Goal: Contribute content: Contribute content

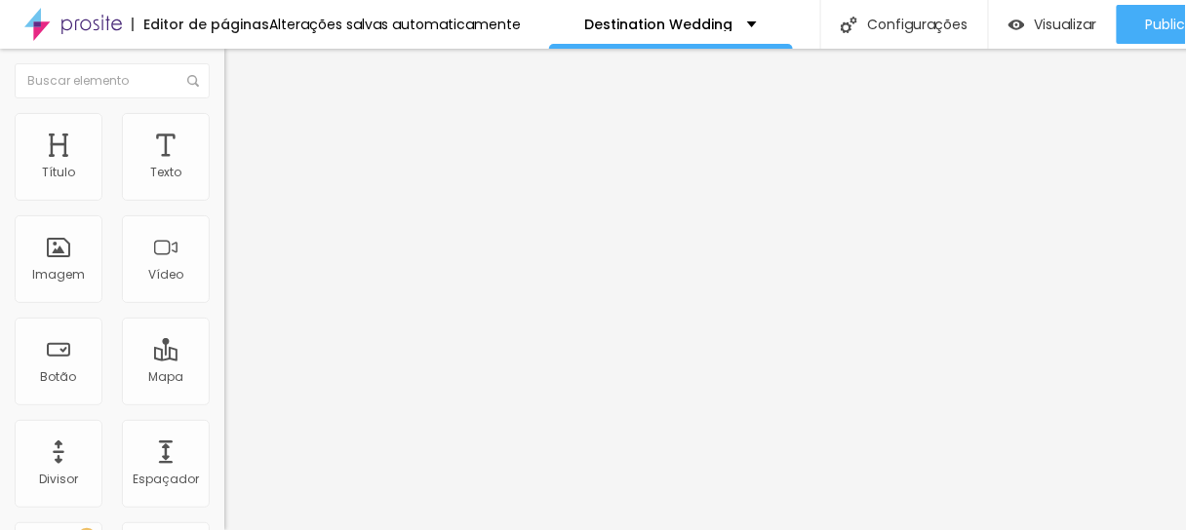
click at [331, 168] on span at bounding box center [337, 159] width 12 height 17
click at [239, 66] on img "button" at bounding box center [247, 71] width 16 height 16
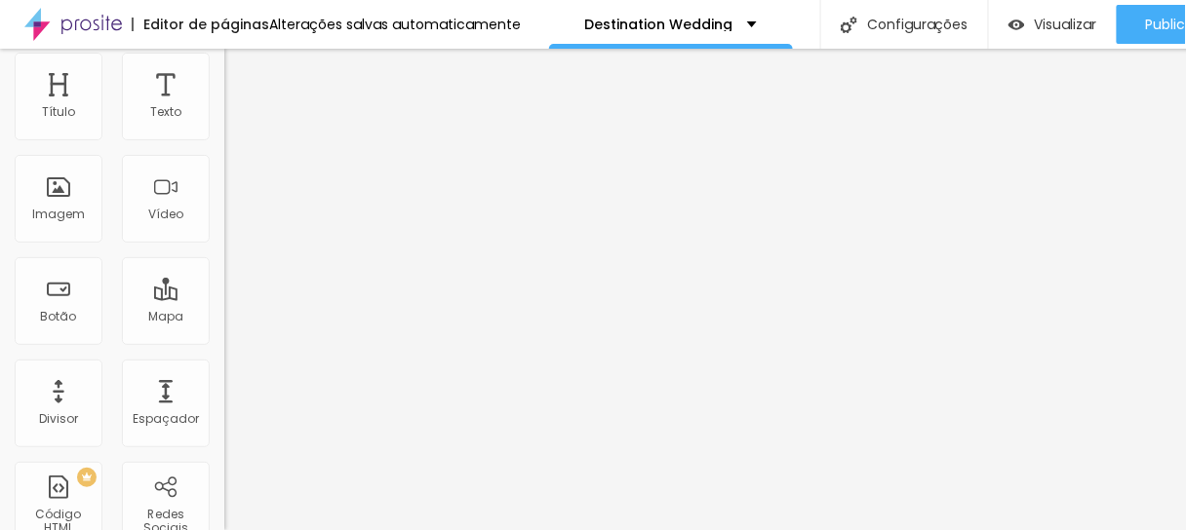
scroll to position [12, 0]
click at [224, 107] on span "Adicionar imagem" at bounding box center [287, 99] width 126 height 17
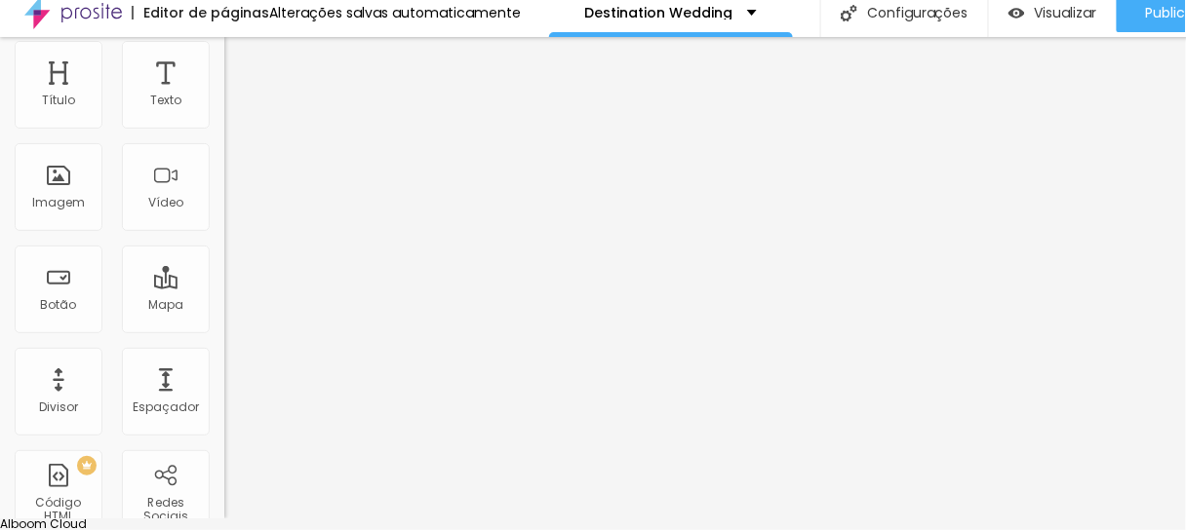
scroll to position [0, 0]
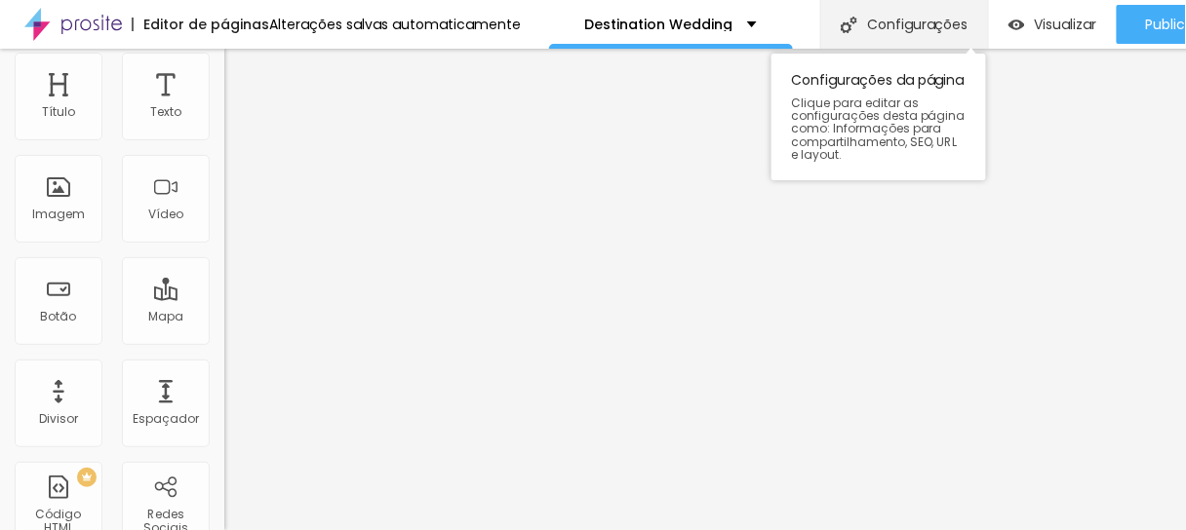
click at [932, 24] on div "Configurações" at bounding box center [904, 24] width 168 height 49
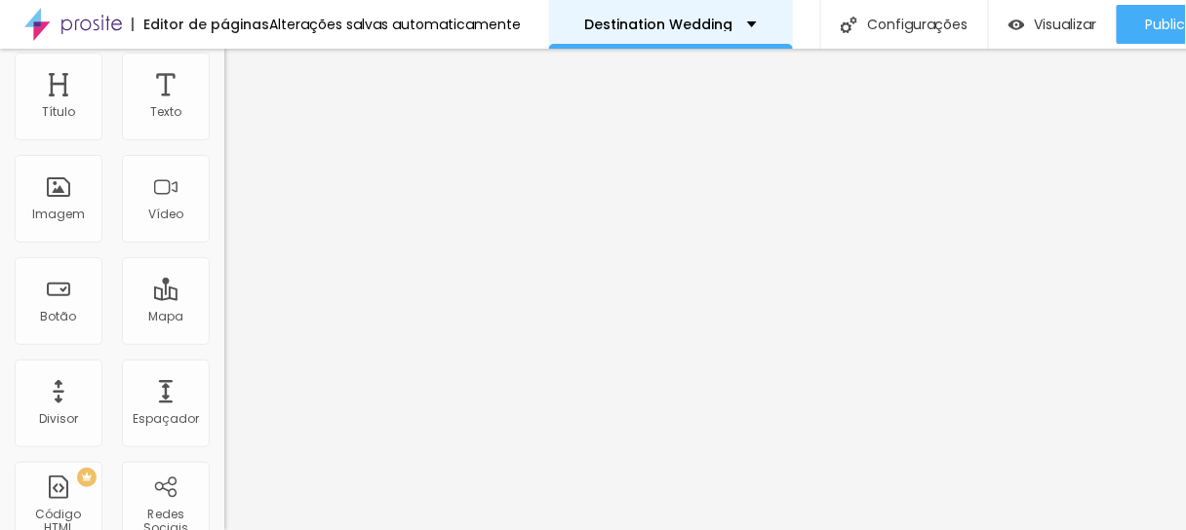
click at [740, 16] on div "Destination Wedding" at bounding box center [671, 24] width 244 height 49
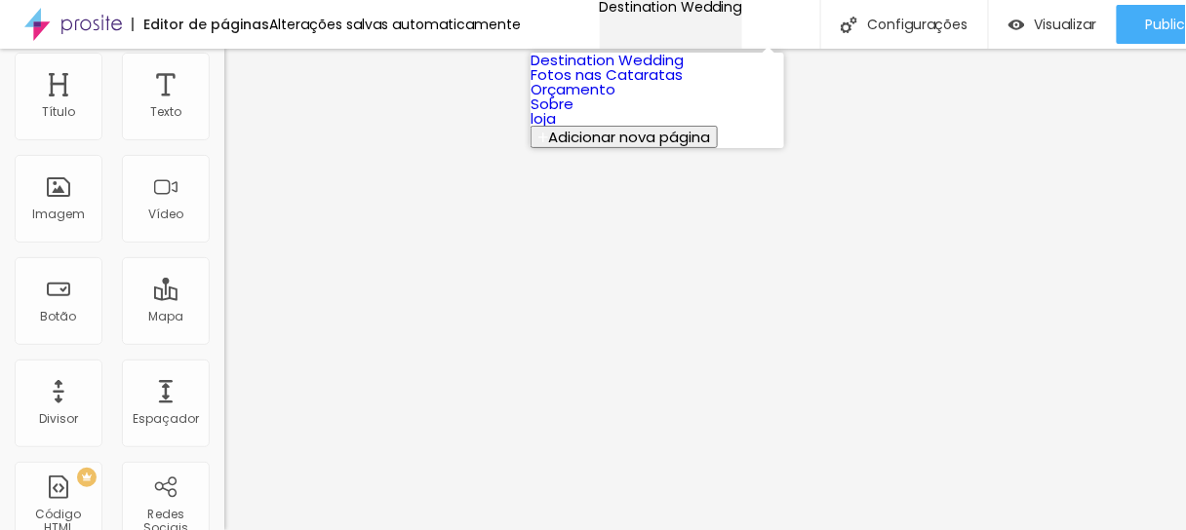
click at [740, 14] on div "Destination Wedding" at bounding box center [671, 7] width 142 height 14
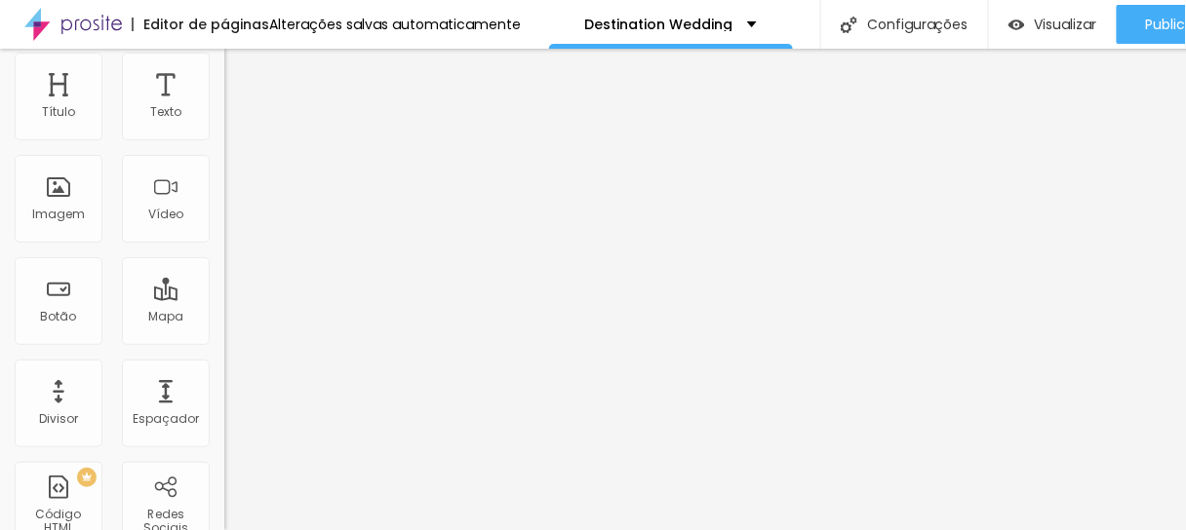
click at [331, 103] on img at bounding box center [337, 98] width 12 height 12
click at [224, 153] on div "Descrição da imagem (Alt)" at bounding box center [336, 129] width 224 height 48
click at [224, 72] on img at bounding box center [233, 81] width 18 height 18
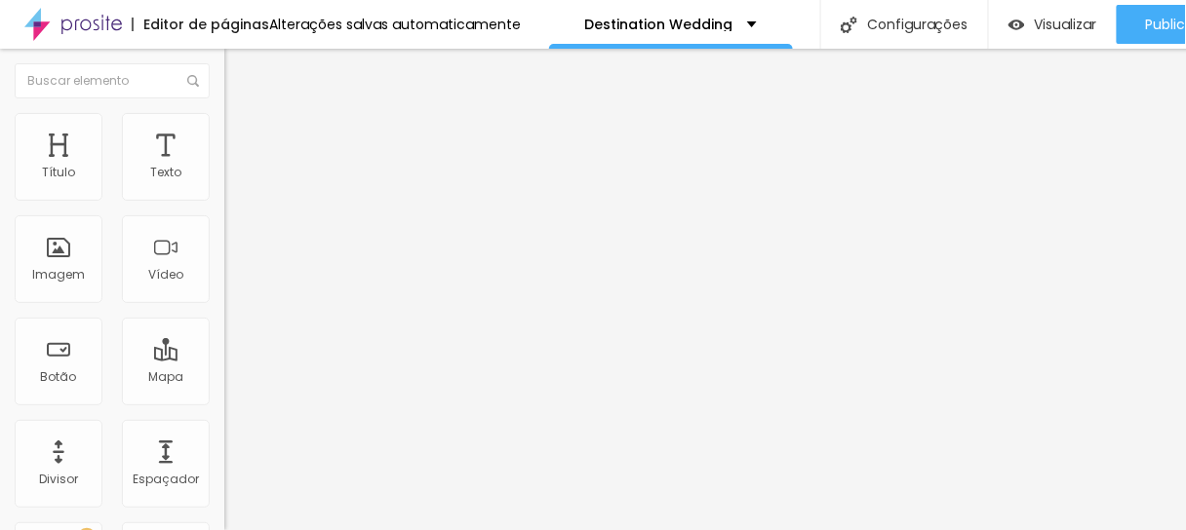
click at [224, 111] on img at bounding box center [233, 103] width 18 height 18
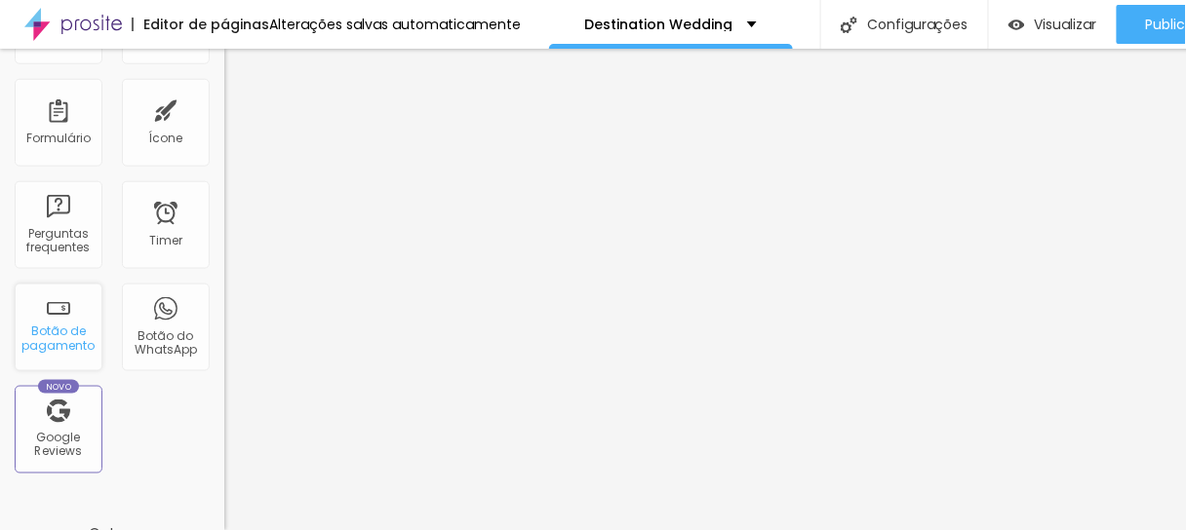
scroll to position [772, 0]
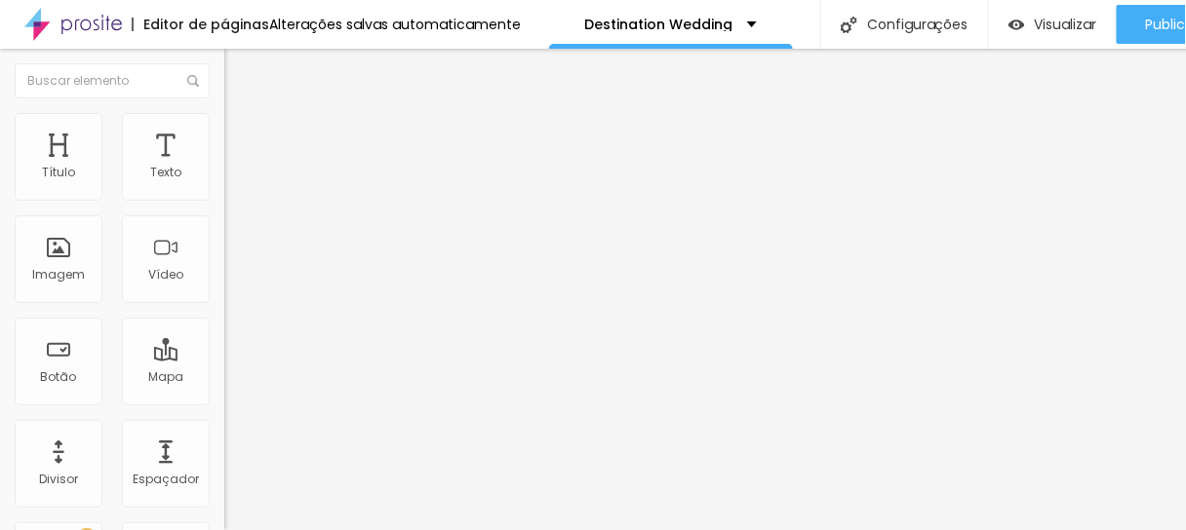
click at [224, 168] on span "Adicionar imagem" at bounding box center [287, 159] width 126 height 17
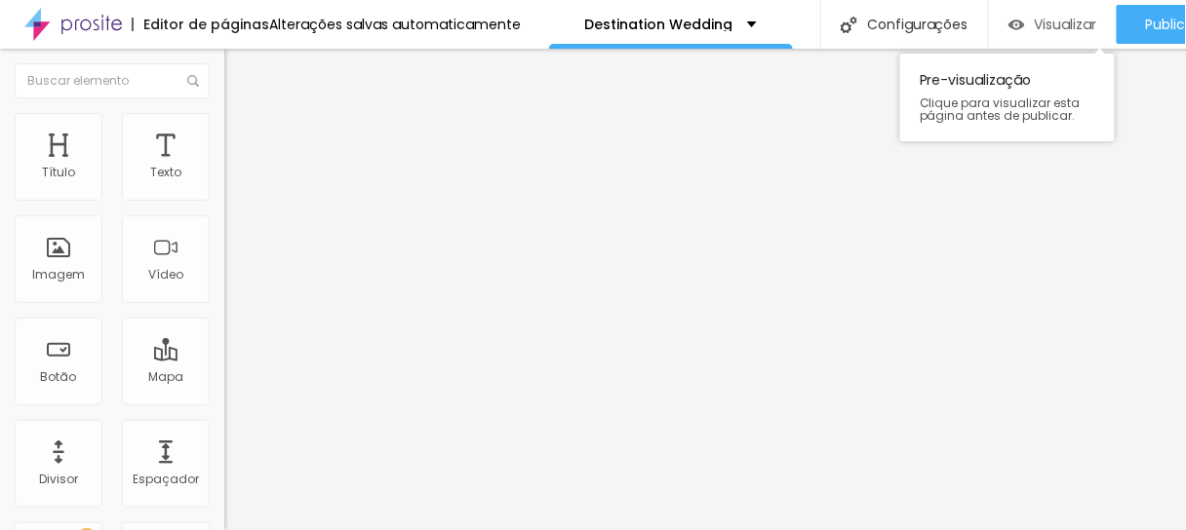
click at [1017, 22] on img "button" at bounding box center [1016, 25] width 17 height 17
click at [239, 72] on img "button" at bounding box center [247, 71] width 16 height 16
click at [224, 113] on img at bounding box center [233, 122] width 18 height 18
click at [224, 103] on img at bounding box center [233, 103] width 18 height 18
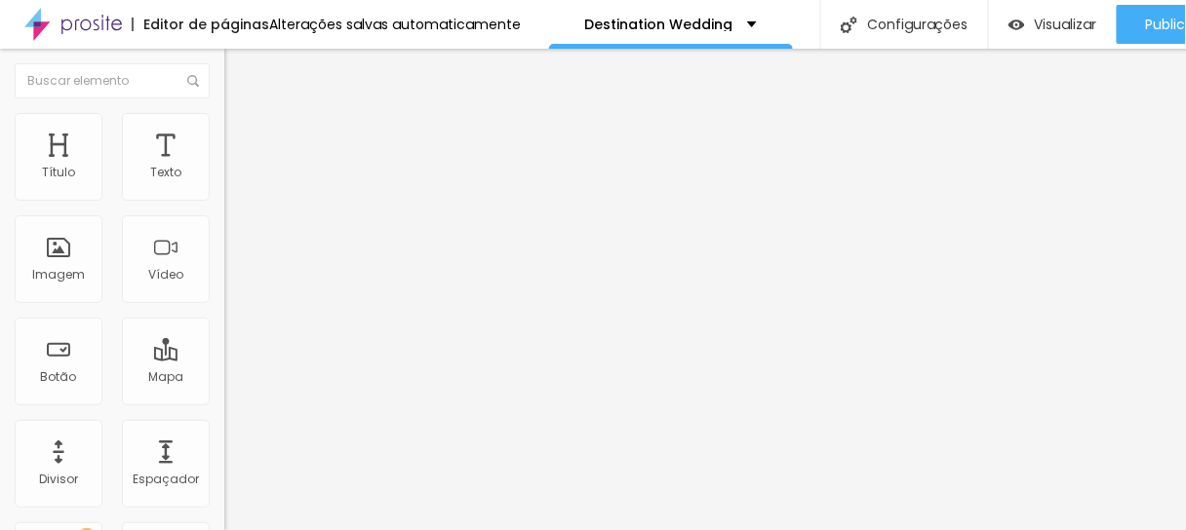
click at [232, 283] on icon "button" at bounding box center [238, 277] width 12 height 12
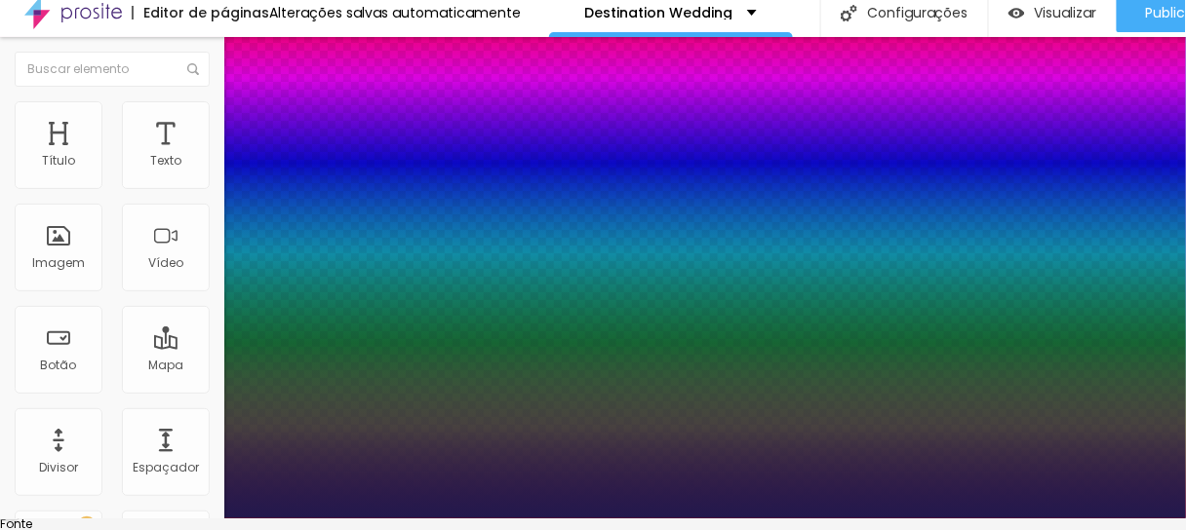
type input "1"
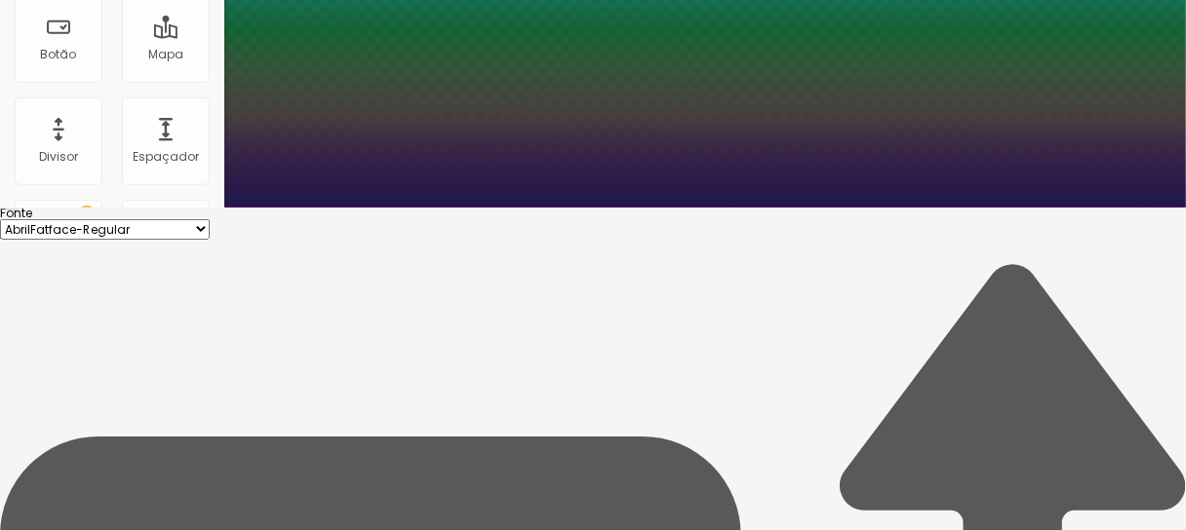
scroll to position [324, 0]
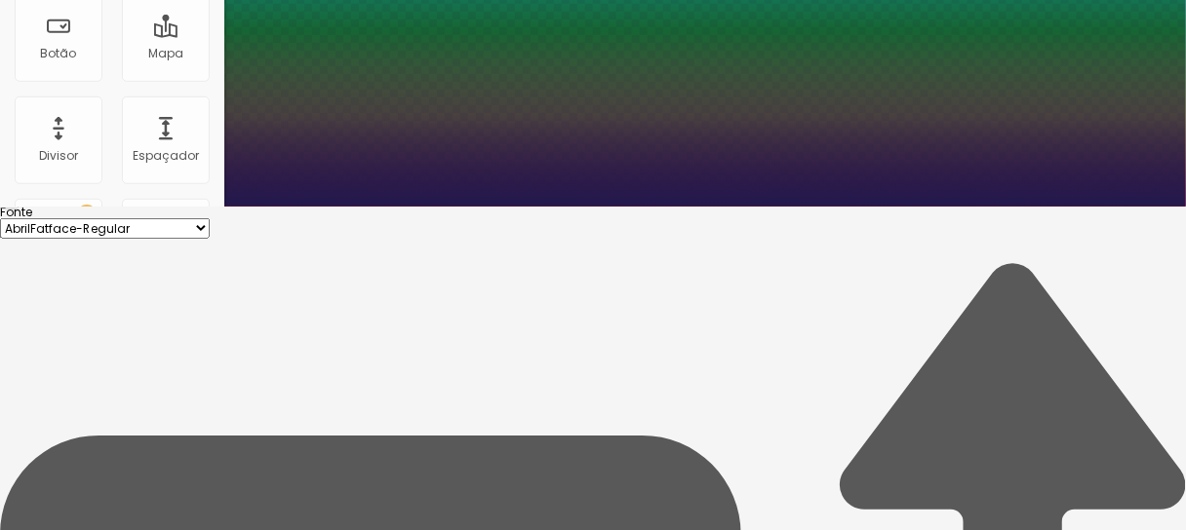
click at [210, 218] on select "AbrilFatface-Regular Actor-Regular Alegreya AlegreyaBlack [PERSON_NAME] Allan-R…" at bounding box center [105, 228] width 210 height 20
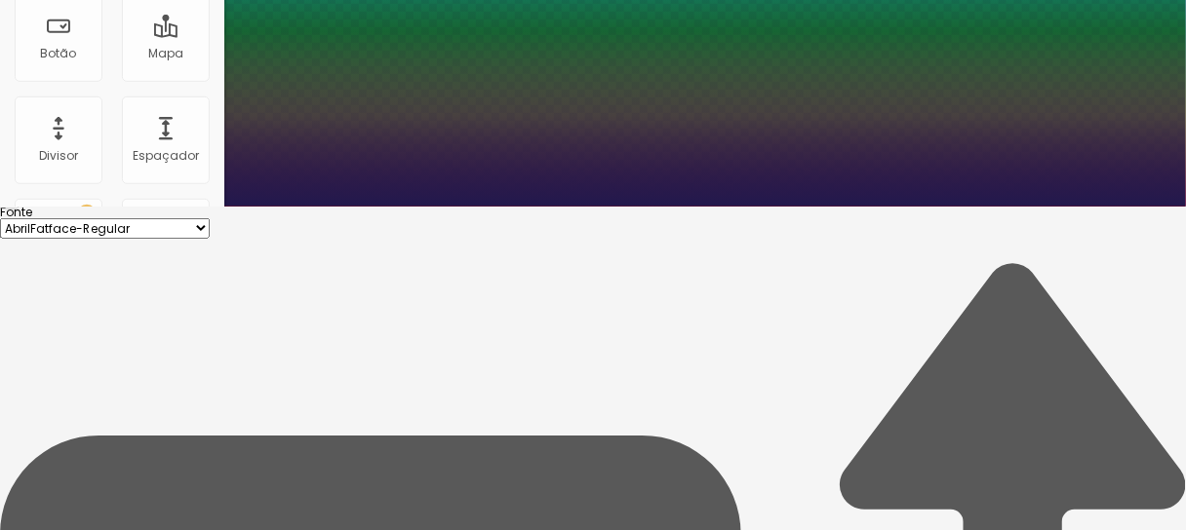
click at [208, 218] on select "AbrilFatface-Regular Actor-Regular Alegreya AlegreyaBlack [PERSON_NAME] Allan-R…" at bounding box center [105, 228] width 210 height 20
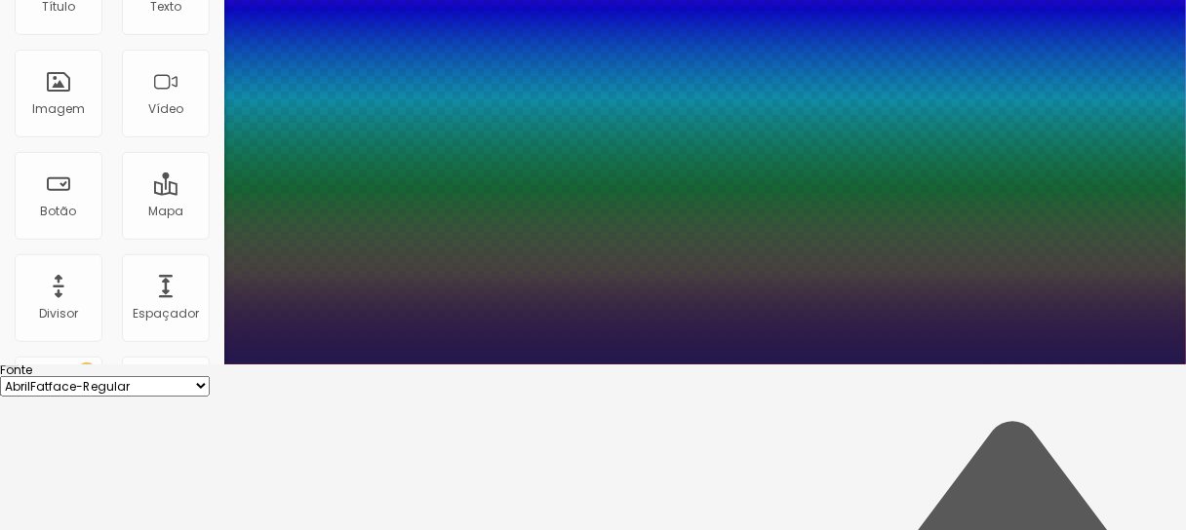
scroll to position [168, 0]
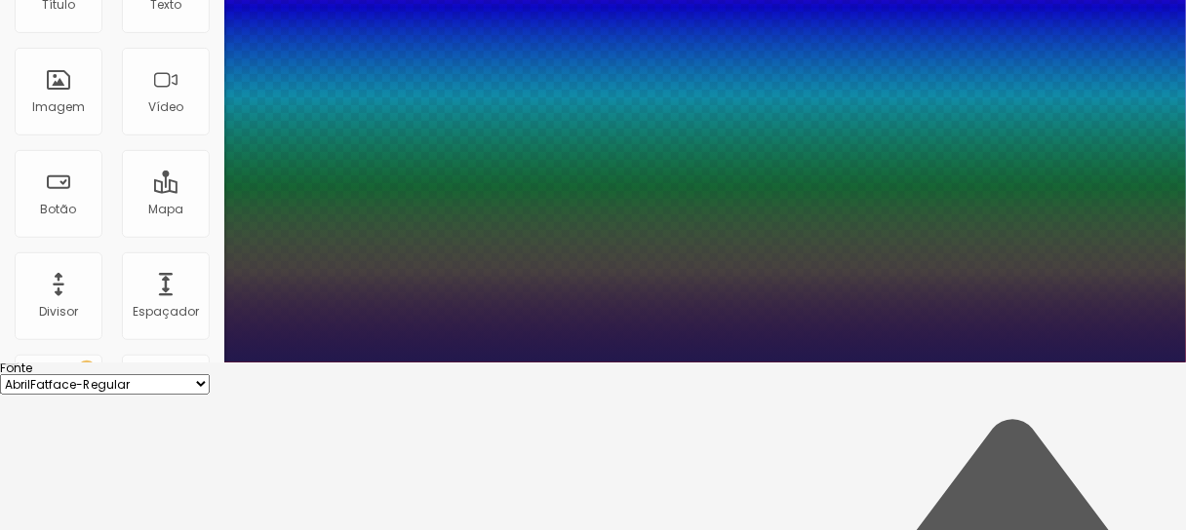
click at [210, 374] on select "AbrilFatface-Regular Actor-Regular Alegreya AlegreyaBlack [PERSON_NAME] Allan-R…" at bounding box center [105, 384] width 210 height 20
select select "Alice"
click at [208, 374] on select "AbrilFatface-Regular Actor-Regular Alegreya AlegreyaBlack [PERSON_NAME] Allan-R…" at bounding box center [105, 384] width 210 height 20
click at [210, 374] on select "AbrilFatface-Regular Actor-Regular Alegreya AlegreyaBlack [PERSON_NAME] Allan-R…" at bounding box center [105, 384] width 210 height 20
type input "1"
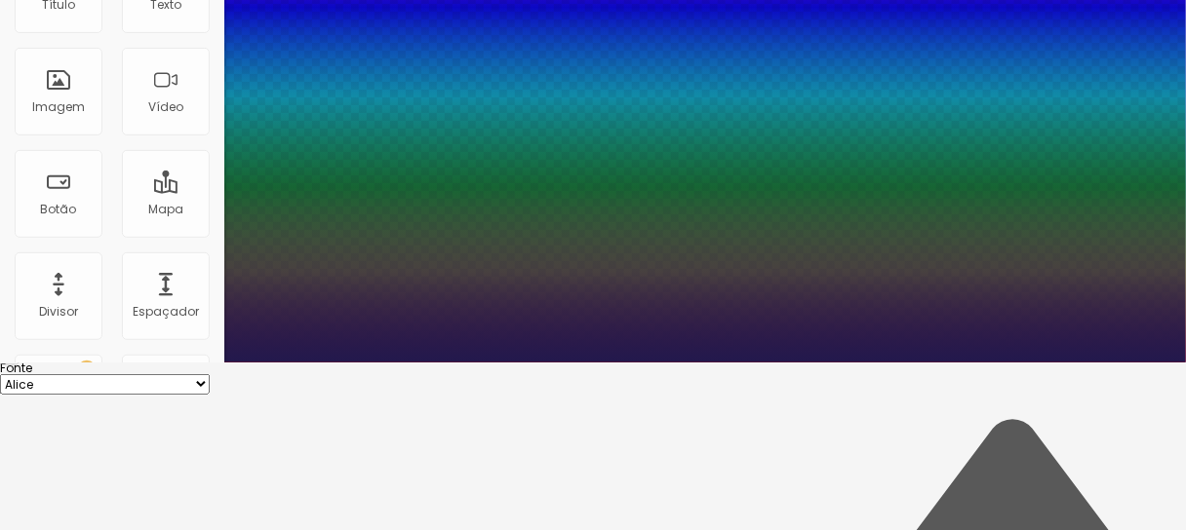
select select "Arapey"
click at [208, 374] on select "AbrilFatface-Regular Actor-Regular Alegreya AlegreyaBlack [PERSON_NAME] Allan-R…" at bounding box center [105, 384] width 210 height 20
type input "1"
click at [210, 374] on select "AbrilFatface-Regular Actor-Regular Alegreya AlegreyaBlack [PERSON_NAME] Allan-R…" at bounding box center [105, 384] width 210 height 20
select select "CinzelDecorative-Black"
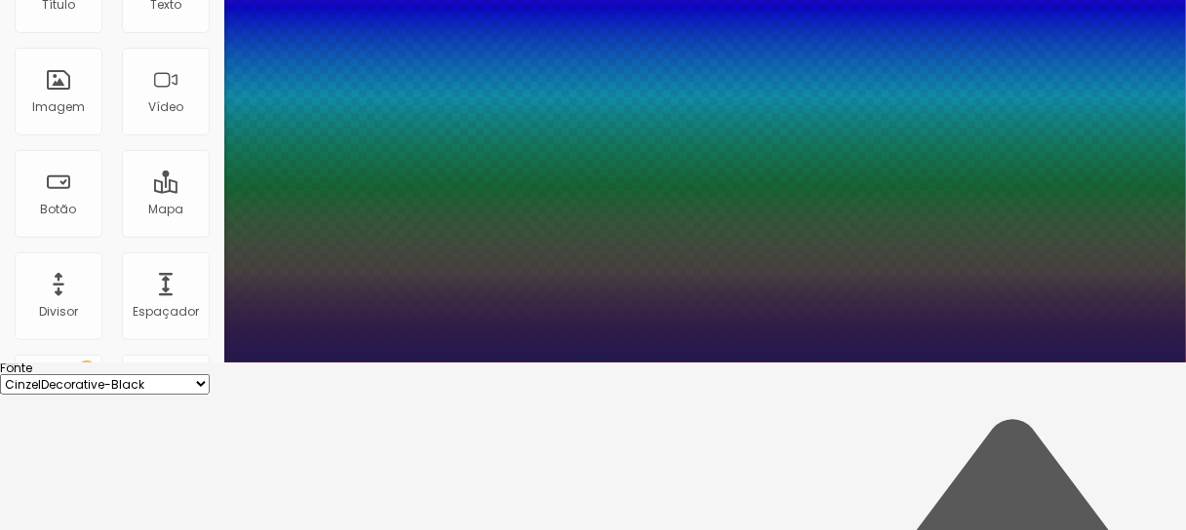
click at [208, 374] on select "AbrilFatface-Regular Actor-Regular Alegreya AlegreyaBlack [PERSON_NAME] Allan-R…" at bounding box center [105, 384] width 210 height 20
type input "1"
click at [210, 374] on select "AbrilFatface-Regular Actor-Regular Alegreya AlegreyaBlack [PERSON_NAME] Allan-R…" at bounding box center [105, 384] width 210 height 20
select select "MrBedfort-Regular"
click at [208, 374] on select "AbrilFatface-Regular Actor-Regular Alegreya AlegreyaBlack [PERSON_NAME] Allan-R…" at bounding box center [105, 384] width 210 height 20
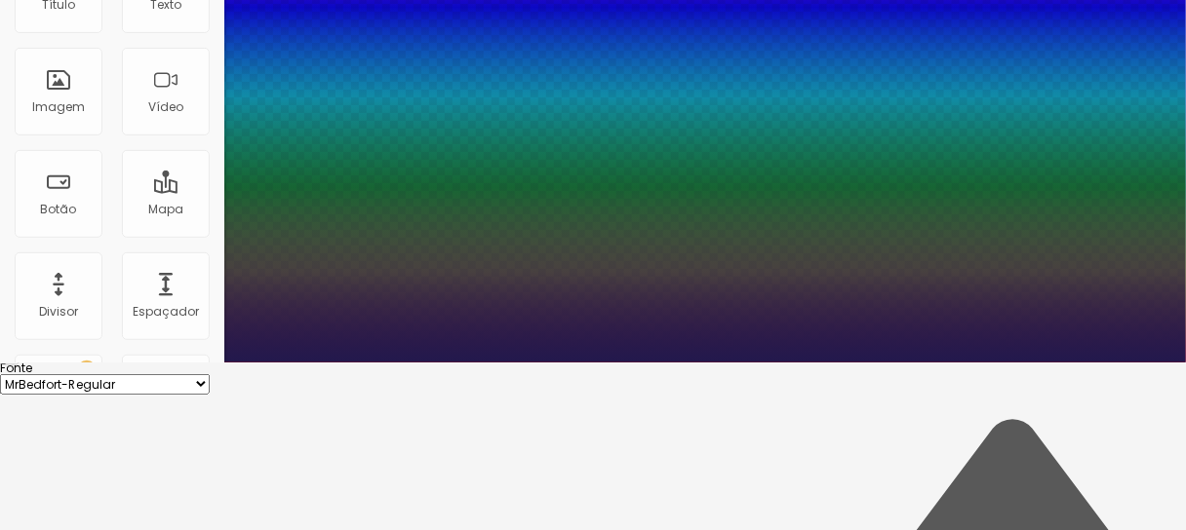
type input "1"
click at [210, 374] on select "AbrilFatface-Regular Actor-Regular Alegreya AlegreyaBlack [PERSON_NAME] Allan-R…" at bounding box center [105, 384] width 210 height 20
select select "MitrLight"
click at [208, 374] on select "AbrilFatface-Regular Actor-Regular Alegreya AlegreyaBlack [PERSON_NAME] Allan-R…" at bounding box center [105, 384] width 210 height 20
type input "1"
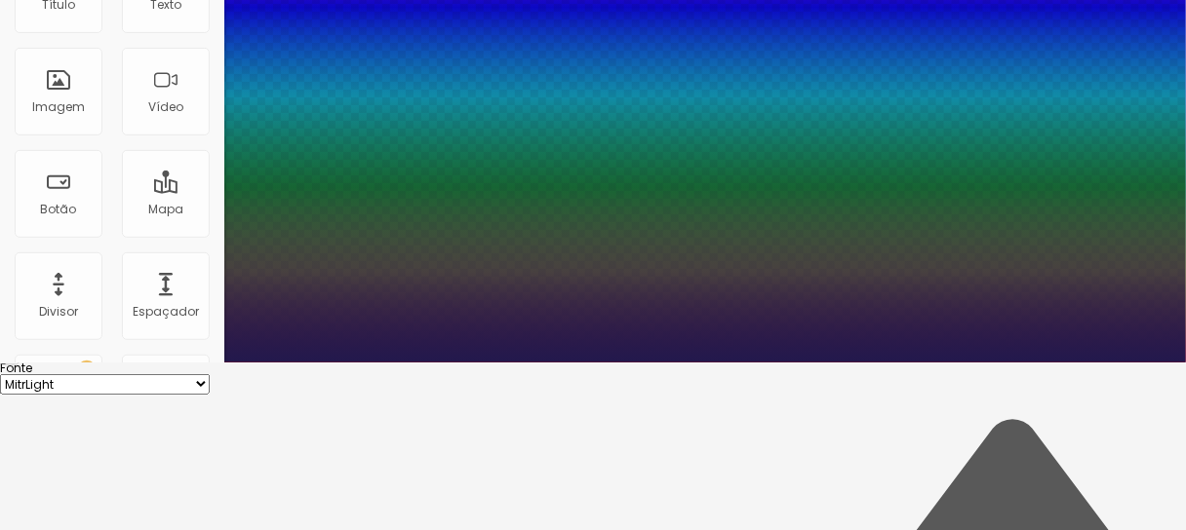
click at [210, 374] on select "AbrilFatface-Regular Actor-Regular Alegreya AlegreyaBlack [PERSON_NAME] Allan-R…" at bounding box center [105, 384] width 210 height 20
select select "OverlockBlack"
click at [208, 374] on select "AbrilFatface-Regular Actor-Regular Alegreya AlegreyaBlack [PERSON_NAME] Allan-R…" at bounding box center [105, 384] width 210 height 20
type input "1"
click at [210, 374] on select "AbrilFatface-Regular Actor-Regular Alegreya AlegreyaBlack [PERSON_NAME] Allan-R…" at bounding box center [105, 384] width 210 height 20
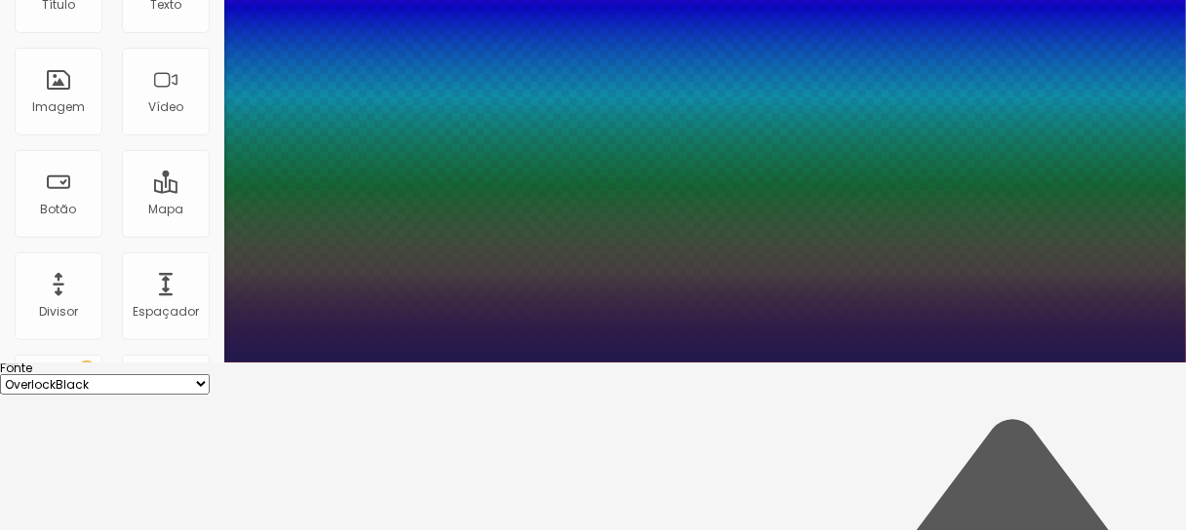
select select "SairaLight"
click at [208, 374] on select "AbrilFatface-Regular Actor-Regular Alegreya AlegreyaBlack [PERSON_NAME] Allan-R…" at bounding box center [105, 384] width 210 height 20
click at [210, 374] on select "AbrilFatface-Regular Actor-Regular Alegreya AlegreyaBlack [PERSON_NAME] Allan-R…" at bounding box center [105, 384] width 210 height 20
type input "1"
select select "YesevaOne-Regular"
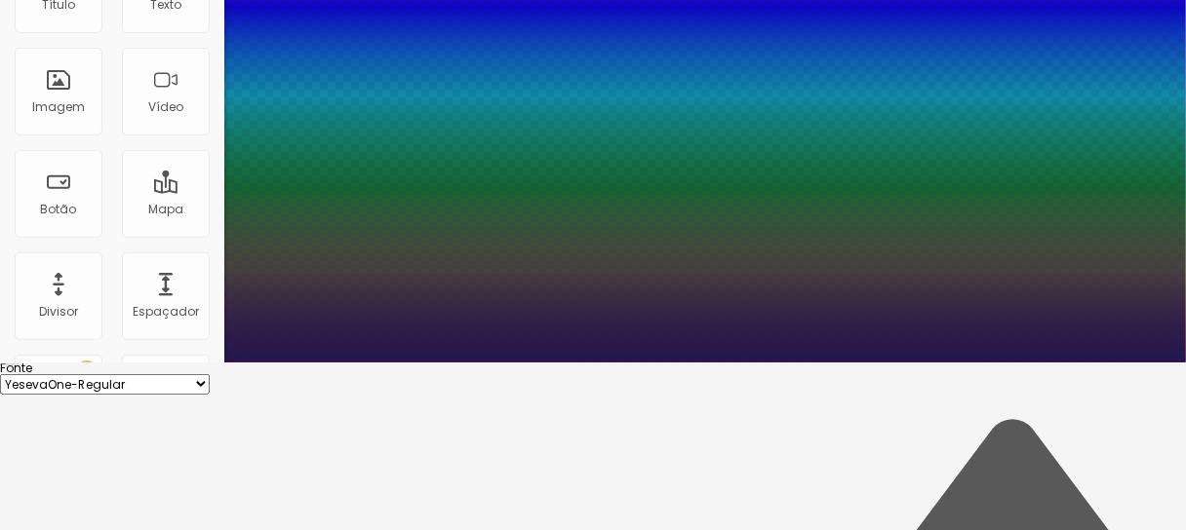
click at [208, 374] on select "AbrilFatface-Regular Actor-Regular Alegreya AlegreyaBlack [PERSON_NAME] Allan-R…" at bounding box center [105, 384] width 210 height 20
type input "1"
click at [744, 363] on div at bounding box center [593, 363] width 1186 height 0
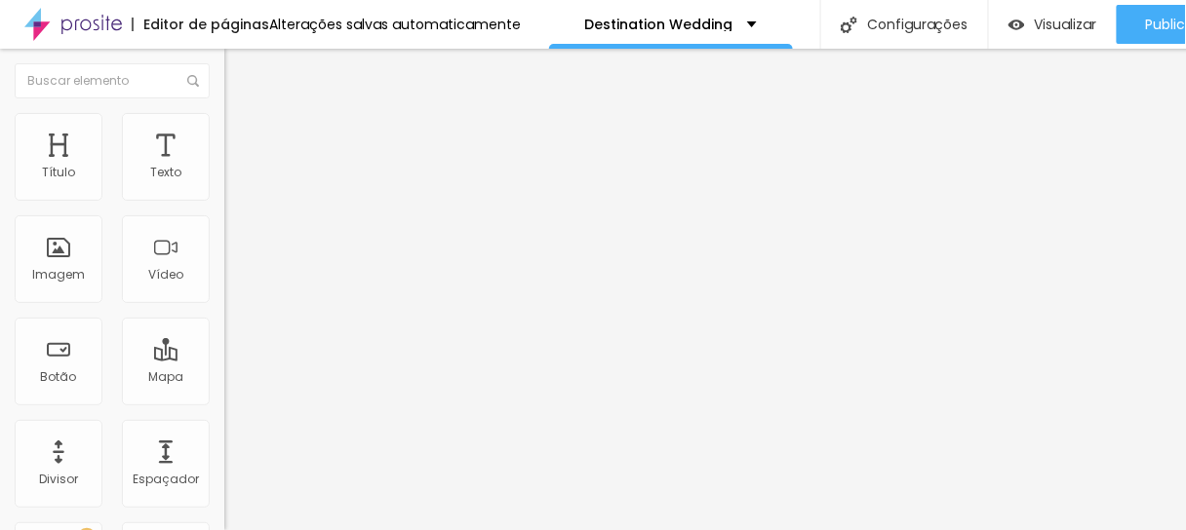
scroll to position [12, 0]
click at [232, 283] on icon "button" at bounding box center [238, 277] width 12 height 12
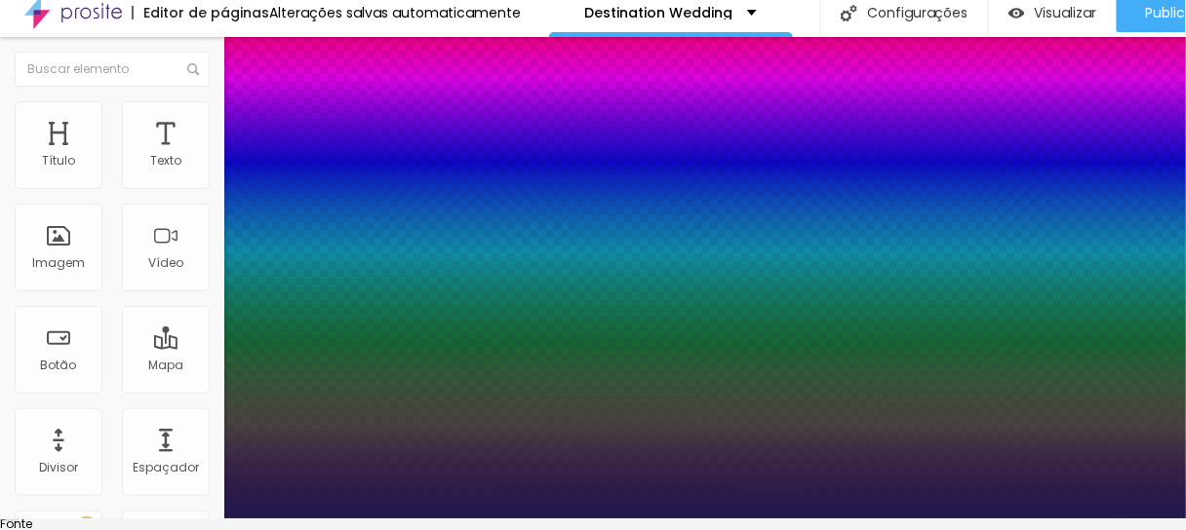
type input "1"
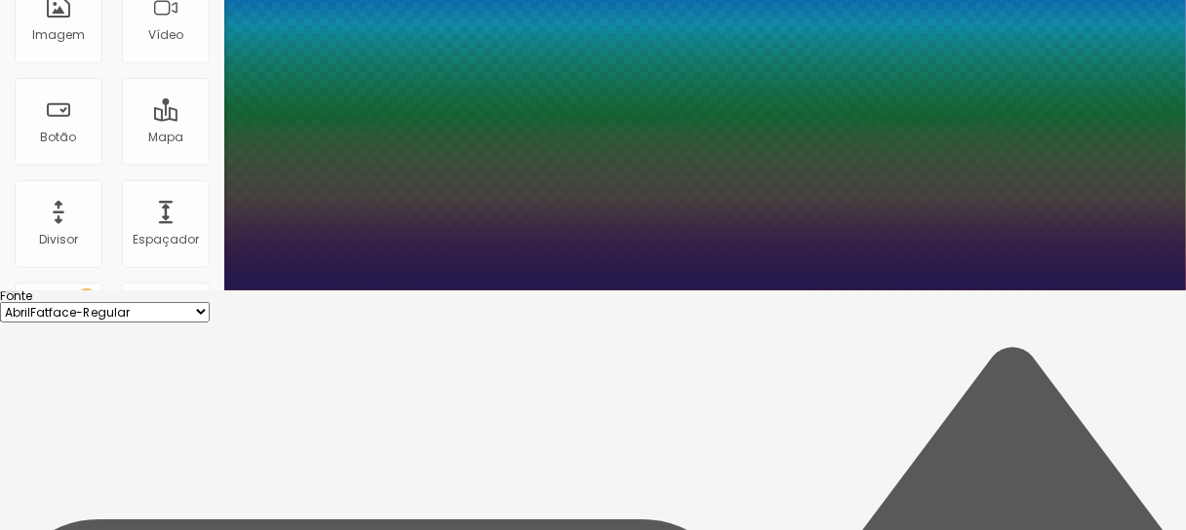
scroll to position [246, 0]
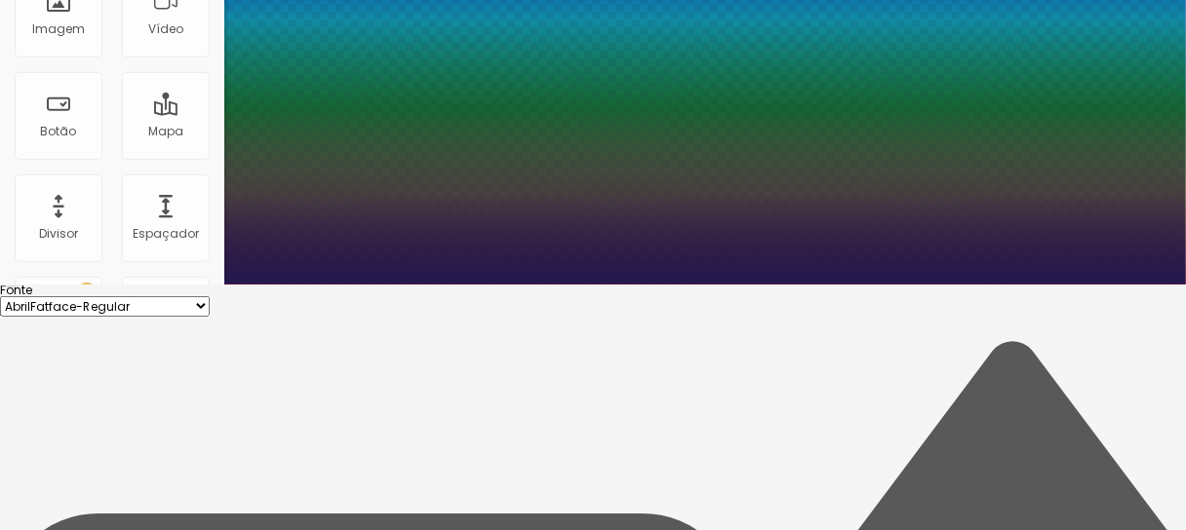
click at [210, 296] on select "AbrilFatface-Regular Actor-Regular Alegreya AlegreyaBlack [PERSON_NAME] Allan-R…" at bounding box center [105, 306] width 210 height 20
select select "AbrilFatface-Regular"
click at [208, 296] on select "AbrilFatface-Regular Actor-Regular Alegreya AlegreyaBlack [PERSON_NAME] Allan-R…" at bounding box center [105, 306] width 210 height 20
type input "1"
click at [210, 296] on select "AbrilFatface-Regular Actor-Regular Alegreya AlegreyaBlack [PERSON_NAME] Allan-R…" at bounding box center [105, 306] width 210 height 20
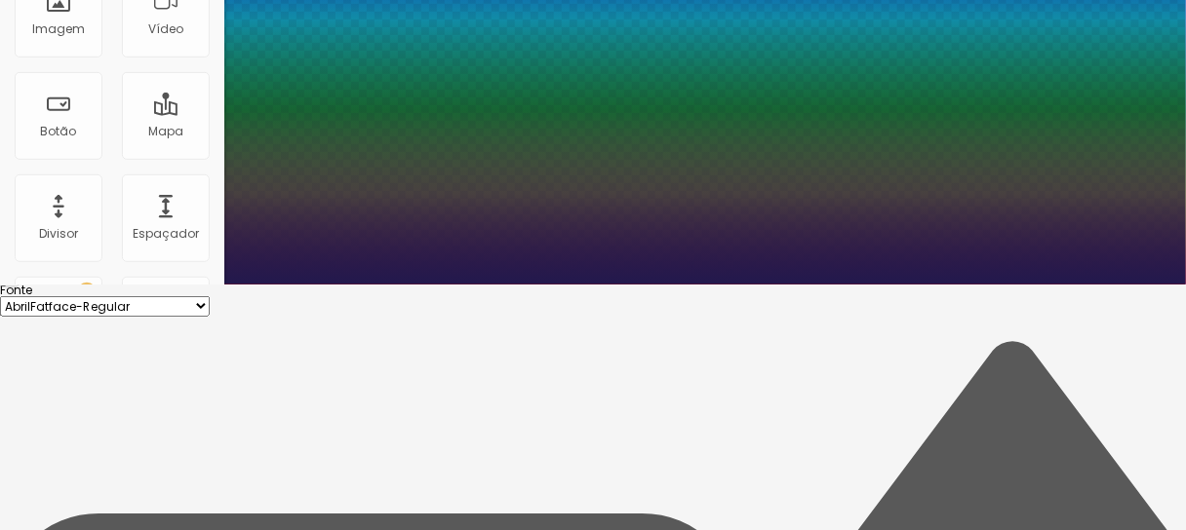
select select "Actor-Regular"
click at [208, 296] on select "AbrilFatface-Regular Actor-Regular Alegreya AlegreyaBlack [PERSON_NAME] Allan-R…" at bounding box center [105, 306] width 210 height 20
click at [210, 296] on select "AbrilFatface-Regular Actor-Regular Alegreya AlegreyaBlack [PERSON_NAME] Allan-R…" at bounding box center [105, 306] width 210 height 20
type input "1"
select select "AmaticaSC"
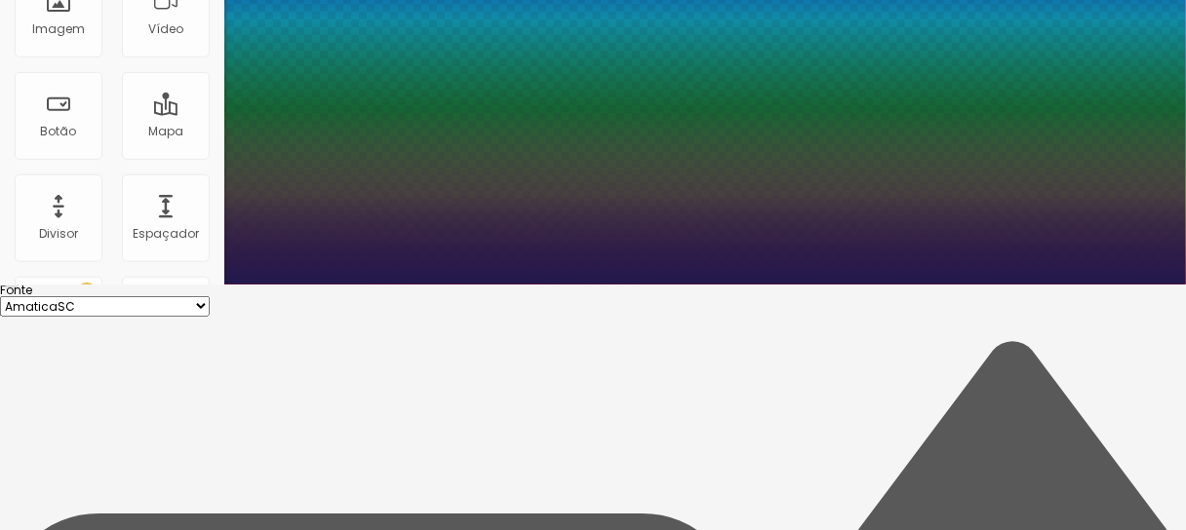
click at [208, 296] on select "AbrilFatface-Regular Actor-Regular Alegreya AlegreyaBlack [PERSON_NAME] Allan-R…" at bounding box center [105, 306] width 210 height 20
click at [210, 296] on select "AbrilFatface-Regular Actor-Regular Alegreya AlegreyaBlack [PERSON_NAME] Allan-R…" at bounding box center [105, 306] width 210 height 20
type input "1"
select select "Chivo"
click at [208, 296] on select "AbrilFatface-Regular Actor-Regular Alegreya AlegreyaBlack [PERSON_NAME] Allan-R…" at bounding box center [105, 306] width 210 height 20
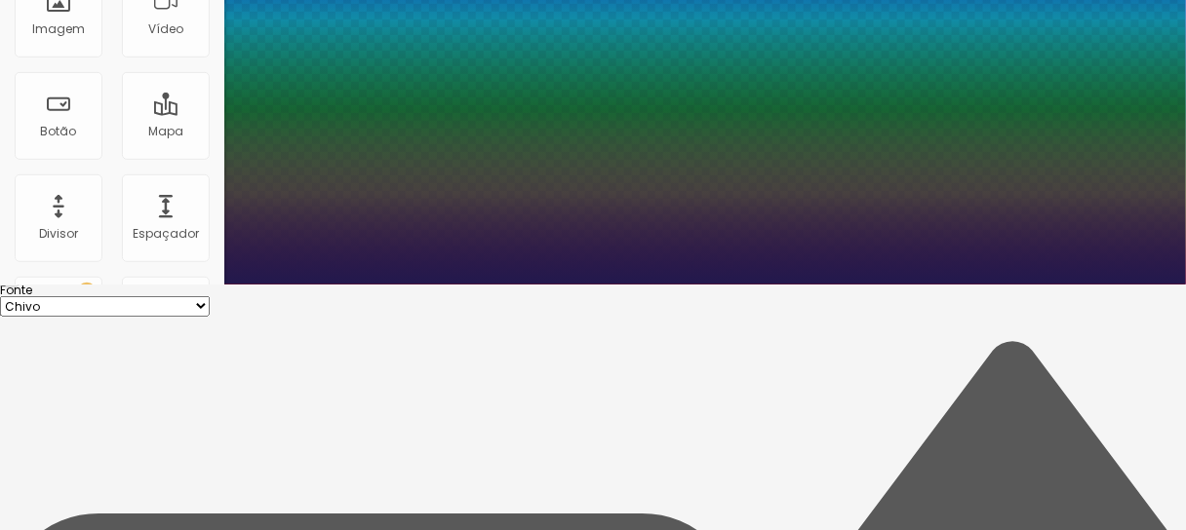
type input "1"
click at [210, 296] on select "AbrilFatface-Regular Actor-Regular Alegreya AlegreyaBlack [PERSON_NAME] Allan-R…" at bounding box center [105, 306] width 210 height 20
select select "IBMPlexMono-Bold"
click at [208, 296] on select "AbrilFatface-Regular Actor-Regular Alegreya AlegreyaBlack [PERSON_NAME] Allan-R…" at bounding box center [105, 306] width 210 height 20
type input "1"
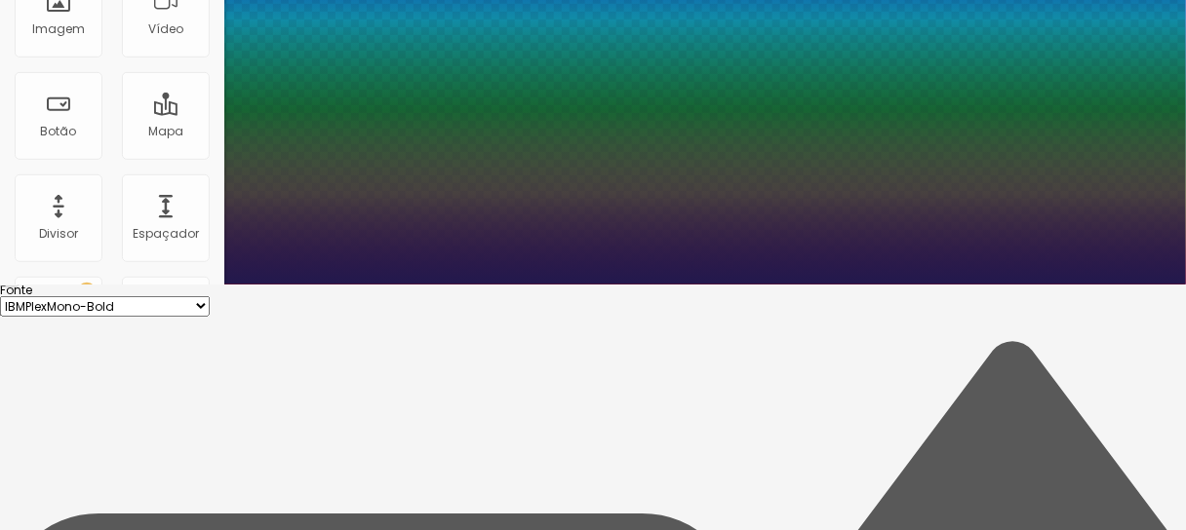
click at [210, 296] on select "AbrilFatface-Regular Actor-Regular Alegreya AlegreyaBlack [PERSON_NAME] Allan-R…" at bounding box center [105, 306] width 210 height 20
select select "LuckiestGuy-Regular"
click at [208, 296] on select "AbrilFatface-Regular Actor-Regular Alegreya AlegreyaBlack [PERSON_NAME] Allan-R…" at bounding box center [105, 306] width 210 height 20
click at [210, 296] on select "AbrilFatface-Regular Actor-Regular Alegreya AlegreyaBlack [PERSON_NAME] Allan-R…" at bounding box center [105, 306] width 210 height 20
type input "1"
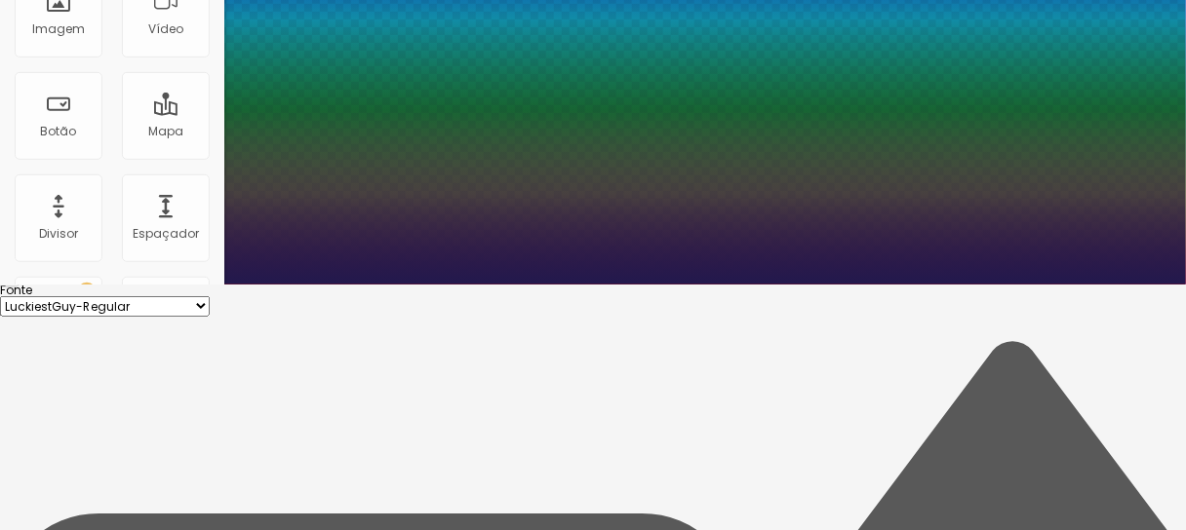
select select "Orbitron-Black"
click at [208, 296] on select "AbrilFatface-Regular Actor-Regular Alegreya AlegreyaBlack [PERSON_NAME] Allan-R…" at bounding box center [105, 306] width 210 height 20
type input "1"
click at [210, 296] on select "AbrilFatface-Regular Actor-Regular Alegreya AlegreyaBlack [PERSON_NAME] Allan-R…" at bounding box center [105, 306] width 210 height 20
select select "Poppins"
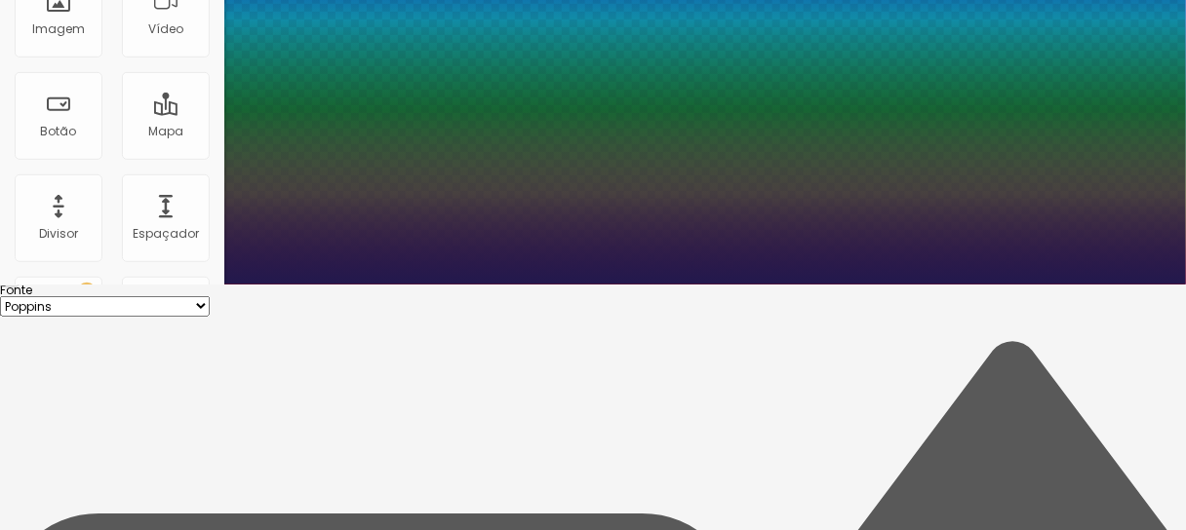
click at [208, 296] on select "AbrilFatface-Regular Actor-Regular Alegreya AlegreyaBlack [PERSON_NAME] Allan-R…" at bounding box center [105, 306] width 210 height 20
click at [210, 296] on select "AbrilFatface-Regular Actor-Regular Alegreya AlegreyaBlack [PERSON_NAME] Allan-R…" at bounding box center [105, 306] width 210 height 20
type input "1"
select select "Raleway"
click at [208, 296] on select "AbrilFatface-Regular Actor-Regular Alegreya AlegreyaBlack [PERSON_NAME] Allan-R…" at bounding box center [105, 306] width 210 height 20
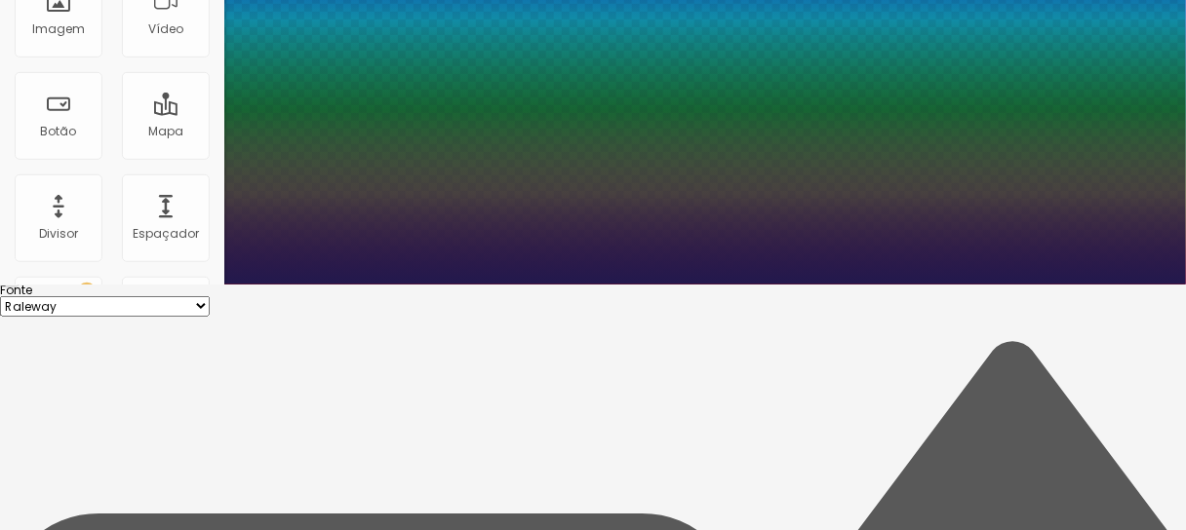
type input "1"
click at [210, 296] on select "AbrilFatface-Regular Actor-Regular Alegreya AlegreyaBlack [PERSON_NAME] Allan-R…" at bounding box center [105, 306] width 210 height 20
select select "RobotoSlab"
click at [208, 296] on select "AbrilFatface-Regular Actor-Regular Alegreya AlegreyaBlack [PERSON_NAME] Allan-R…" at bounding box center [105, 306] width 210 height 20
click at [210, 296] on select "AbrilFatface-Regular Actor-Regular Alegreya AlegreyaBlack [PERSON_NAME] Allan-R…" at bounding box center [105, 306] width 210 height 20
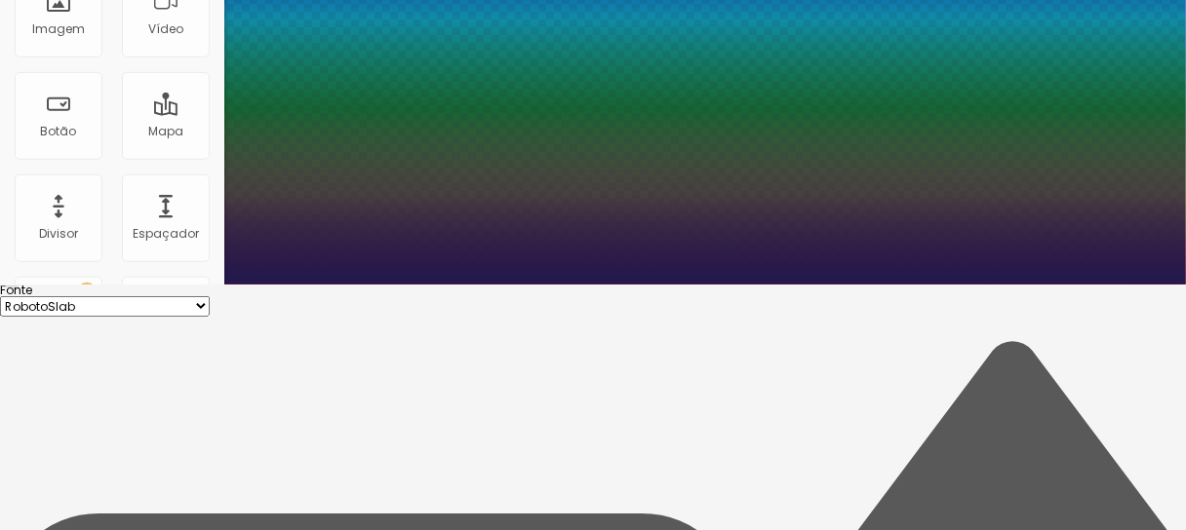
type input "1"
select select "Tillana"
click at [208, 296] on select "AbrilFatface-Regular Actor-Regular Alegreya AlegreyaBlack [PERSON_NAME] Allan-R…" at bounding box center [105, 306] width 210 height 20
type input "1"
click at [210, 296] on select "AbrilFatface-Regular Actor-Regular Alegreya AlegreyaBlack [PERSON_NAME] Allan-R…" at bounding box center [105, 306] width 210 height 20
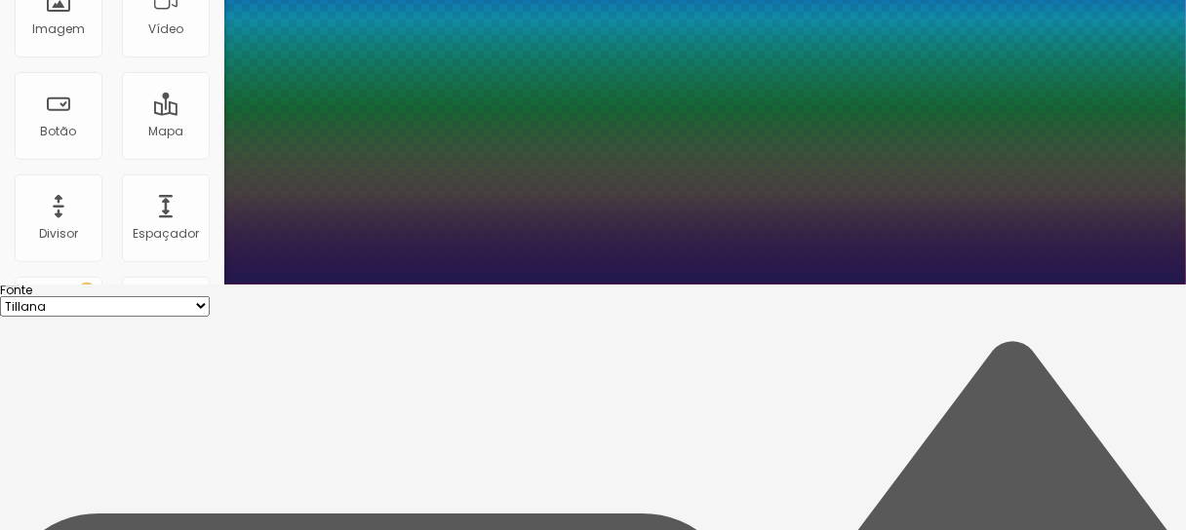
select select "WorkSansBlack"
click at [208, 296] on select "AbrilFatface-Regular Actor-Regular Alegreya AlegreyaBlack [PERSON_NAME] Allan-R…" at bounding box center [105, 306] width 210 height 20
type input "1"
click at [210, 296] on select "AbrilFatface-Regular Actor-Regular Alegreya AlegreyaBlack [PERSON_NAME] Allan-R…" at bounding box center [105, 306] width 210 height 20
select select "Amaranth"
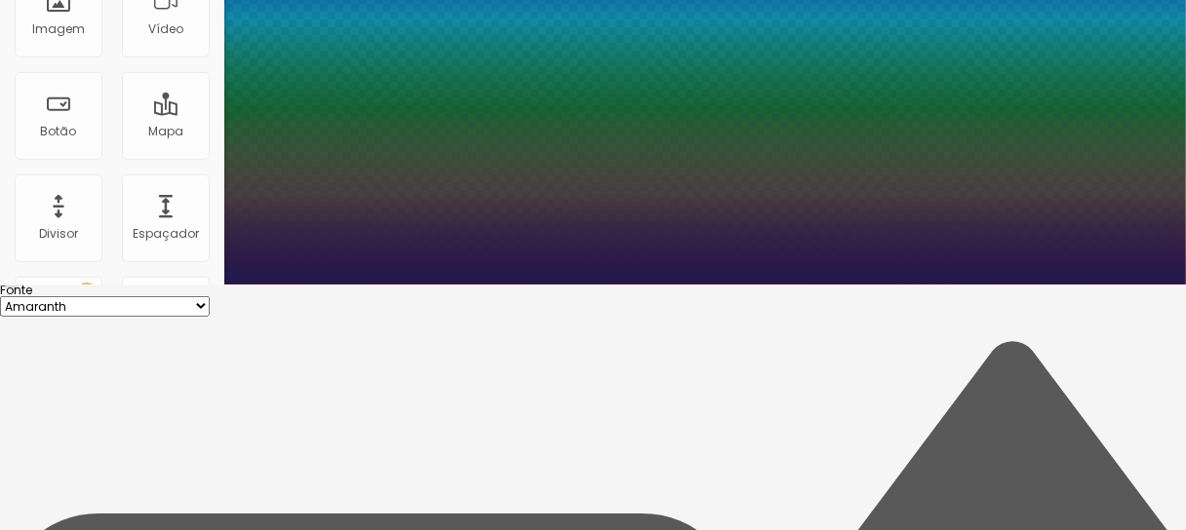
click at [208, 296] on select "AbrilFatface-Regular Actor-Regular Alegreya AlegreyaBlack [PERSON_NAME] Allan-R…" at bounding box center [105, 306] width 210 height 20
click at [210, 296] on select "AbrilFatface-Regular Actor-Regular Alegreya AlegreyaBlack [PERSON_NAME] Allan-R…" at bounding box center [105, 306] width 210 height 20
type input "1"
select select "AbrilFatface-Regular"
click at [208, 296] on select "AbrilFatface-Regular Actor-Regular Alegreya AlegreyaBlack [PERSON_NAME] Allan-R…" at bounding box center [105, 306] width 210 height 20
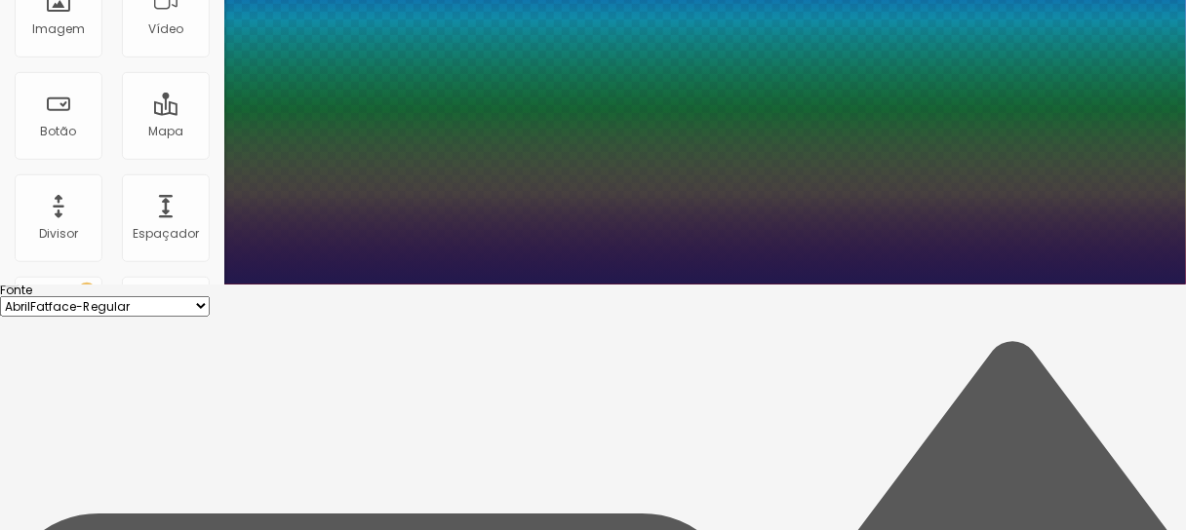
type input "1"
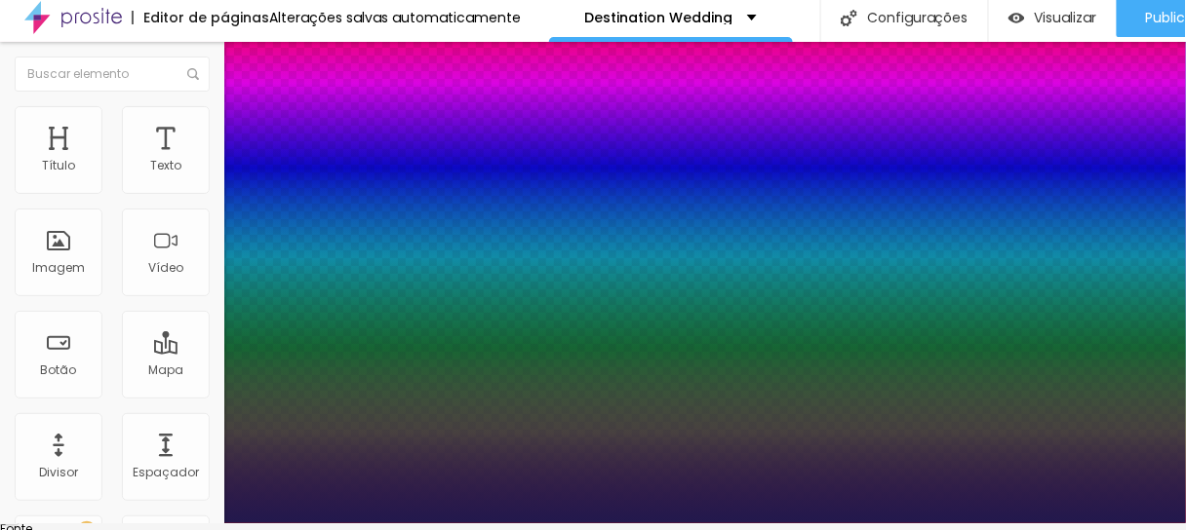
scroll to position [0, 0]
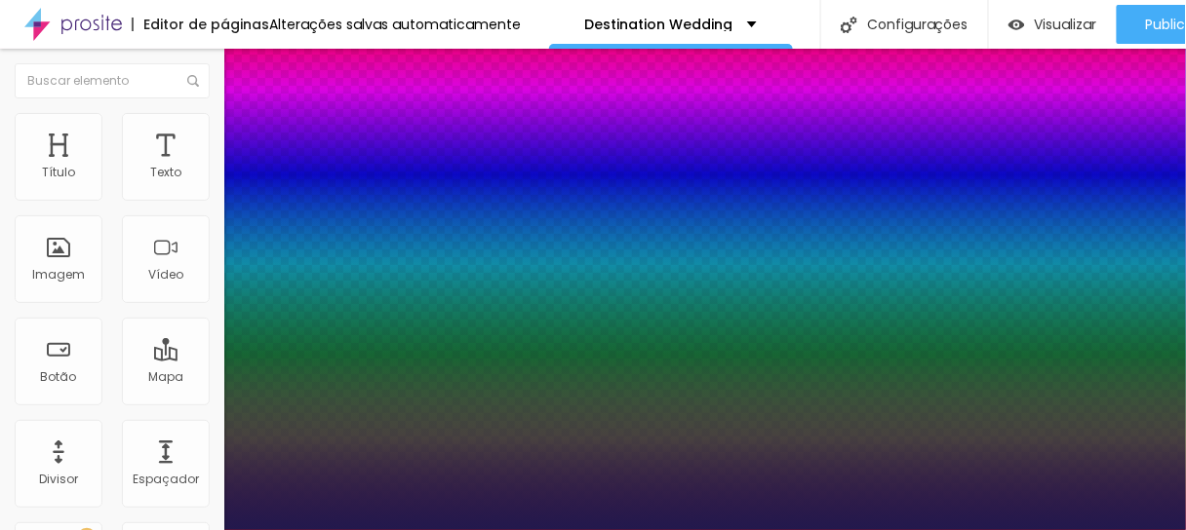
drag, startPoint x: 1138, startPoint y: 235, endPoint x: 1124, endPoint y: 45, distance: 190.6
click at [1124, 529] on div at bounding box center [593, 530] width 1186 height 0
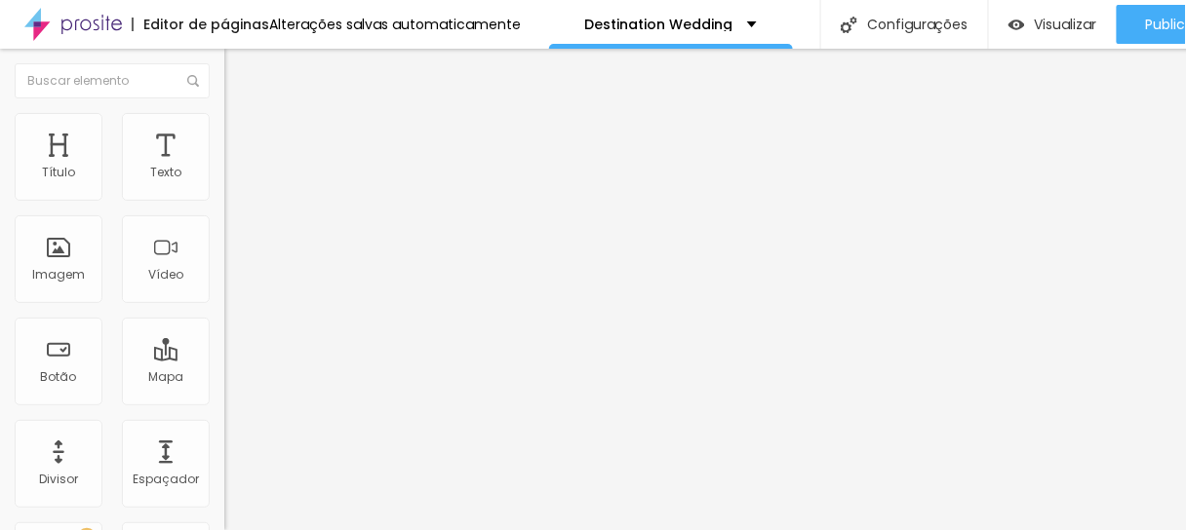
scroll to position [12, 0]
click at [239, 63] on img "button" at bounding box center [247, 71] width 16 height 16
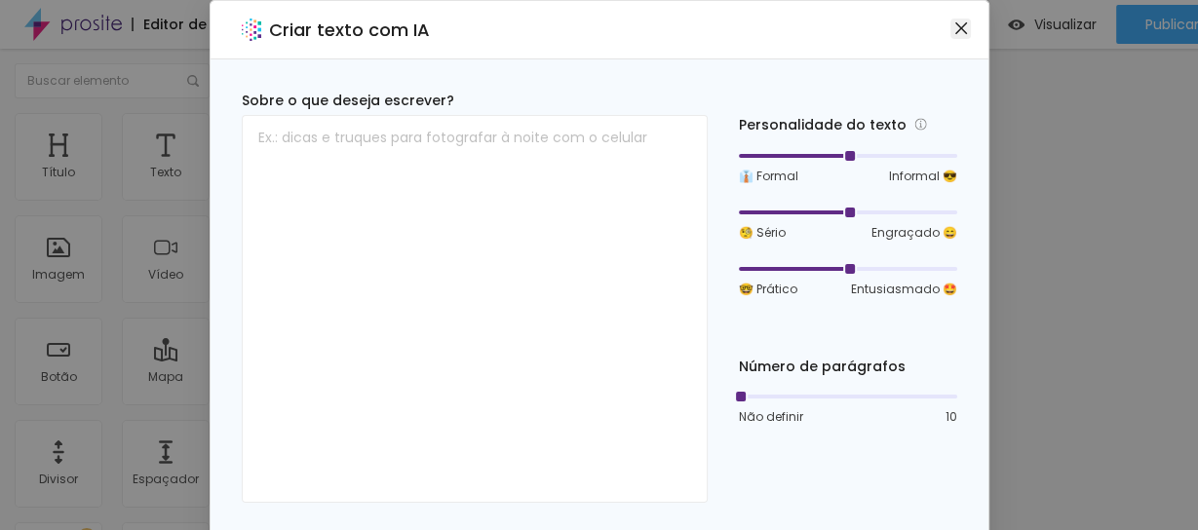
click at [954, 24] on icon "close" at bounding box center [962, 28] width 16 height 16
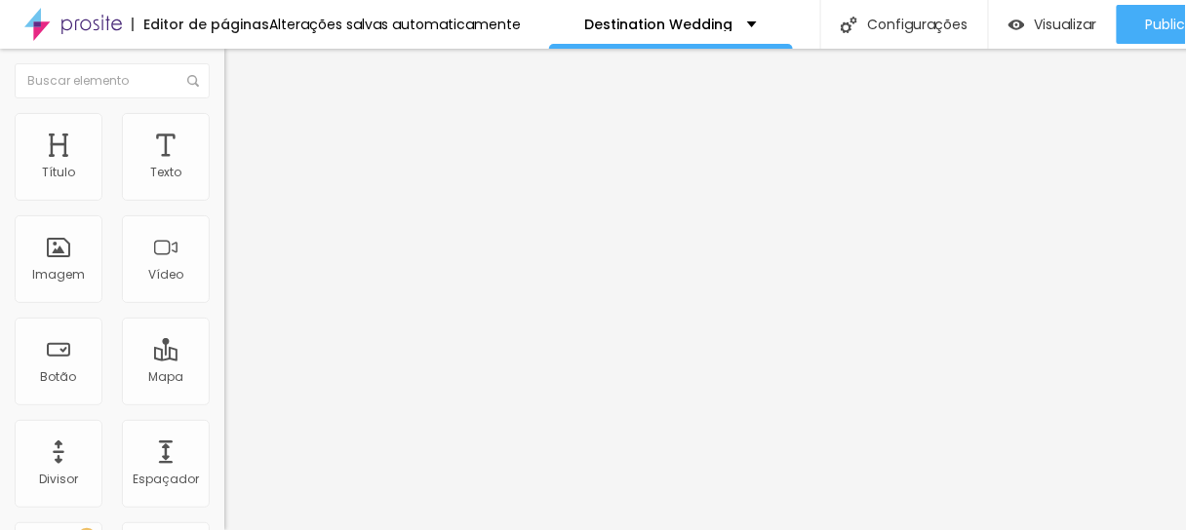
click at [224, 113] on li "Avançado" at bounding box center [336, 123] width 224 height 20
click at [224, 103] on img at bounding box center [233, 103] width 18 height 18
click at [239, 63] on img "button" at bounding box center [247, 71] width 16 height 16
click at [224, 289] on button "button" at bounding box center [237, 278] width 27 height 20
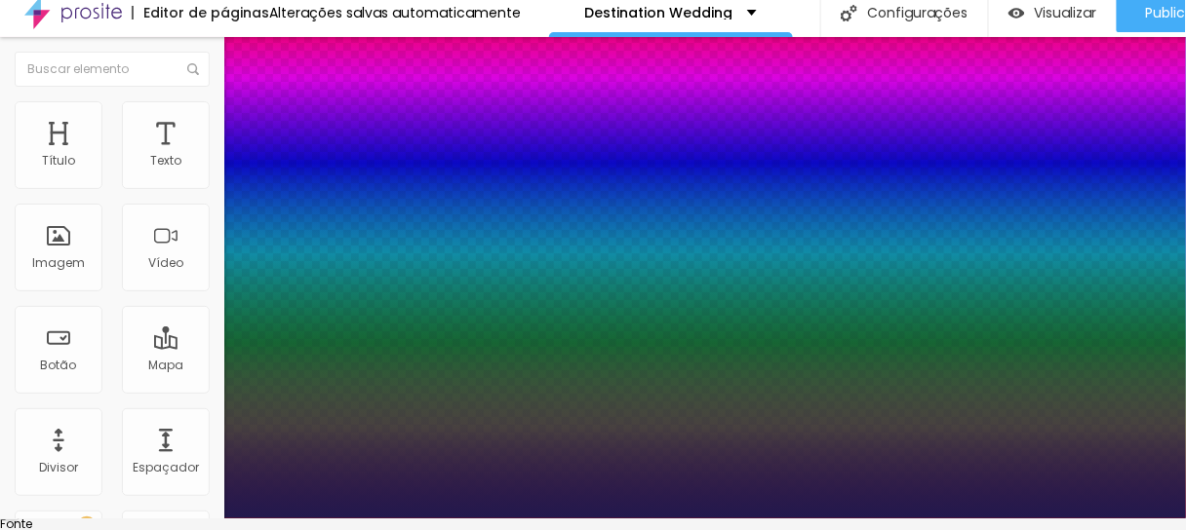
type input "1"
select select "Montserrat"
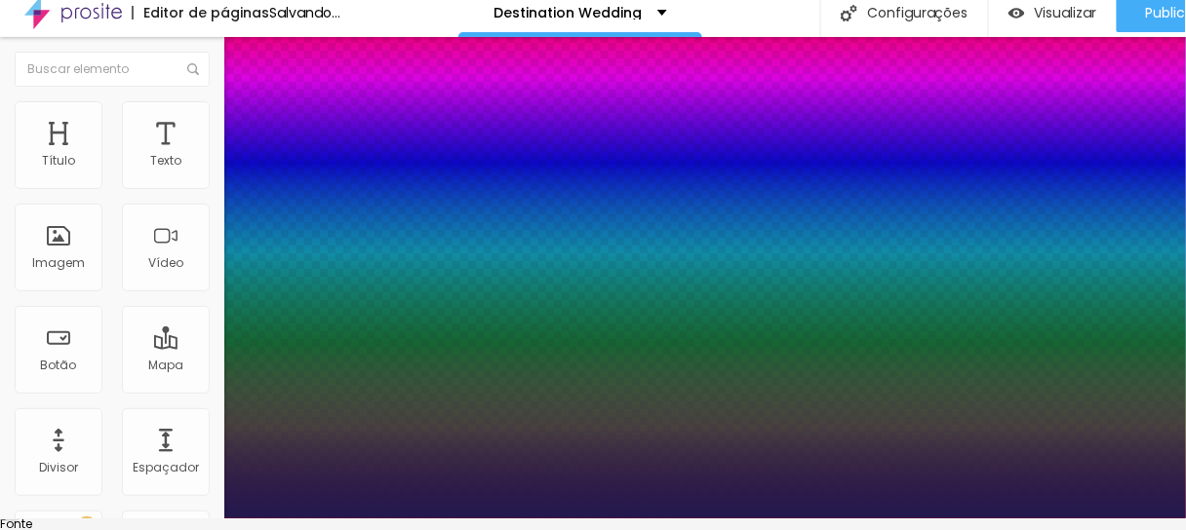
type input "1"
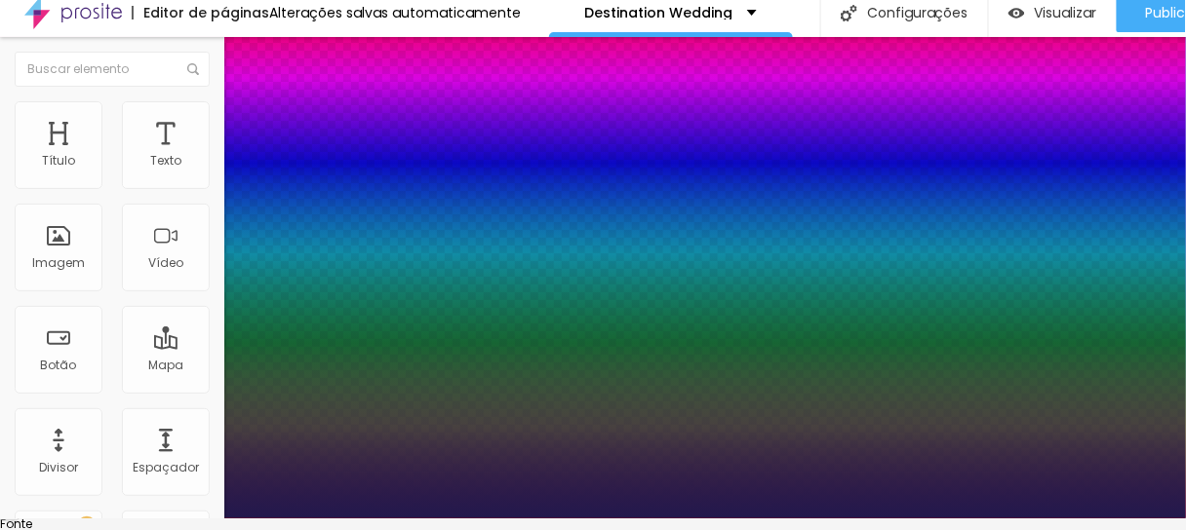
select select "MontserratMedium"
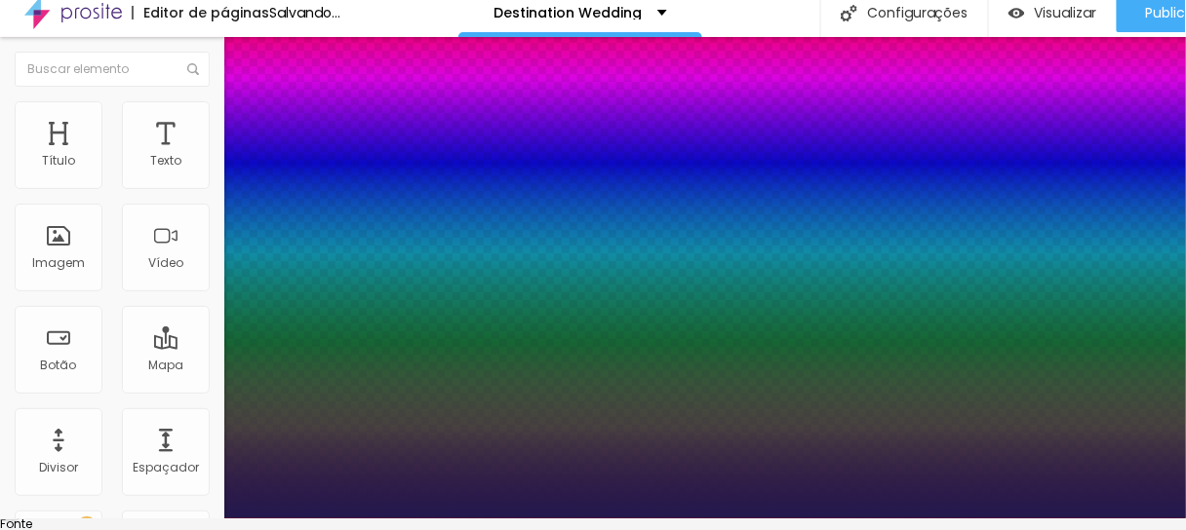
type input "1"
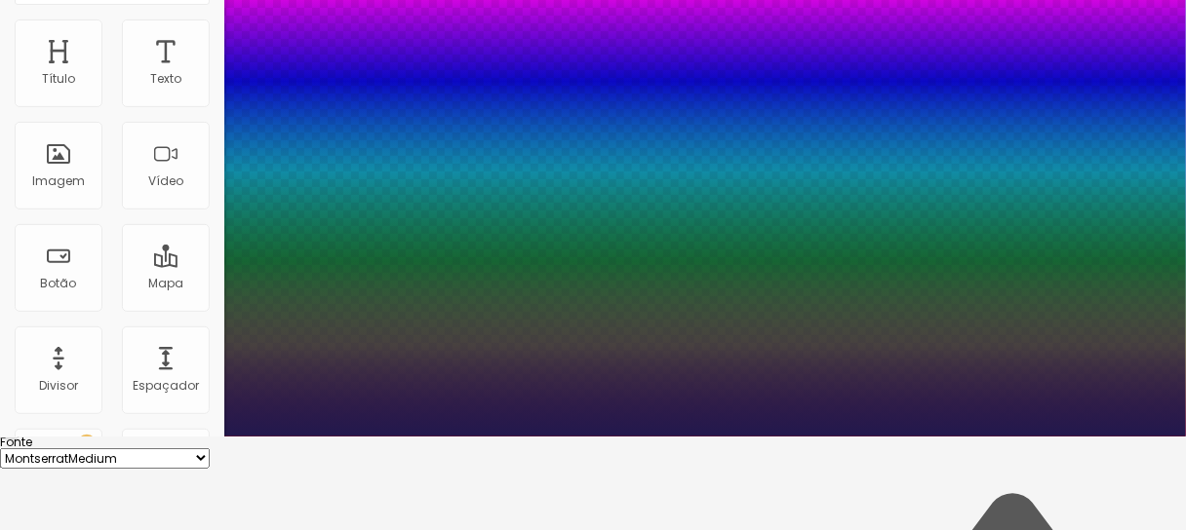
scroll to position [90, 0]
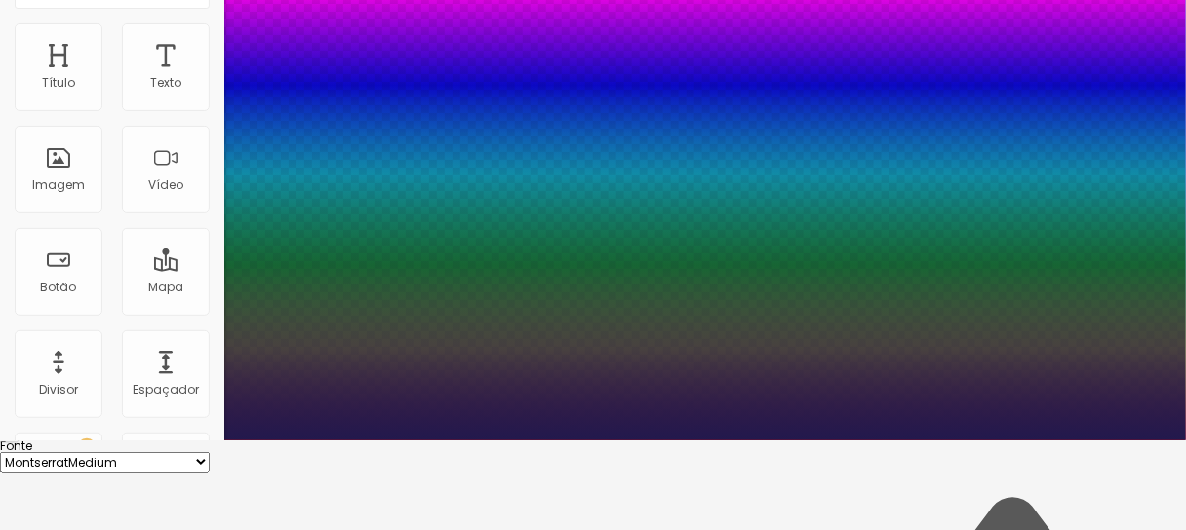
click at [458, 441] on div at bounding box center [593, 441] width 1186 height 0
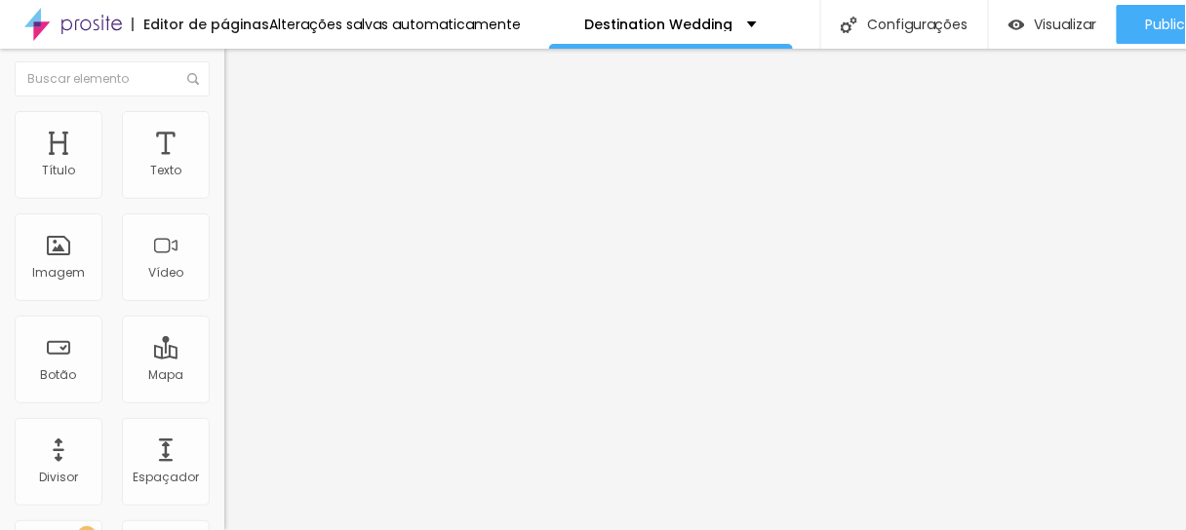
scroll to position [0, 0]
click at [166, 171] on div "Texto" at bounding box center [165, 173] width 31 height 14
click at [1043, 17] on span "Visualizar" at bounding box center [1065, 25] width 62 height 16
click at [239, 68] on img "button" at bounding box center [247, 71] width 16 height 16
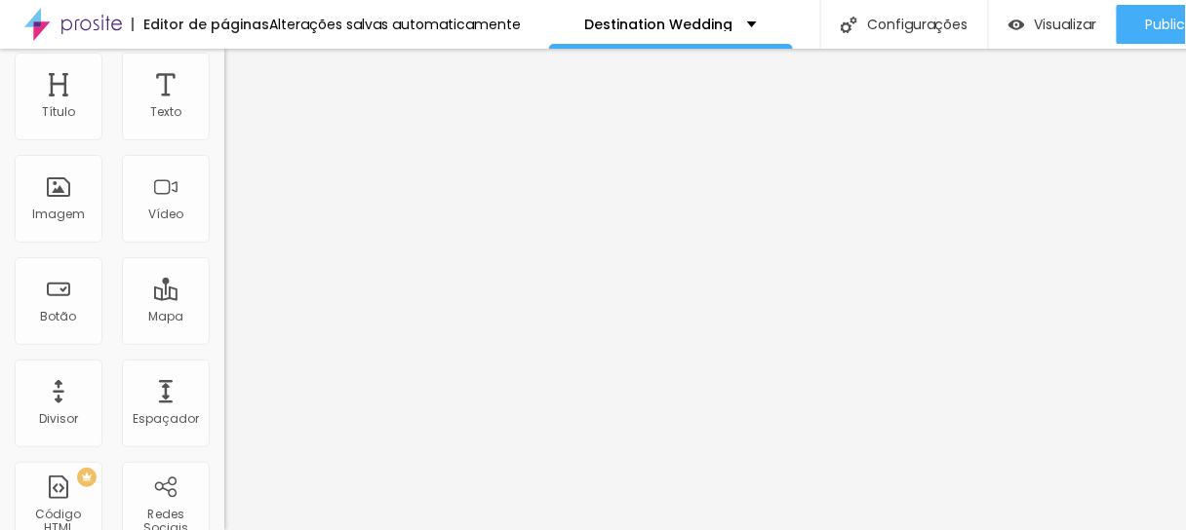
scroll to position [12, 0]
click at [224, 245] on span "Original" at bounding box center [247, 236] width 47 height 17
click at [224, 256] on span "Cinema" at bounding box center [248, 248] width 49 height 17
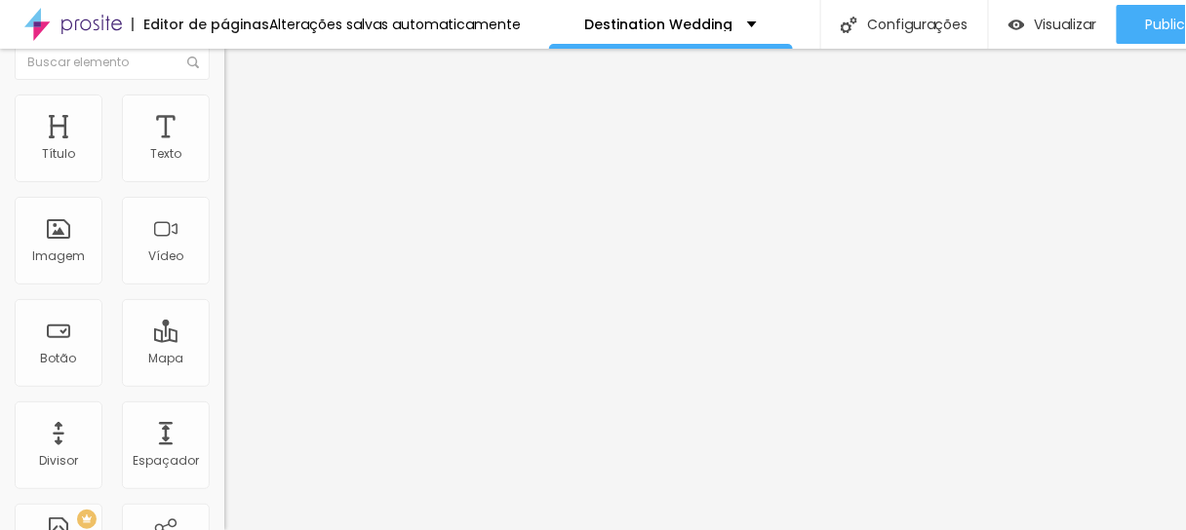
click at [224, 149] on span "Trocar imagem" at bounding box center [277, 141] width 106 height 17
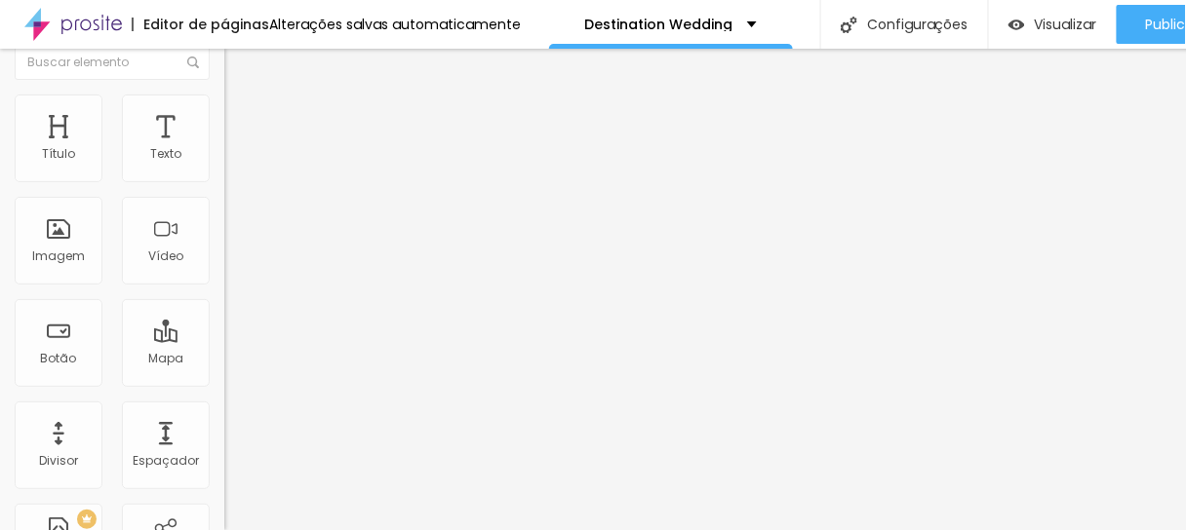
click at [224, 147] on div "Trocar imagem" at bounding box center [336, 141] width 224 height 14
click at [224, 149] on span "Trocar imagem" at bounding box center [277, 141] width 106 height 17
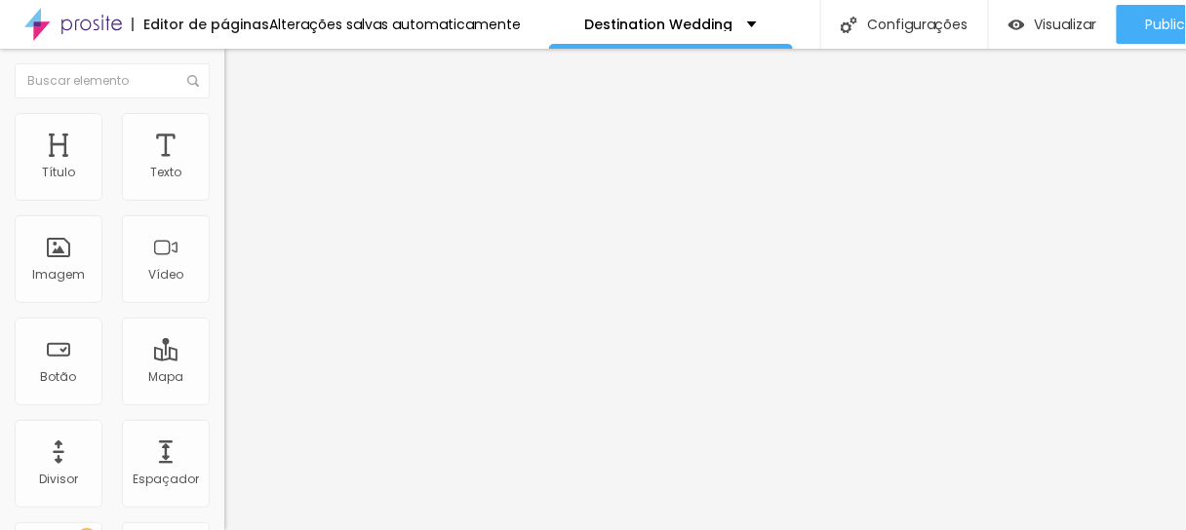
scroll to position [12, 0]
click at [224, 116] on li "Estilo" at bounding box center [336, 123] width 224 height 20
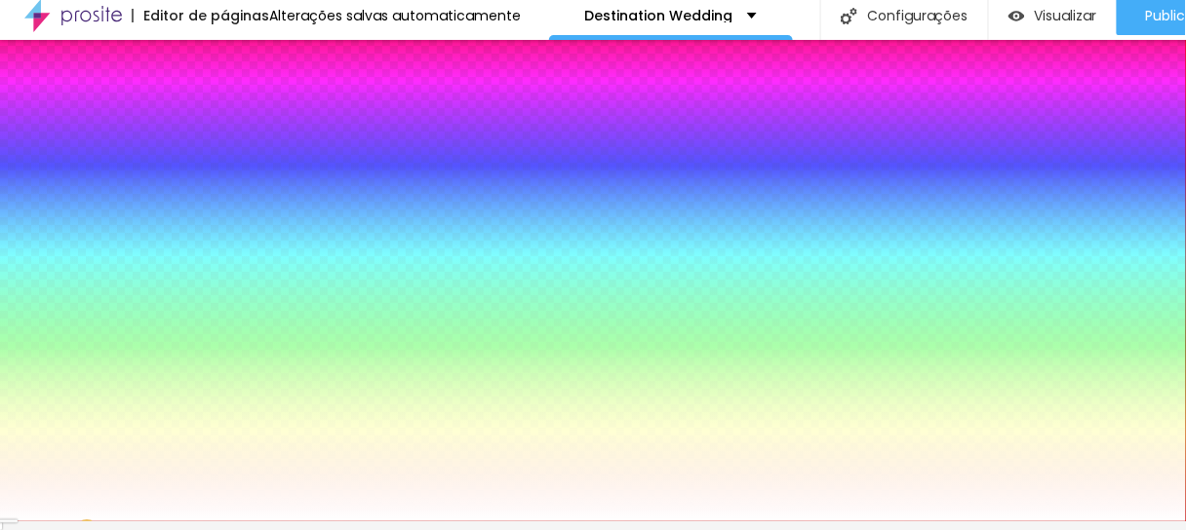
click at [224, 124] on li "Avançado" at bounding box center [336, 134] width 224 height 20
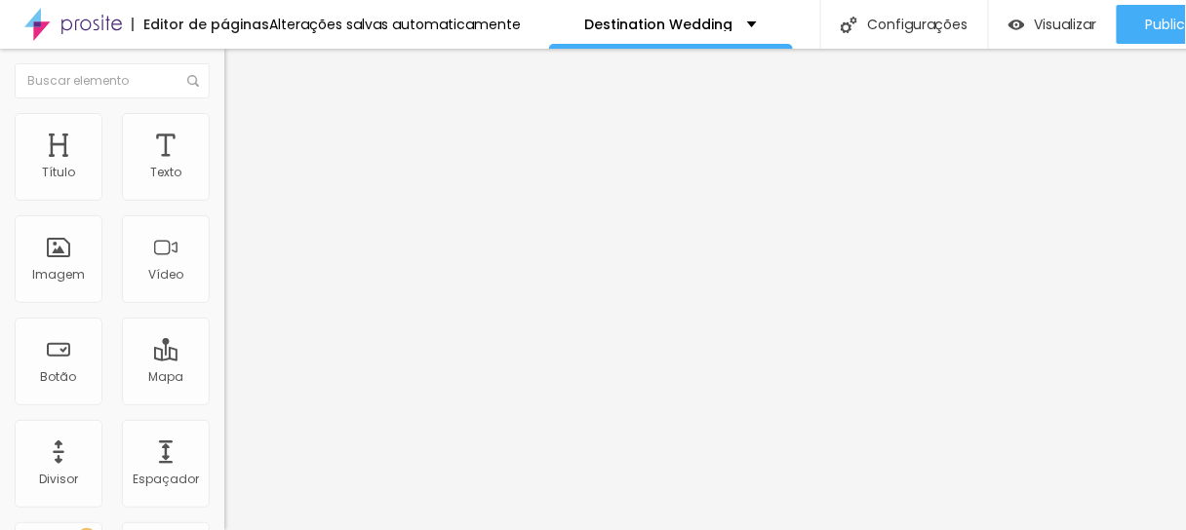
click at [224, 95] on li "Conteúdo" at bounding box center [336, 104] width 224 height 20
click at [81, 243] on div "Imagem" at bounding box center [59, 259] width 88 height 88
click at [224, 133] on li "Avançado" at bounding box center [336, 143] width 224 height 20
click at [224, 113] on img at bounding box center [233, 122] width 18 height 18
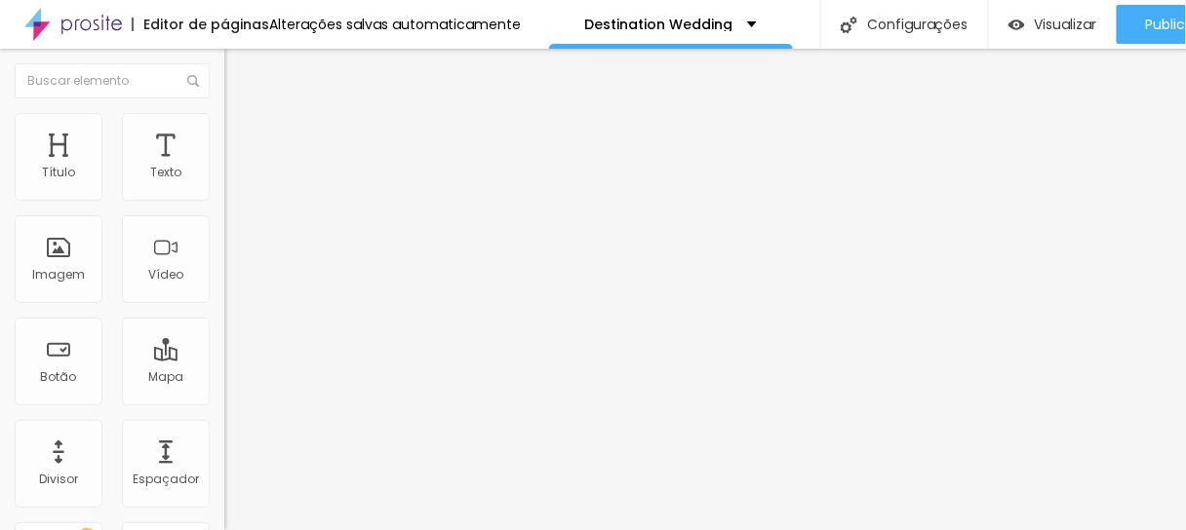
click at [224, 113] on li "Conteúdo" at bounding box center [336, 104] width 224 height 20
click at [224, 168] on span "Adicionar imagem" at bounding box center [287, 159] width 126 height 17
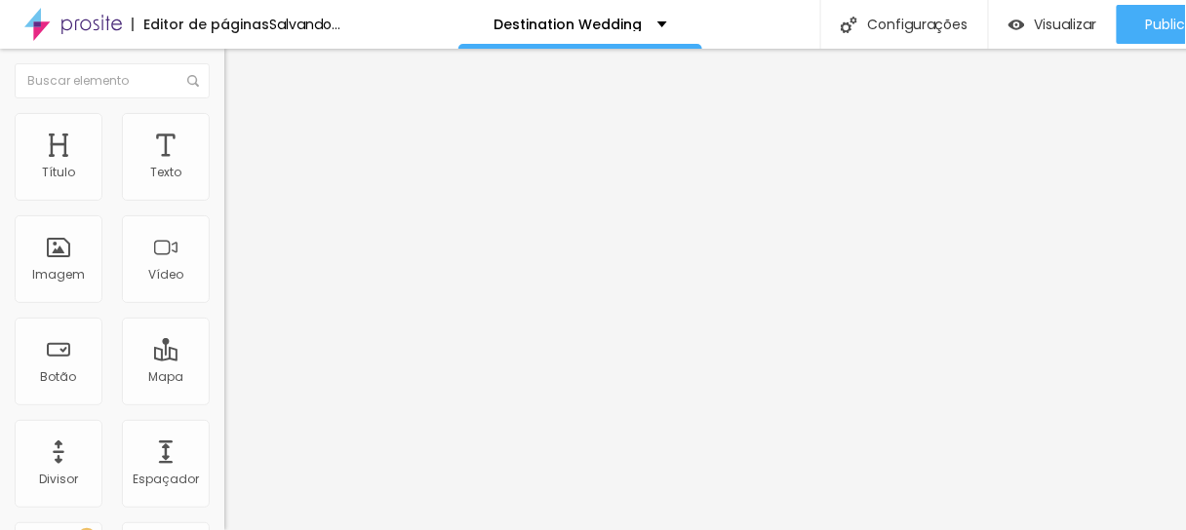
click at [331, 164] on img at bounding box center [337, 158] width 12 height 12
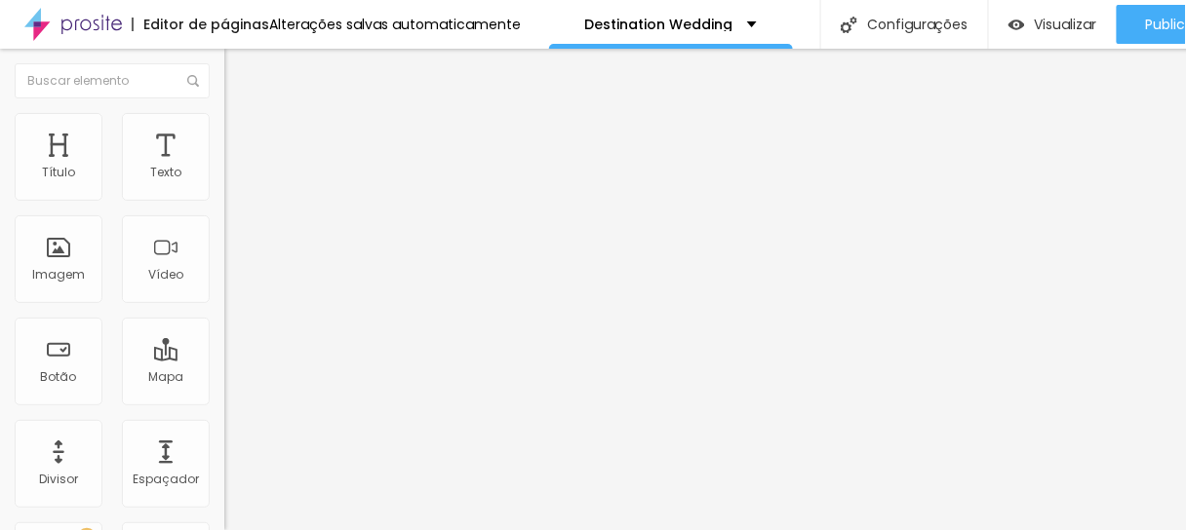
click at [224, 168] on span "Adicionar imagem" at bounding box center [287, 159] width 126 height 17
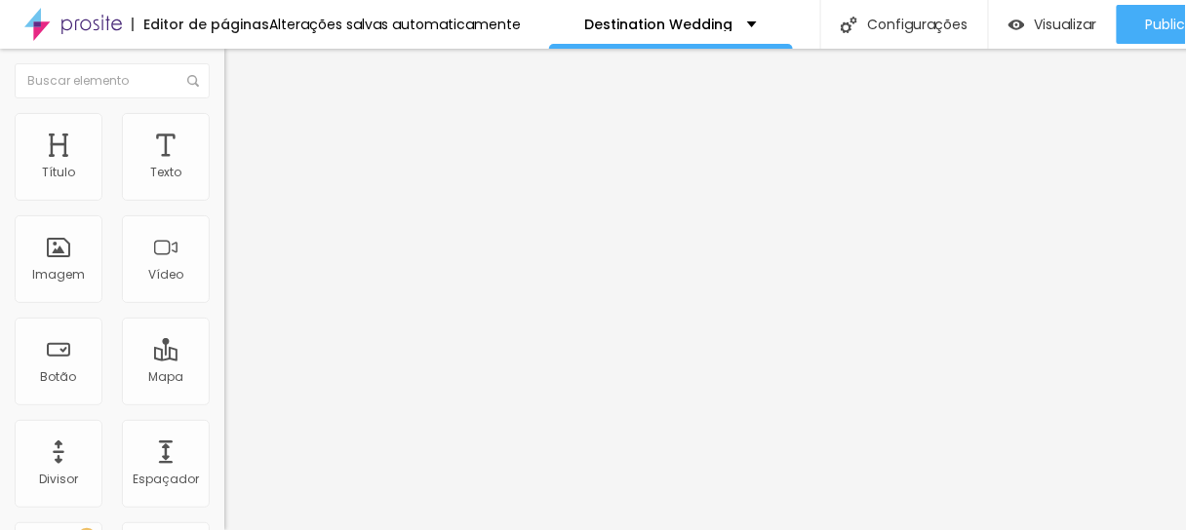
scroll to position [0, 61]
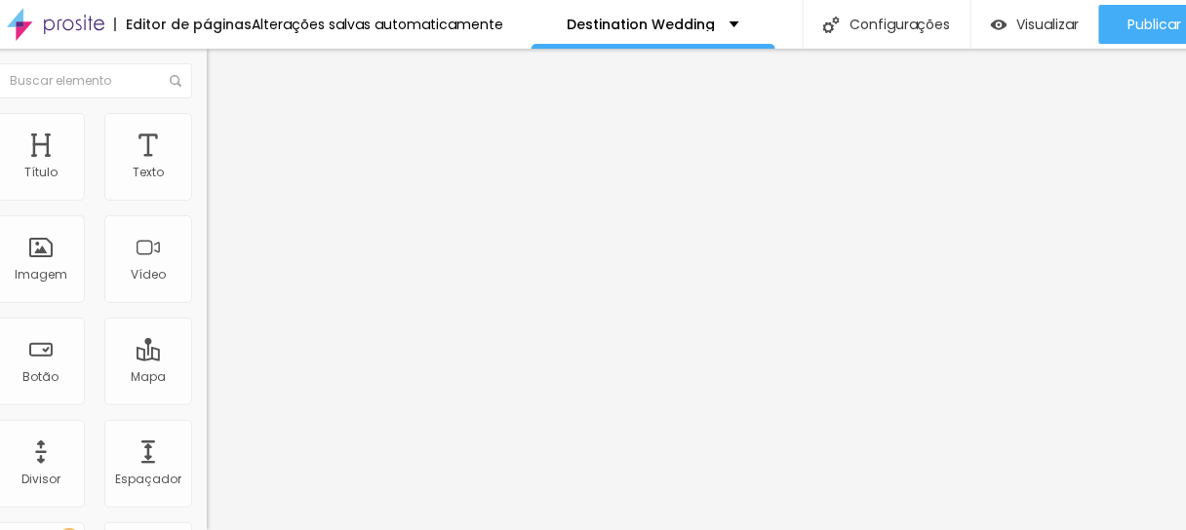
scroll to position [0, 61]
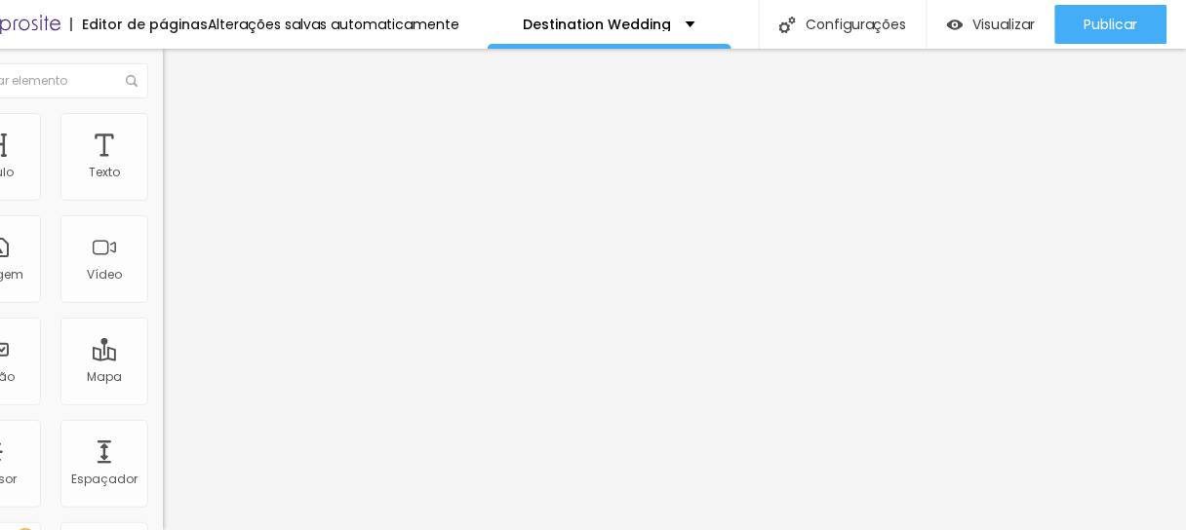
click at [163, 168] on span "Trocar imagem" at bounding box center [216, 159] width 106 height 17
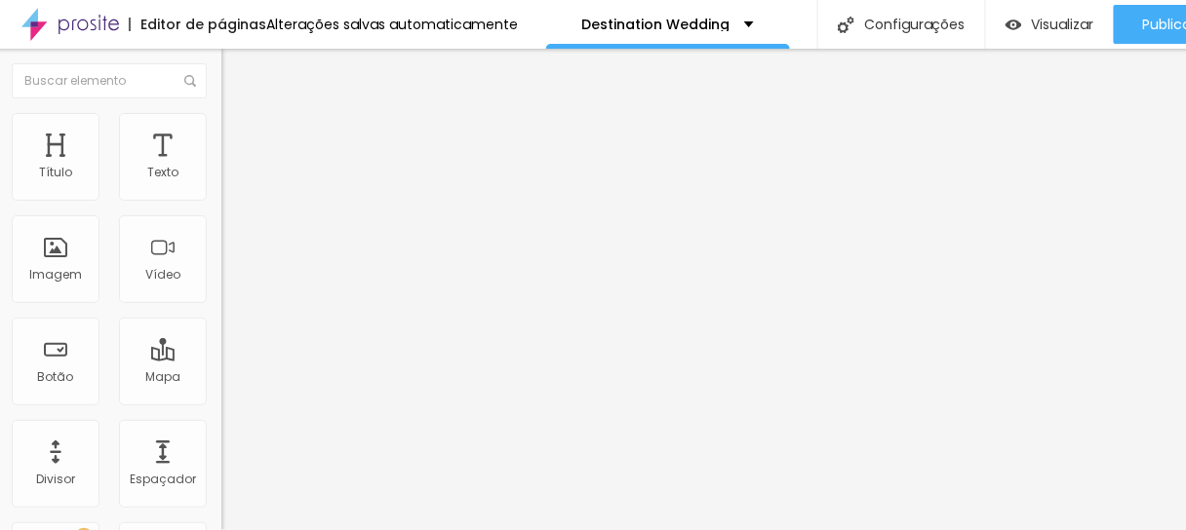
scroll to position [0, 0]
click at [224, 164] on div "Alinhamento" at bounding box center [336, 158] width 224 height 12
click at [224, 133] on li "Avançado" at bounding box center [336, 143] width 224 height 20
click at [224, 111] on img at bounding box center [233, 103] width 18 height 18
click at [224, 113] on img at bounding box center [233, 122] width 18 height 18
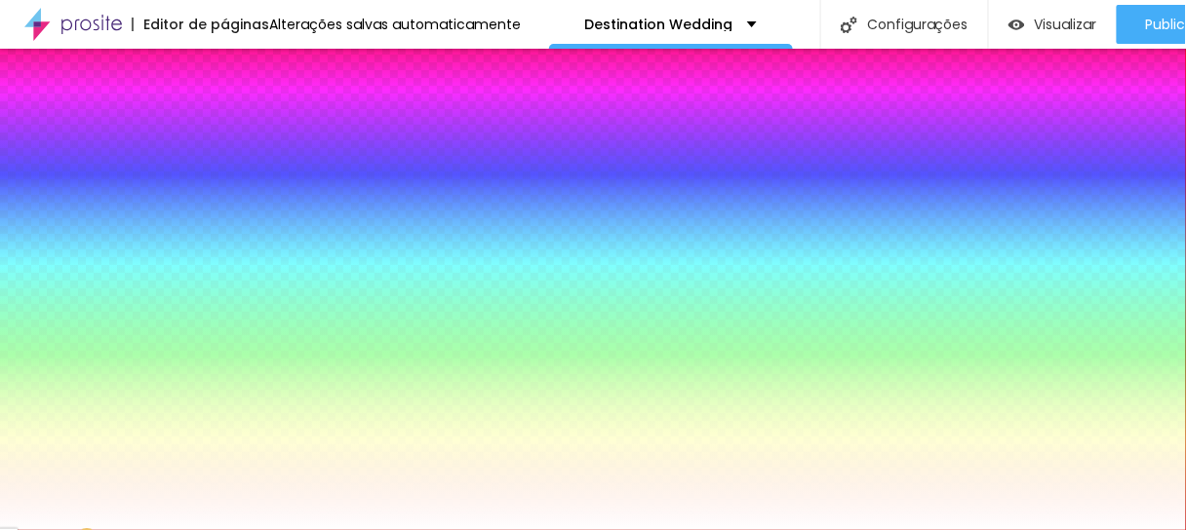
click at [224, 133] on img at bounding box center [233, 142] width 18 height 18
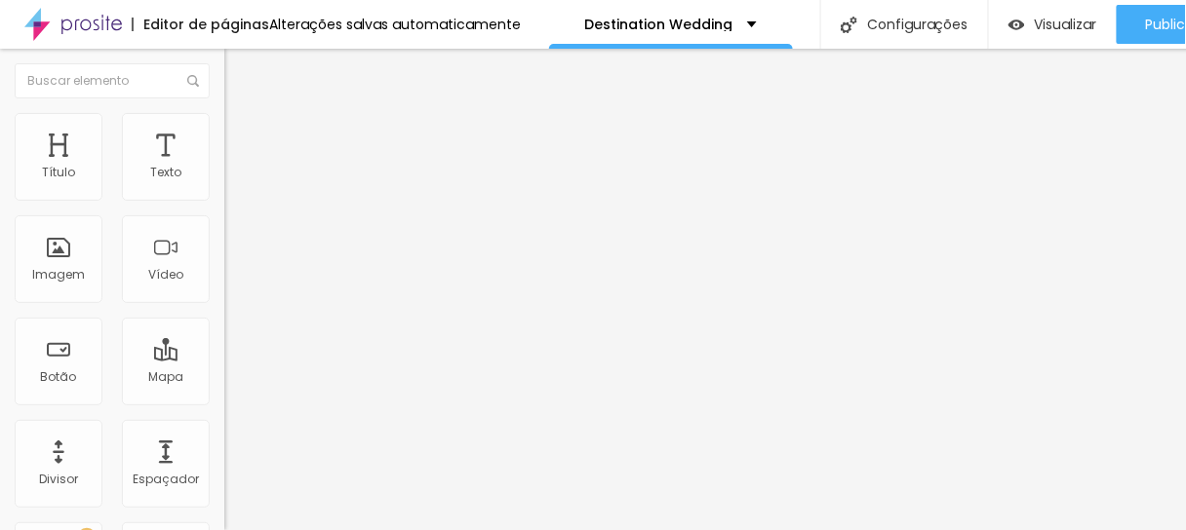
type input "10"
type input "50"
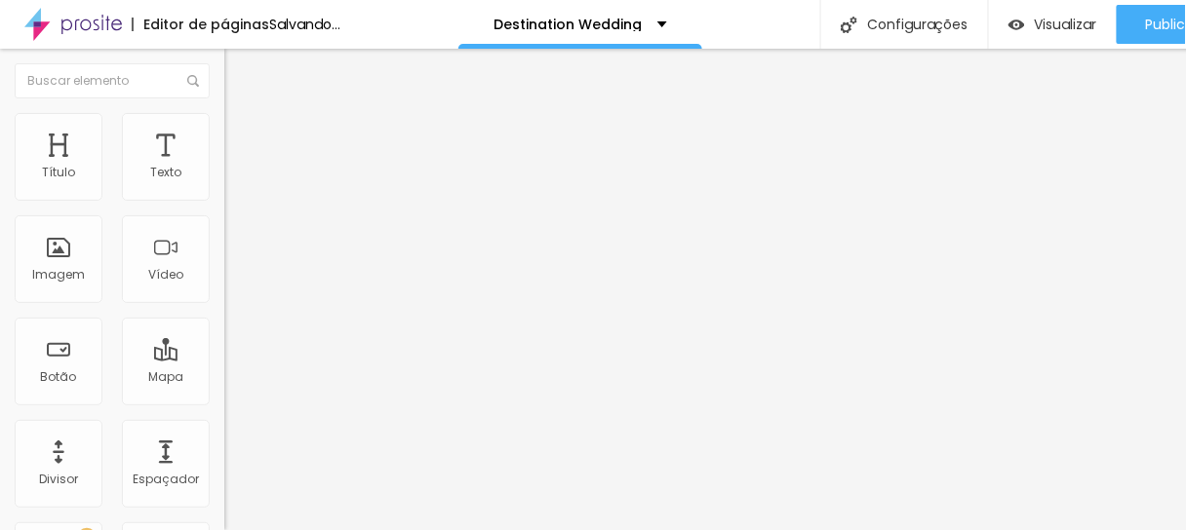
drag, startPoint x: 44, startPoint y: 188, endPoint x: 208, endPoint y: 194, distance: 163.9
click at [224, 378] on input "range" at bounding box center [287, 386] width 126 height 16
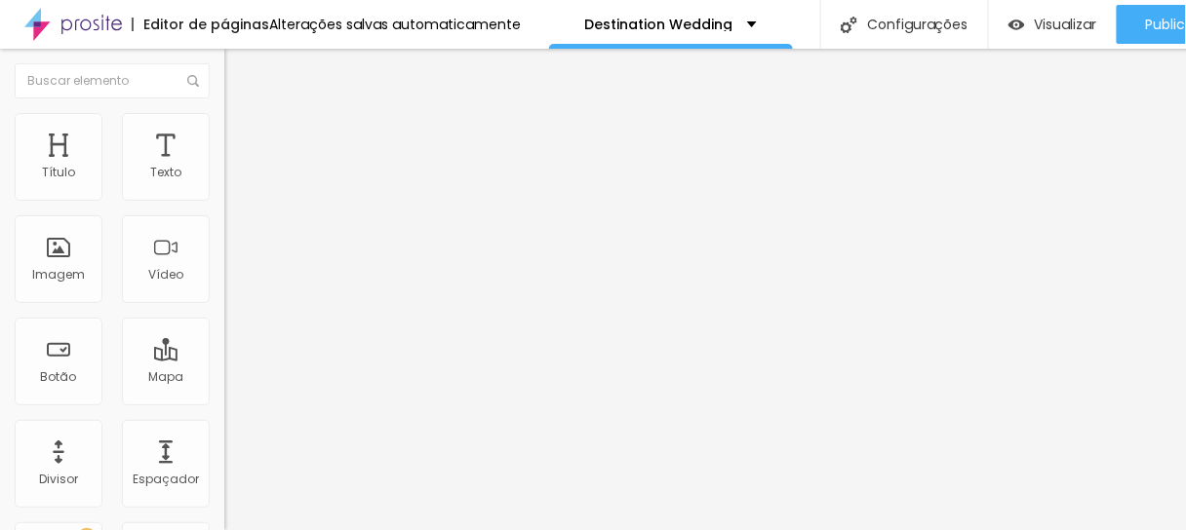
type input "45"
type input "40"
type input "5"
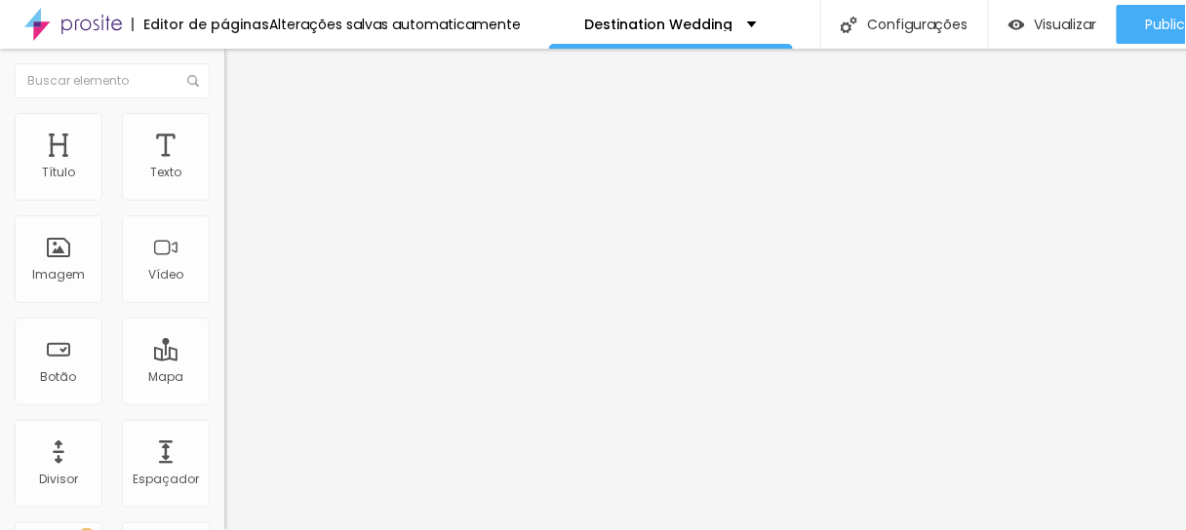
type input "5"
type input "0"
drag, startPoint x: 118, startPoint y: 189, endPoint x: 0, endPoint y: 189, distance: 118.0
type input "0"
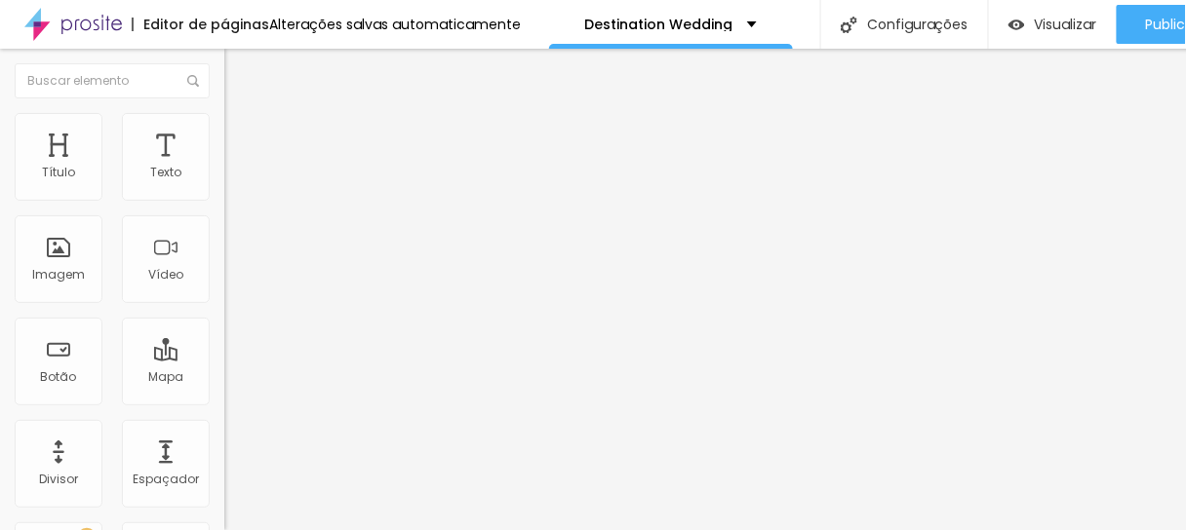
click at [224, 378] on input "range" at bounding box center [287, 386] width 126 height 16
click at [224, 113] on img at bounding box center [233, 122] width 18 height 18
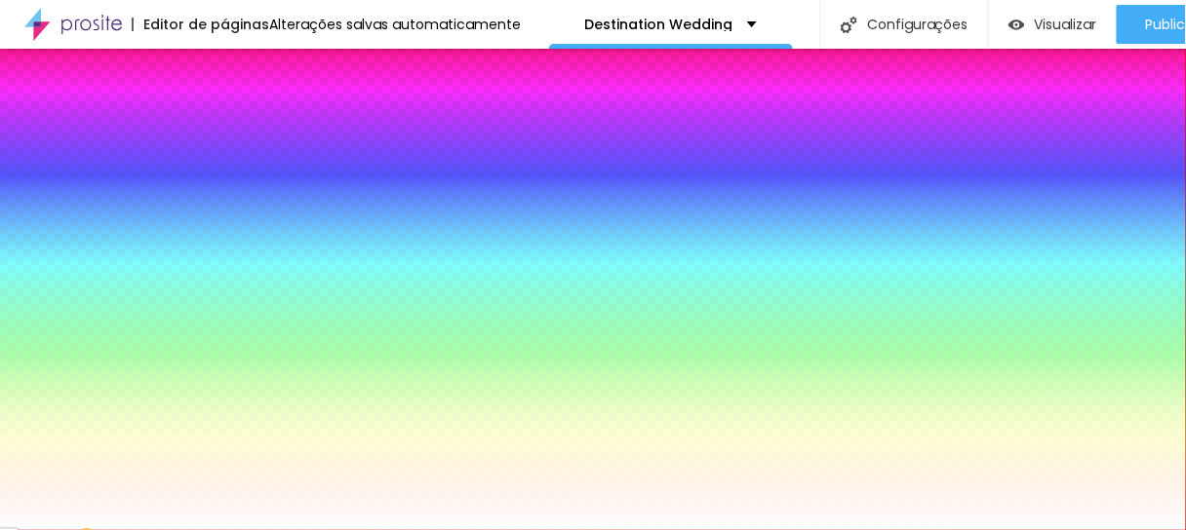
click at [224, 110] on img at bounding box center [233, 103] width 18 height 18
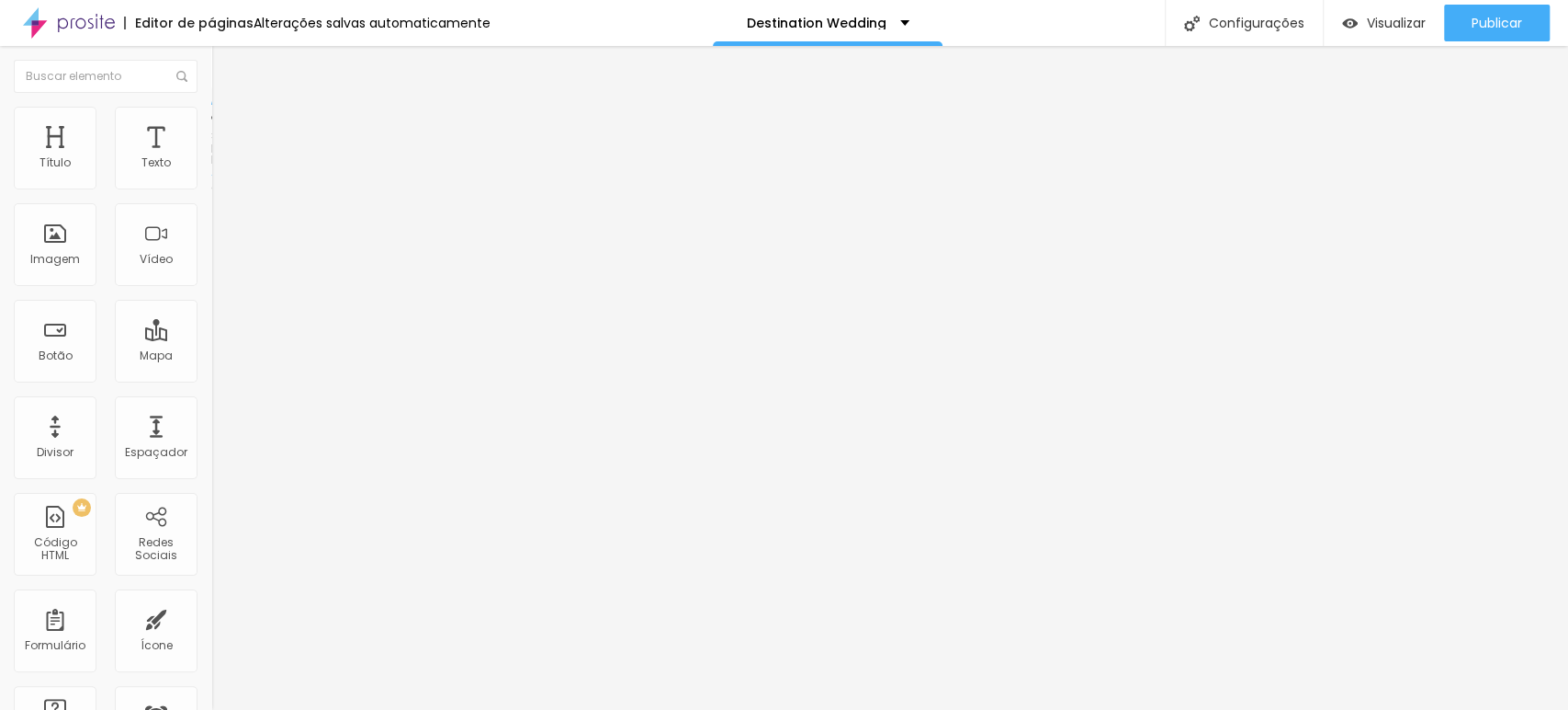
click at [211, 167] on span "Encaixotado" at bounding box center [247, 159] width 72 height 16
click at [211, 115] on img at bounding box center [220, 115] width 17 height 17
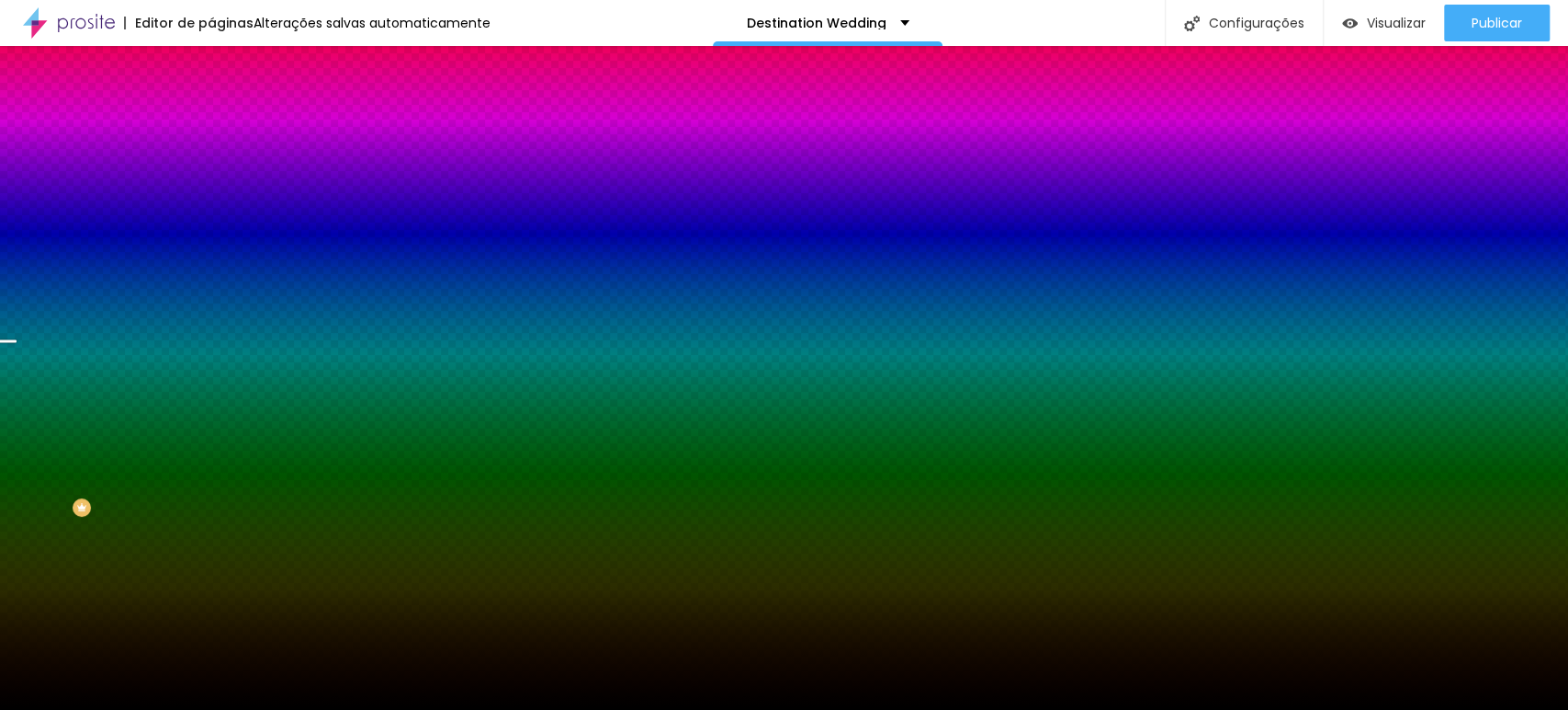
click at [211, 169] on span "Trocar imagem" at bounding box center [261, 161] width 100 height 16
click at [211, 125] on img at bounding box center [220, 134] width 17 height 17
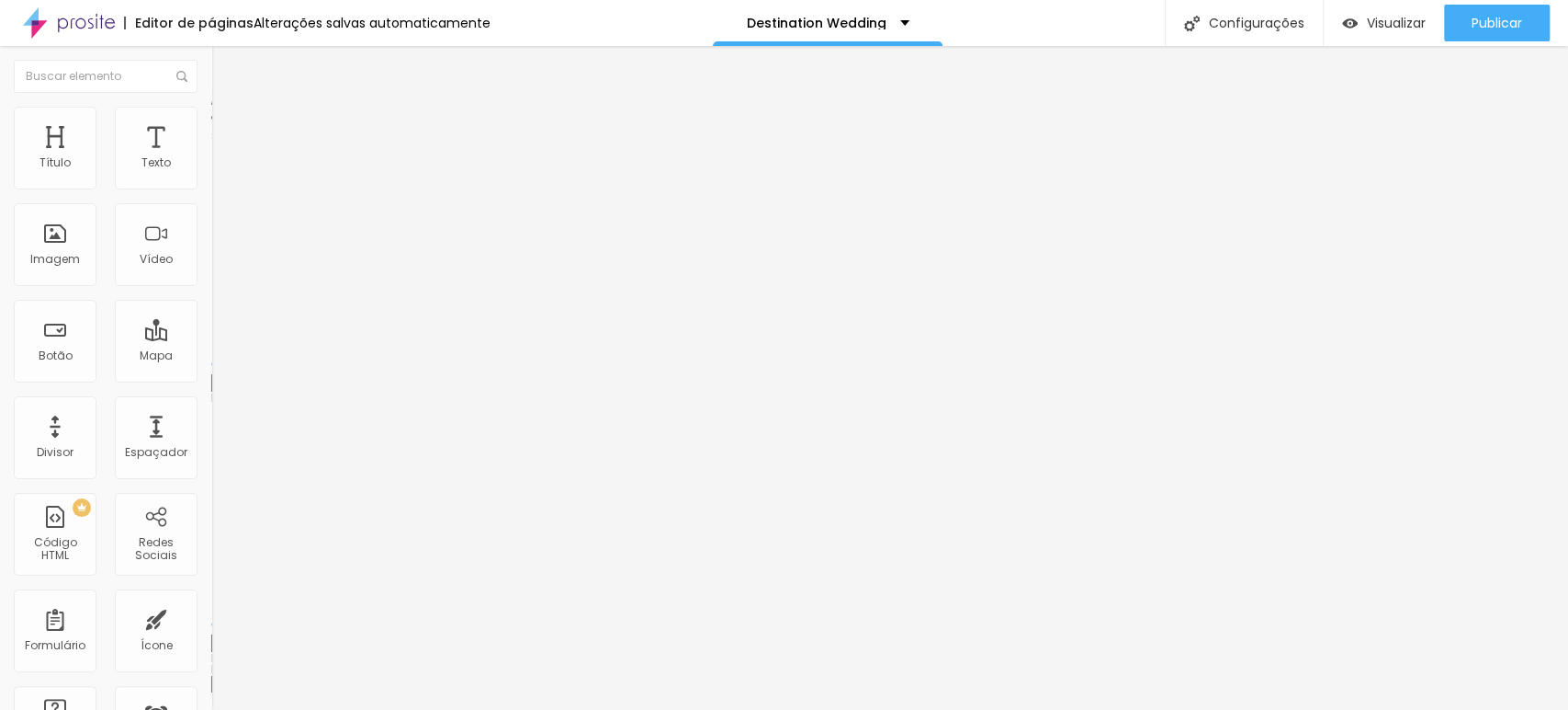
click at [211, 112] on img at bounding box center [220, 115] width 17 height 17
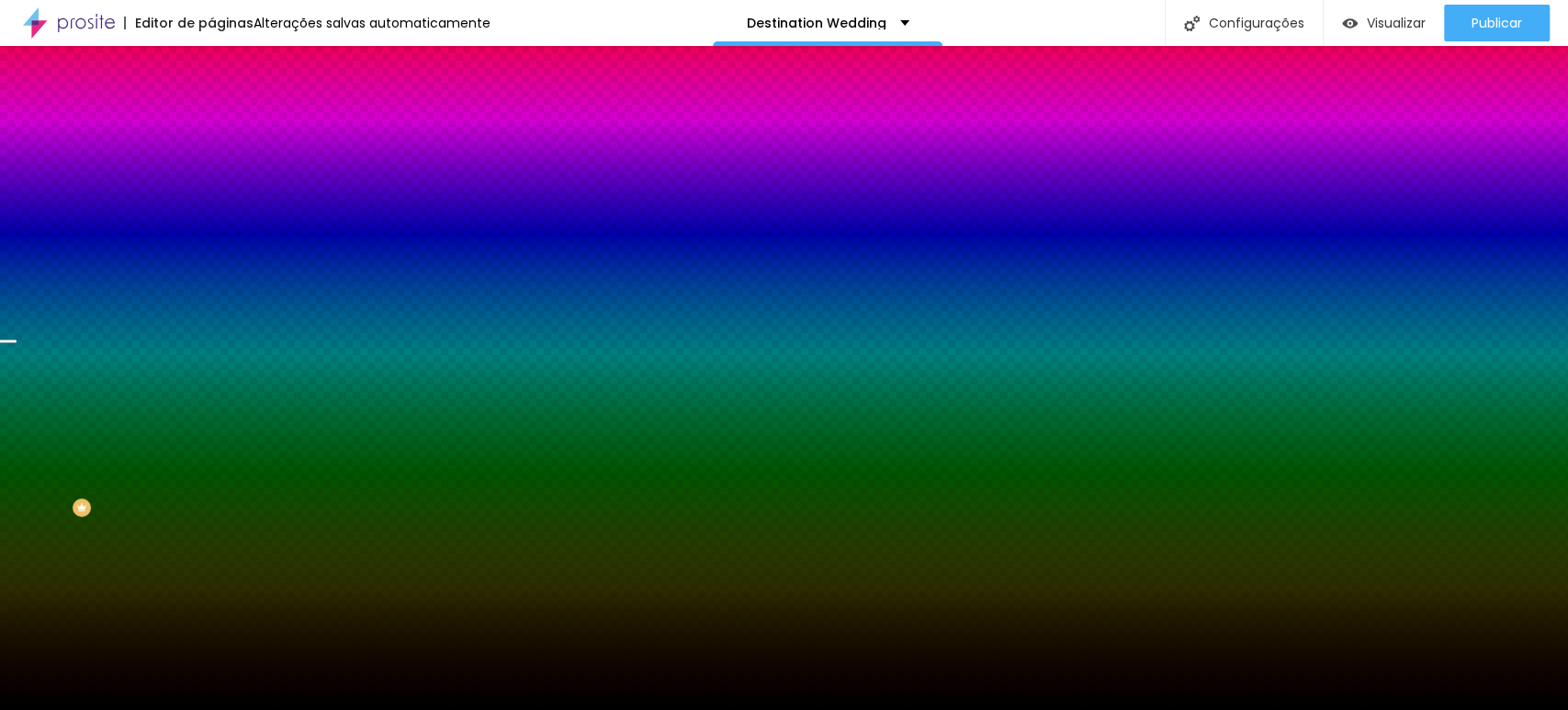
click at [211, 191] on span "Parallax" at bounding box center [234, 183] width 45 height 16
click at [211, 203] on span "Nenhum" at bounding box center [235, 194] width 48 height 16
click at [211, 191] on span "Nenhum" at bounding box center [235, 183] width 48 height 16
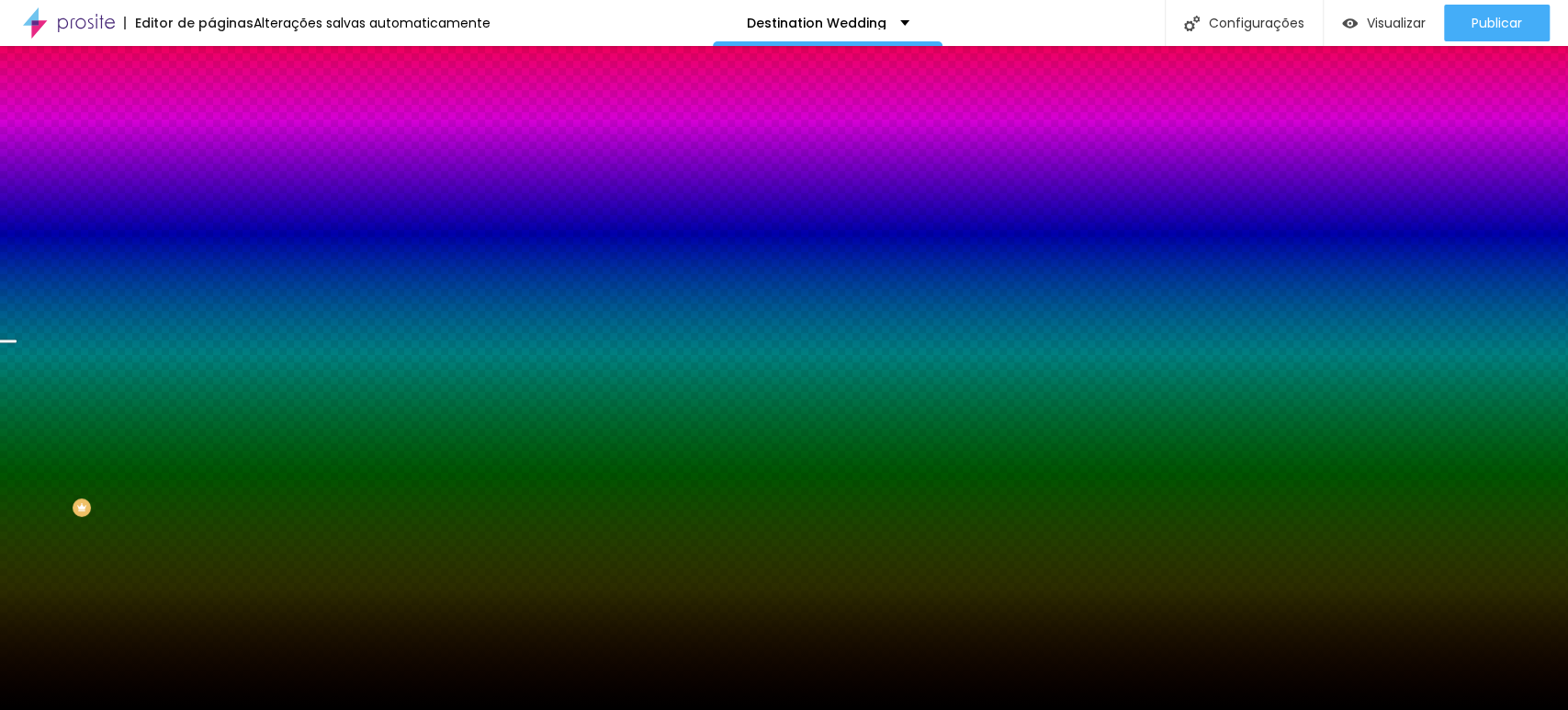
click at [211, 191] on span "Nenhum" at bounding box center [235, 183] width 48 height 16
click at [211, 220] on span "Parallax" at bounding box center [234, 211] width 45 height 16
click at [211, 169] on span "Trocar imagem" at bounding box center [261, 161] width 100 height 16
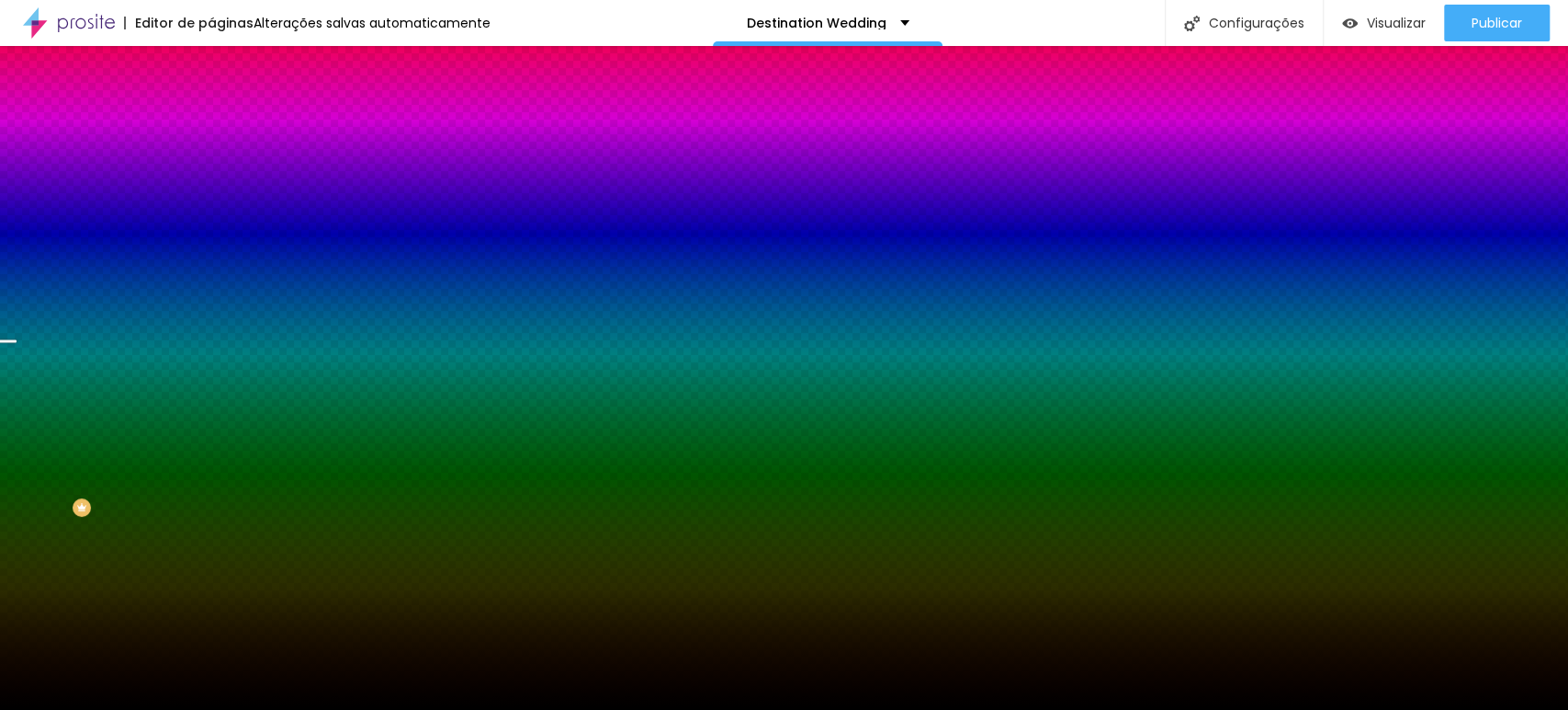
click at [225, 66] on img "button" at bounding box center [233, 67] width 15 height 15
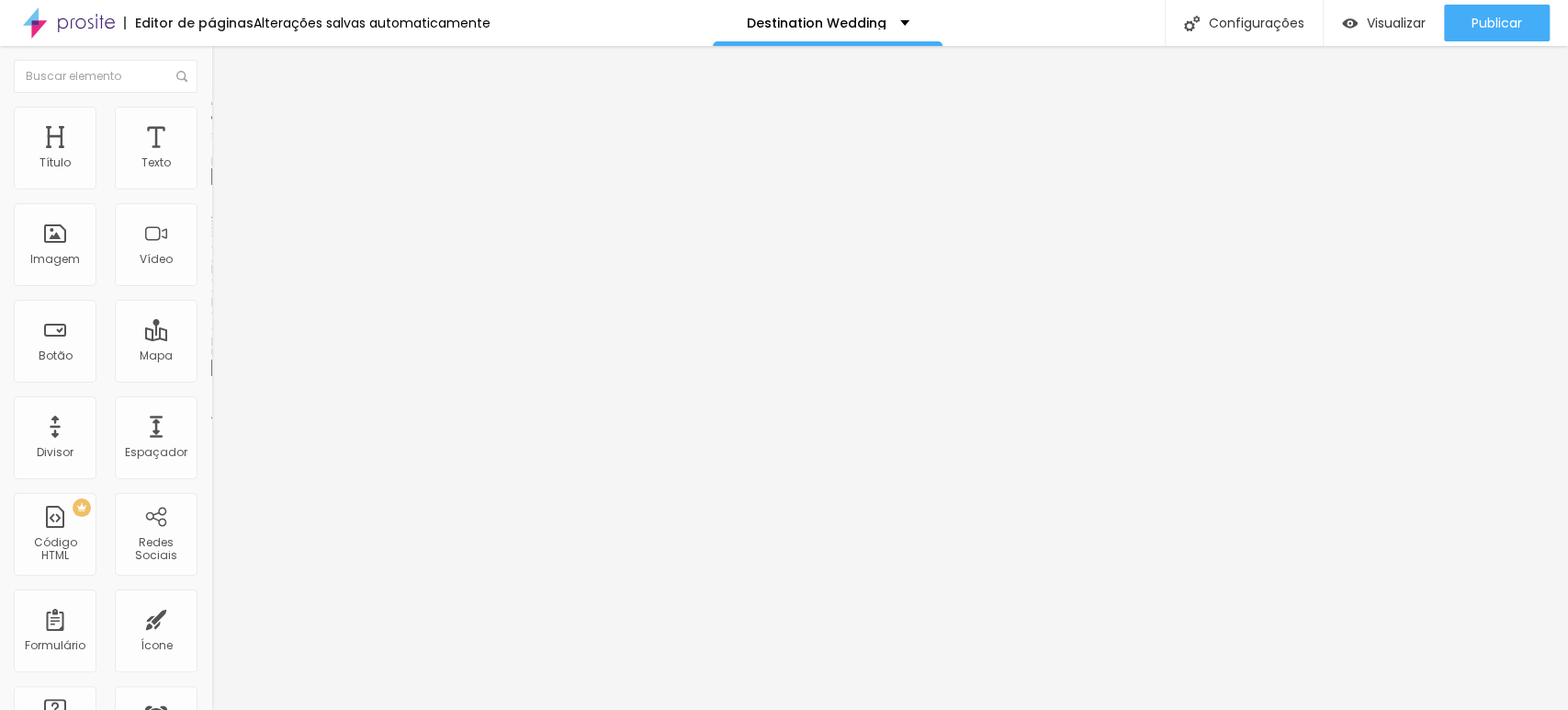
click at [211, 158] on span "Trocar imagem" at bounding box center [261, 150] width 100 height 16
click at [162, 166] on div "Texto" at bounding box center [156, 148] width 83 height 83
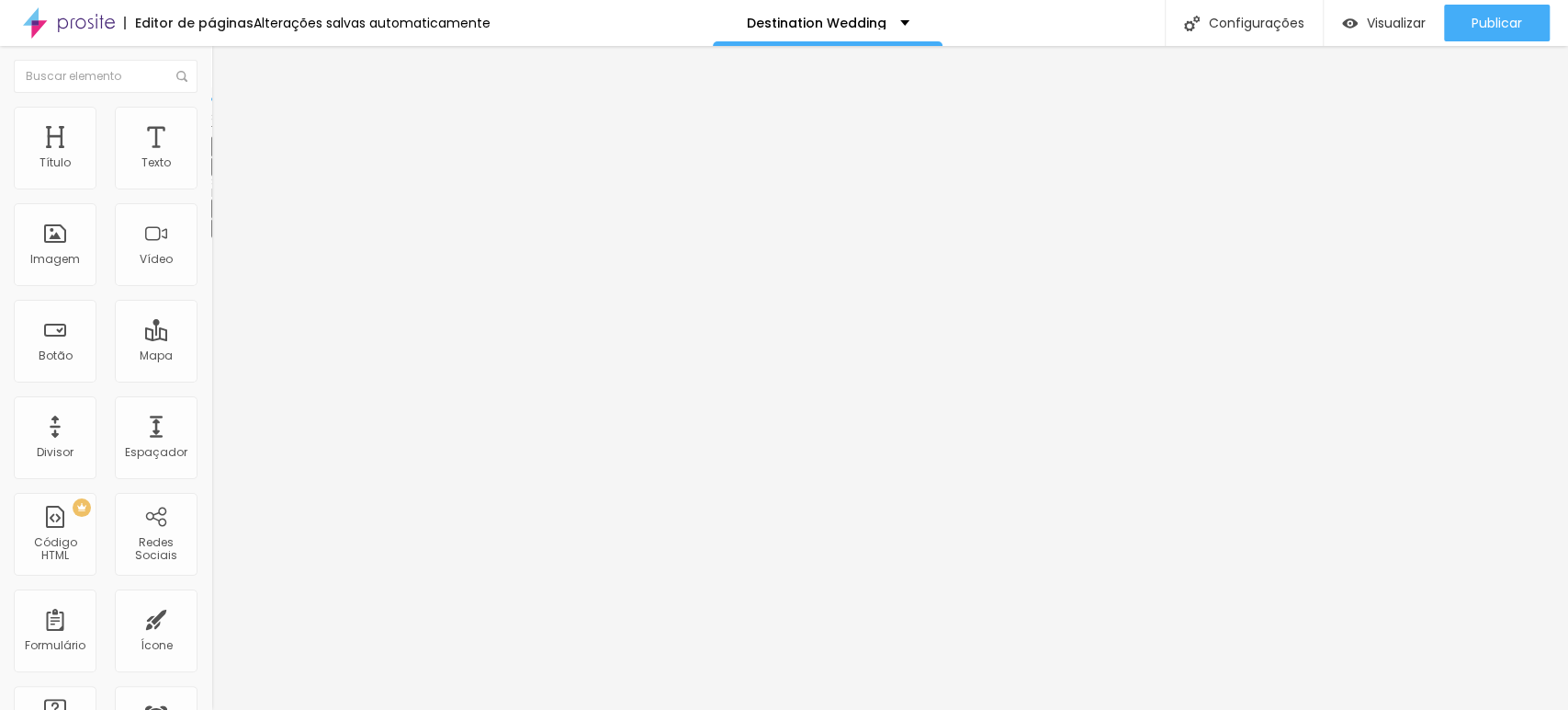
click at [211, 176] on button "button" at bounding box center [223, 167] width 25 height 19
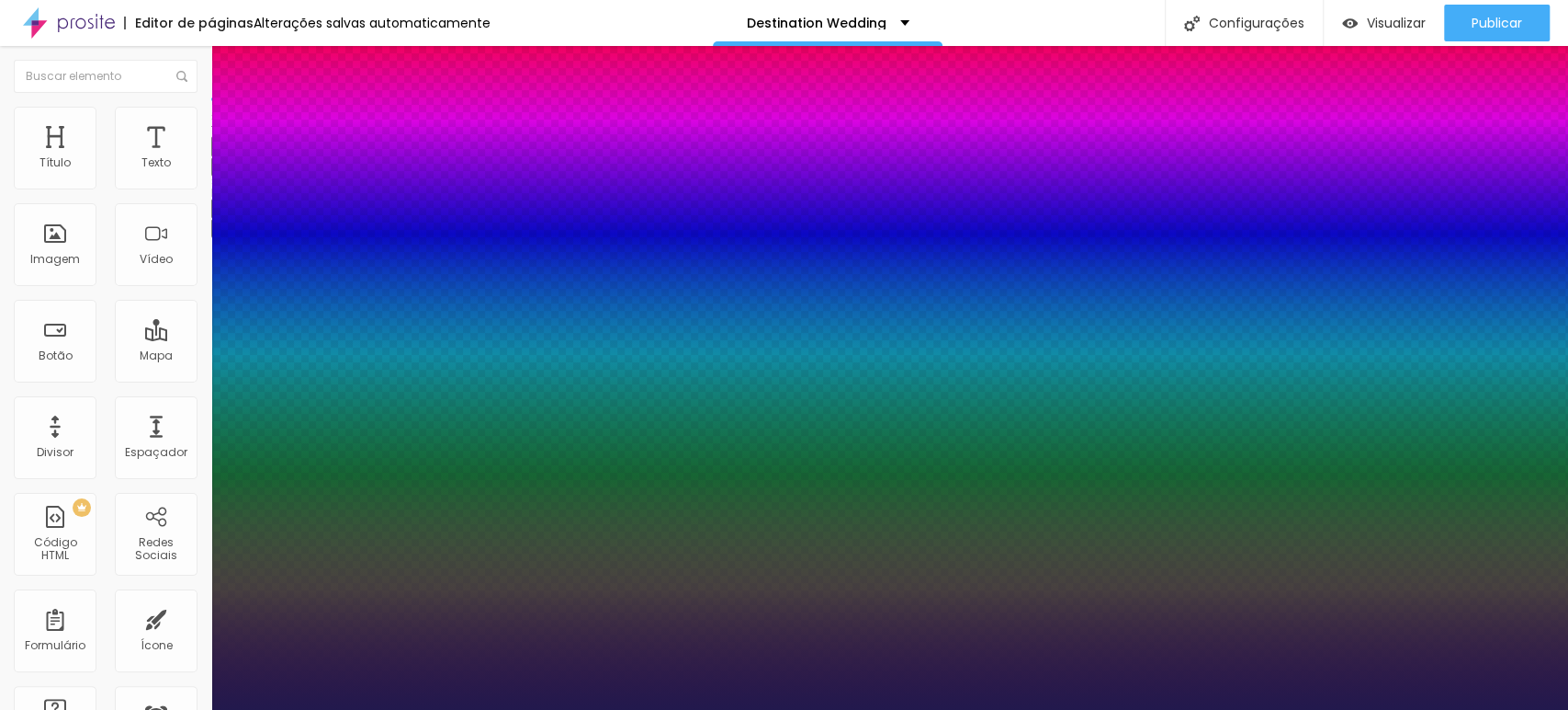
type input "1"
select select "MontserratMedium"
type input "1"
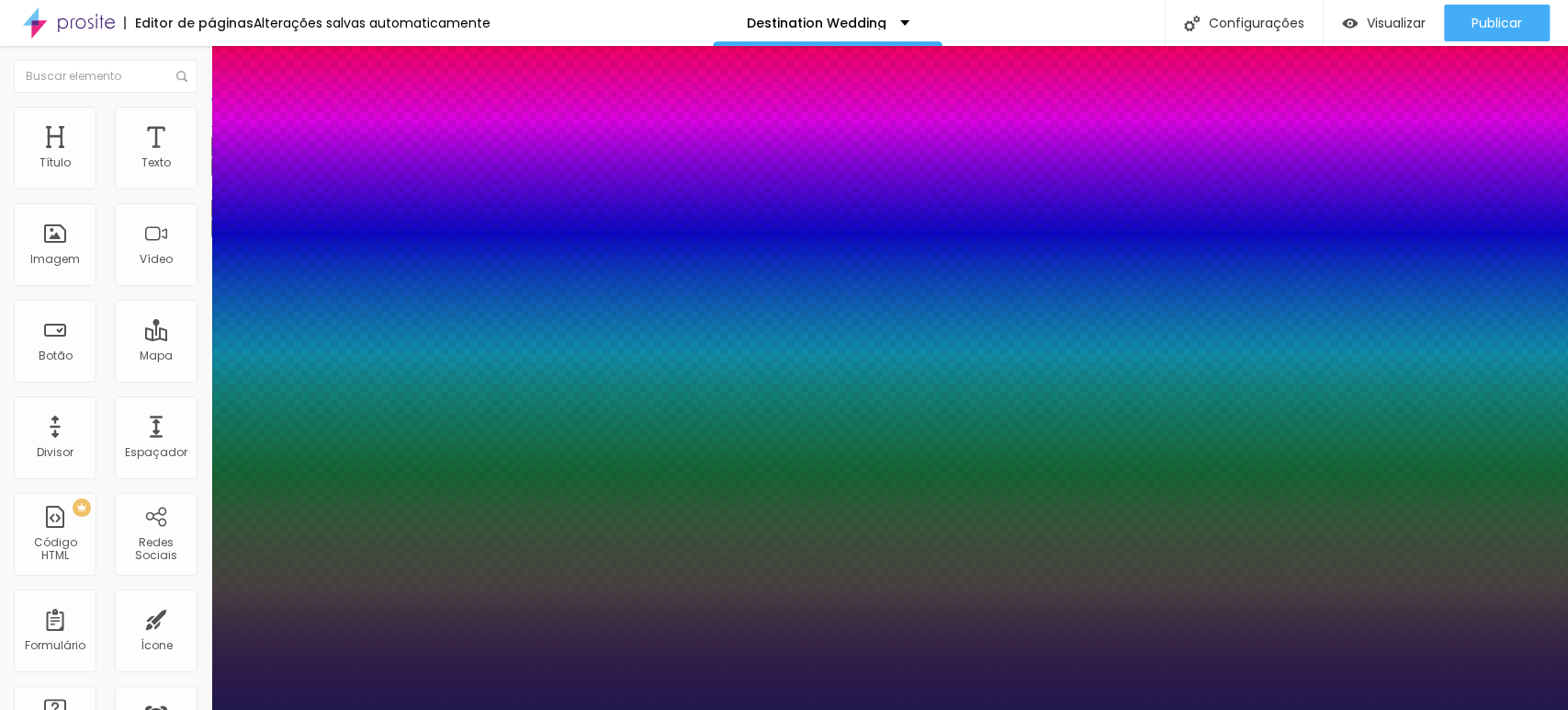
click at [917, 499] on div at bounding box center [784, 710] width 1568 height 0
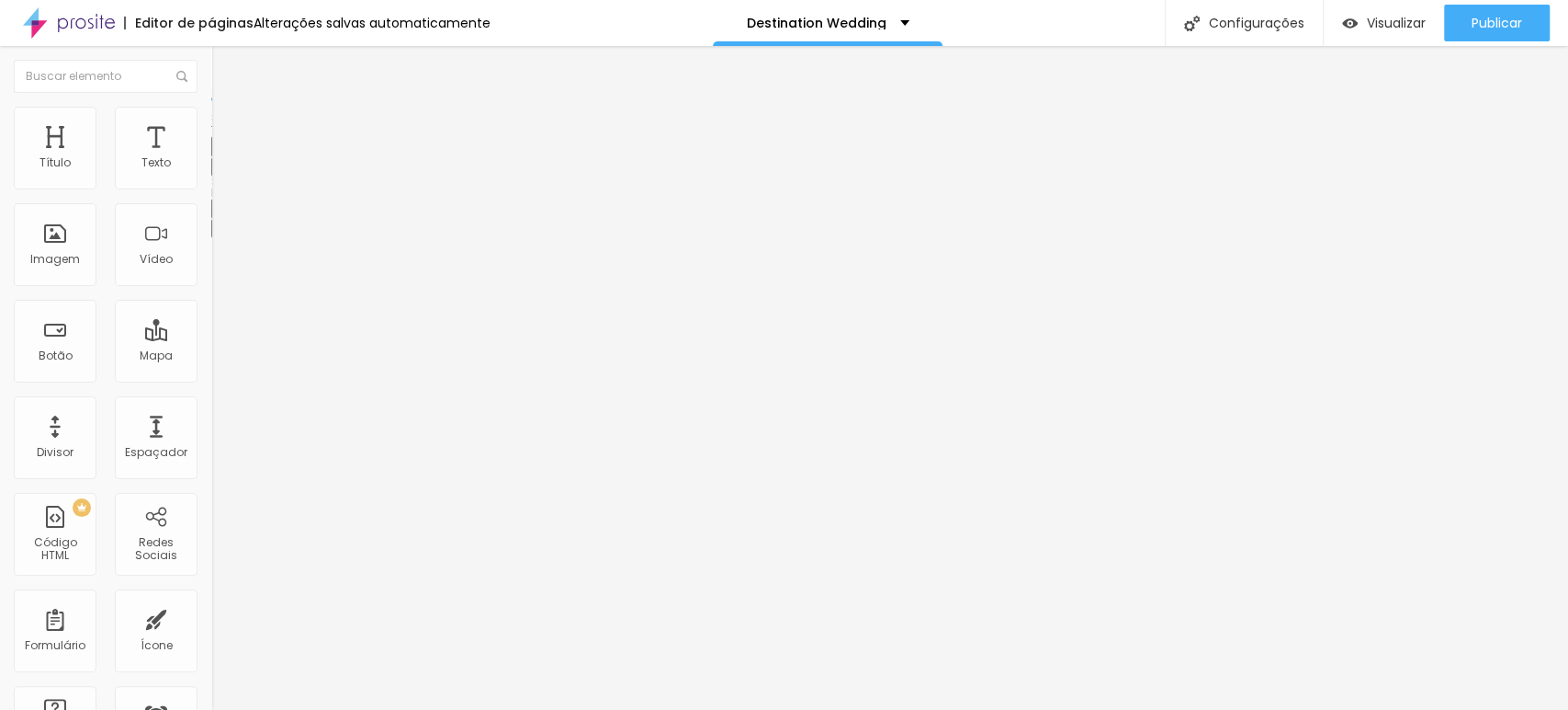
click at [220, 169] on icon "button" at bounding box center [224, 166] width 8 height 8
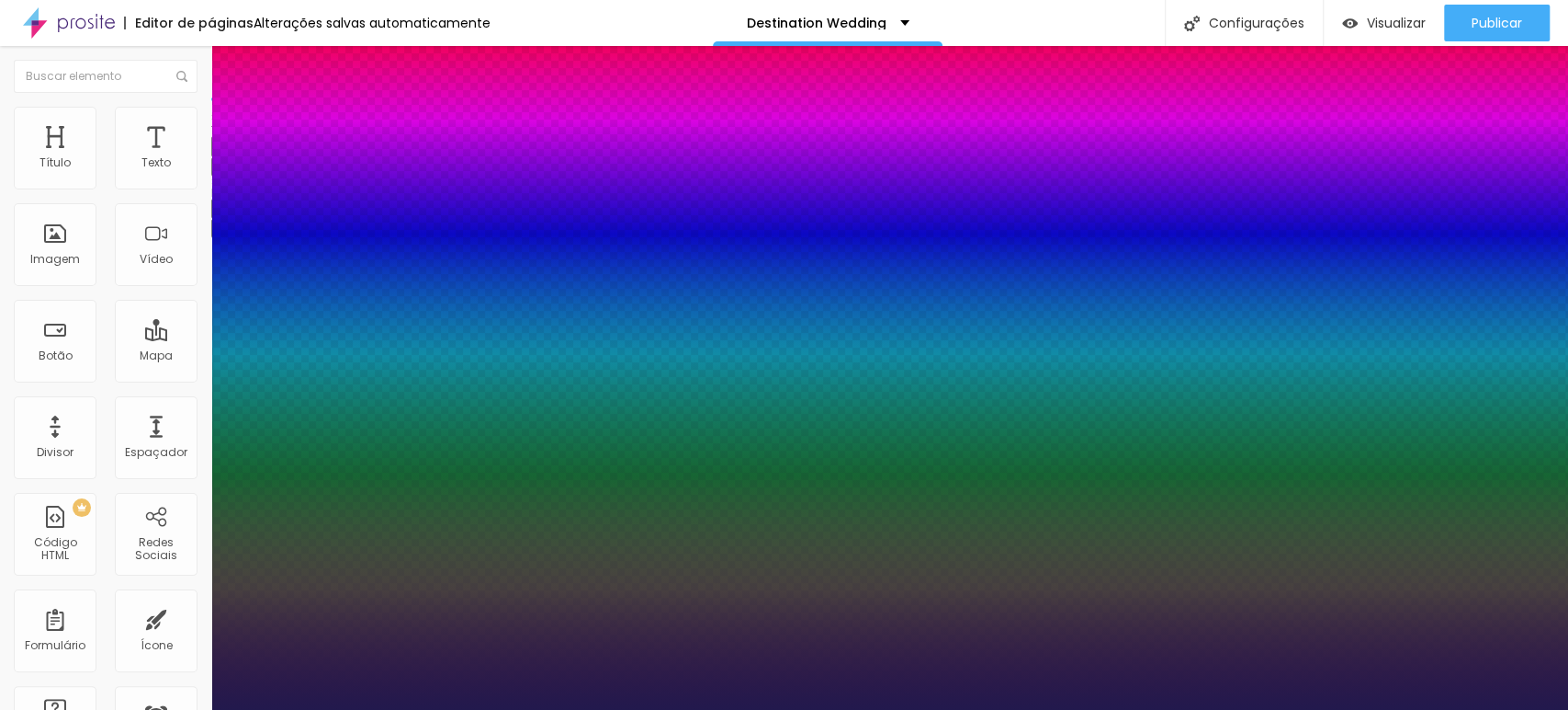
type input "1"
select select "MrBedfort-Regular"
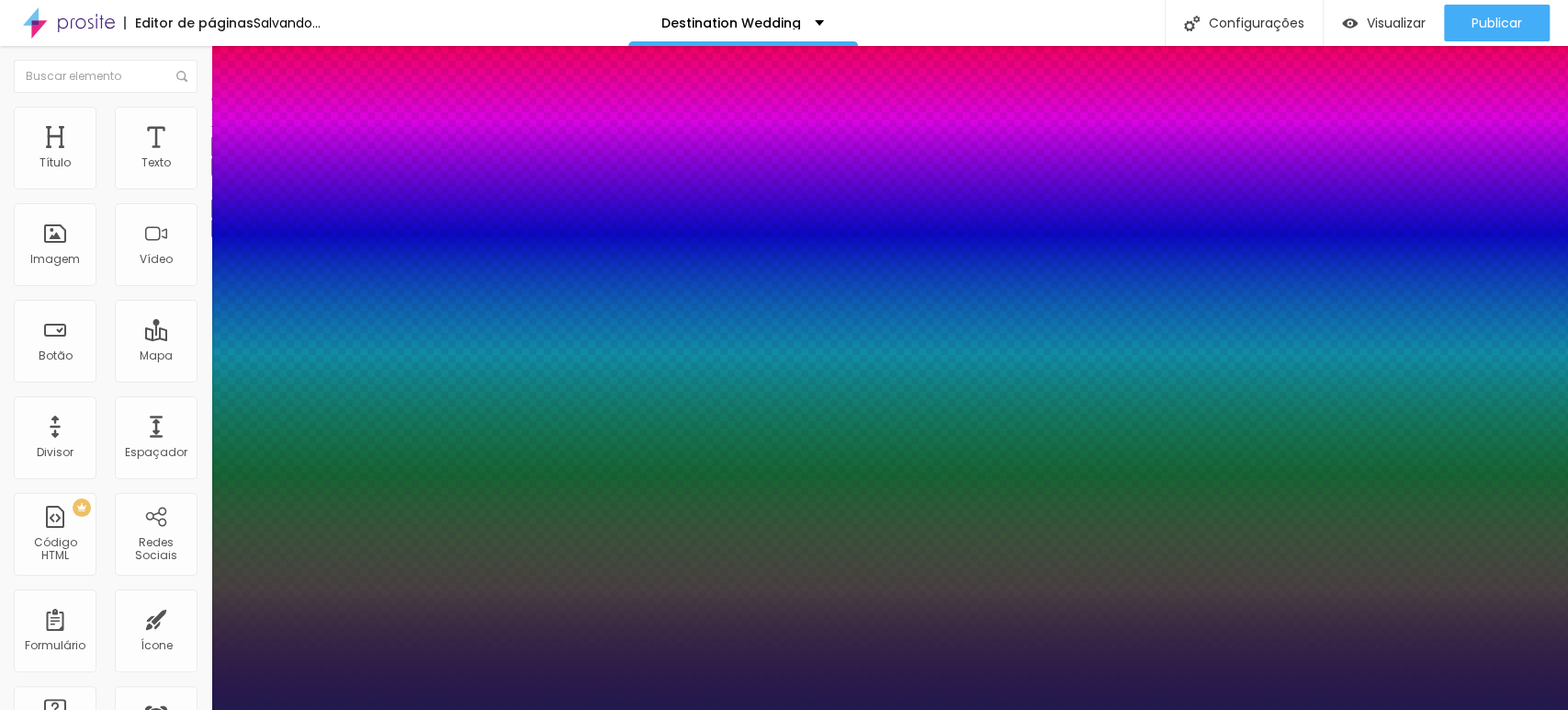
type input "1"
select select "MontserratLight"
type input "1"
click at [999, 499] on div at bounding box center [784, 710] width 1568 height 0
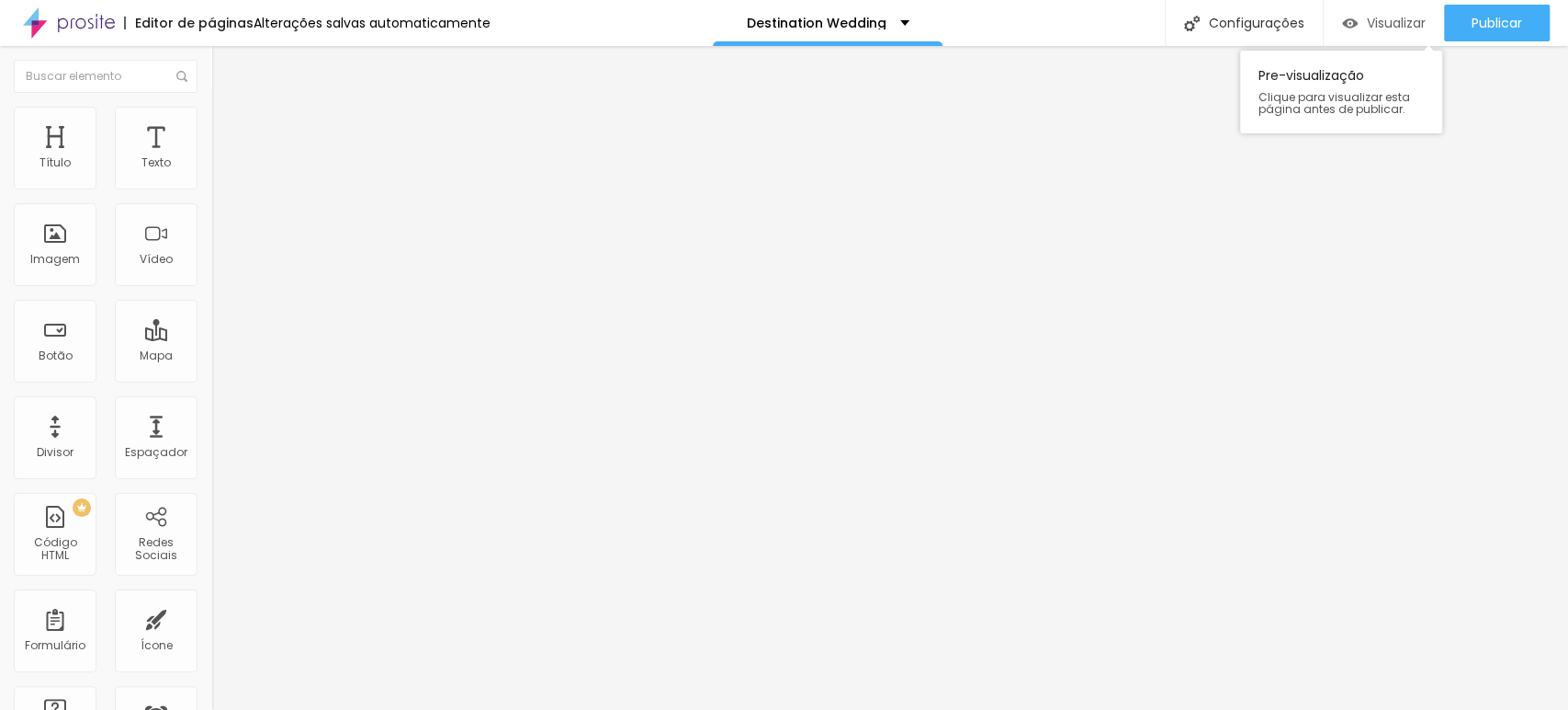
click at [1117, 12] on div "Visualizar" at bounding box center [1384, 23] width 84 height 37
click at [219, 267] on icon "button" at bounding box center [224, 261] width 11 height 11
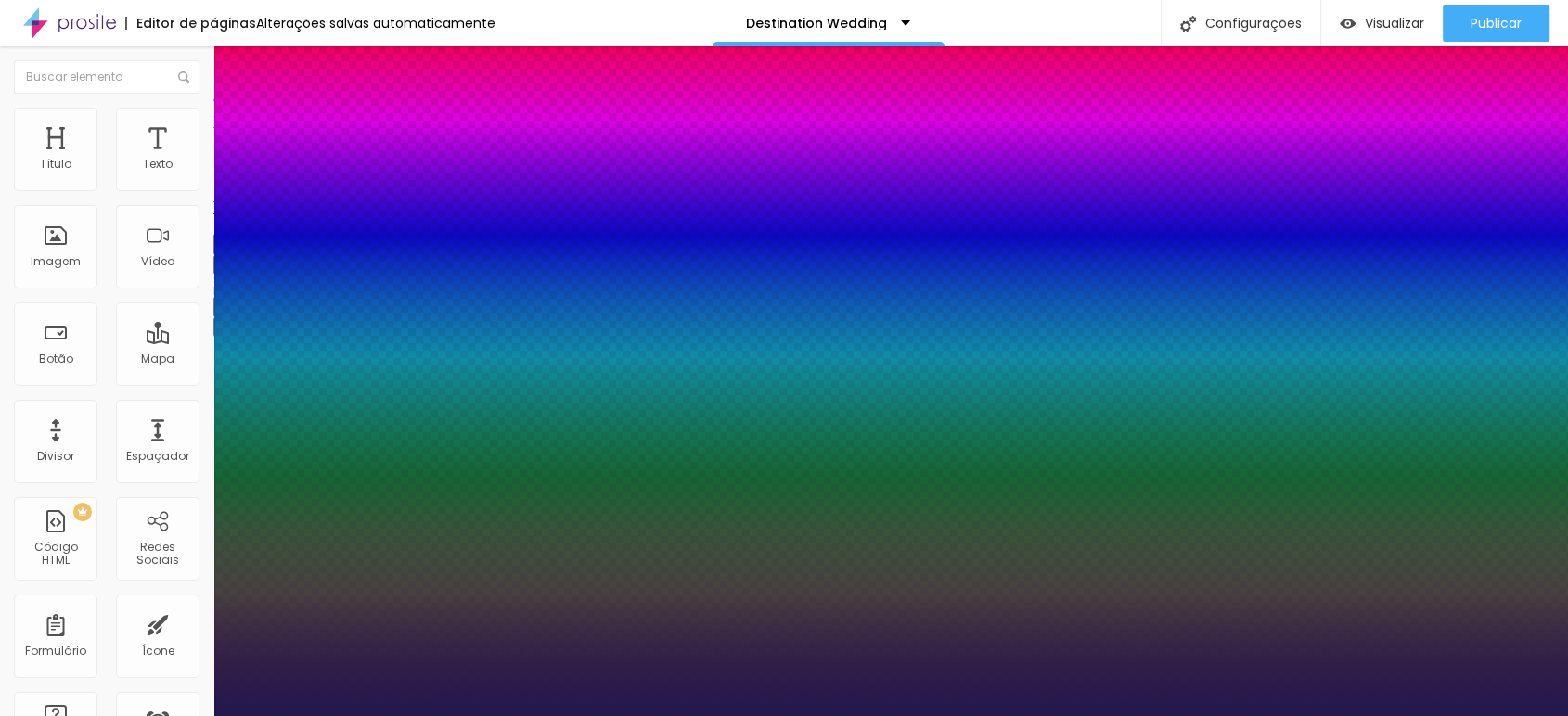
type input "1"
type input "20"
type input "1"
type input "24"
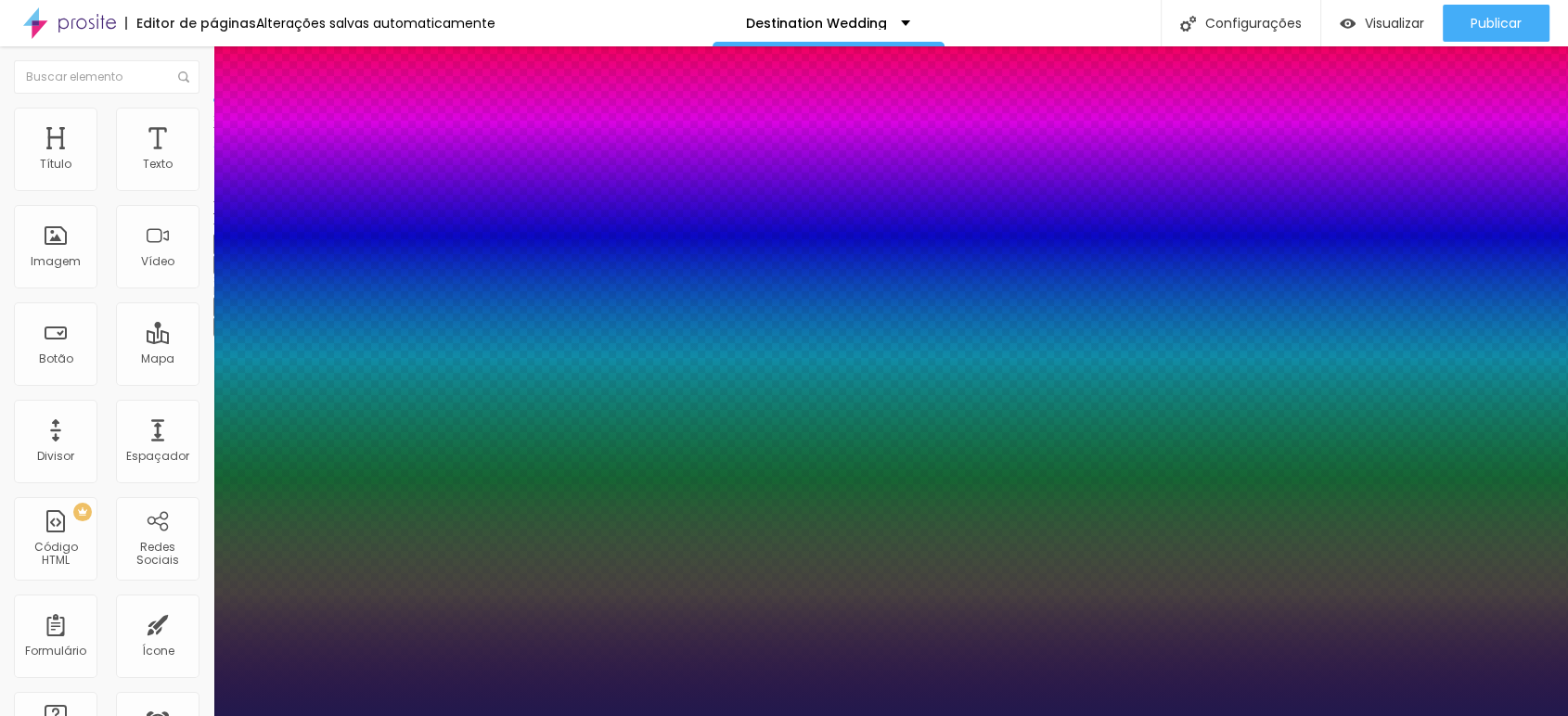
type input "24"
type input "1"
type input "25"
type input "1"
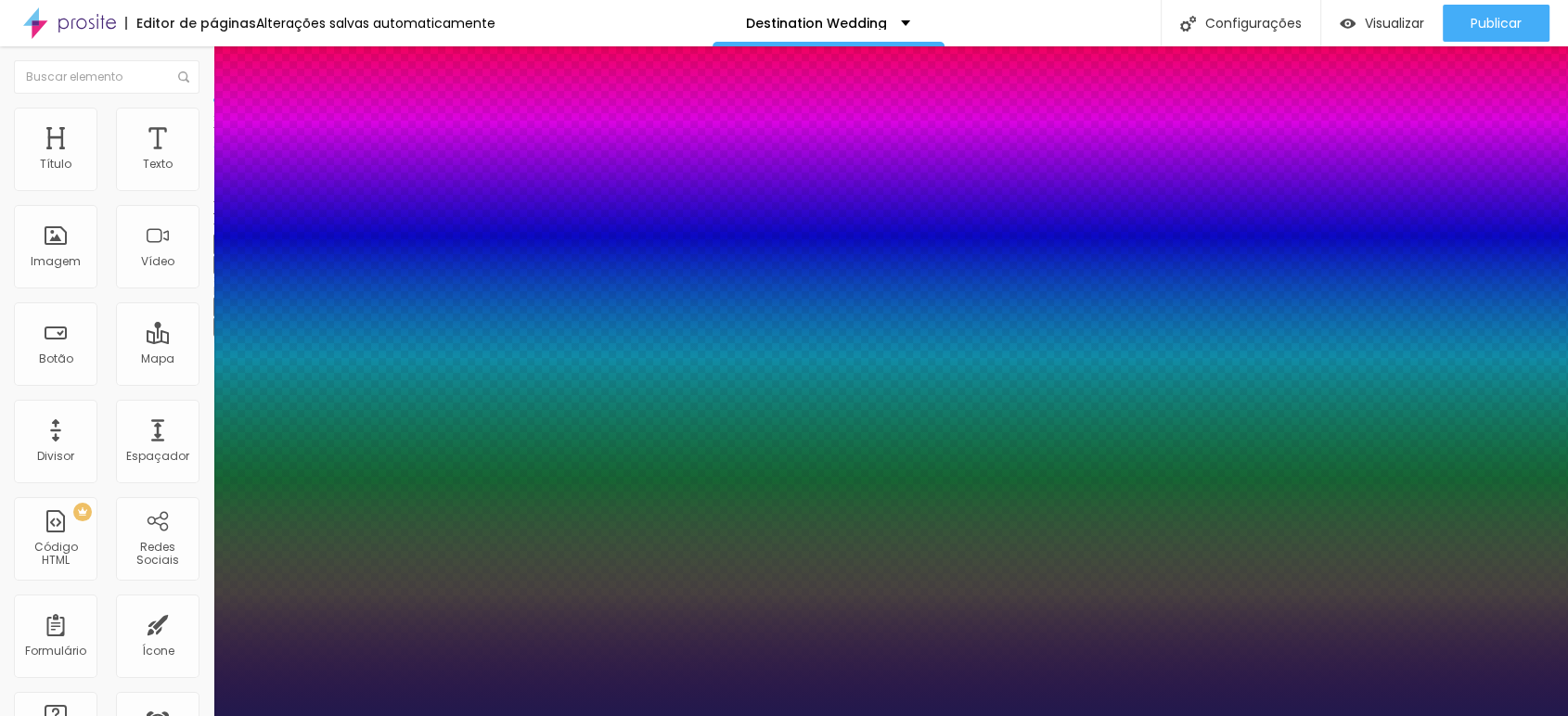
type input "26"
type input "1"
type input "27"
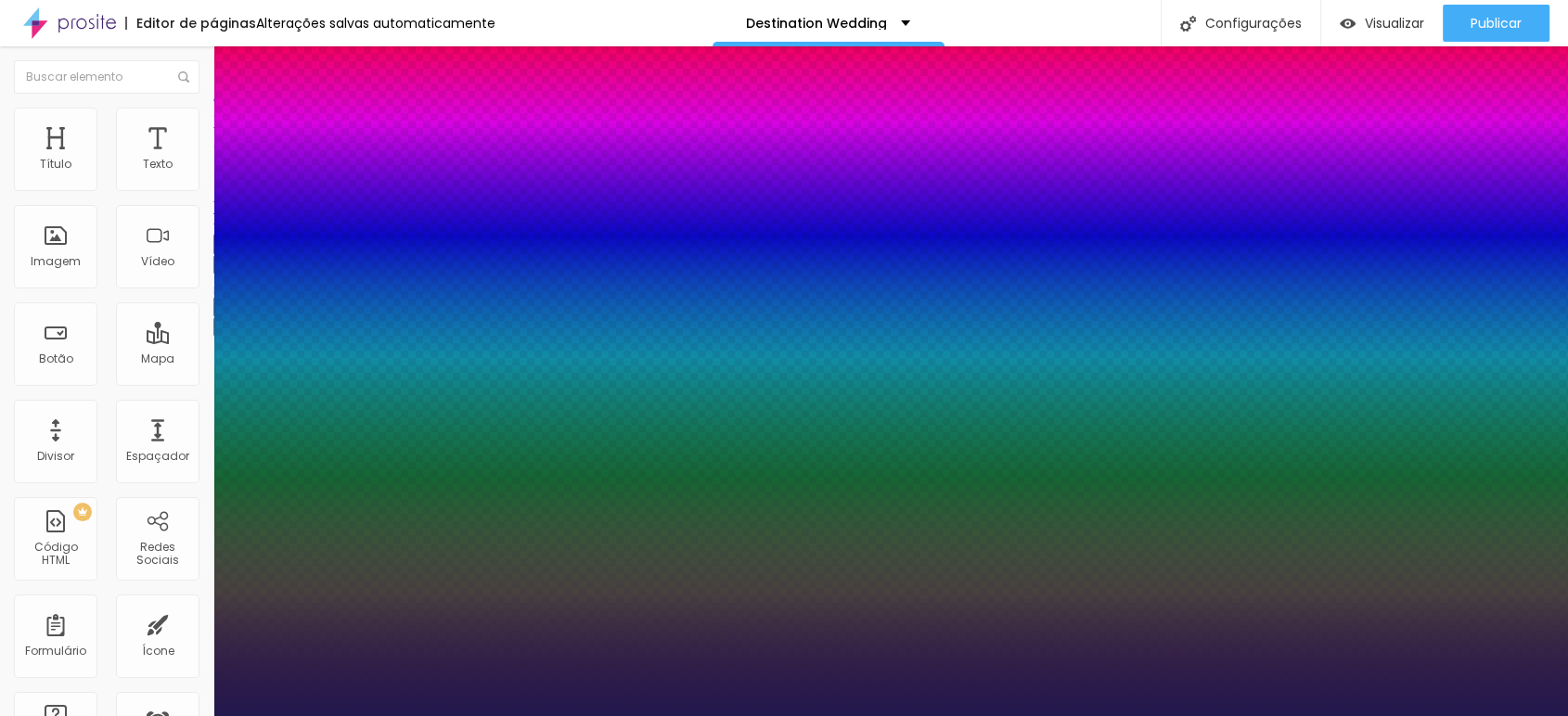
type input "1"
type input "28"
type input "1"
type input "27"
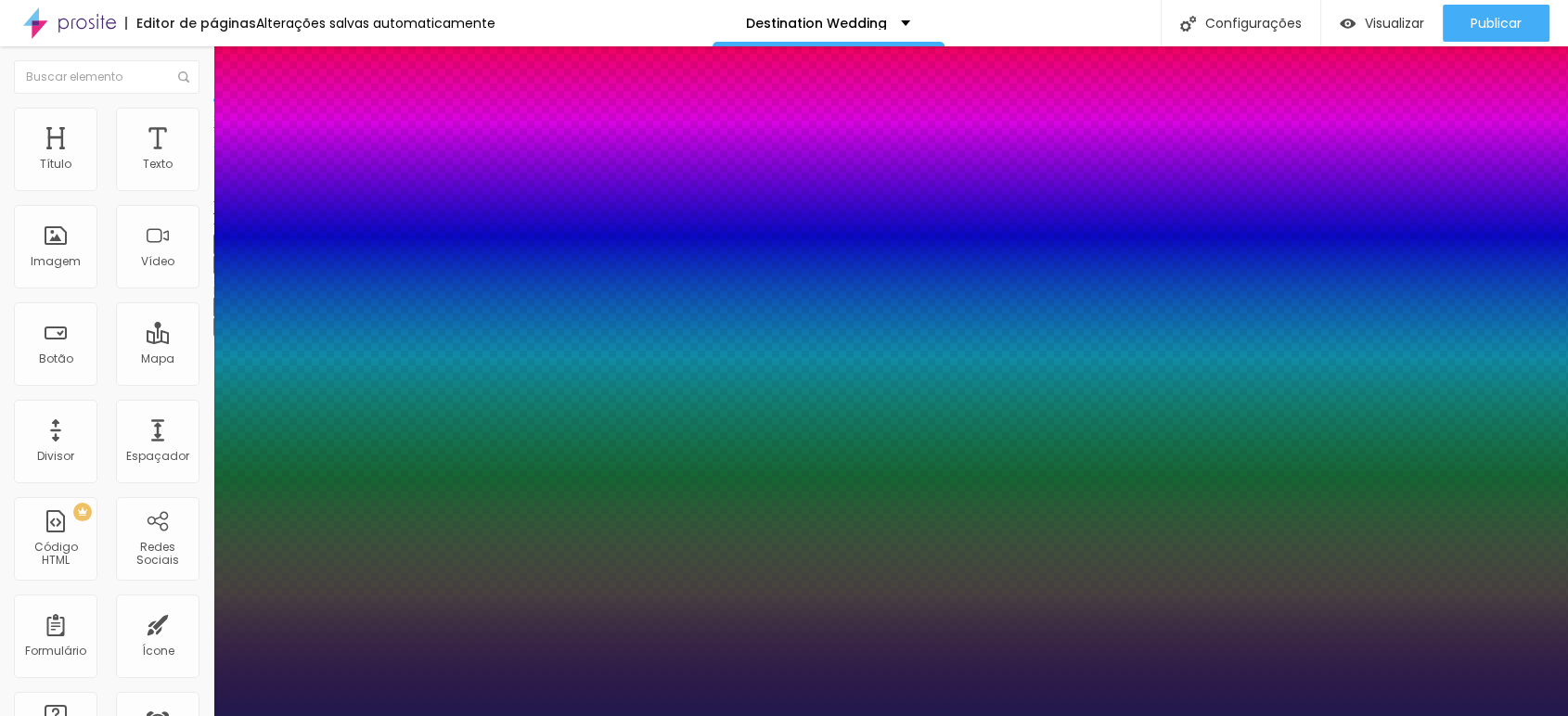
type input "27"
type input "1"
type input "26"
type input "1"
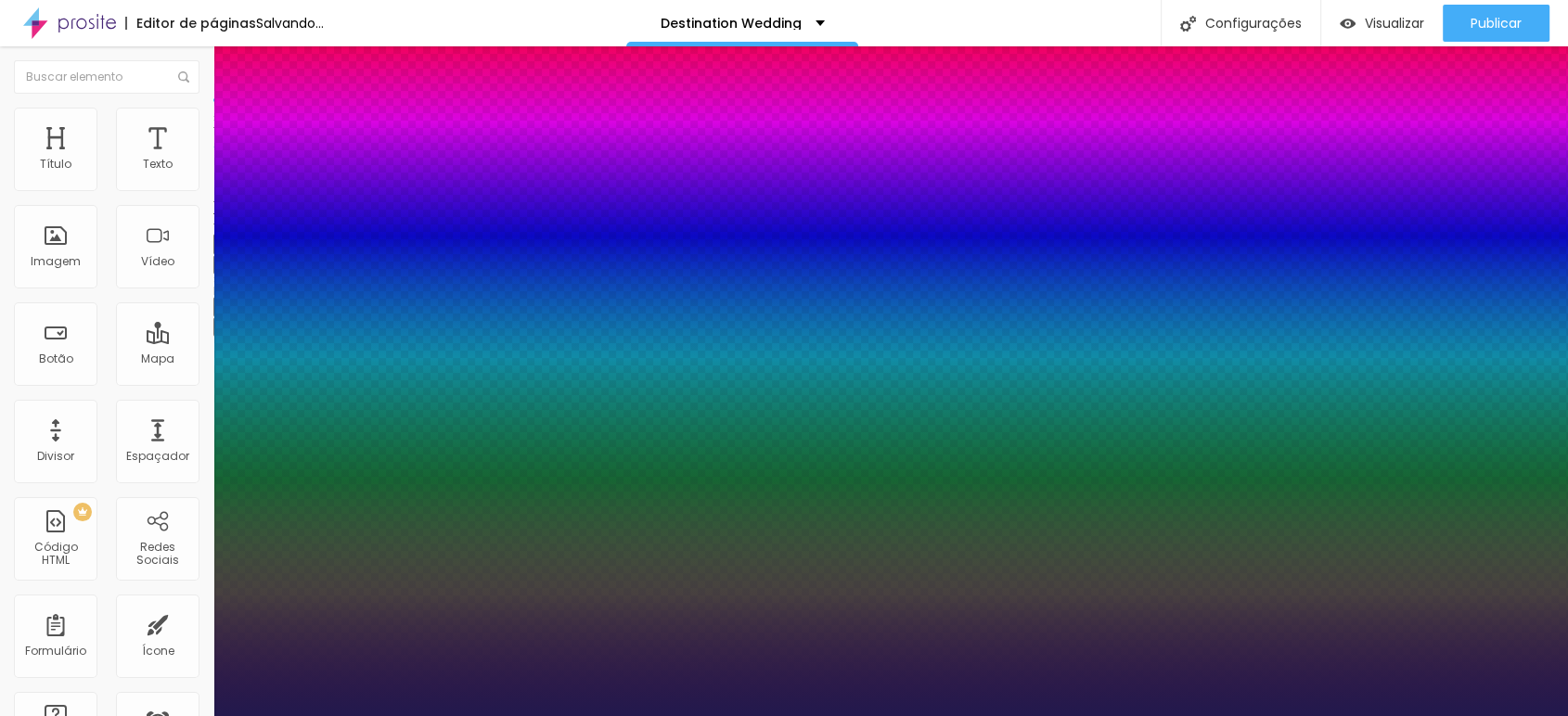
drag, startPoint x: 254, startPoint y: 524, endPoint x: 265, endPoint y: 524, distance: 11.0
type input "26"
type input "1"
click at [883, 503] on div at bounding box center [784, 716] width 1568 height 0
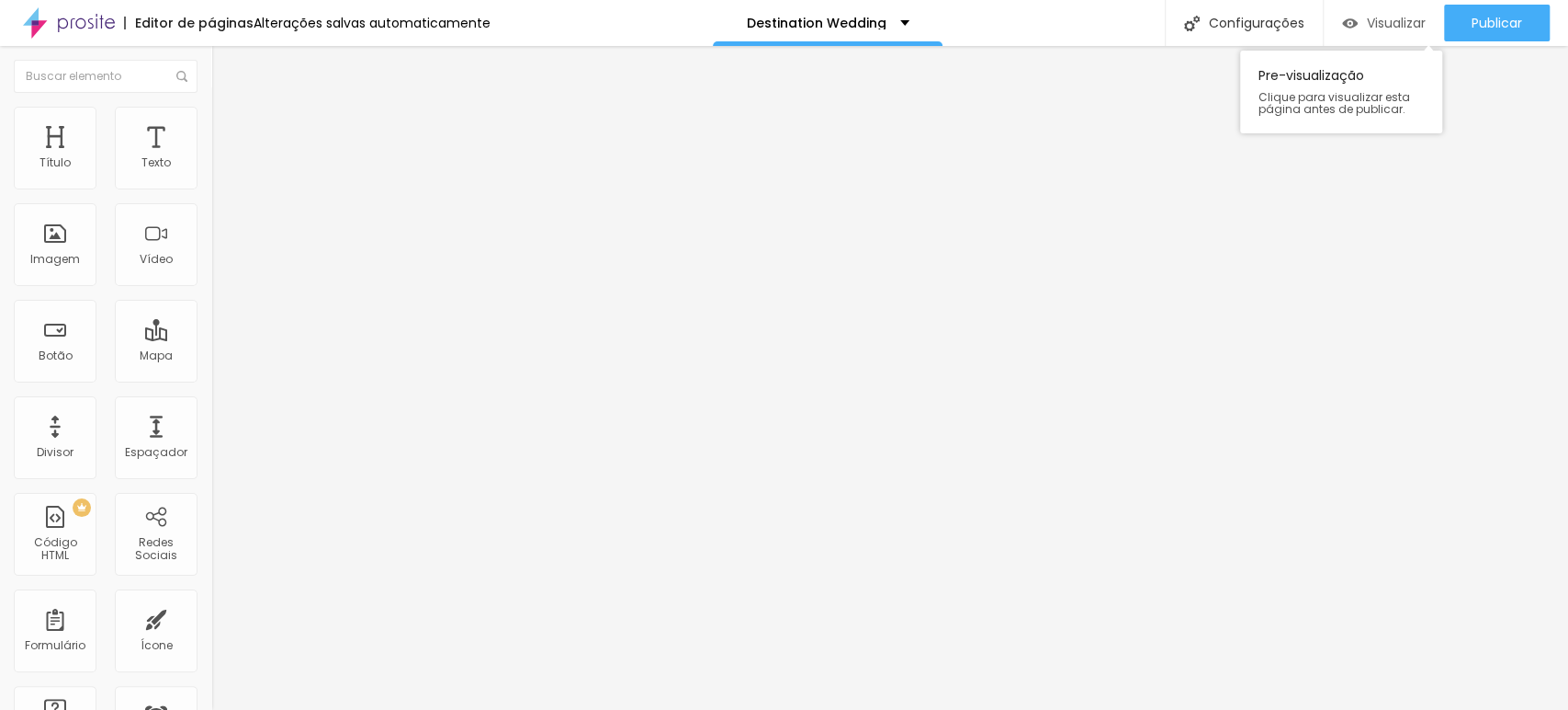
click at [1117, 18] on div "Visualizar" at bounding box center [1384, 24] width 84 height 16
click at [219, 267] on icon "button" at bounding box center [224, 261] width 11 height 11
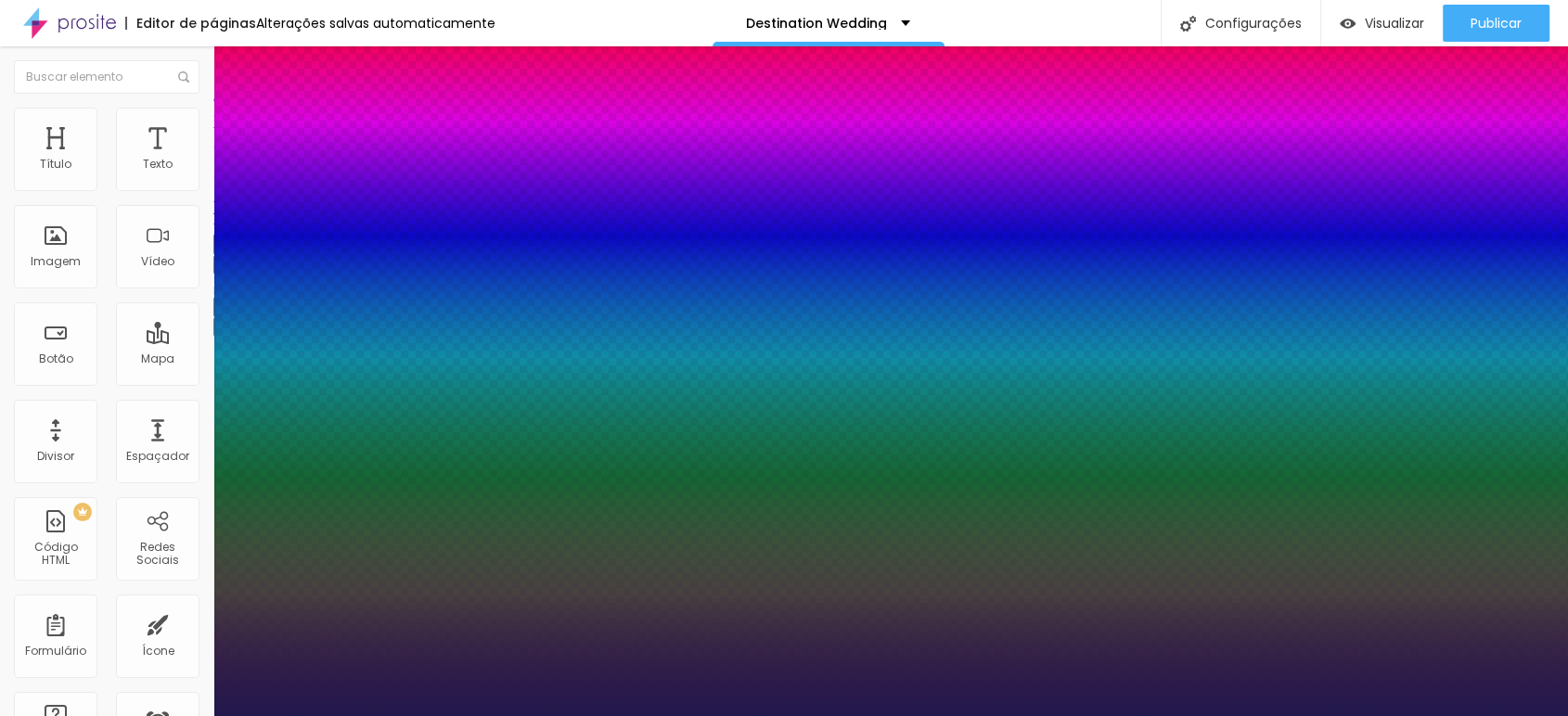
type input "1"
type input "28"
type input "1"
type input "29"
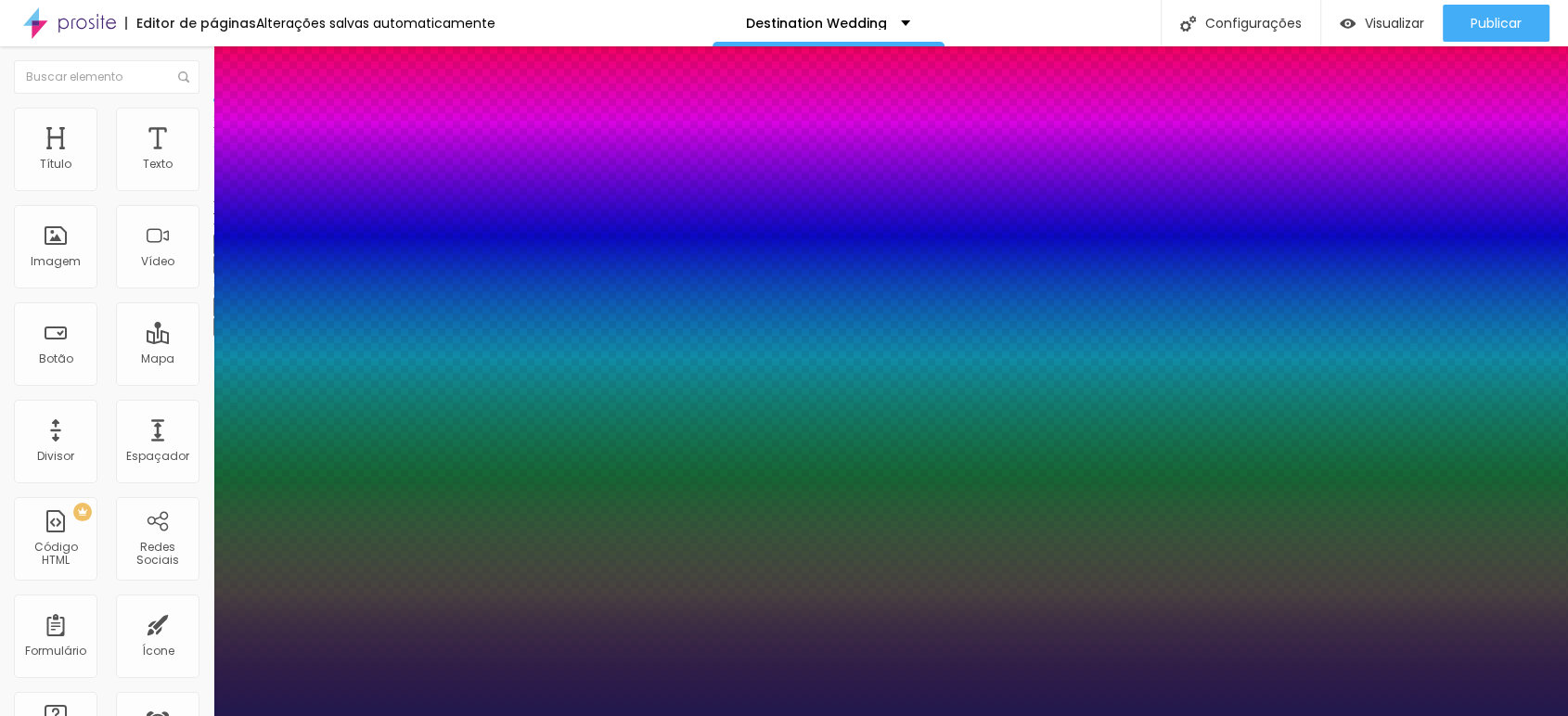
type input "29"
type input "1"
type input "31"
type input "1"
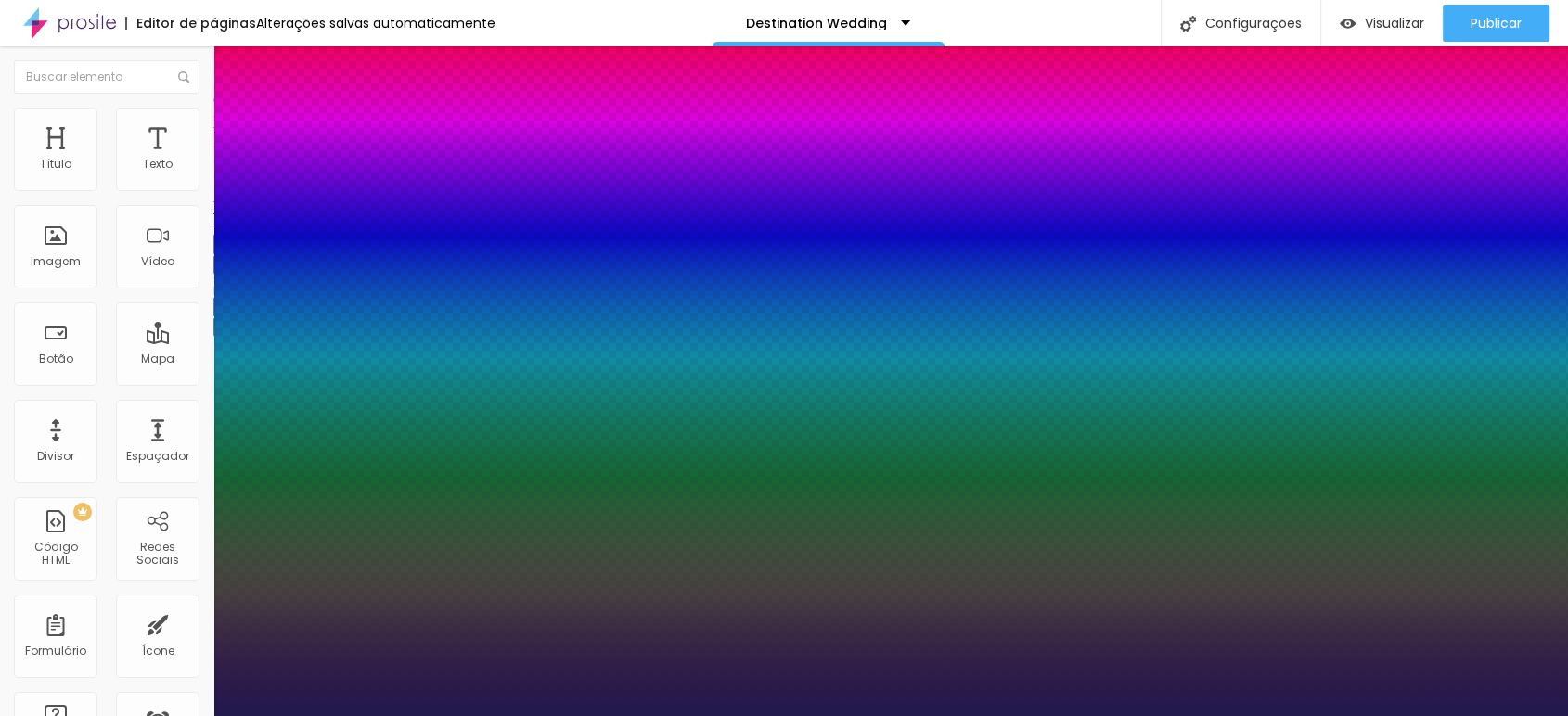
type input "32"
type input "1"
type input "31"
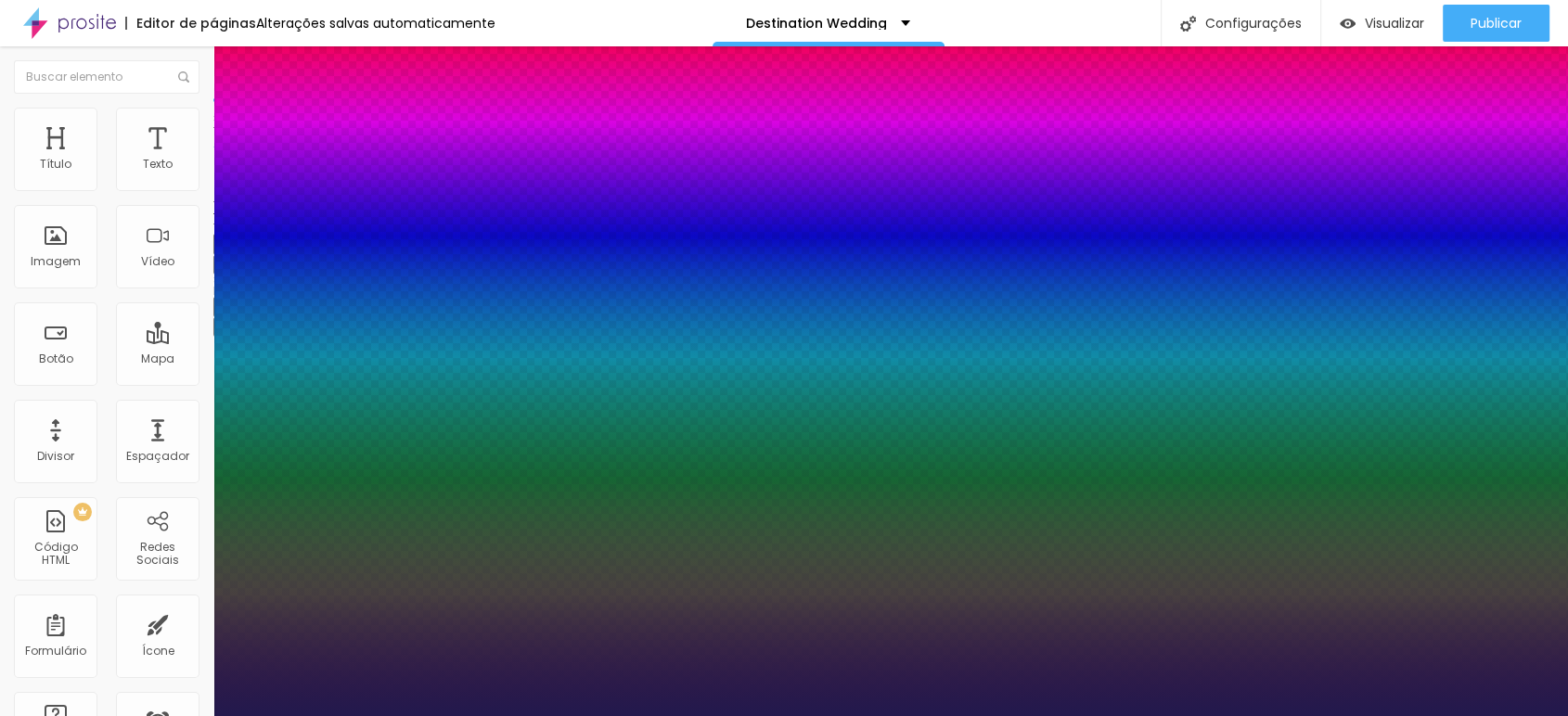
type input "1"
type input "30"
type input "1"
type input "29"
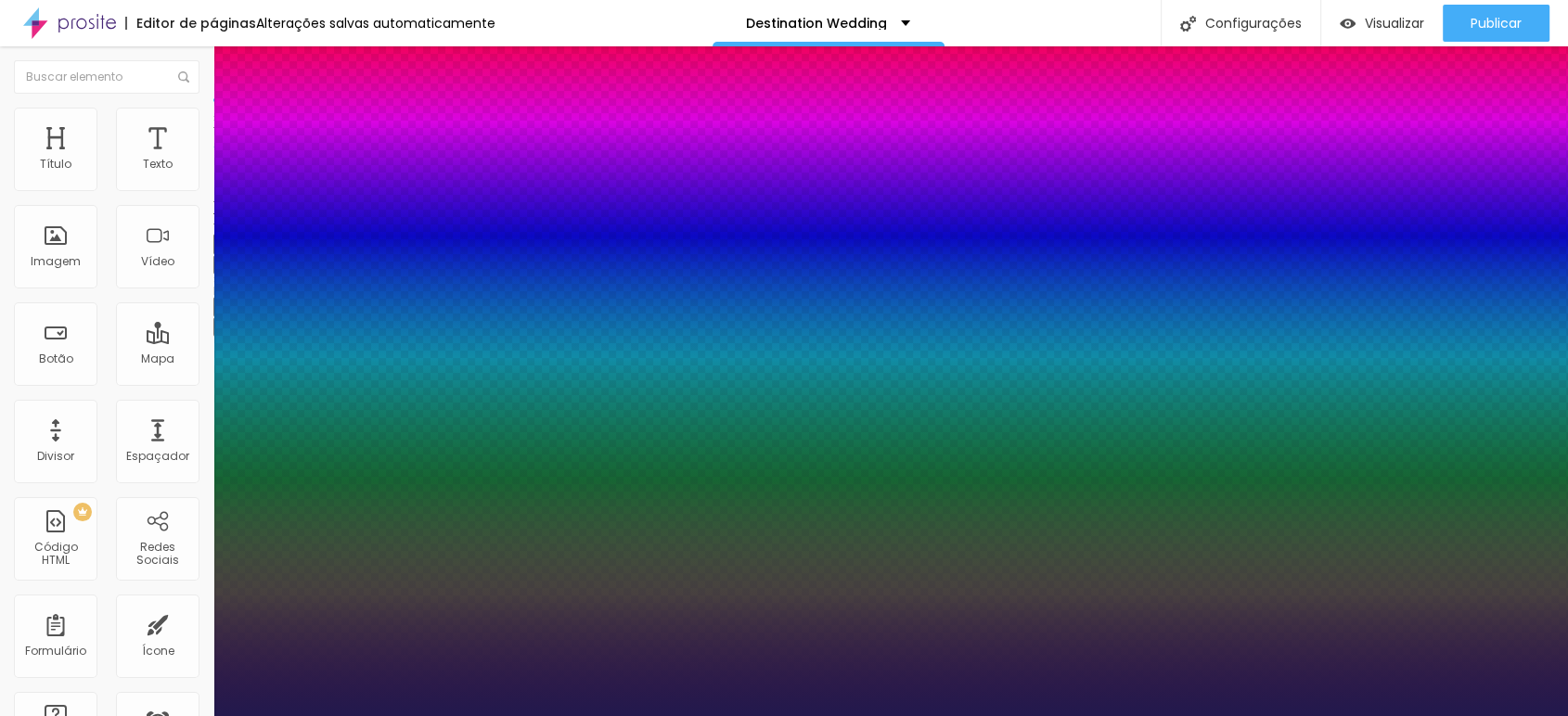
type input "29"
type input "1"
type input "28"
type input "1"
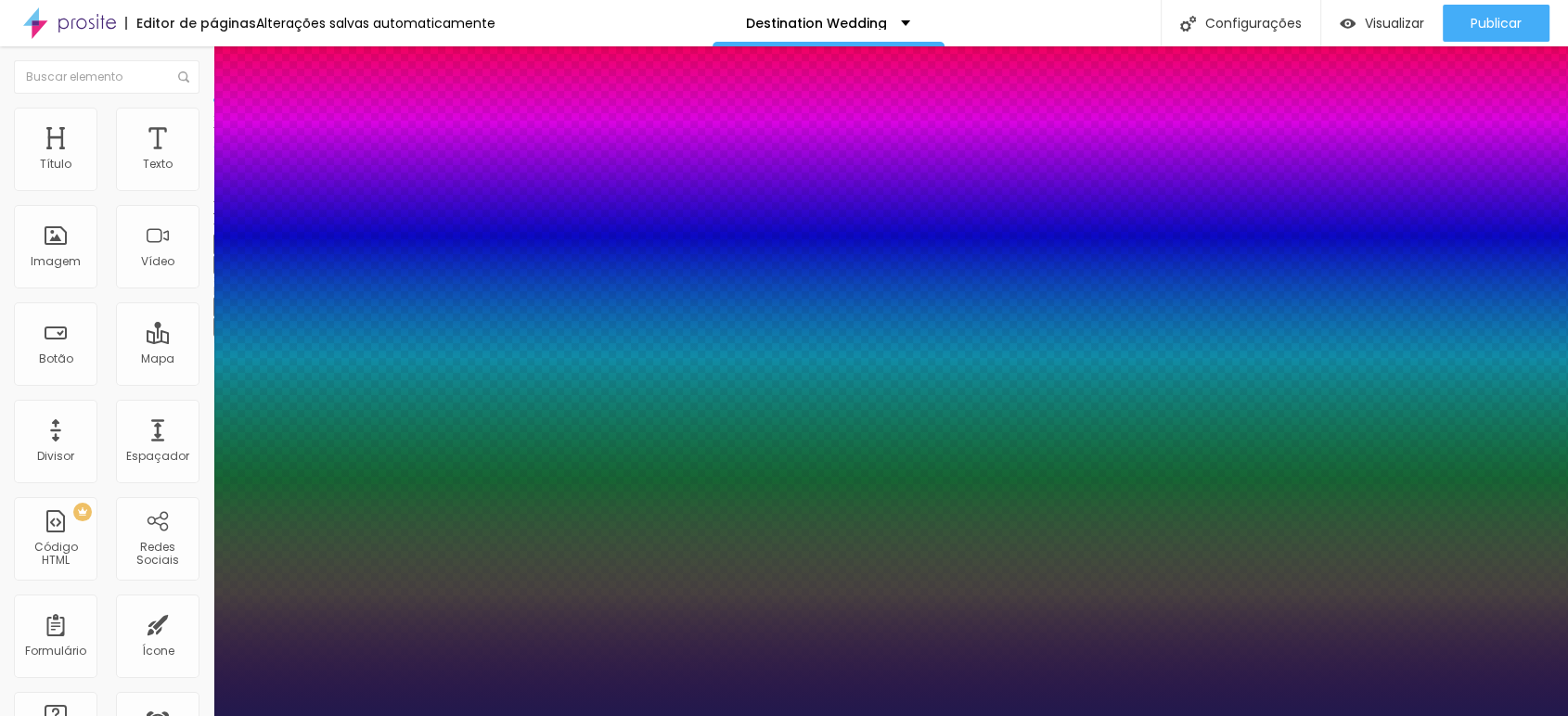
type input "27"
type input "1"
type input "27"
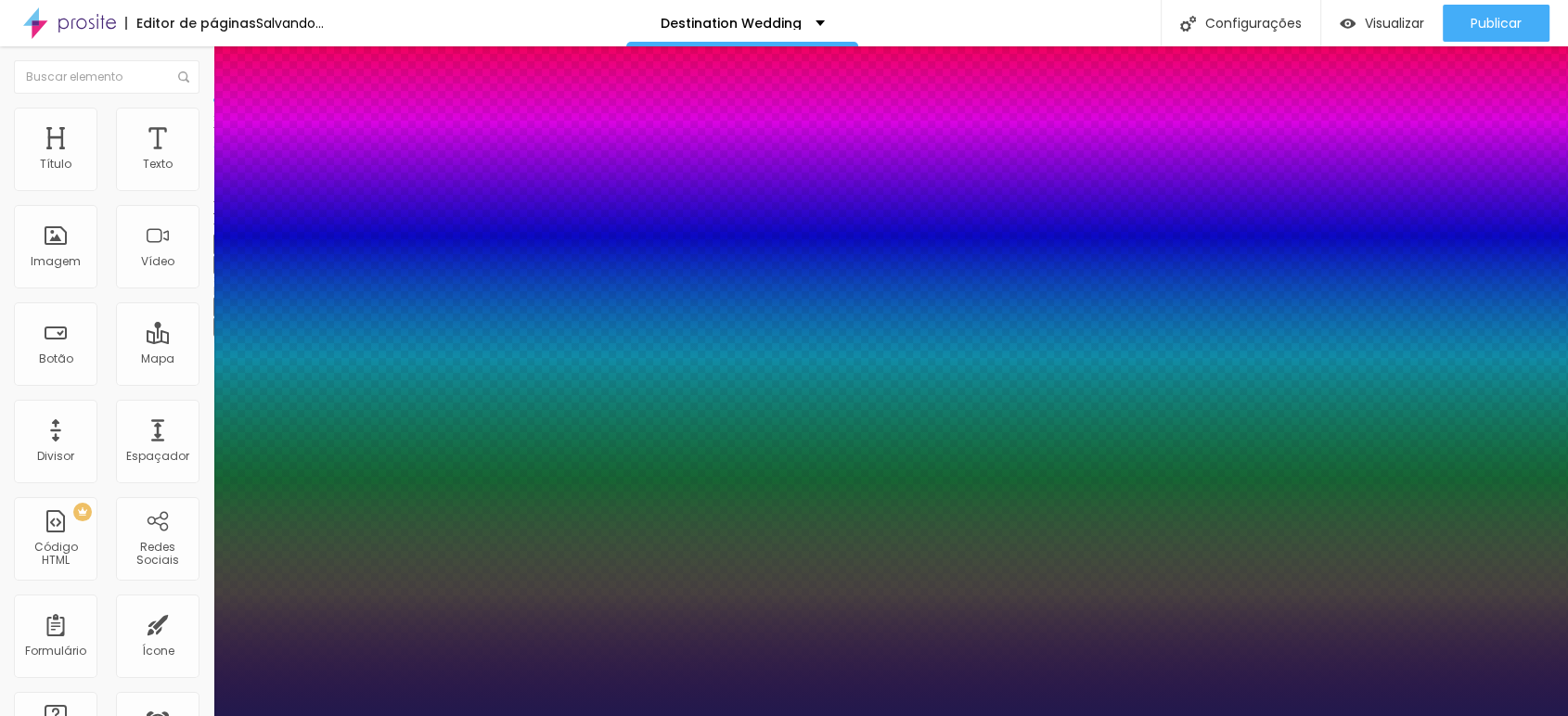
type input "1"
type input "0.1"
type input "1"
type input "0.2"
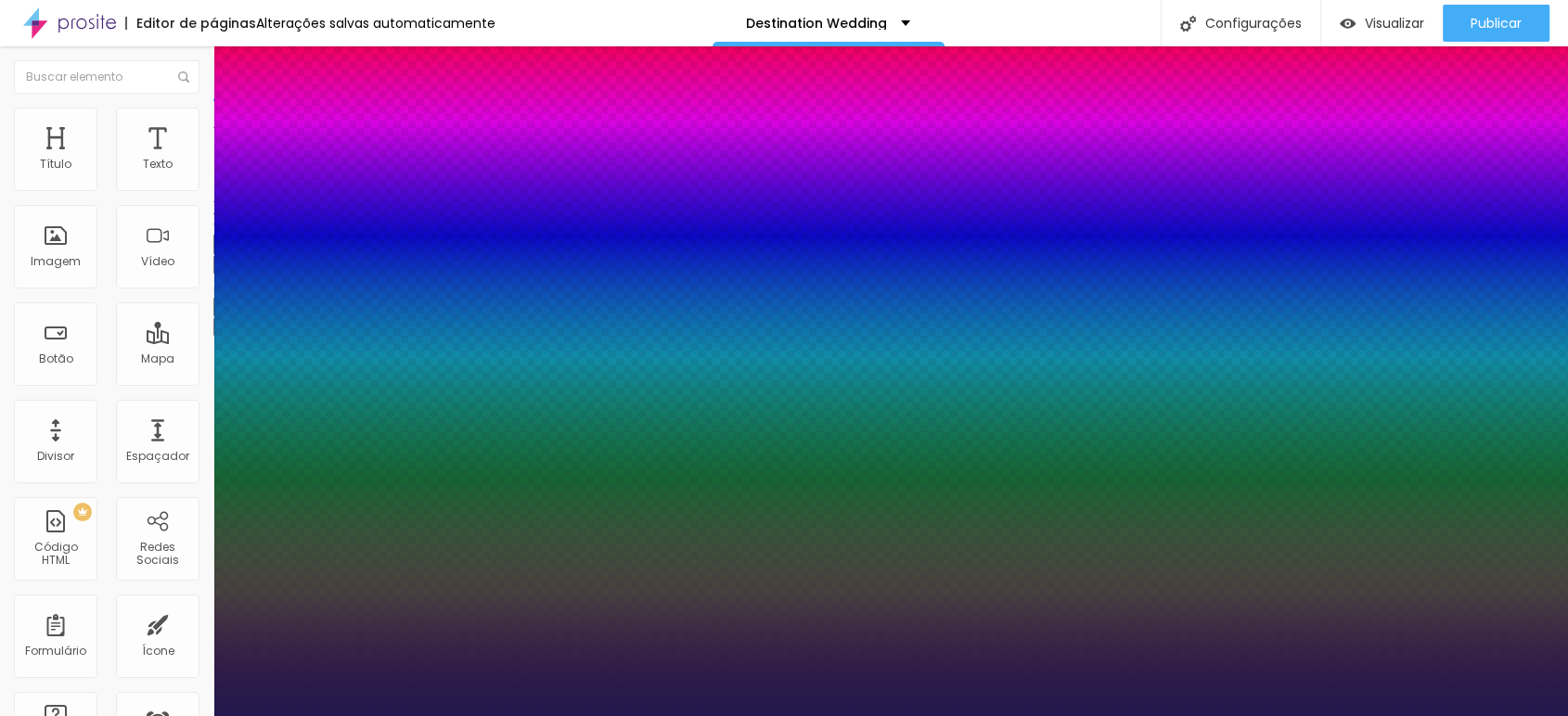
type input "0.2"
type input "1"
type input "0.3"
type input "1"
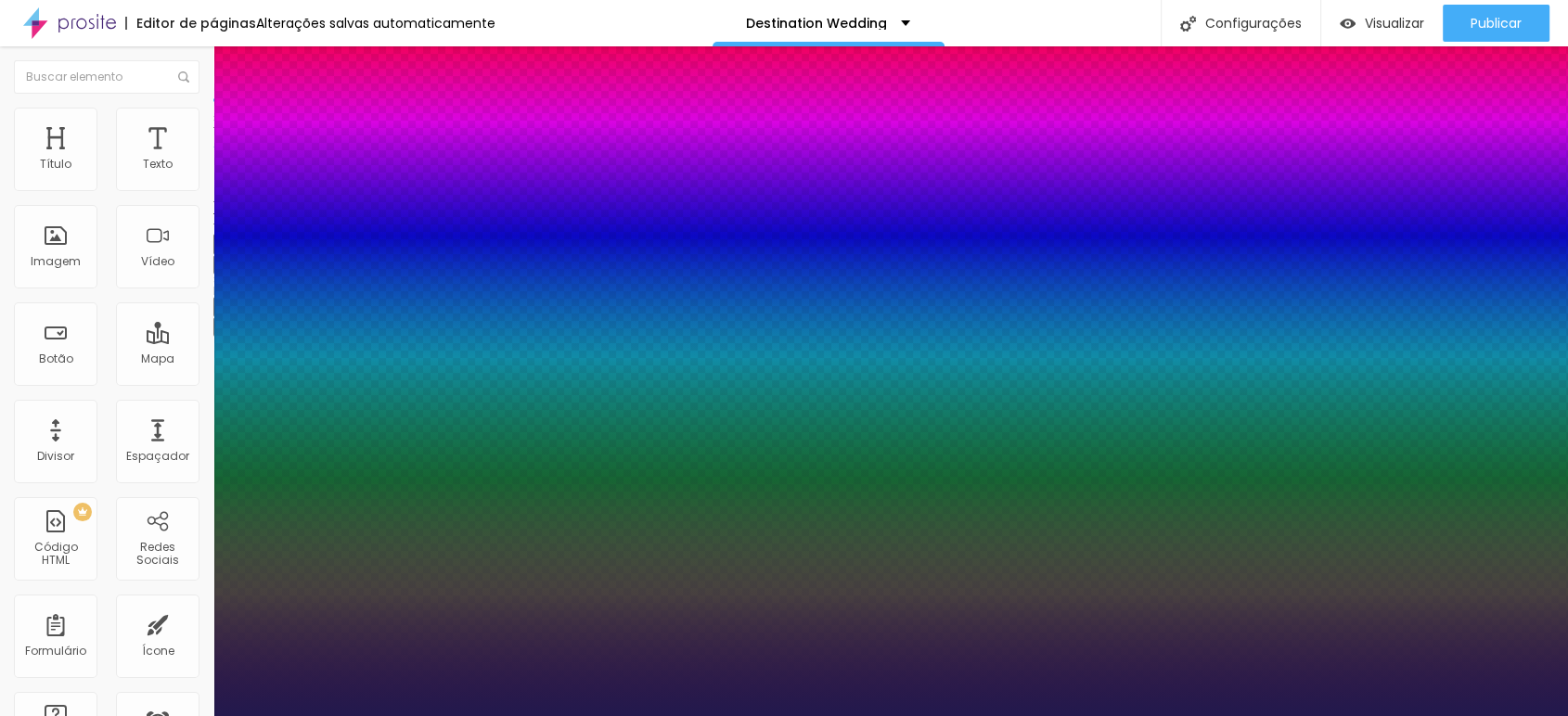
type input "0.4"
type input "1"
type input "0.3"
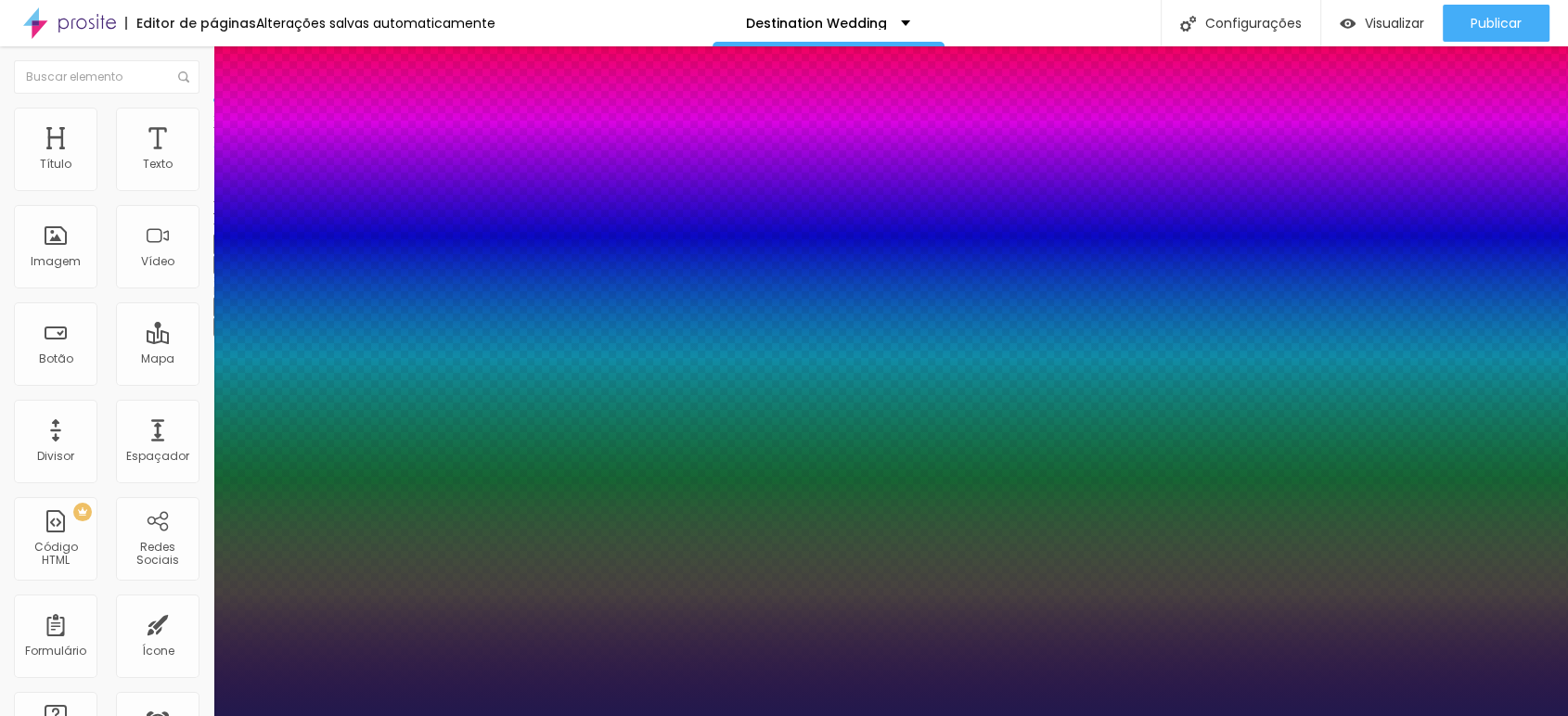
type input "1"
type input "0.2"
type input "1"
type input "0.1"
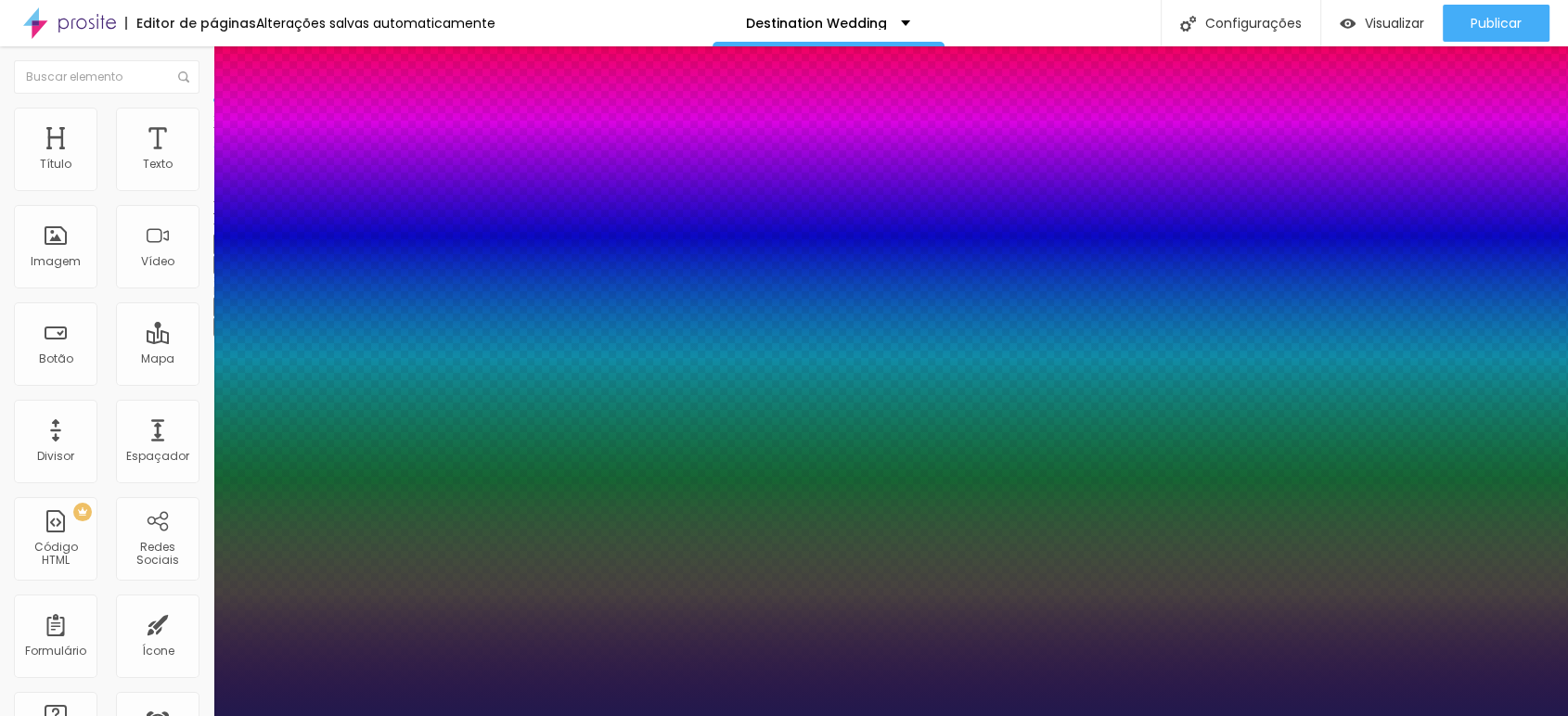
type input "0.1"
type input "1"
type input "0"
type input "1"
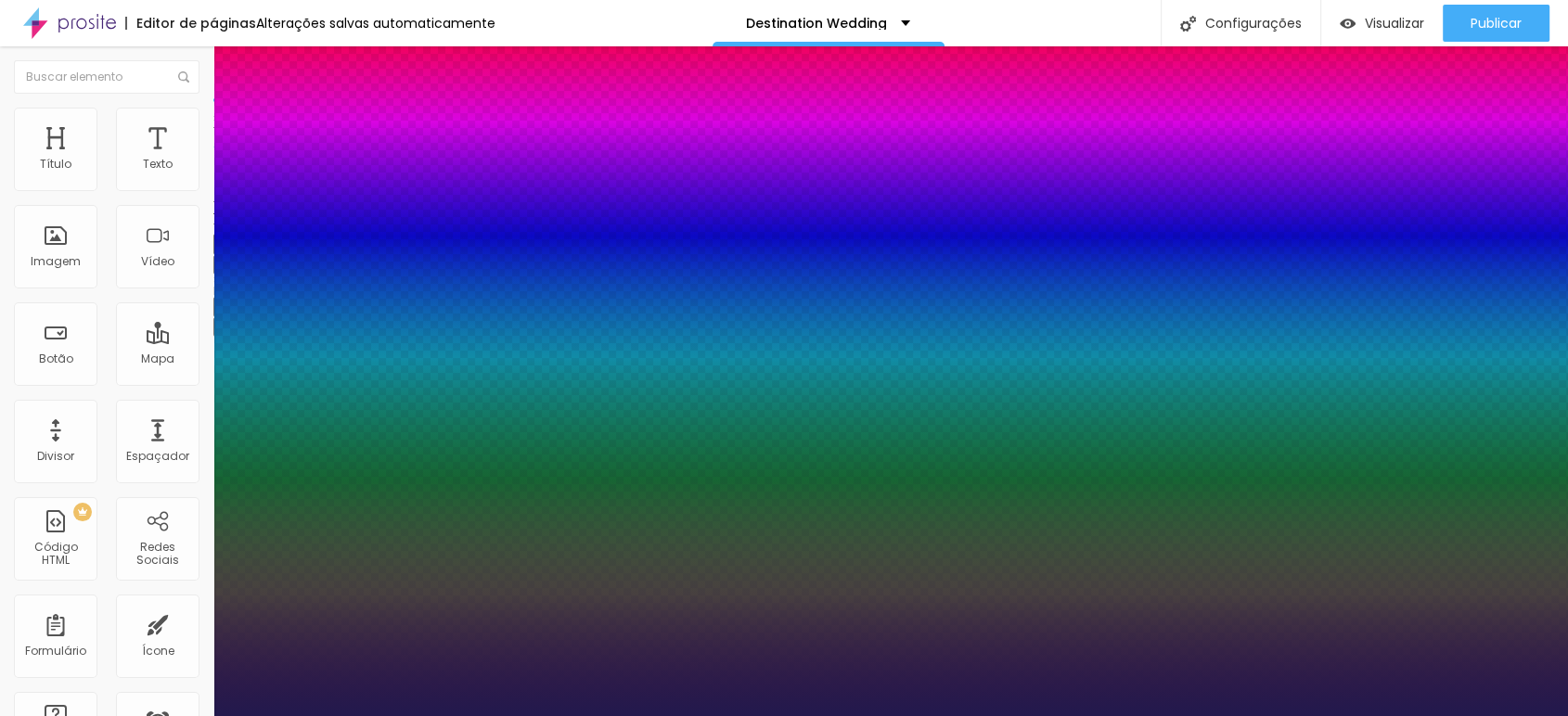
click at [611, 503] on div at bounding box center [784, 716] width 1568 height 0
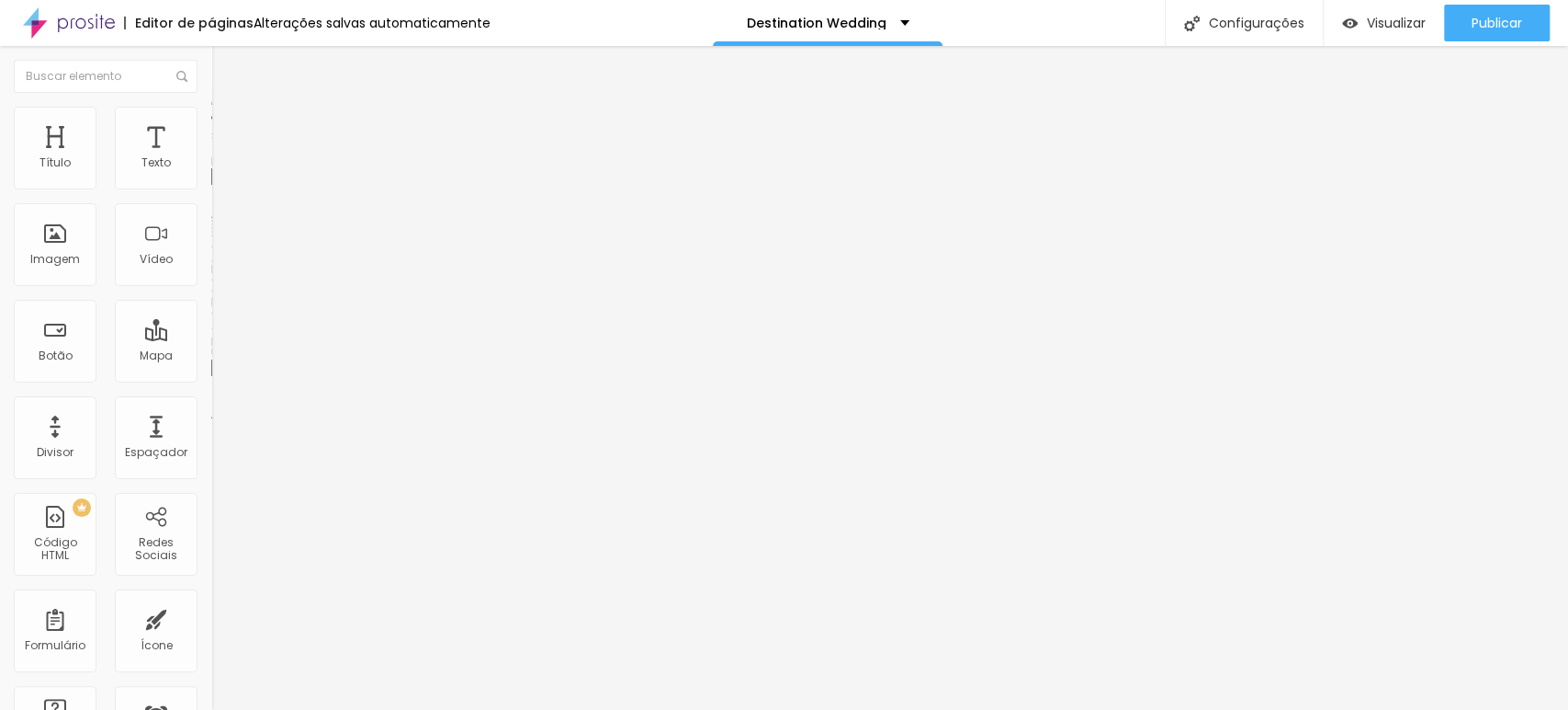
click at [211, 158] on span "Trocar imagem" at bounding box center [261, 150] width 100 height 16
click at [1117, 30] on span "Visualizar" at bounding box center [1396, 24] width 58 height 15
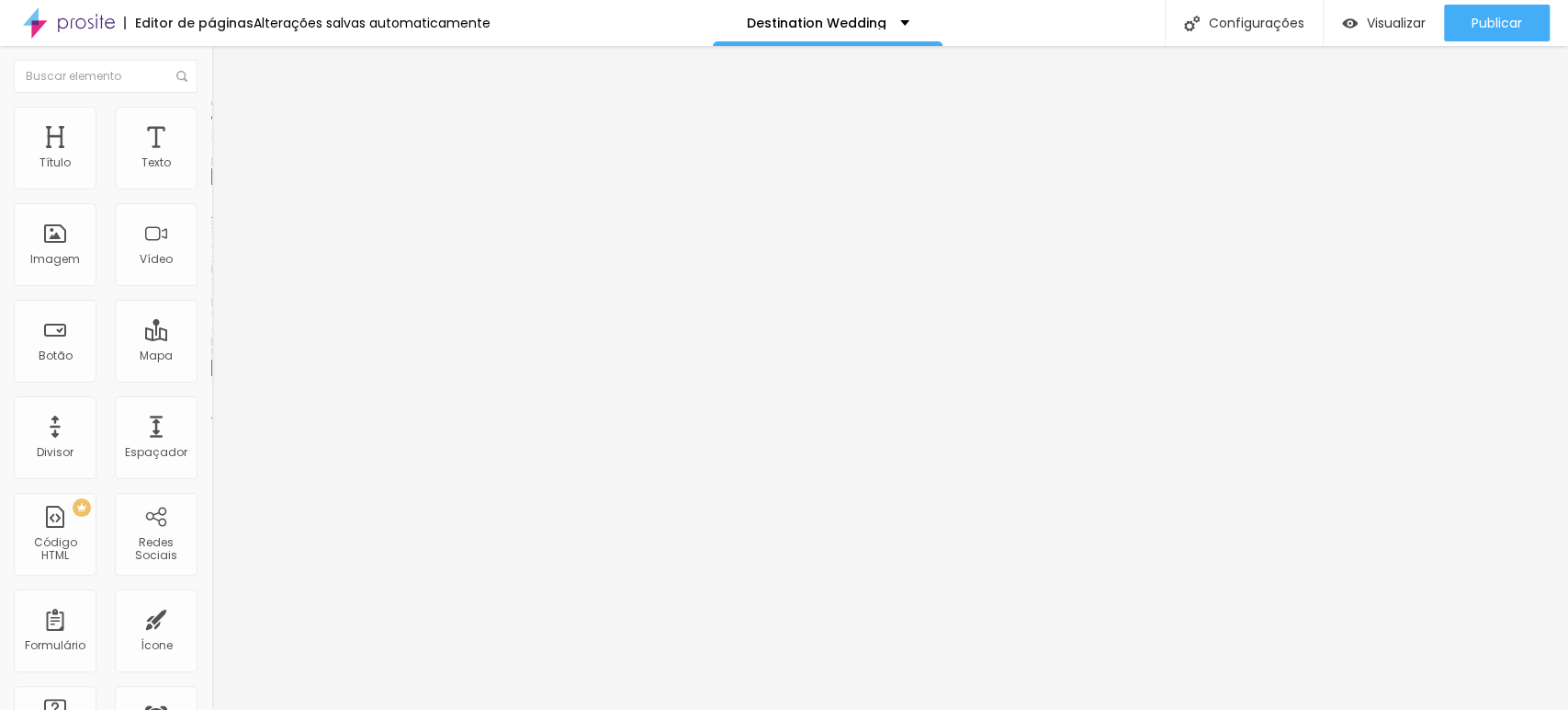
click at [211, 158] on span "Adicionar imagem" at bounding box center [270, 150] width 119 height 16
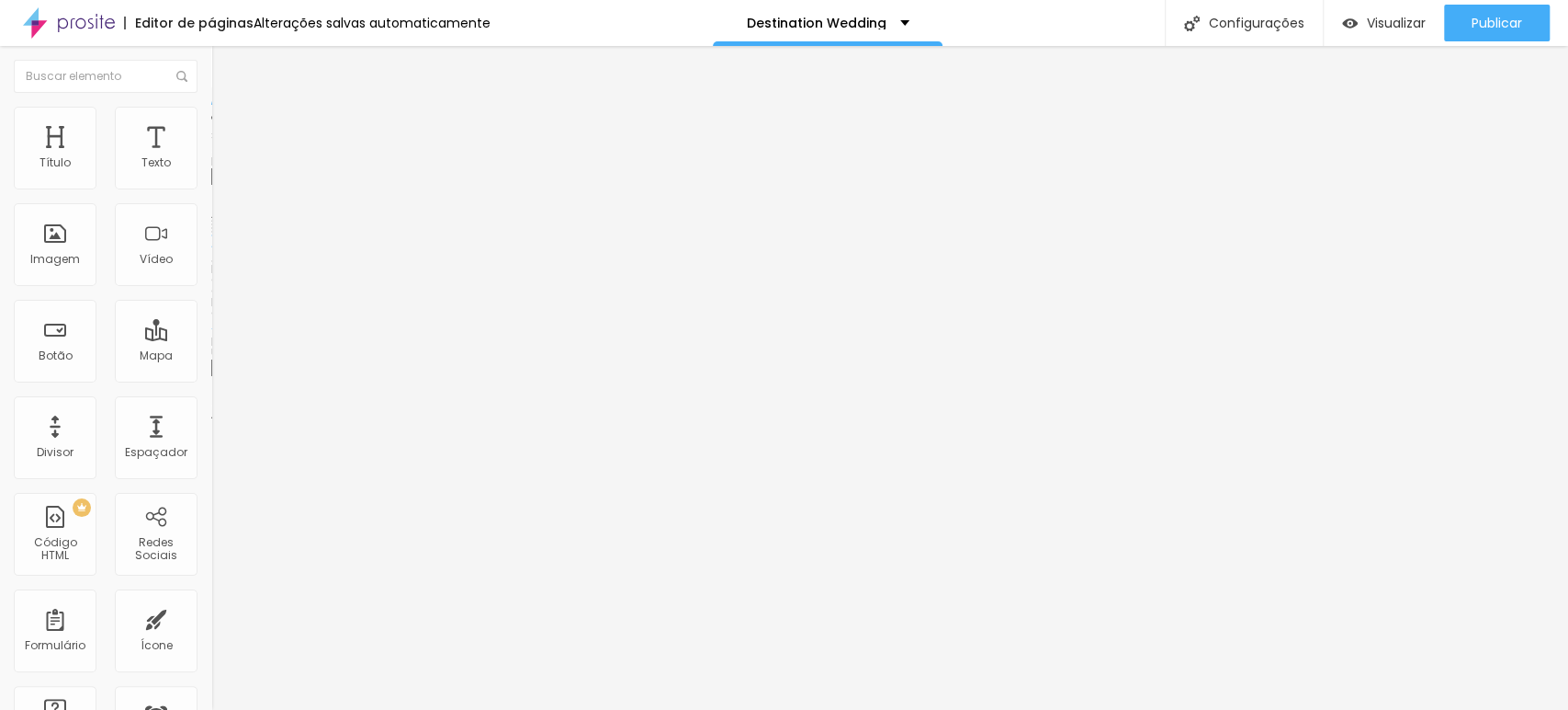
click at [312, 155] on img at bounding box center [318, 149] width 11 height 11
click at [211, 158] on span "Adicionar imagem" at bounding box center [270, 150] width 119 height 16
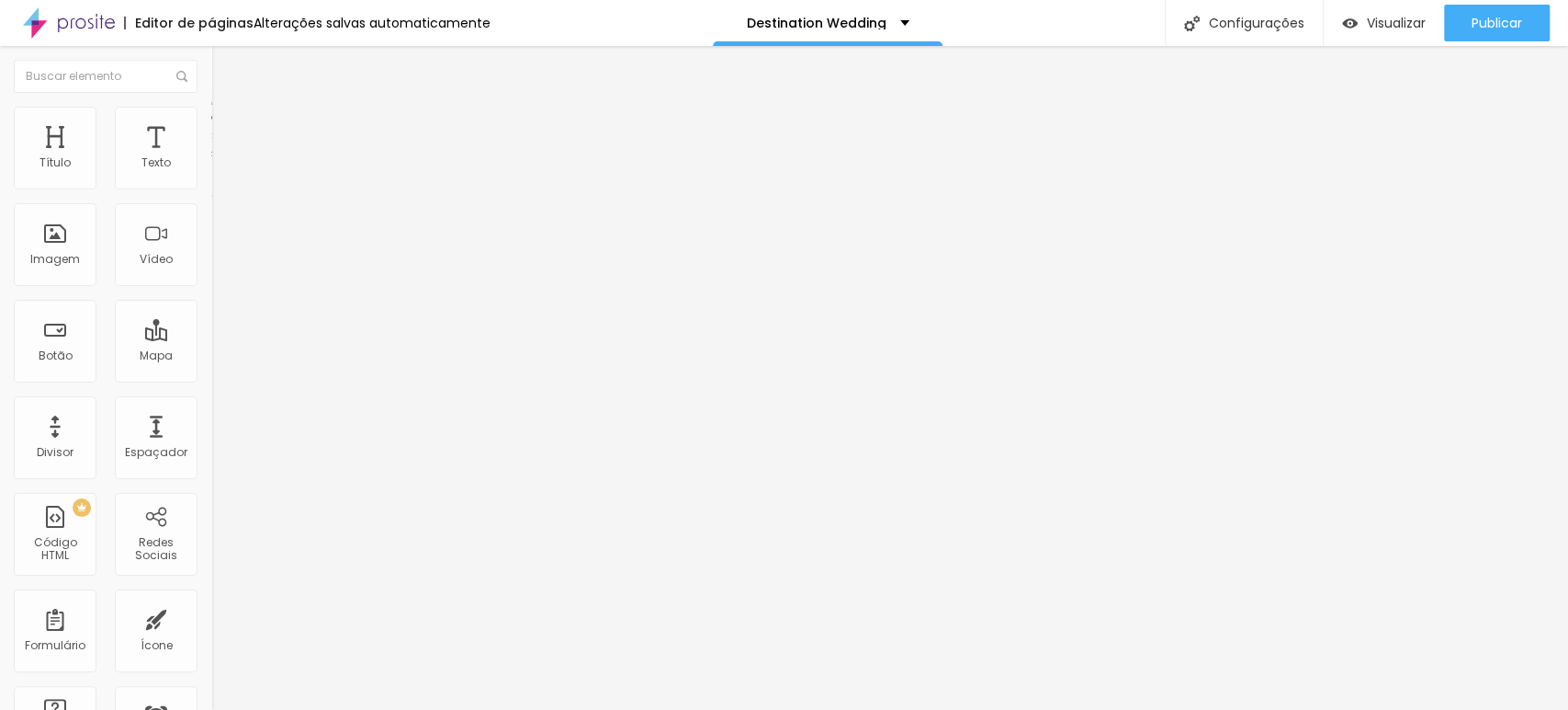
click at [211, 112] on img at bounding box center [220, 115] width 17 height 17
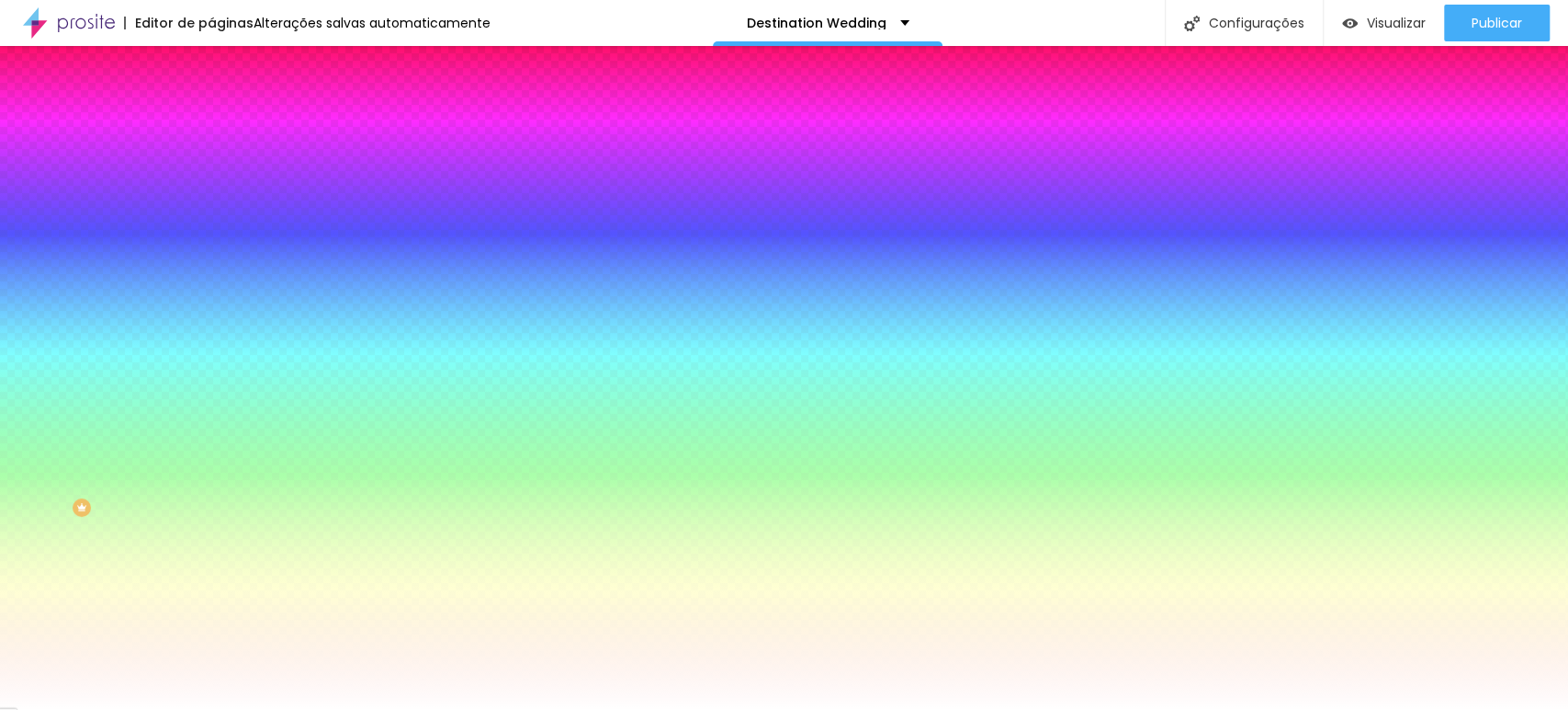
click at [211, 125] on img at bounding box center [220, 134] width 17 height 17
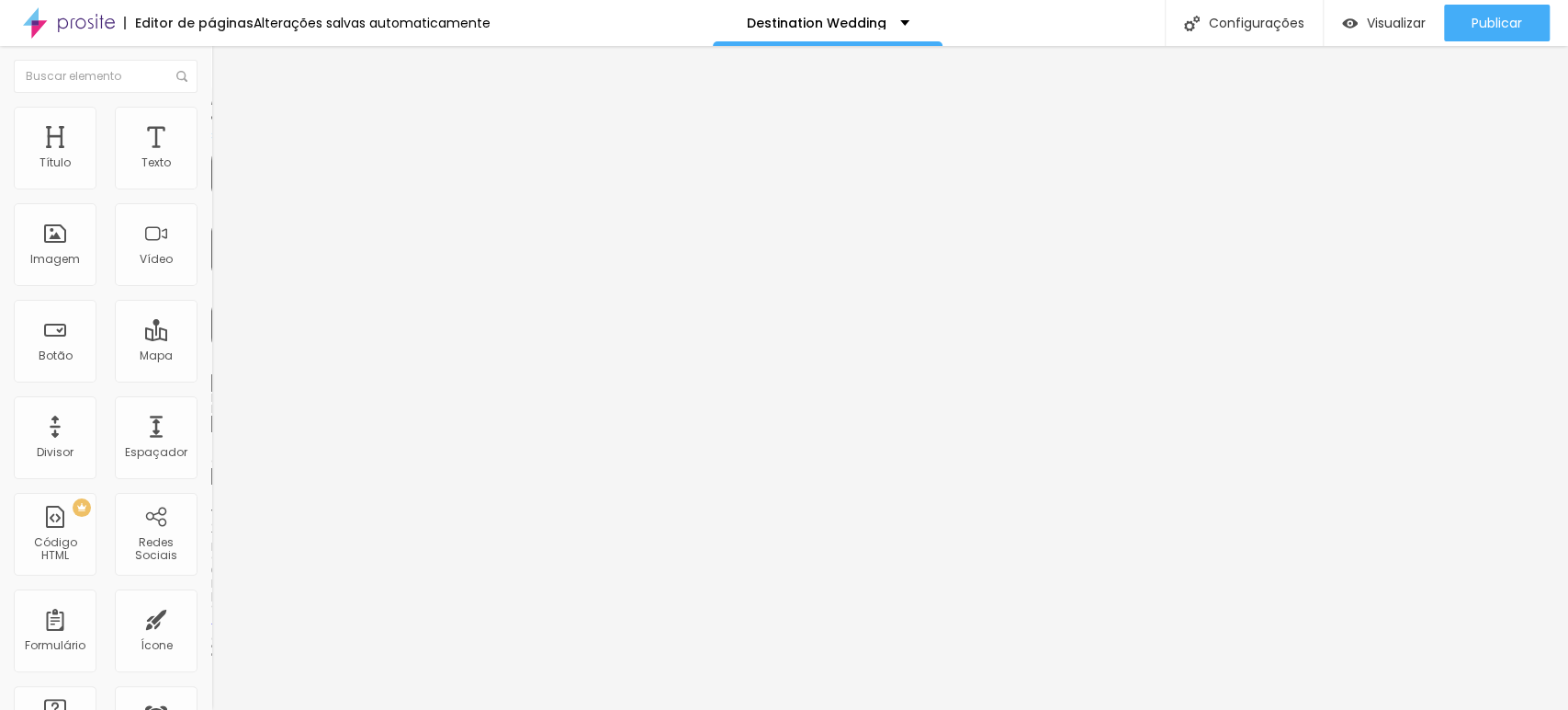
click at [211, 105] on img at bounding box center [220, 97] width 17 height 17
click at [211, 182] on img at bounding box center [218, 175] width 13 height 13
click at [211, 167] on img at bounding box center [218, 161] width 13 height 13
click at [211, 288] on span "Original" at bounding box center [233, 280] width 44 height 16
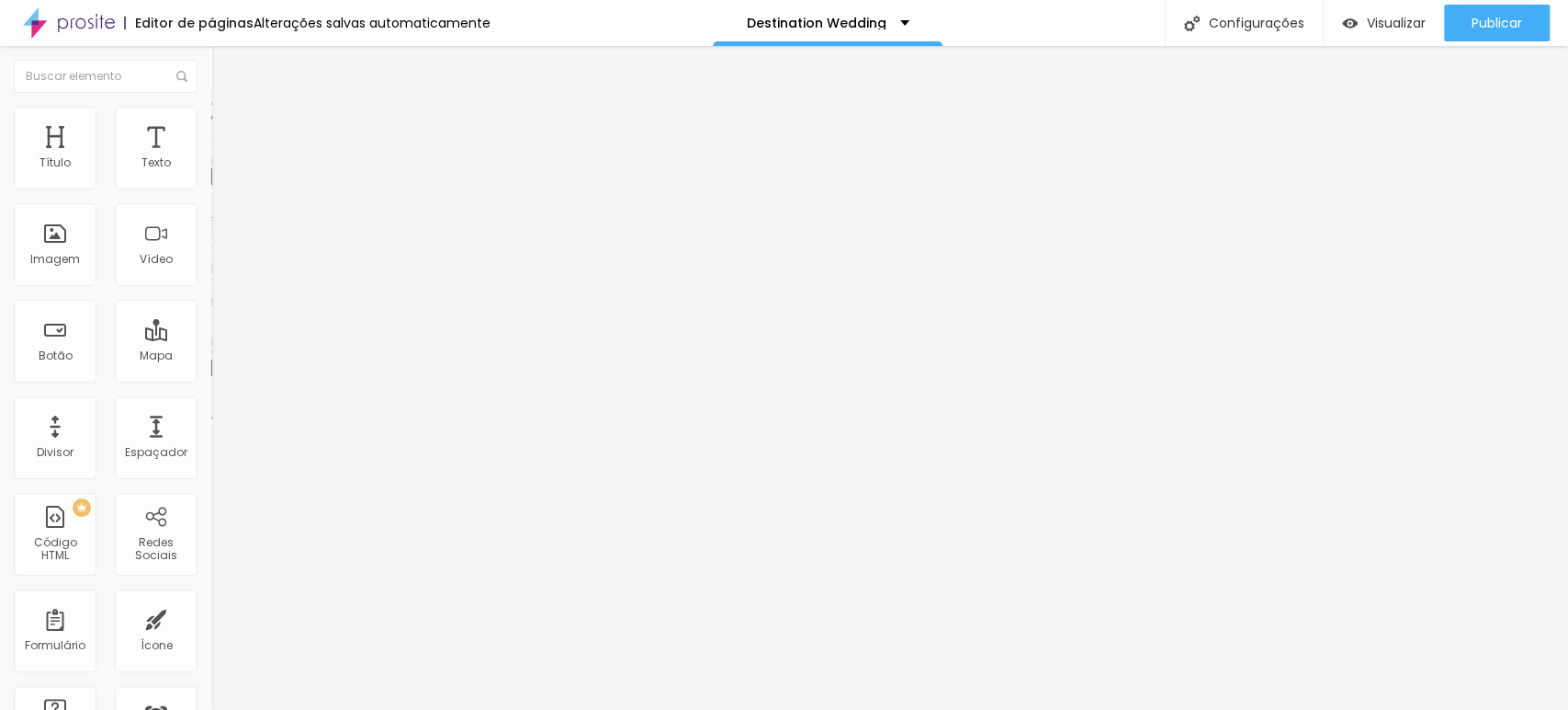
click at [211, 123] on li "Estilo" at bounding box center [317, 116] width 211 height 19
click at [228, 129] on span "Avançado" at bounding box center [258, 137] width 60 height 16
click at [211, 116] on img at bounding box center [220, 115] width 17 height 17
click at [211, 107] on li "Conteúdo" at bounding box center [317, 98] width 211 height 19
click at [211, 288] on span "Original" at bounding box center [233, 280] width 44 height 16
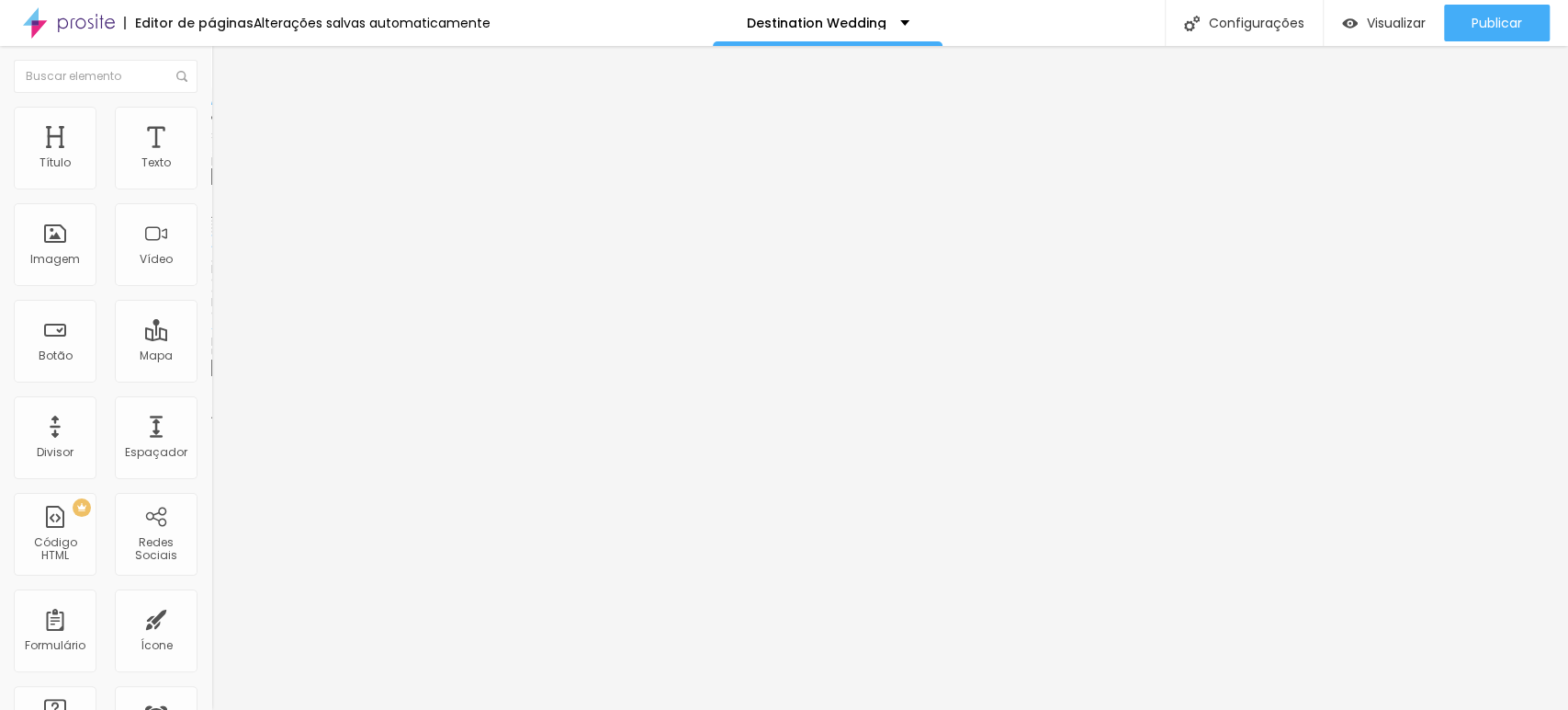
click at [211, 288] on span "Original" at bounding box center [233, 280] width 44 height 16
click at [49, 150] on div "Título" at bounding box center [56, 148] width 83 height 83
click at [211, 158] on span "Adicionar imagem" at bounding box center [270, 150] width 119 height 16
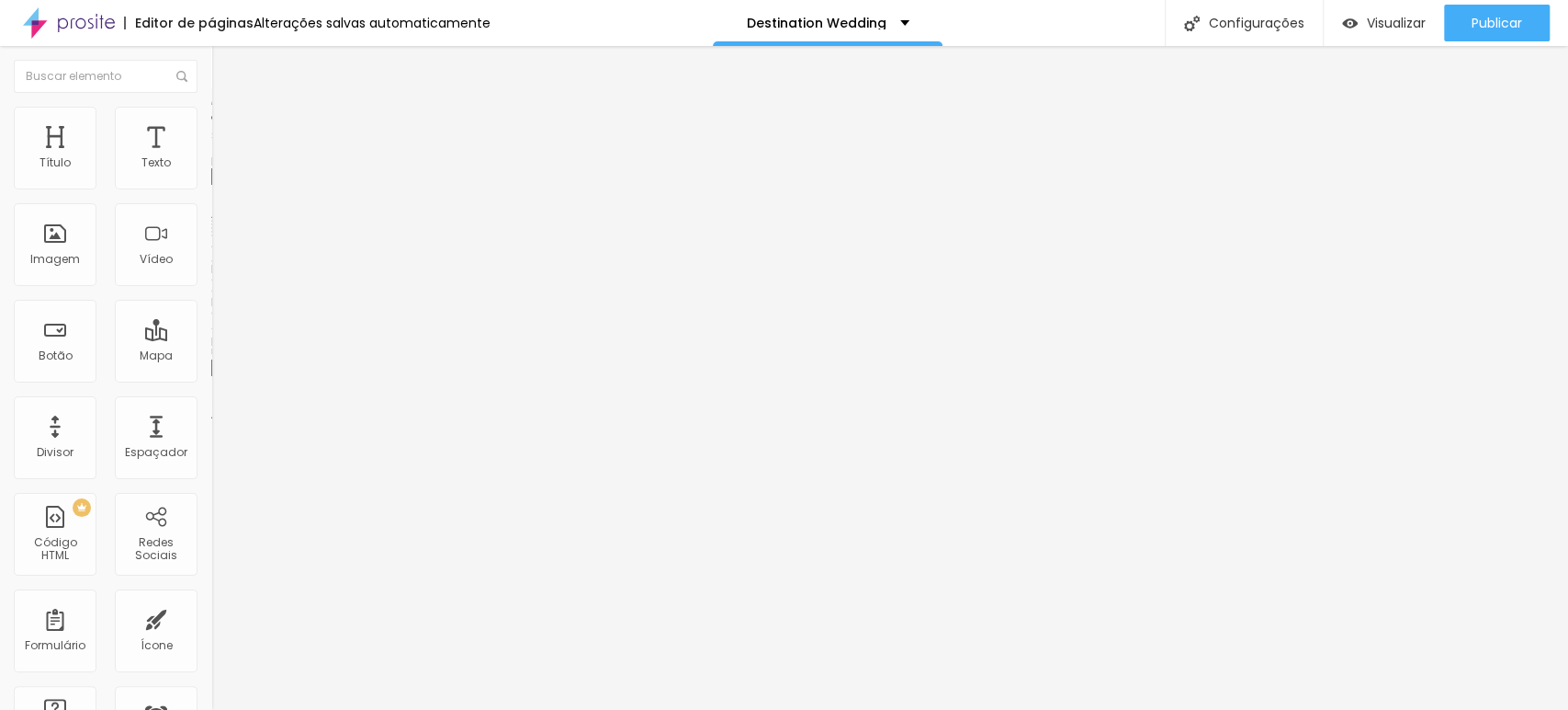
click at [377, 499] on div "Subindo 0/1 arquivos" at bounding box center [784, 716] width 1568 height 11
click at [385, 499] on div at bounding box center [784, 720] width 1568 height 0
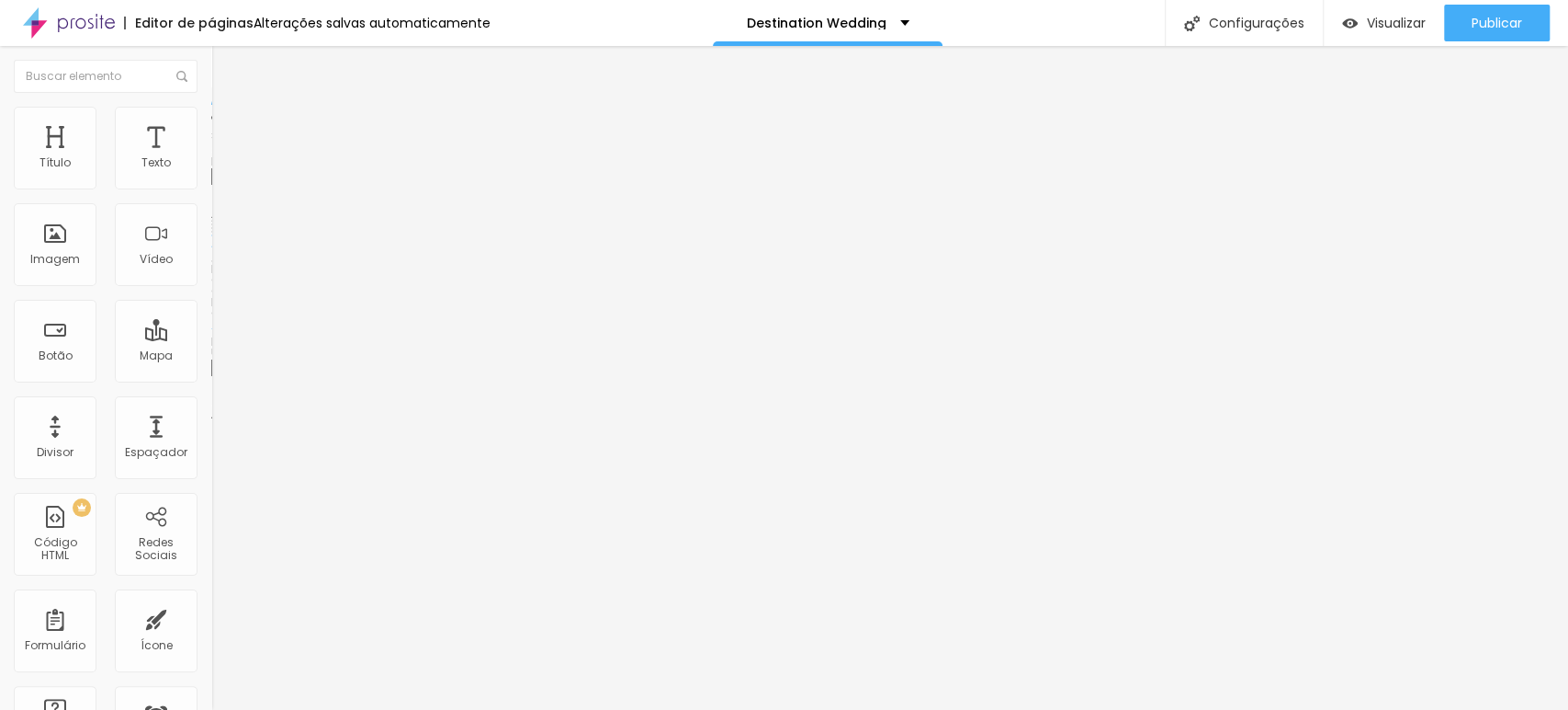
click at [393, 499] on div at bounding box center [784, 720] width 1568 height 0
click at [389, 499] on div at bounding box center [784, 720] width 1568 height 0
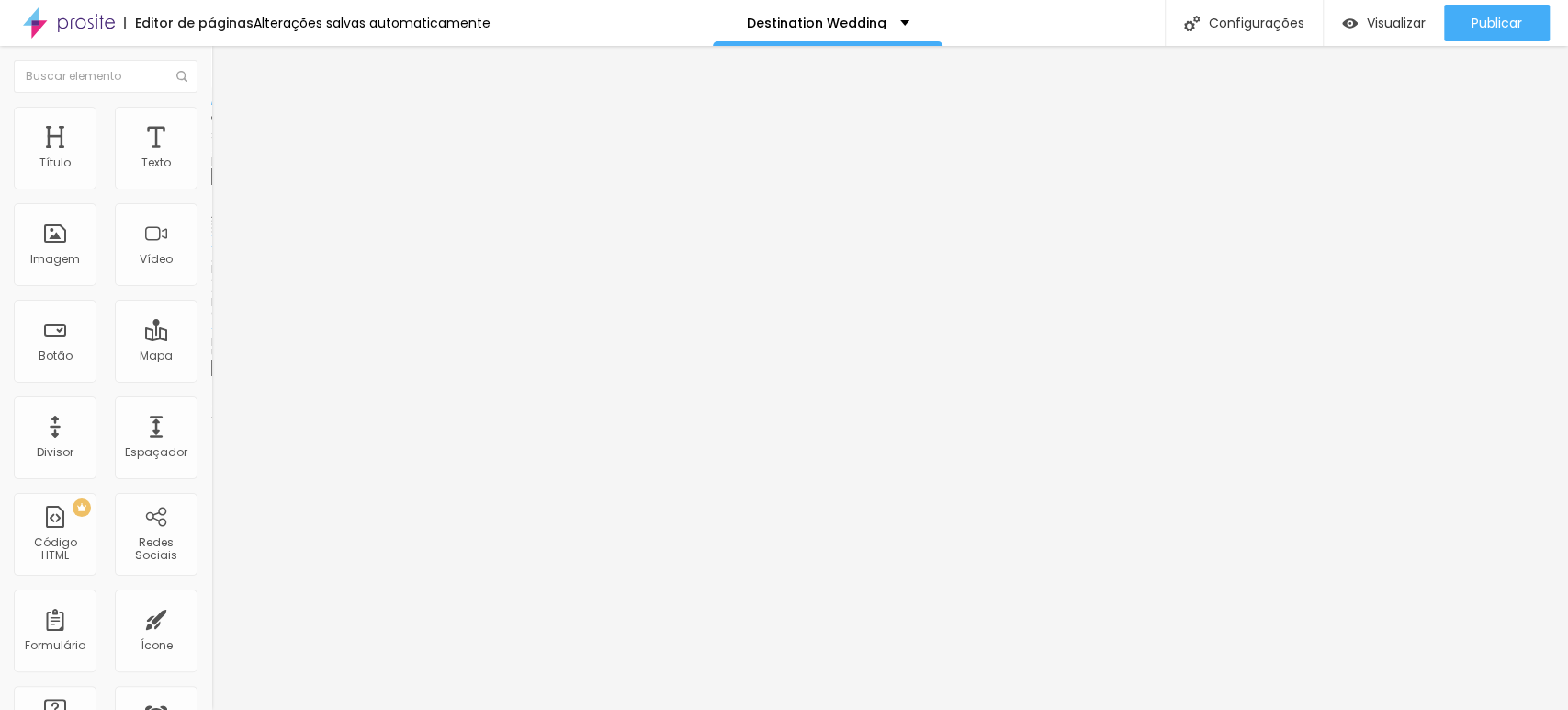
click at [211, 158] on span "Adicionar imagem" at bounding box center [270, 150] width 119 height 16
click at [1117, 19] on span "Visualizar" at bounding box center [1396, 24] width 58 height 15
click at [322, 499] on div at bounding box center [784, 720] width 1568 height 0
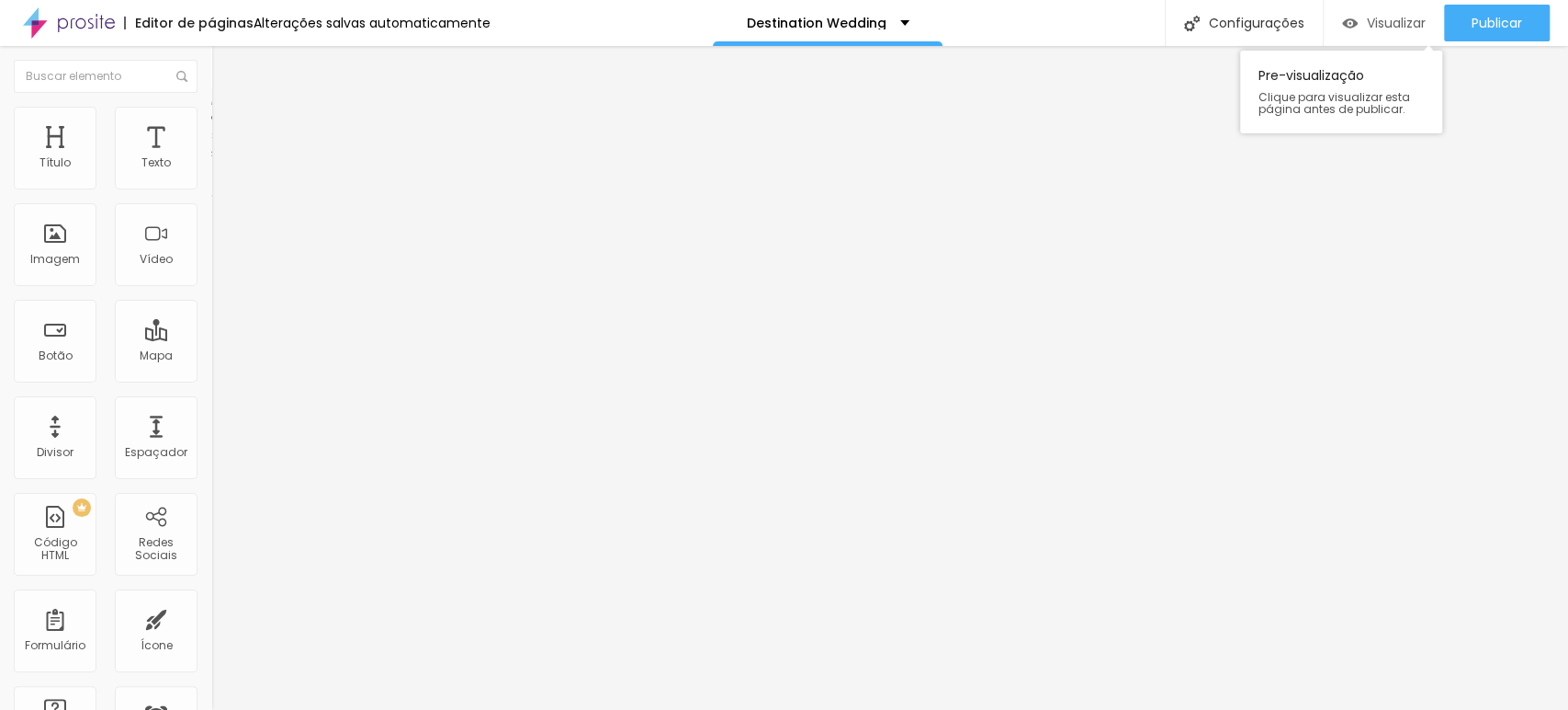
click at [1117, 27] on div "Visualizar" at bounding box center [1384, 24] width 84 height 16
click at [211, 107] on li "Conteúdo" at bounding box center [317, 98] width 211 height 19
click at [211, 167] on span "Completo" at bounding box center [238, 159] width 56 height 16
click at [211, 125] on li "Avançado" at bounding box center [317, 135] width 211 height 19
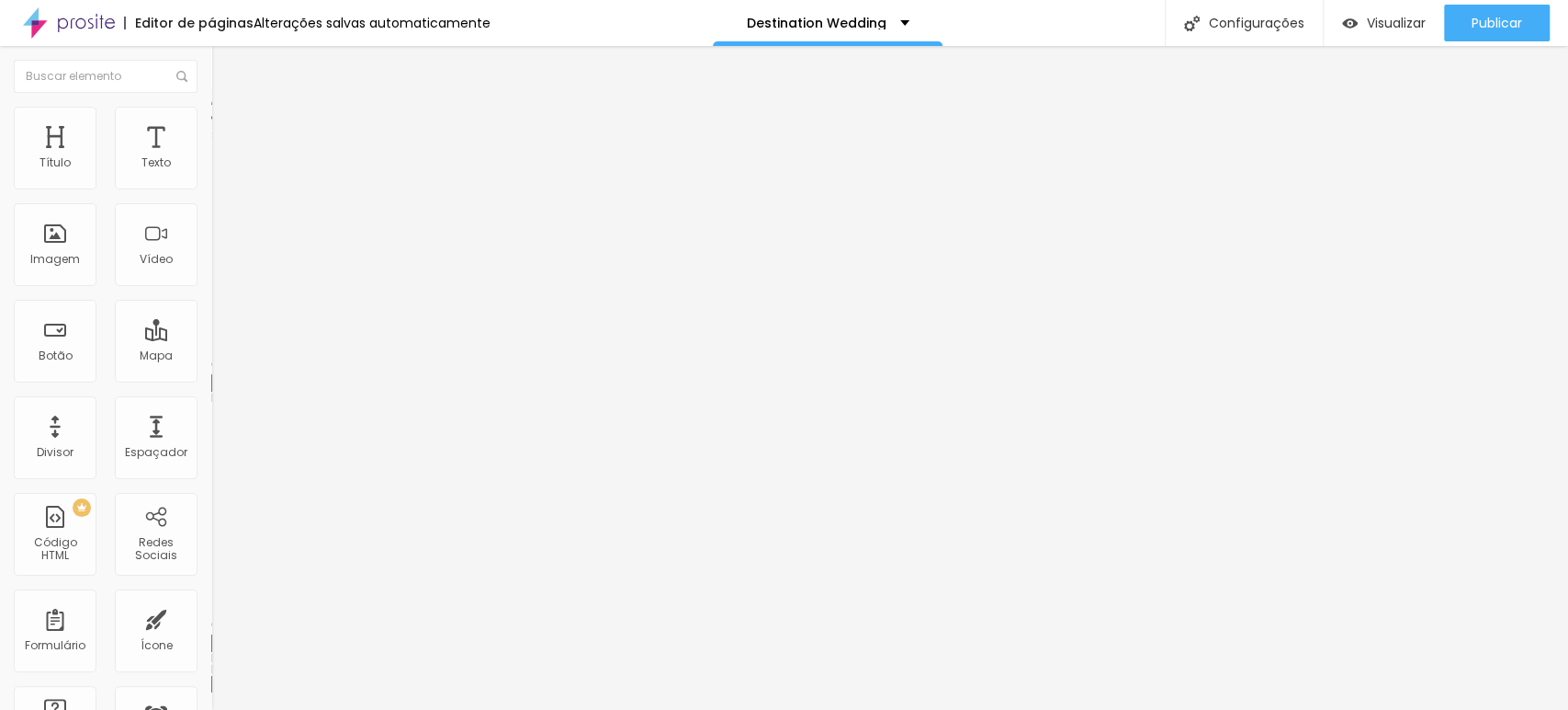
click at [211, 119] on li "Estilo" at bounding box center [317, 116] width 211 height 19
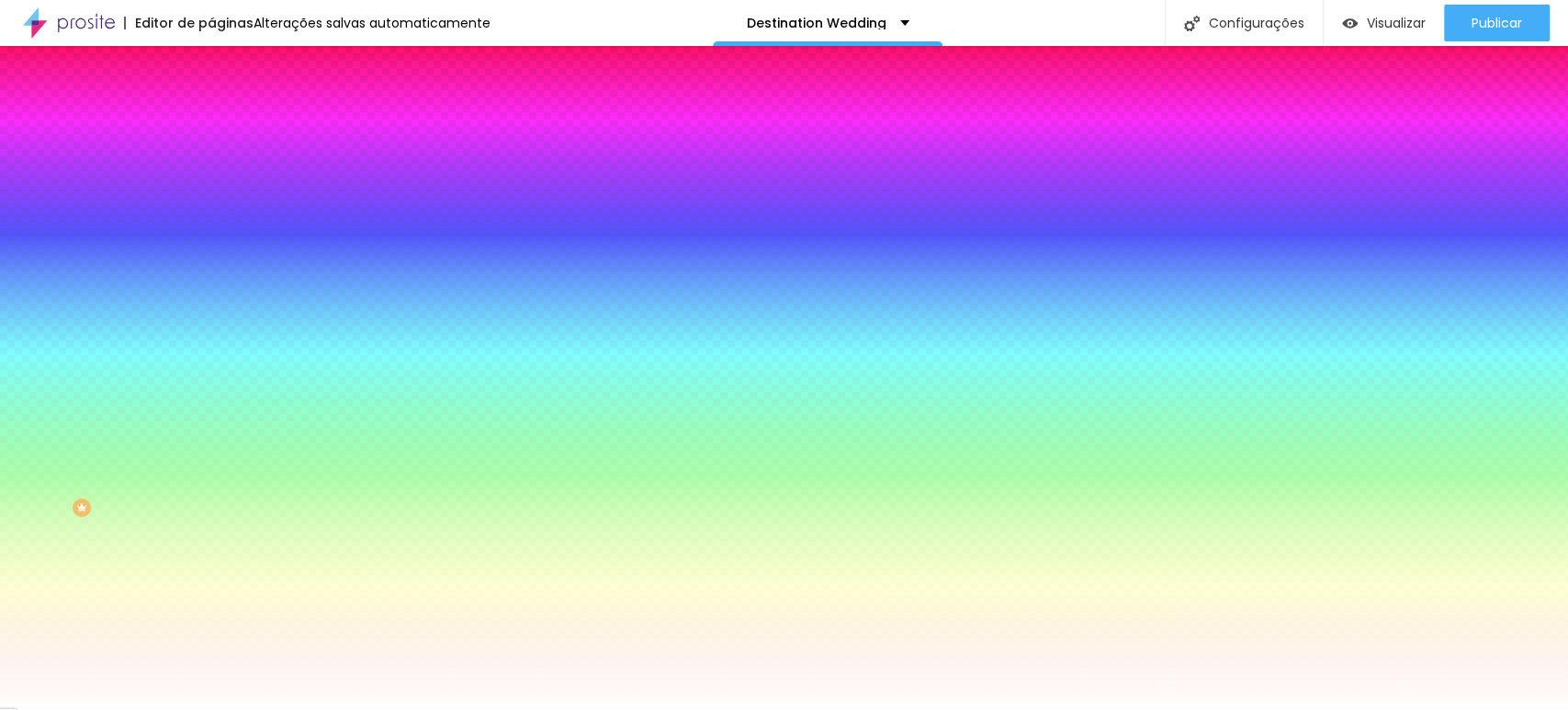
click at [211, 169] on span "Trocar imagem" at bounding box center [261, 161] width 100 height 16
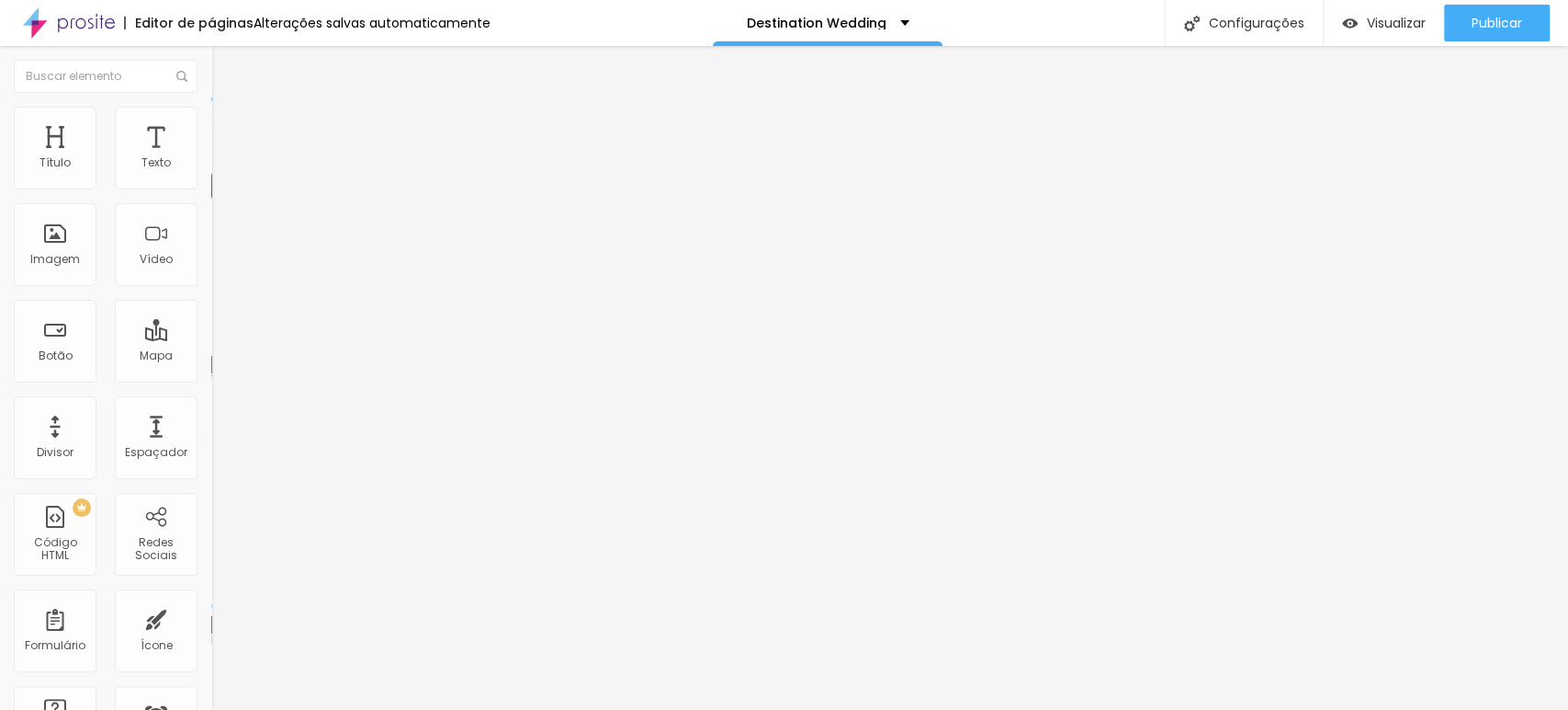
click at [225, 69] on img "button" at bounding box center [233, 67] width 15 height 15
click at [211, 384] on div "Editar Texto Estilo Avançado 16 Tamanho do texto 0 Espaço entre letras 1.3 Altu…" at bounding box center [317, 378] width 211 height 664
click at [228, 108] on span "Estilo" at bounding box center [242, 100] width 28 height 16
click at [228, 124] on span "Avançado" at bounding box center [258, 119] width 60 height 16
click at [211, 105] on img at bounding box center [220, 97] width 17 height 17
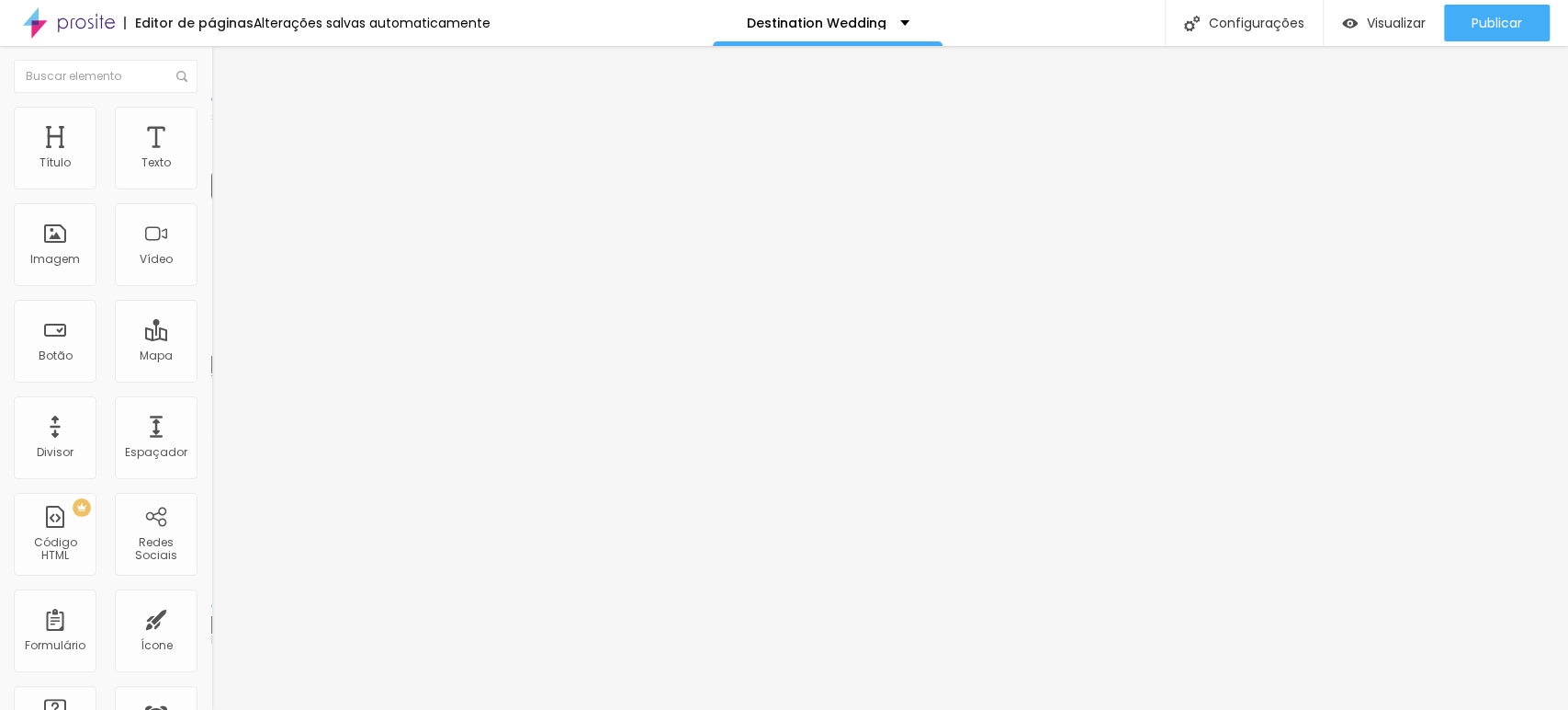
click at [225, 59] on img "button" at bounding box center [233, 67] width 15 height 15
click at [211, 120] on li "Avançado" at bounding box center [317, 116] width 211 height 19
click at [211, 107] on li "Estilo" at bounding box center [317, 98] width 211 height 19
click at [211, 386] on div "Editar Texto Estilo Avançado 16 Tamanho do texto 0 Espaço entre letras 1.3 Altu…" at bounding box center [317, 378] width 211 height 664
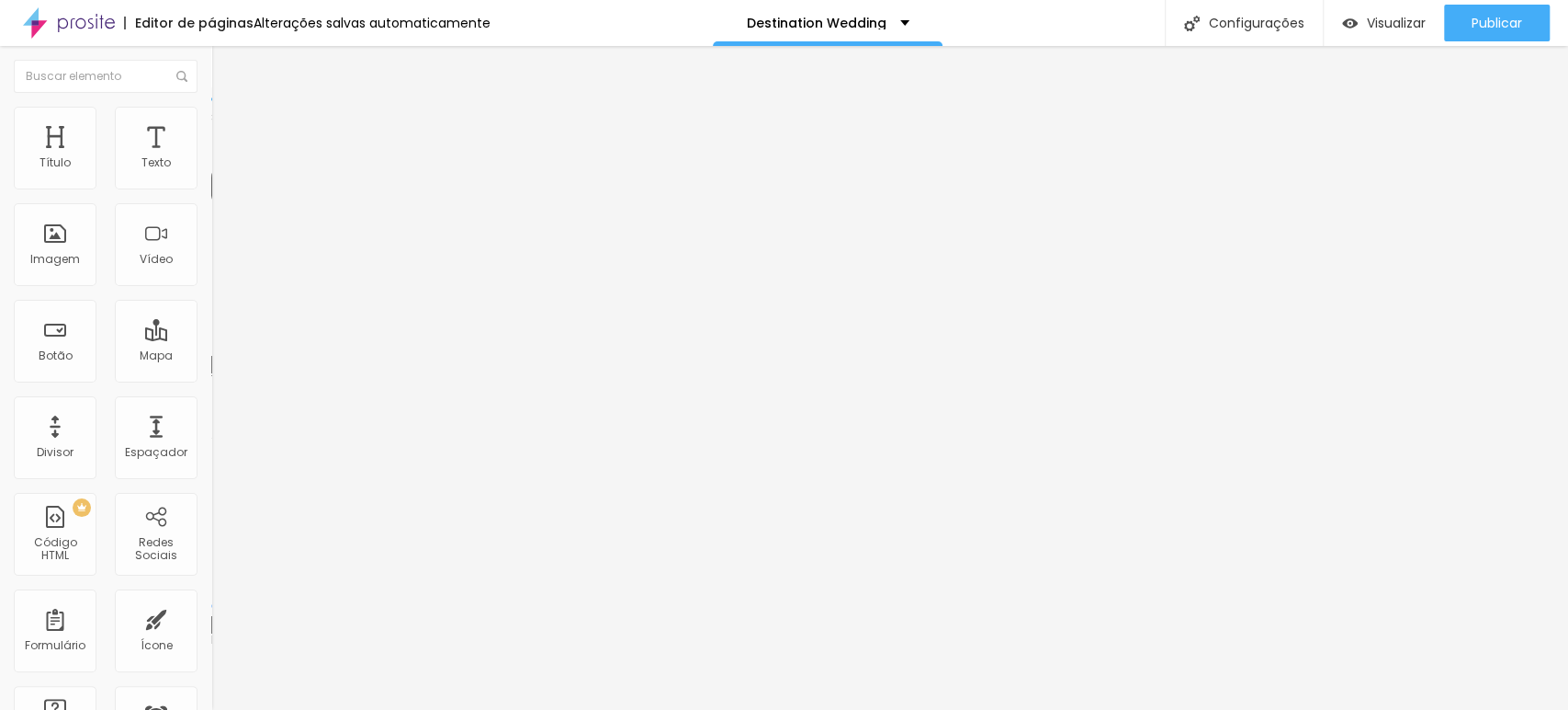
type input "15"
type input "16"
type input "17"
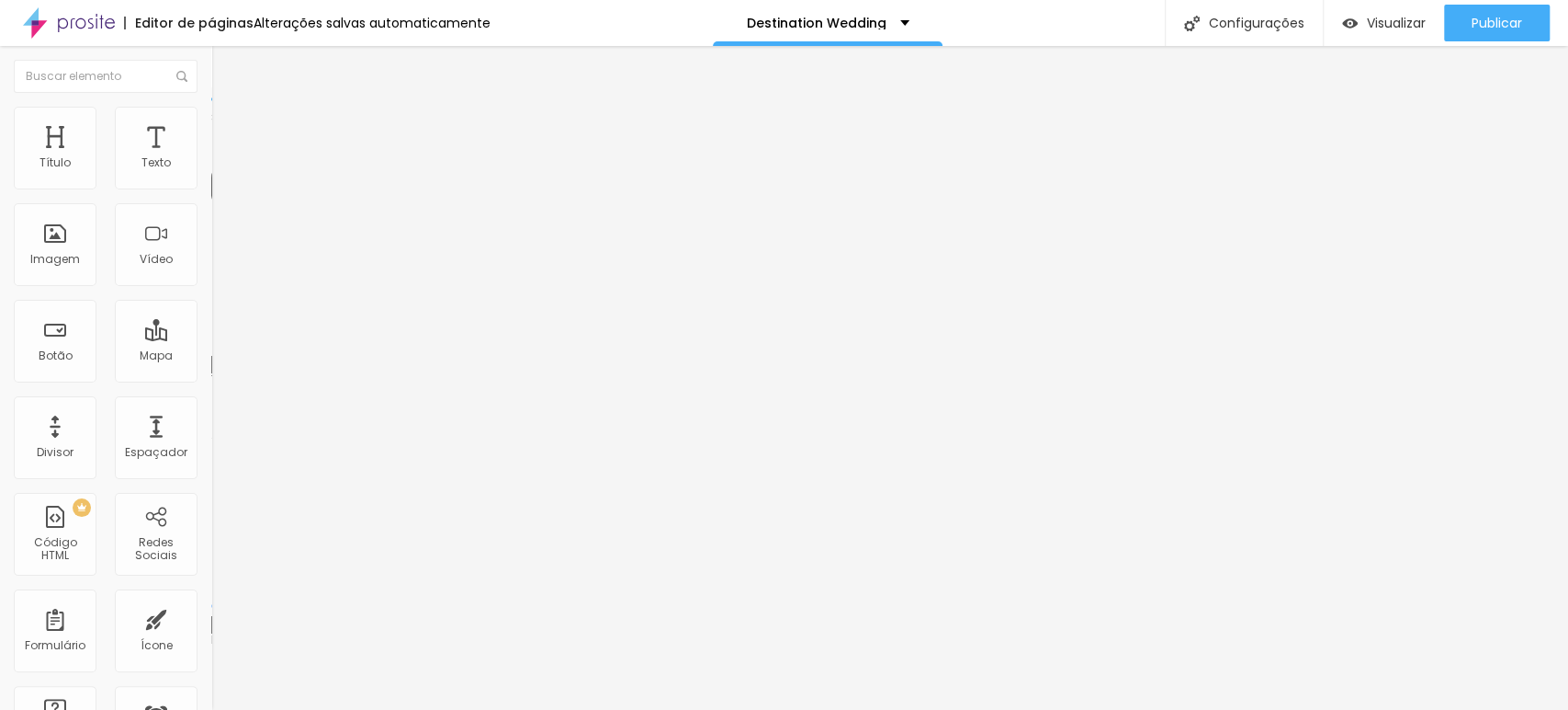
type input "17"
type input "18"
type input "19"
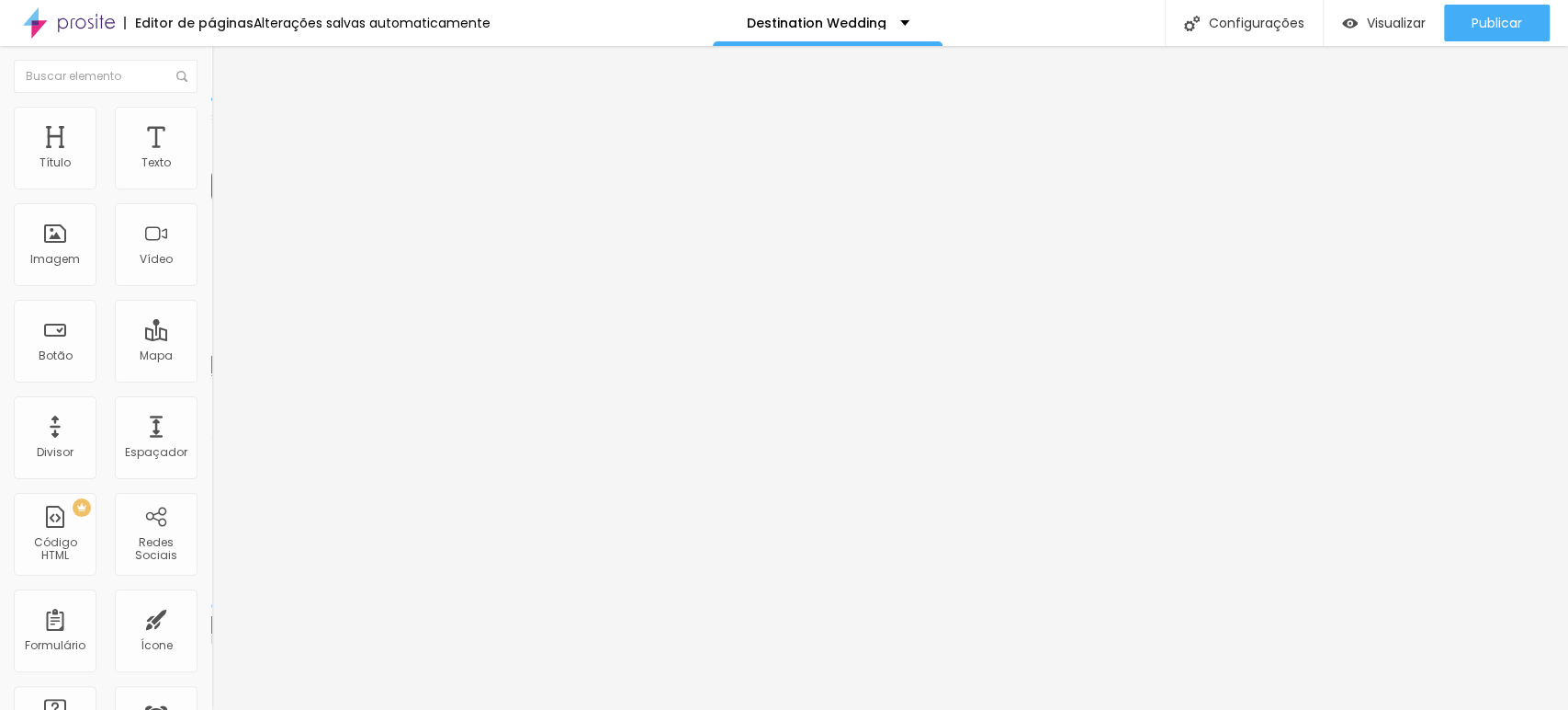
drag, startPoint x: 76, startPoint y: 180, endPoint x: 93, endPoint y: 179, distance: 17.0
type input "19"
click at [211, 338] on input "range" at bounding box center [270, 346] width 119 height 15
click at [228, 127] on span "Avançado" at bounding box center [258, 119] width 60 height 16
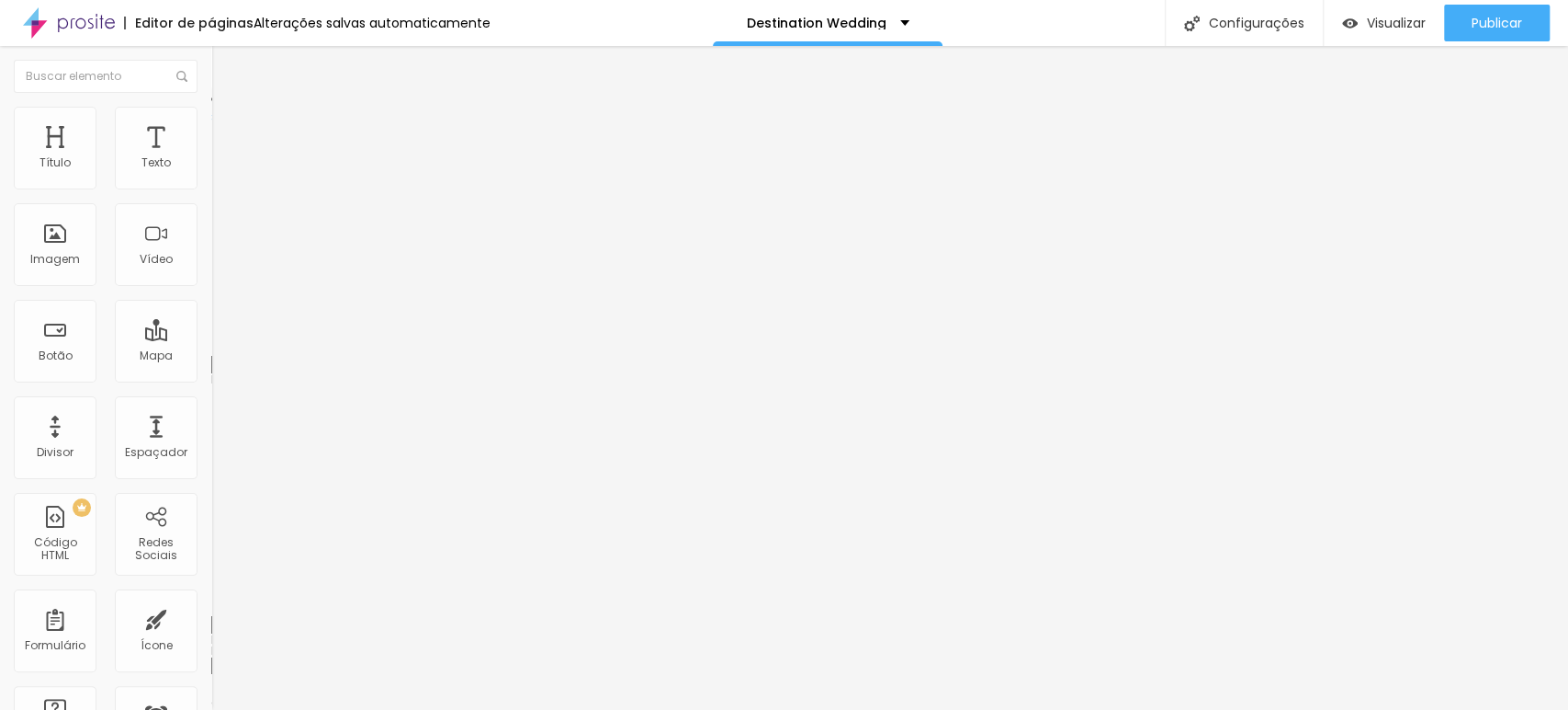
click at [211, 105] on img at bounding box center [220, 97] width 17 height 17
click at [211, 112] on img at bounding box center [220, 115] width 17 height 17
click at [211, 107] on li "Estilo" at bounding box center [317, 98] width 211 height 19
click at [225, 68] on img "button" at bounding box center [233, 67] width 15 height 15
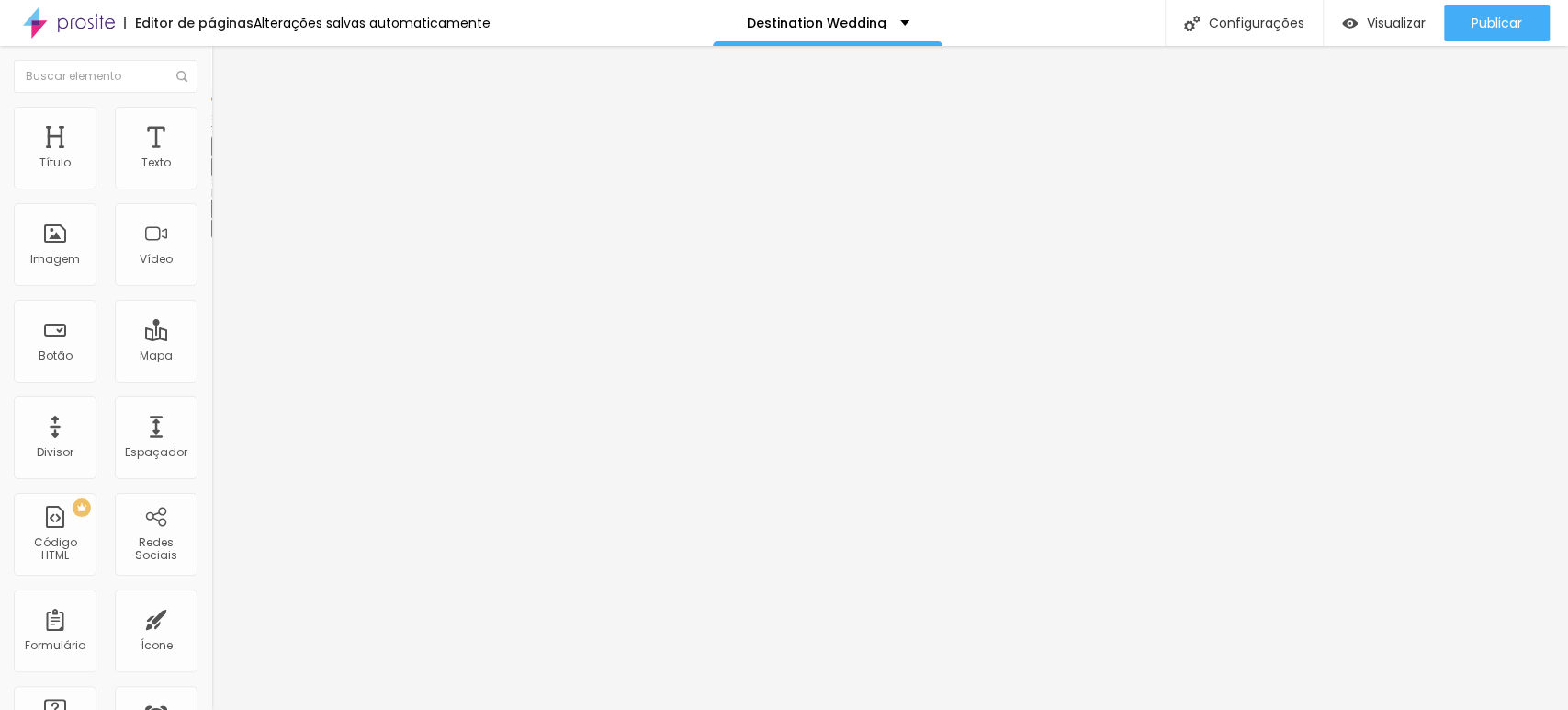
click at [220, 169] on icon "button" at bounding box center [224, 166] width 8 height 8
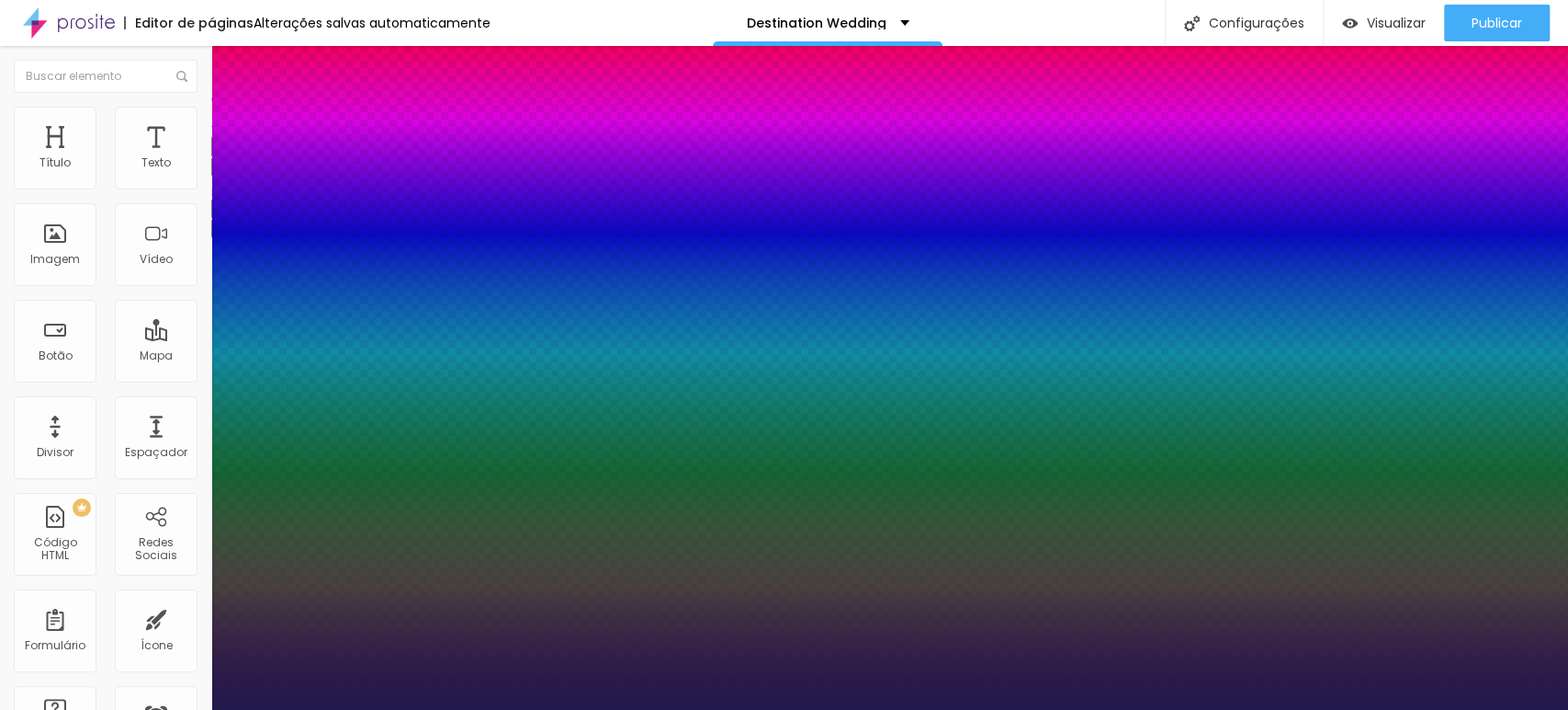
type input "1"
select select "Magra-Bold"
type input "1"
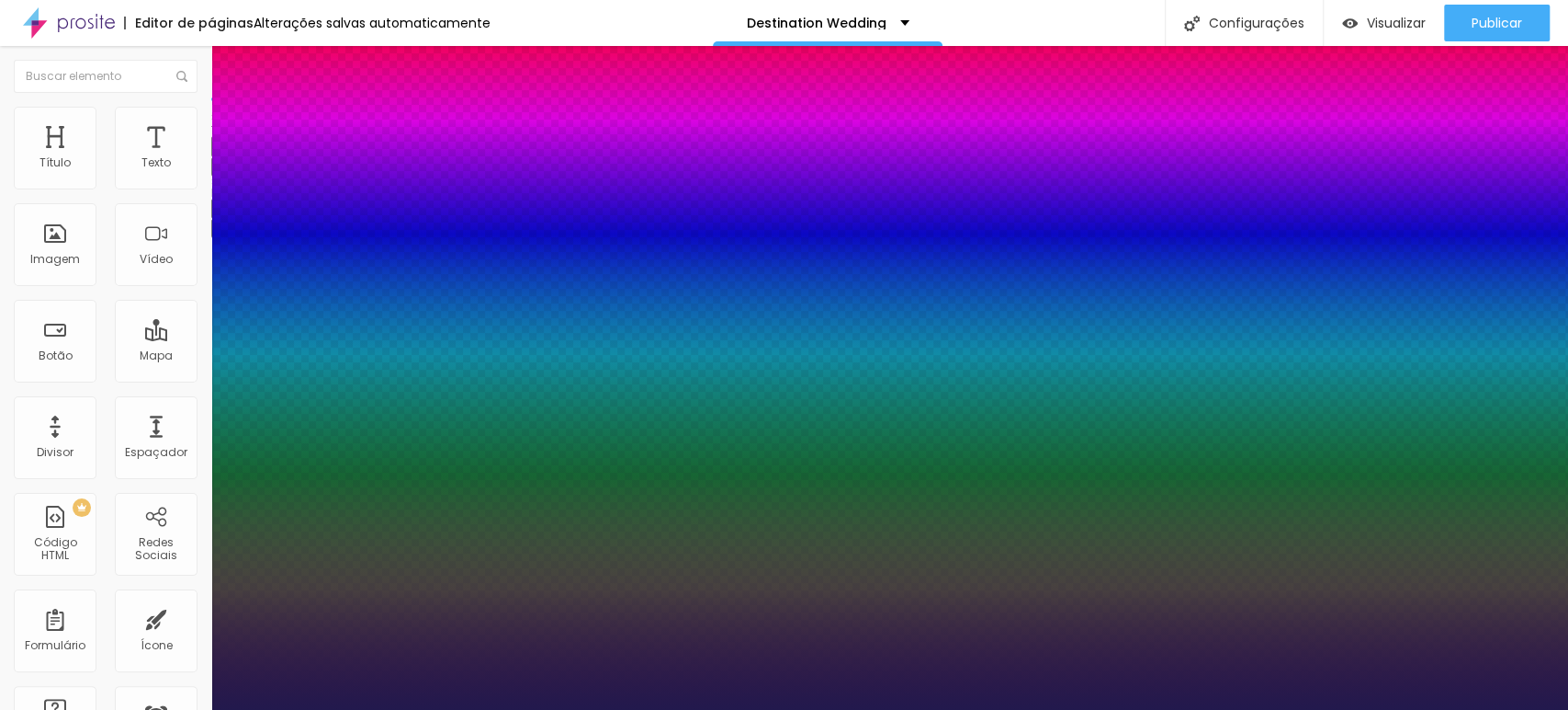
select select "MontserratMedium"
type input "1"
select select "MrBedfort-Regular"
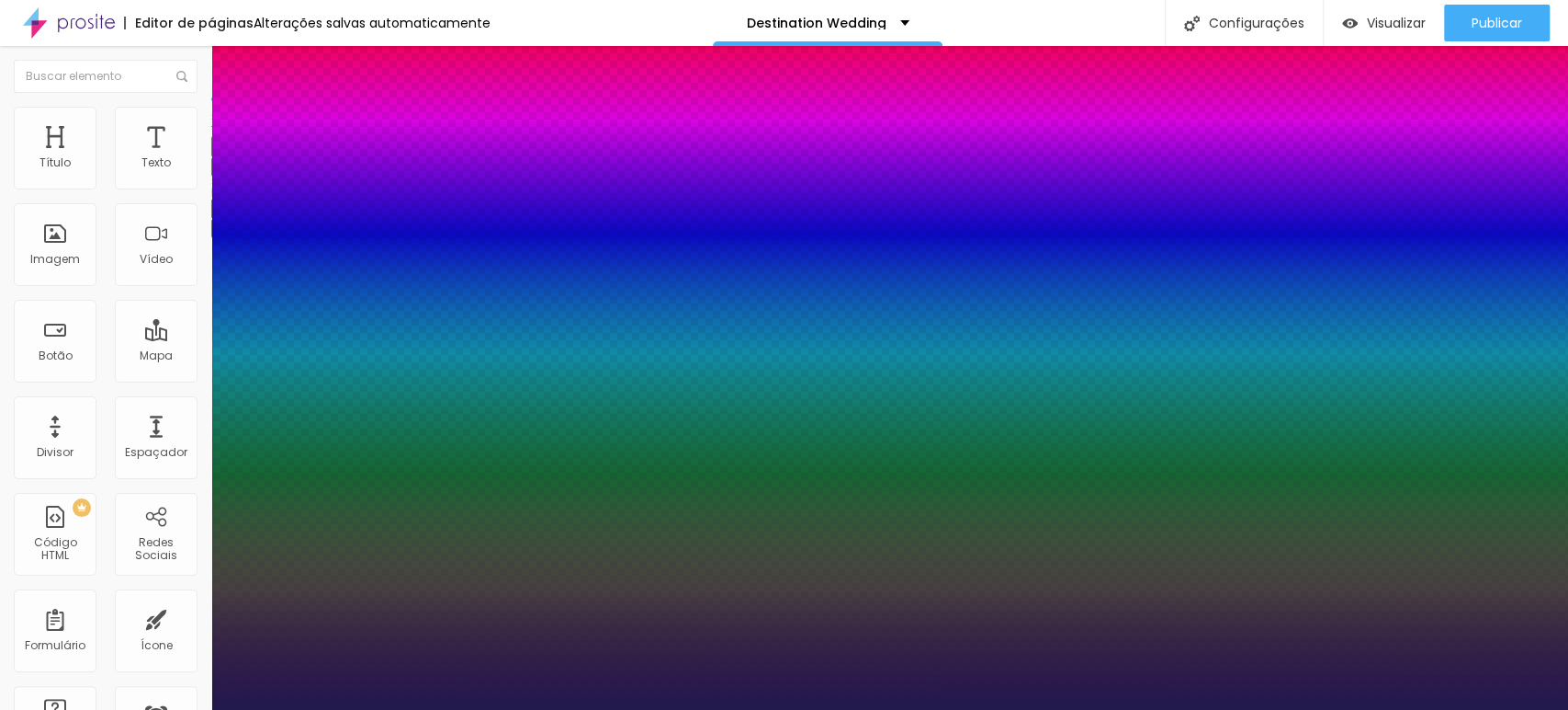
type input "1"
select select "Montserrat"
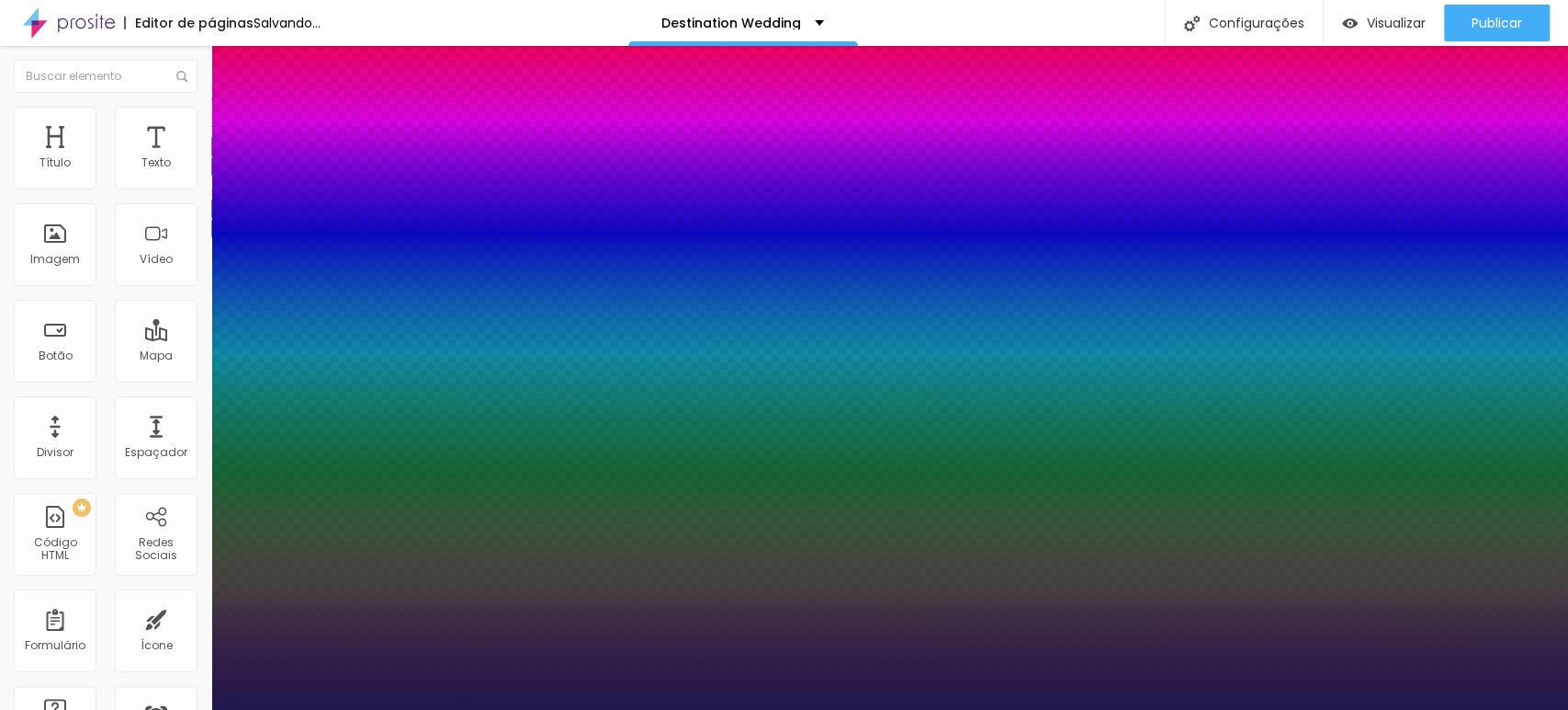
type input "1"
type input "13"
type input "1"
type input "14"
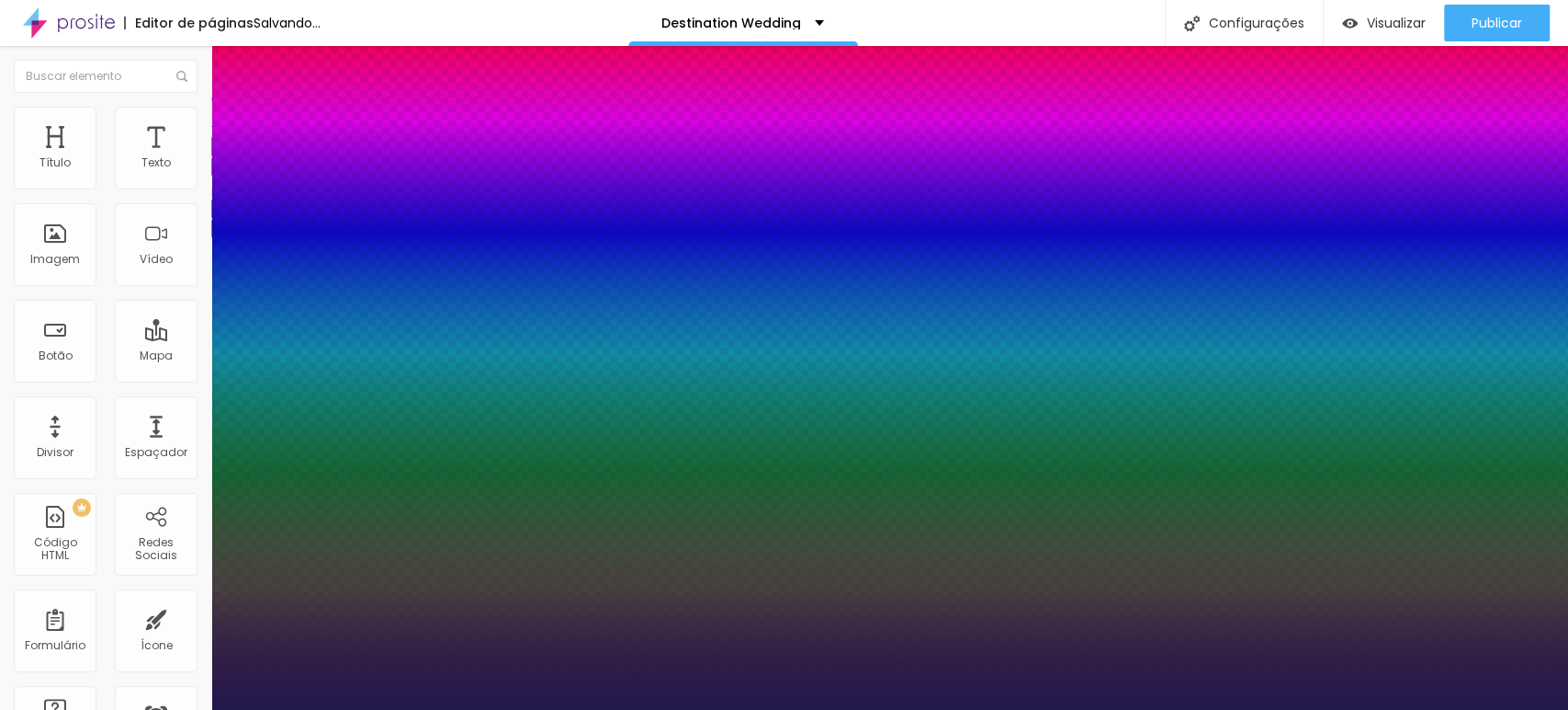
type input "14"
type input "1"
type input "16"
type input "1"
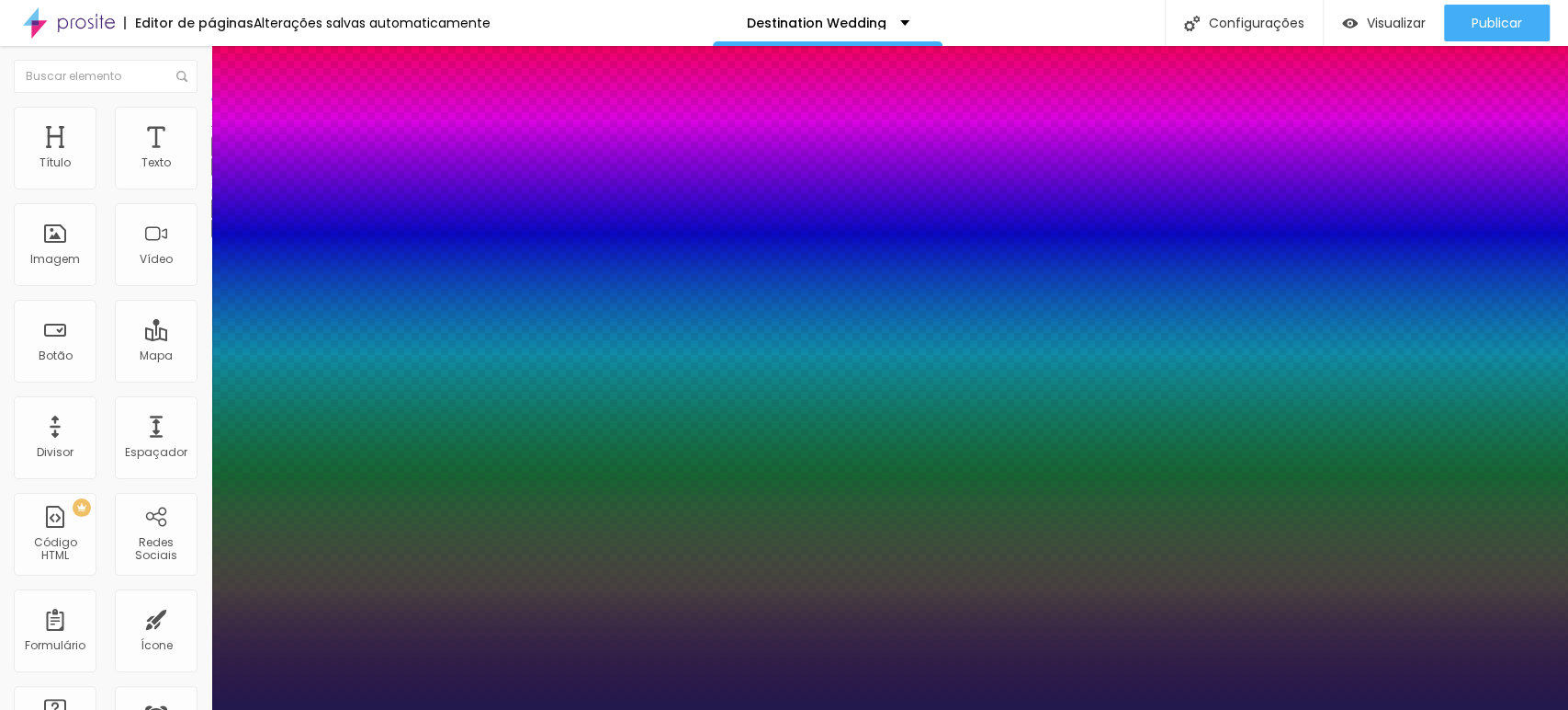
type input "17"
type input "1"
type input "18"
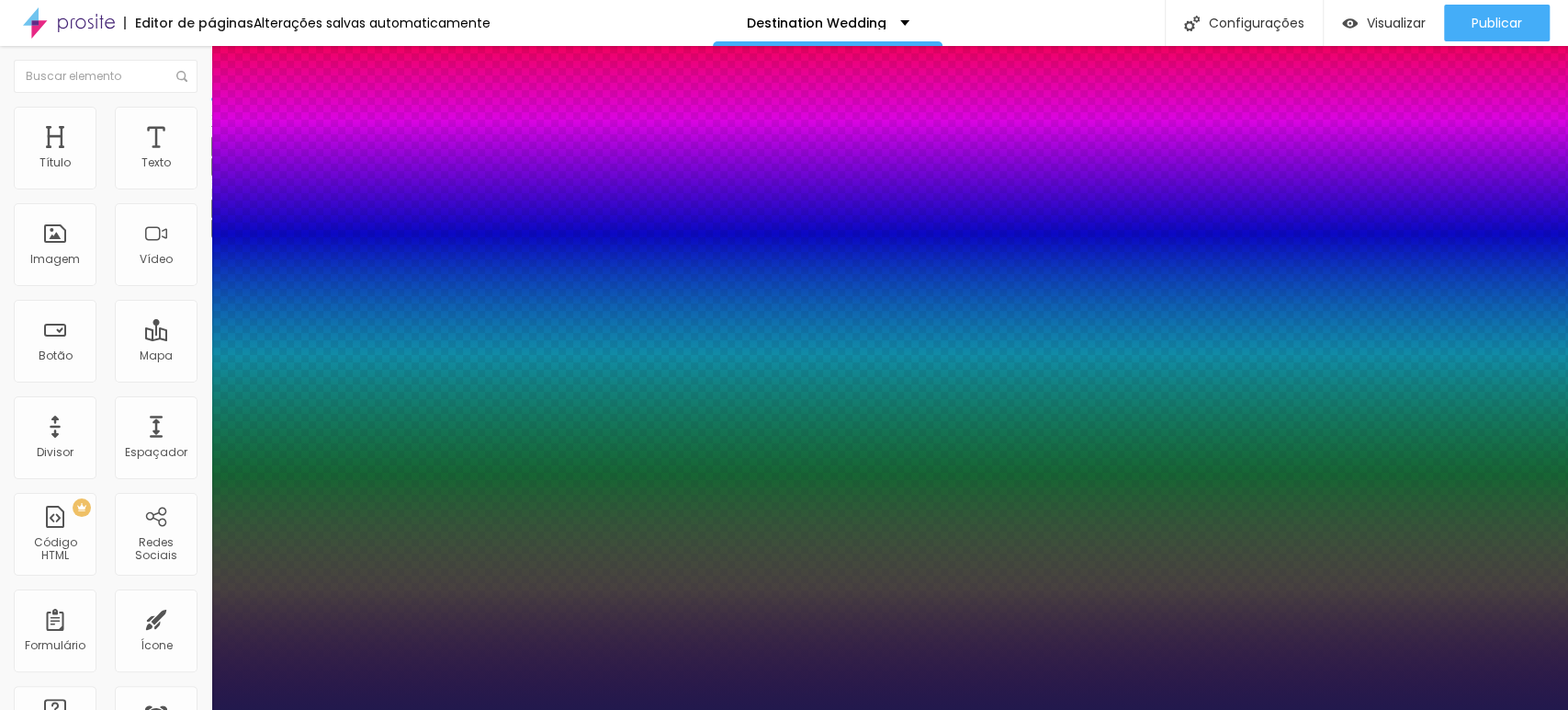
type input "1"
type input "19"
type input "1"
type input "20"
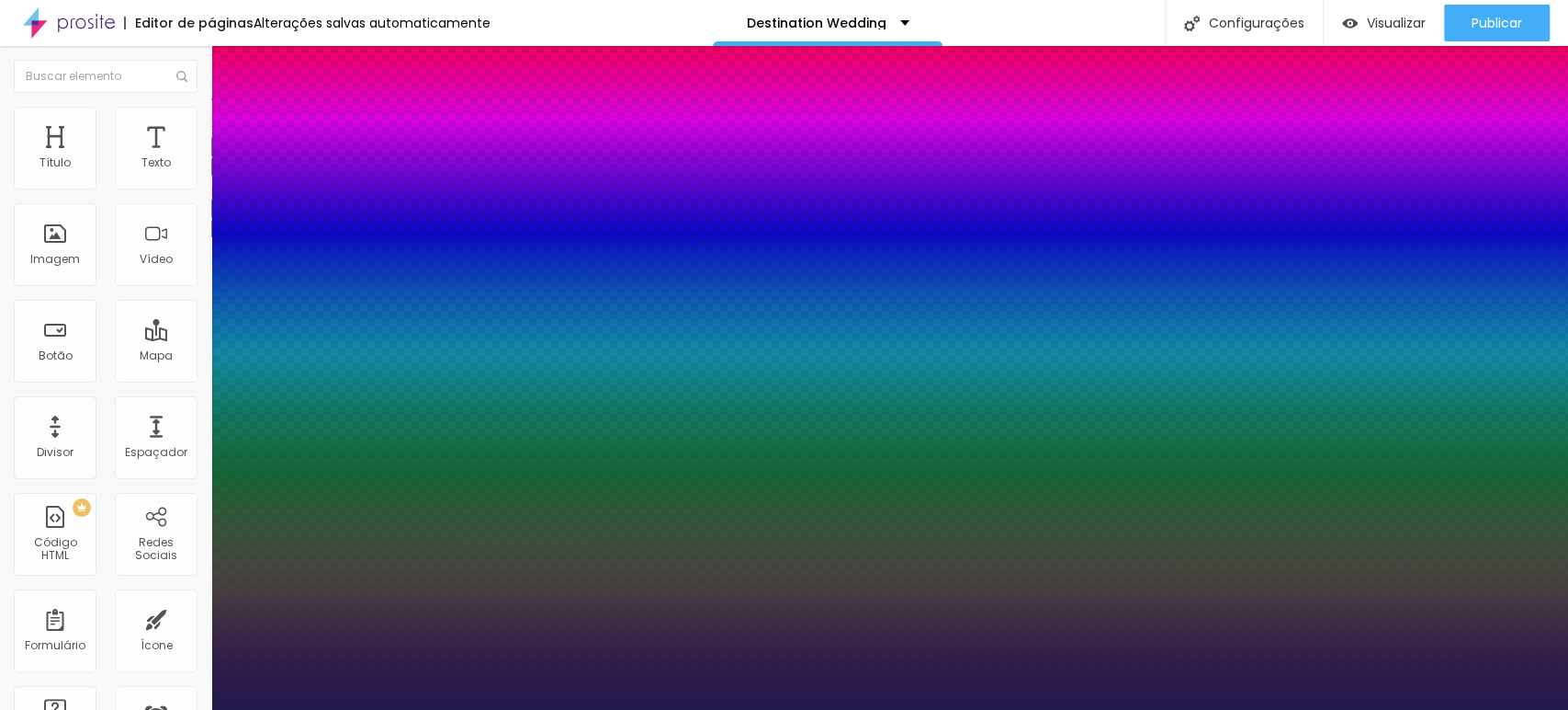
type input "20"
type input "1"
type input "19"
type input "1"
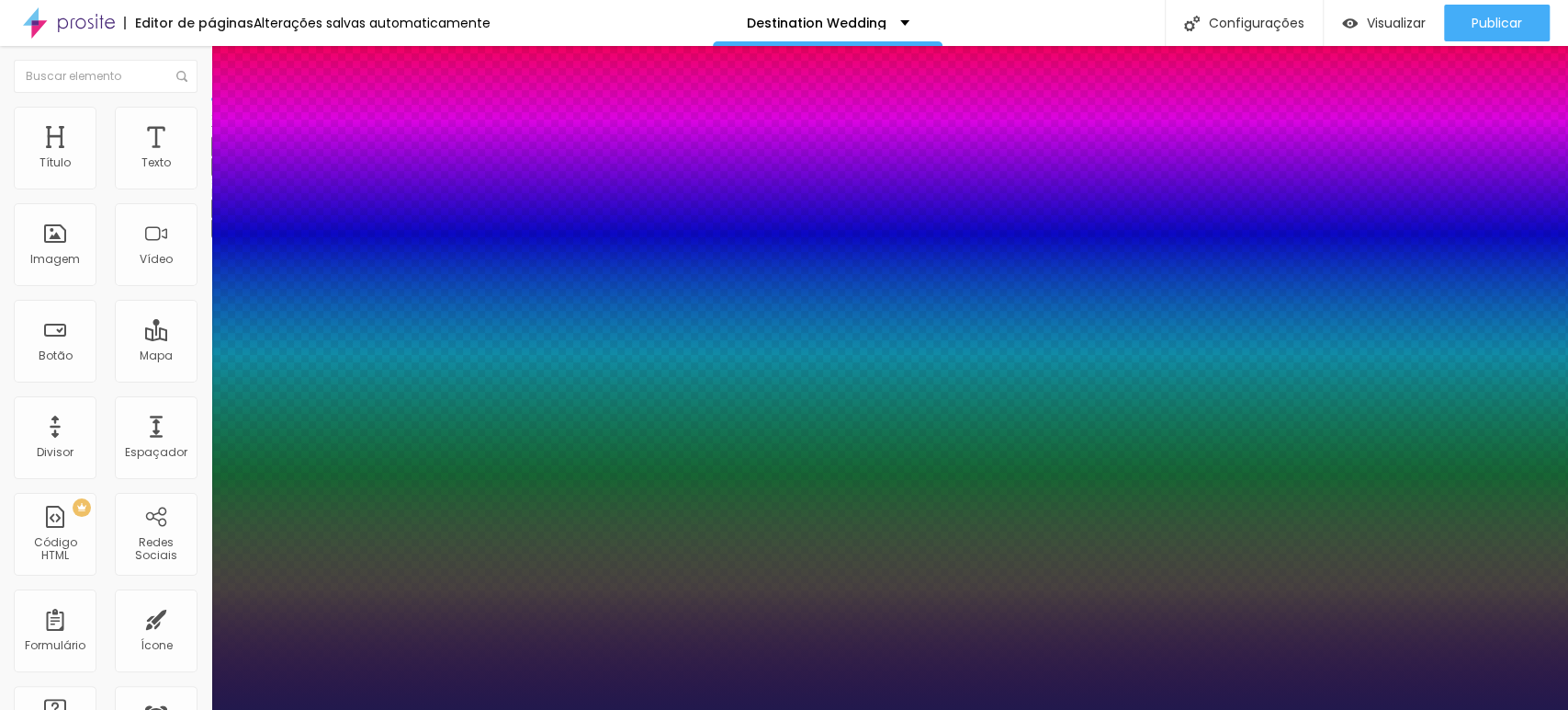
type input "17"
type input "1"
type input "16"
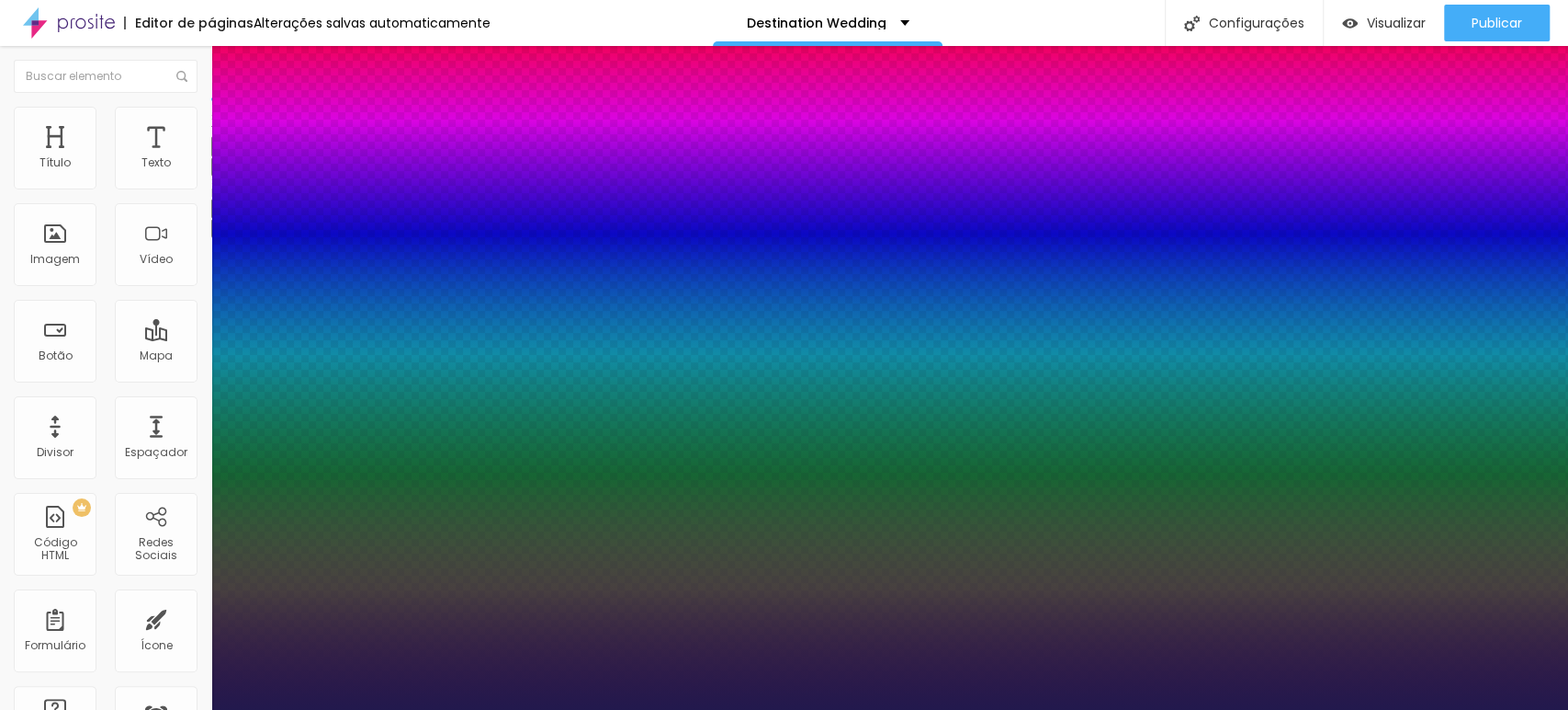
type input "1"
type input "0.4"
type input "1"
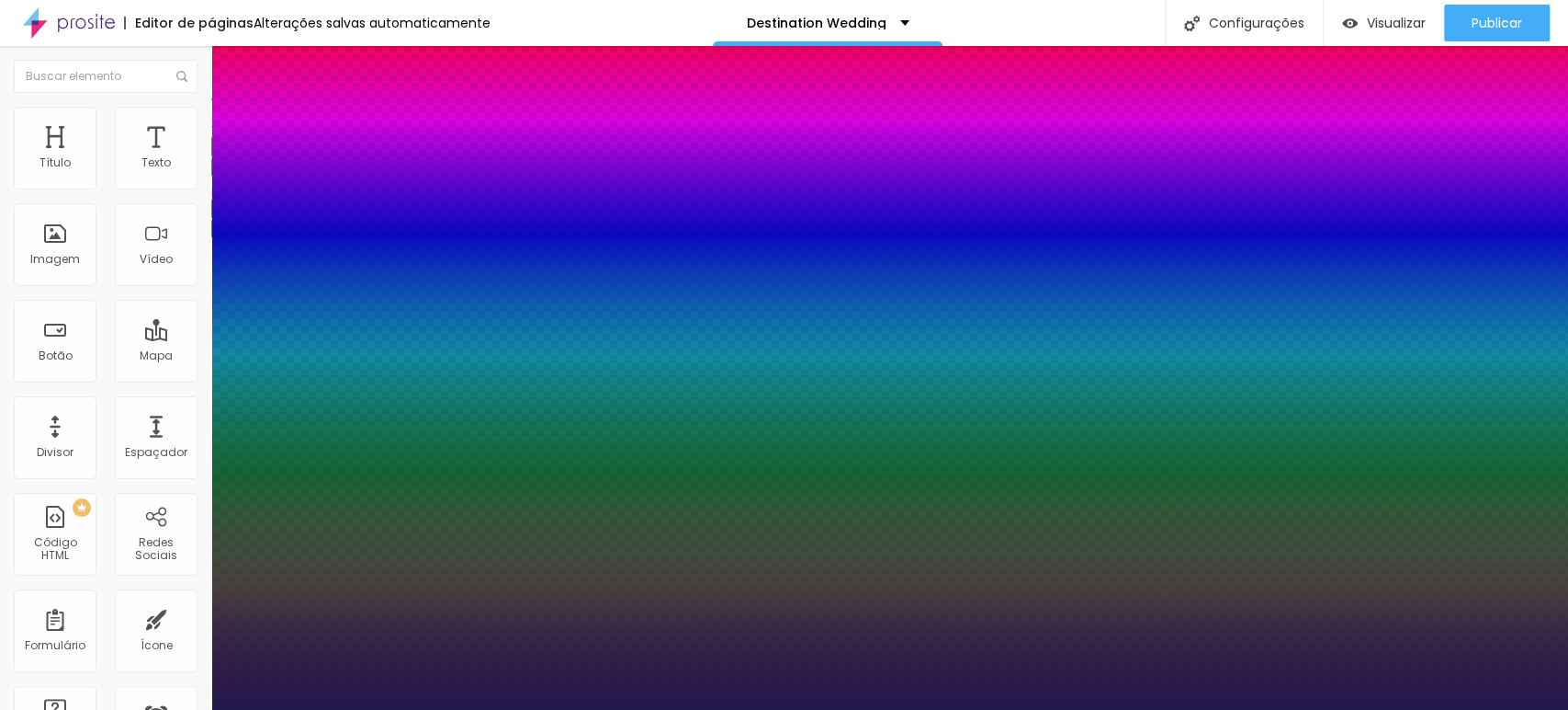
type input "0.5"
type input "1"
type input "0.7"
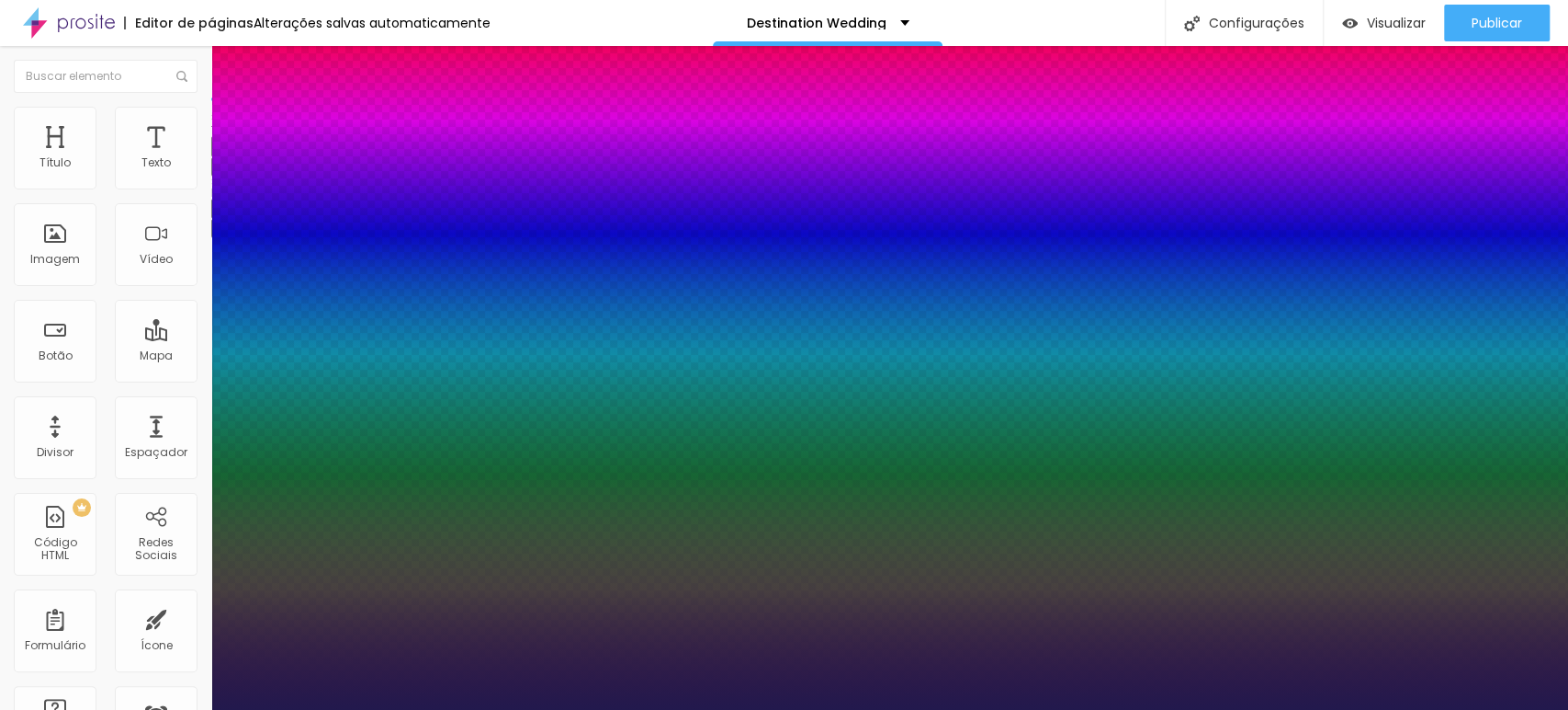
type input "1"
type input "0.8"
type input "1"
type input "0.7"
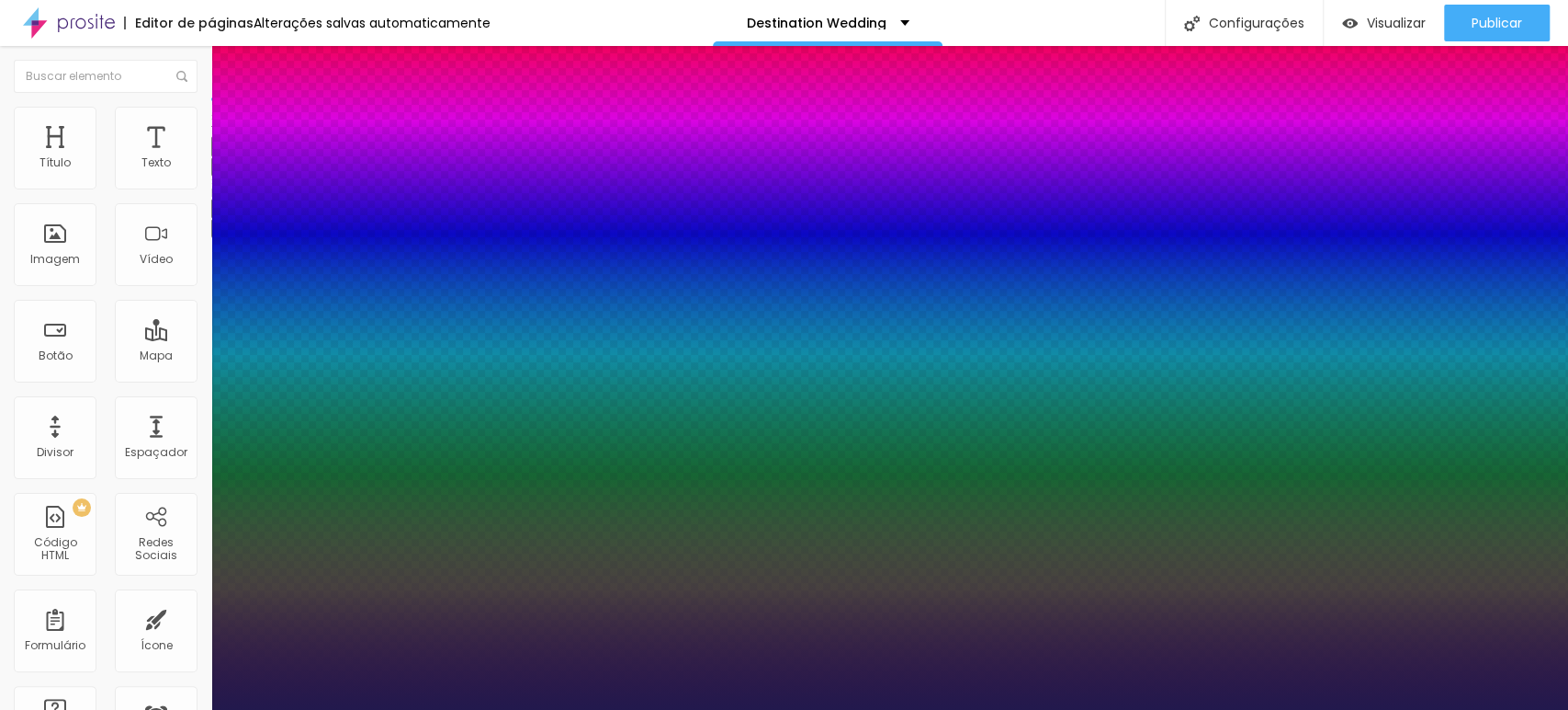
type input "0.7"
type input "1"
type input "0.6"
type input "1"
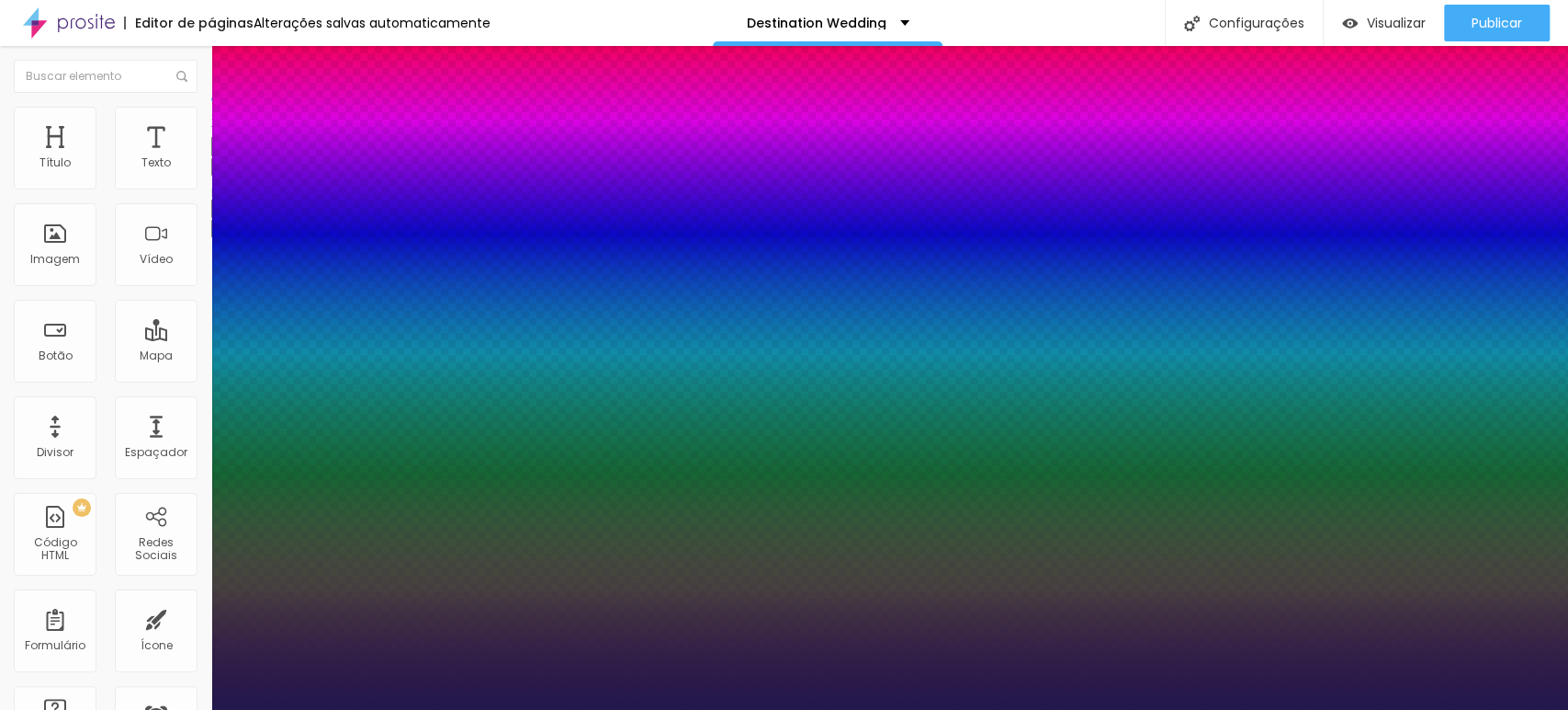
type input "0.5"
type input "1"
type input "0.4"
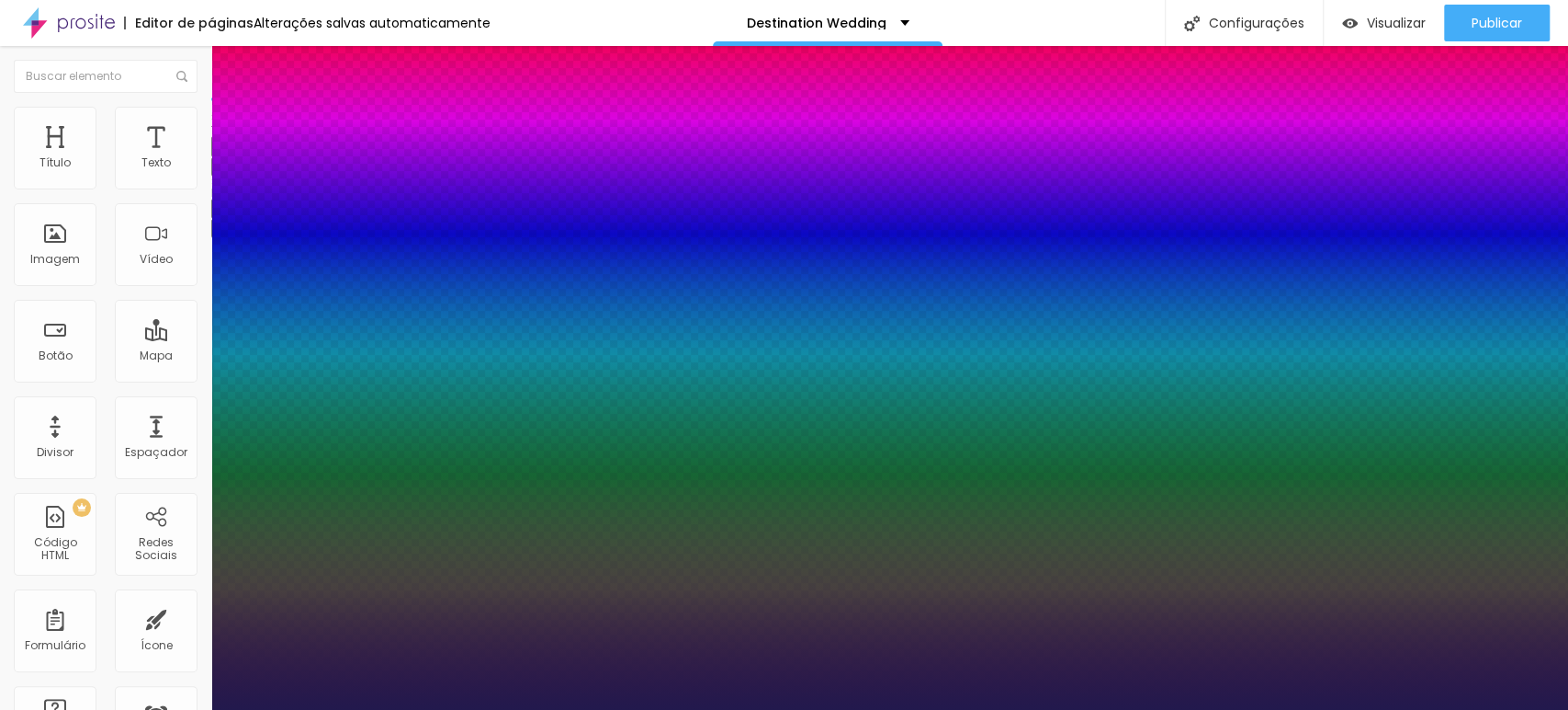
type input "1"
type input "0.3"
type input "1"
type input "0.2"
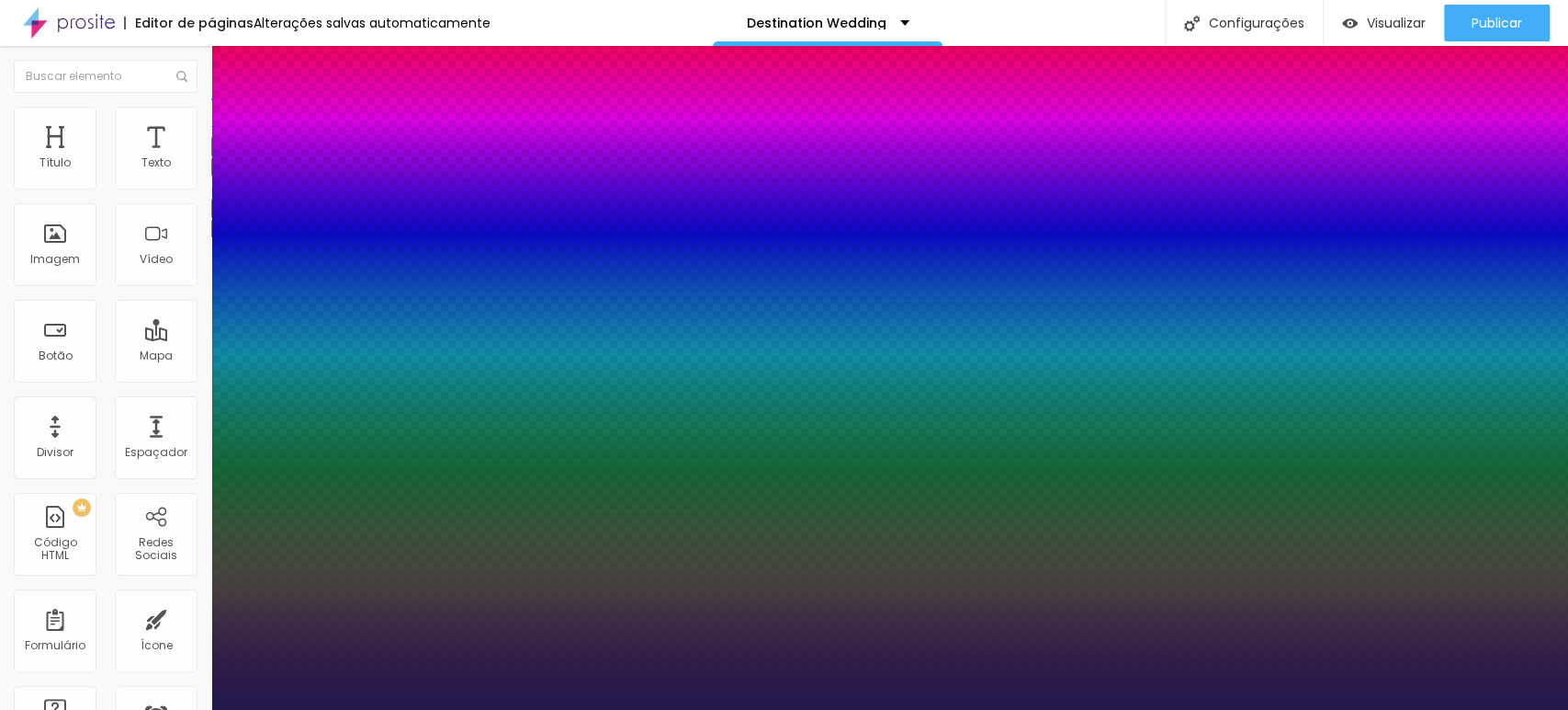
type input "0.2"
type input "1"
type input "0.1"
type input "1"
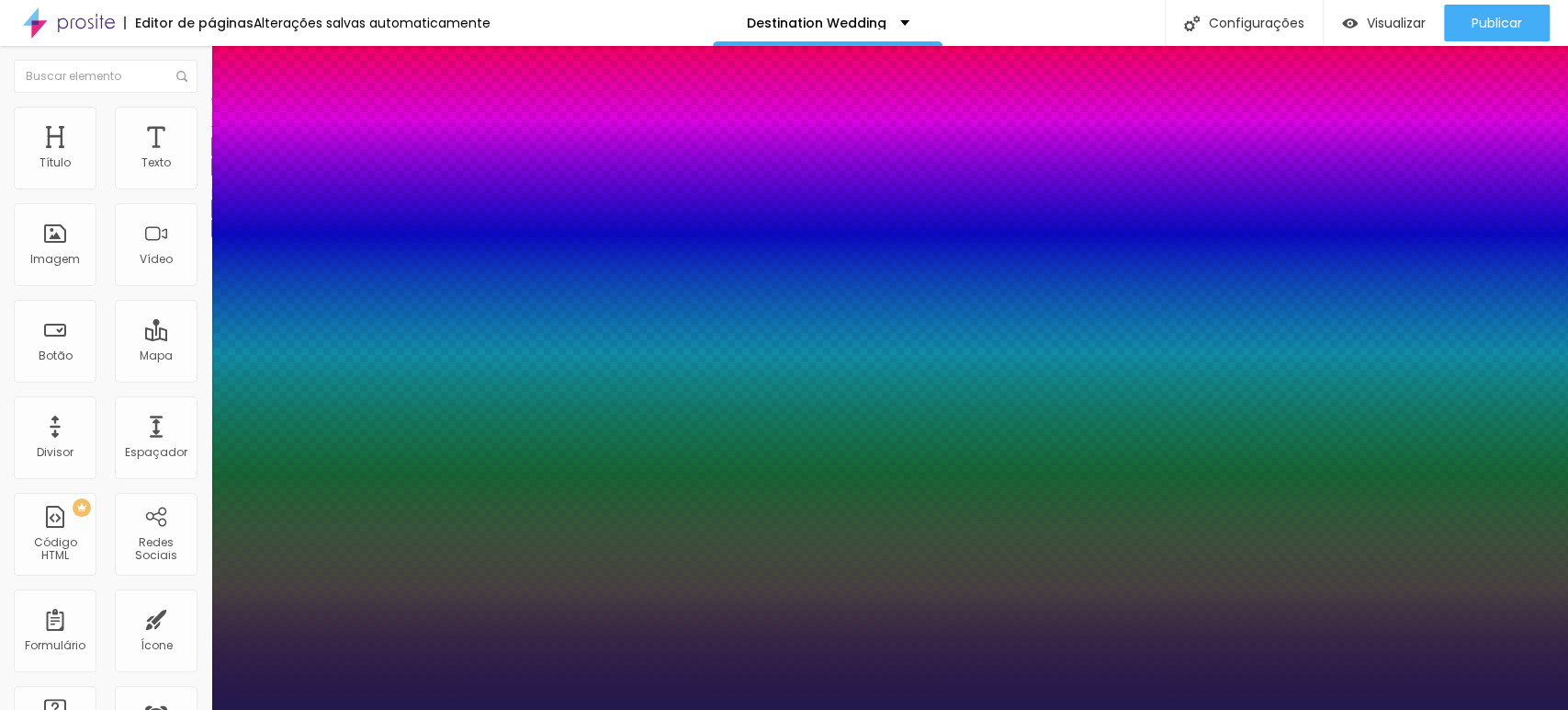
type input "0.1"
type input "0"
type input "1"
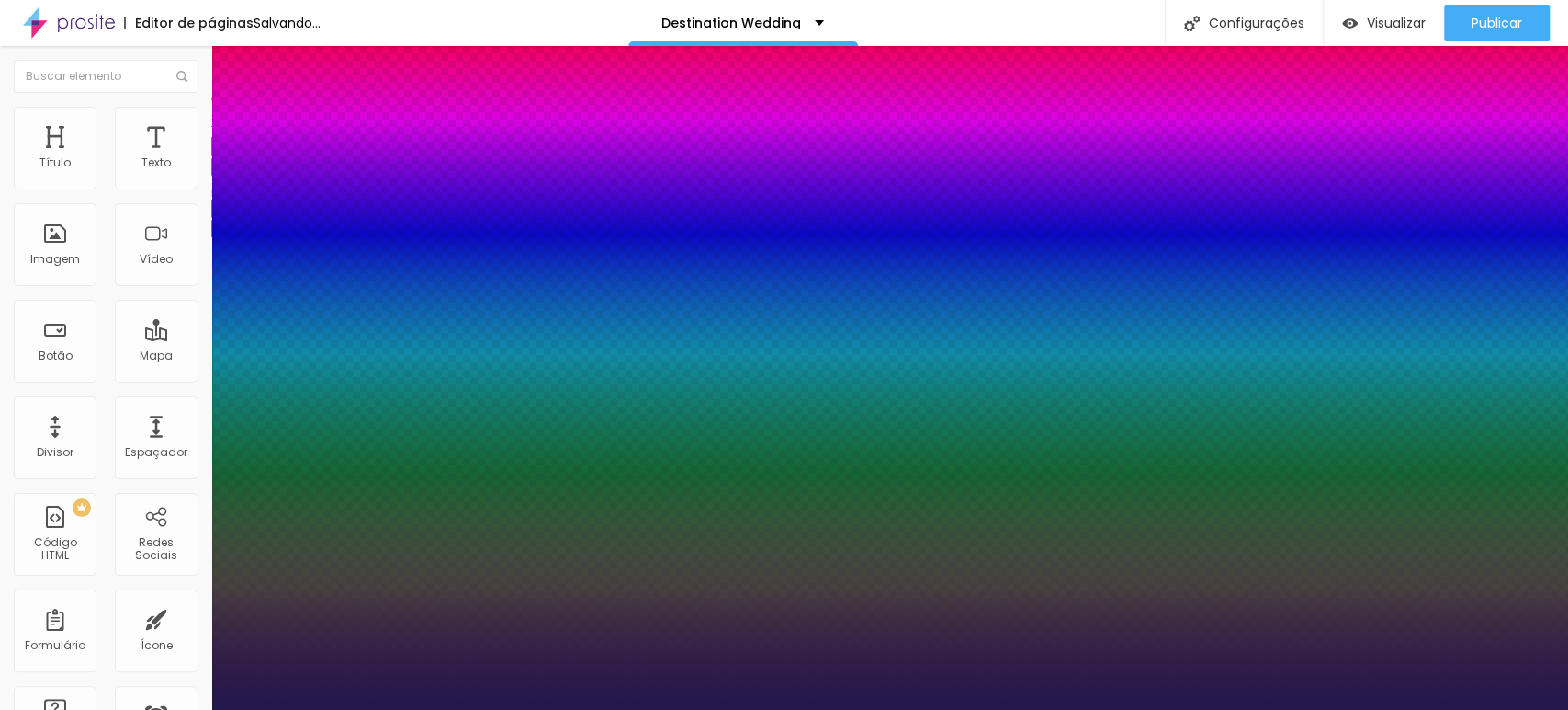
type input "1"
type input "3"
type input "4"
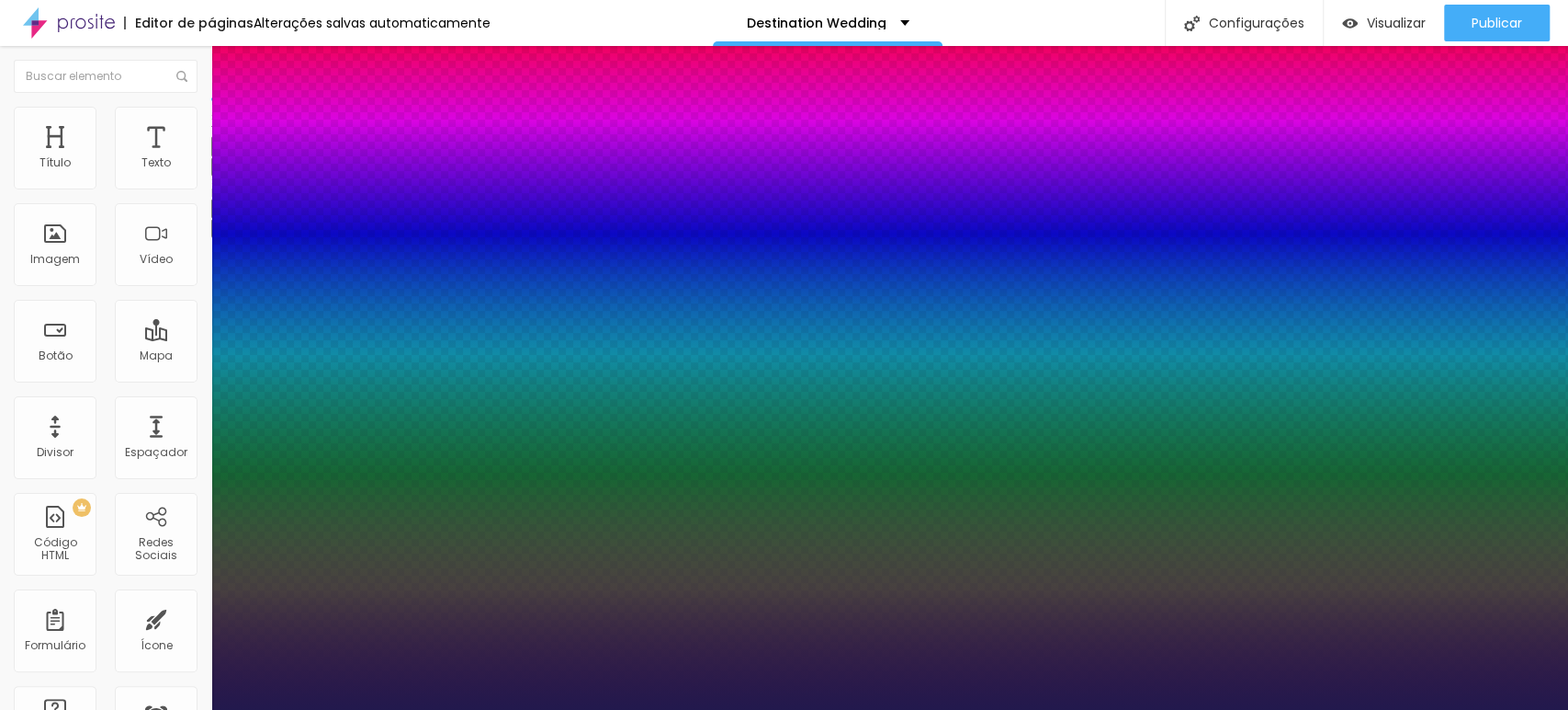
type input "5"
type input "4"
type input "3"
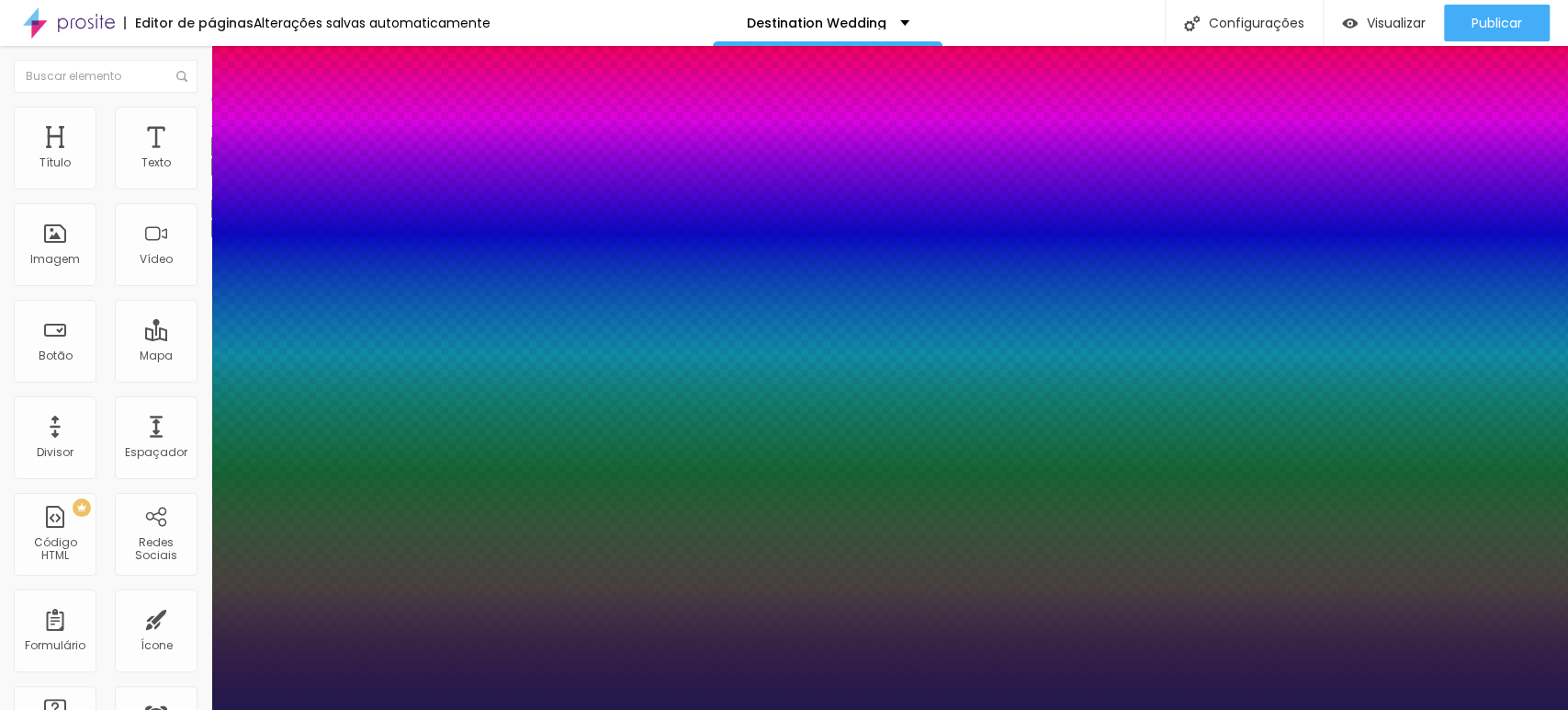
type input "3"
drag, startPoint x: 303, startPoint y: 439, endPoint x: 322, endPoint y: 439, distance: 19.0
click at [1010, 499] on div at bounding box center [784, 720] width 1568 height 0
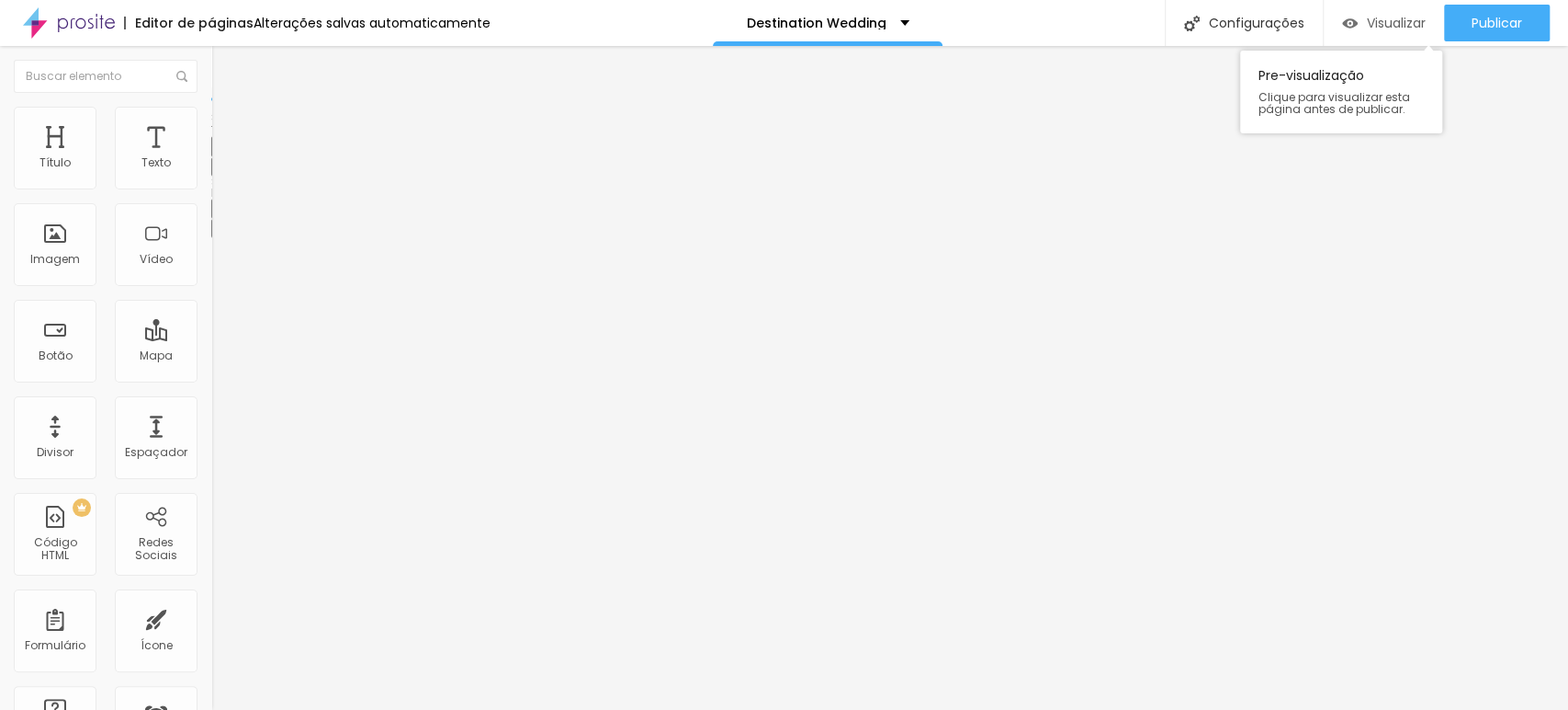
click at [1117, 17] on span "Visualizar" at bounding box center [1396, 24] width 58 height 15
click at [225, 65] on img "button" at bounding box center [233, 67] width 15 height 15
click at [211, 125] on img at bounding box center [220, 134] width 17 height 17
click at [211, 114] on img at bounding box center [220, 115] width 17 height 17
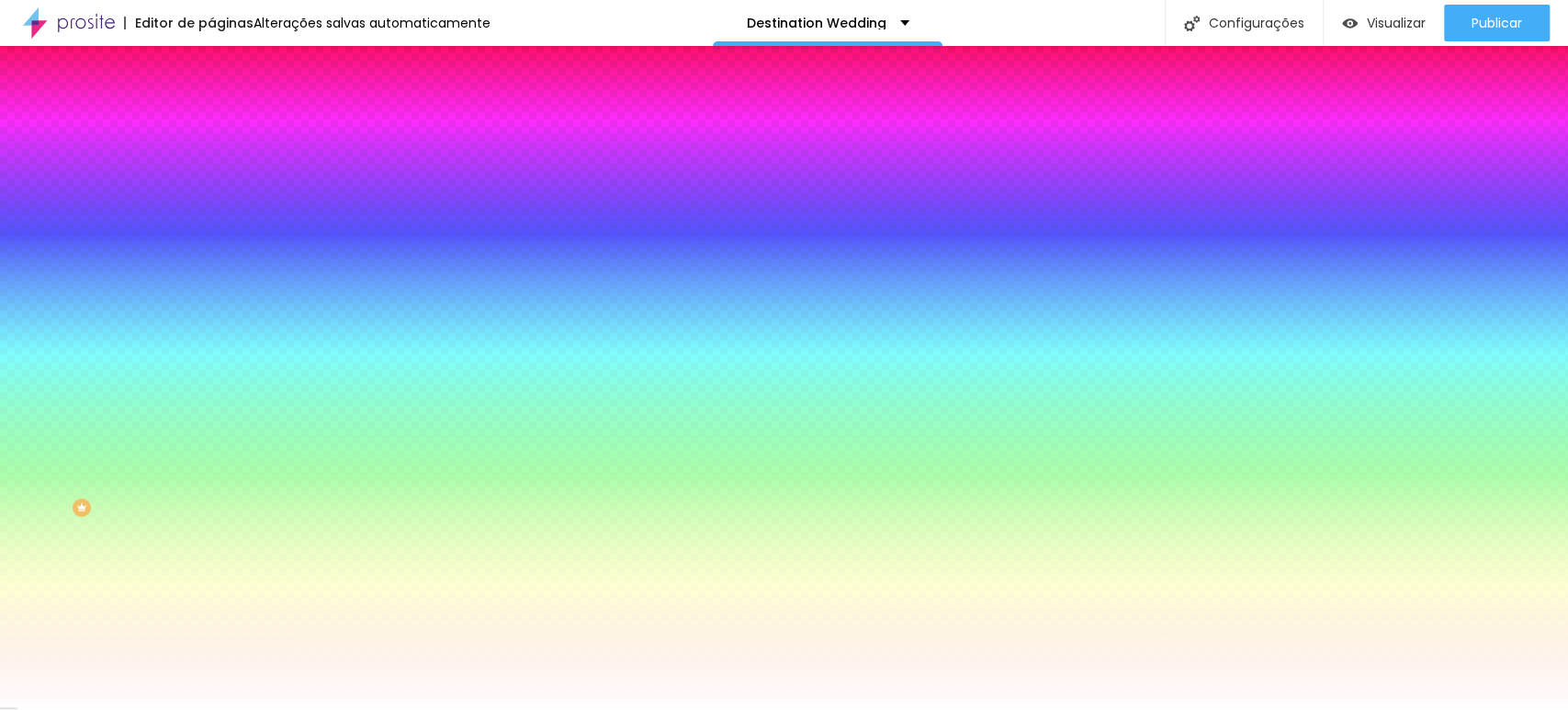
click at [211, 105] on img at bounding box center [220, 97] width 17 height 17
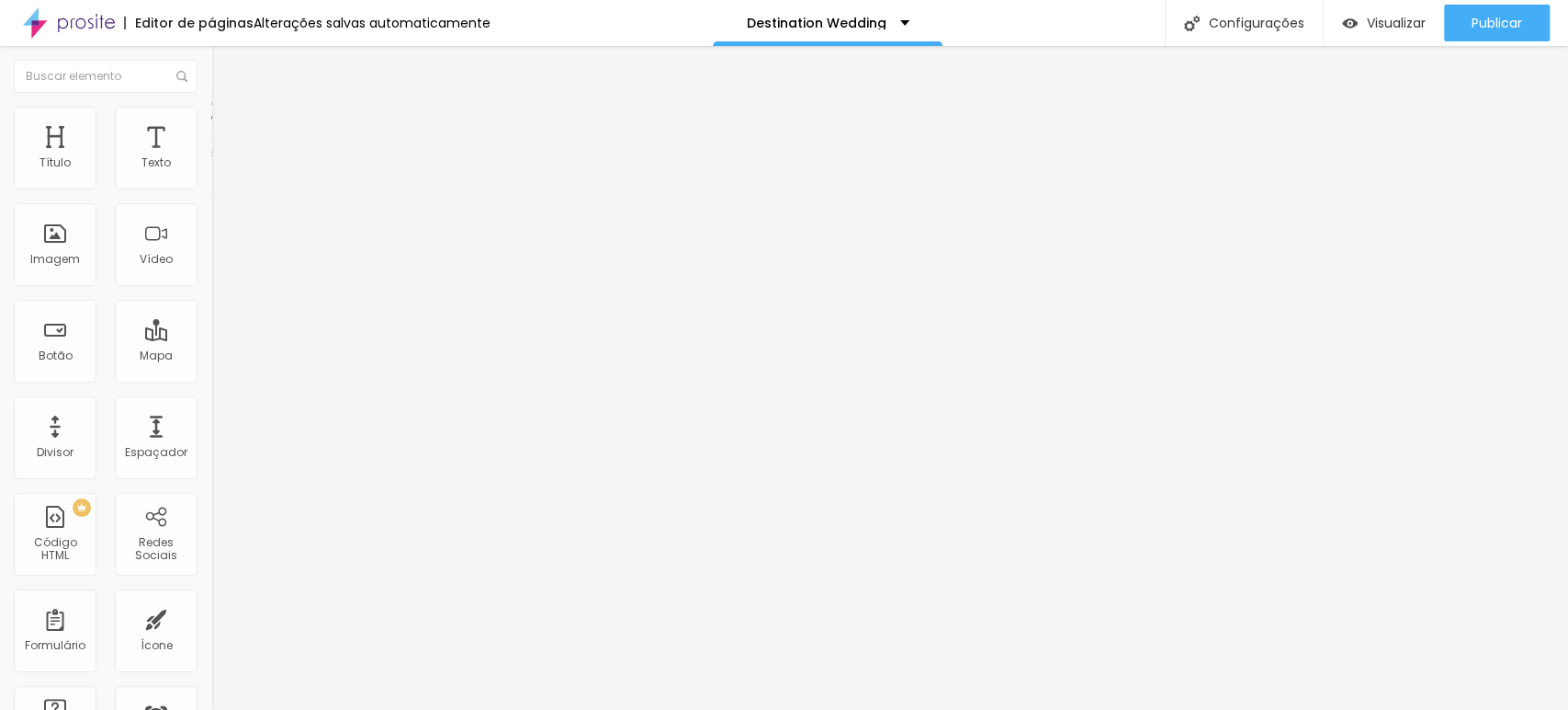
click at [211, 182] on img at bounding box center [218, 175] width 13 height 13
click at [228, 124] on span "Estilo" at bounding box center [242, 119] width 28 height 16
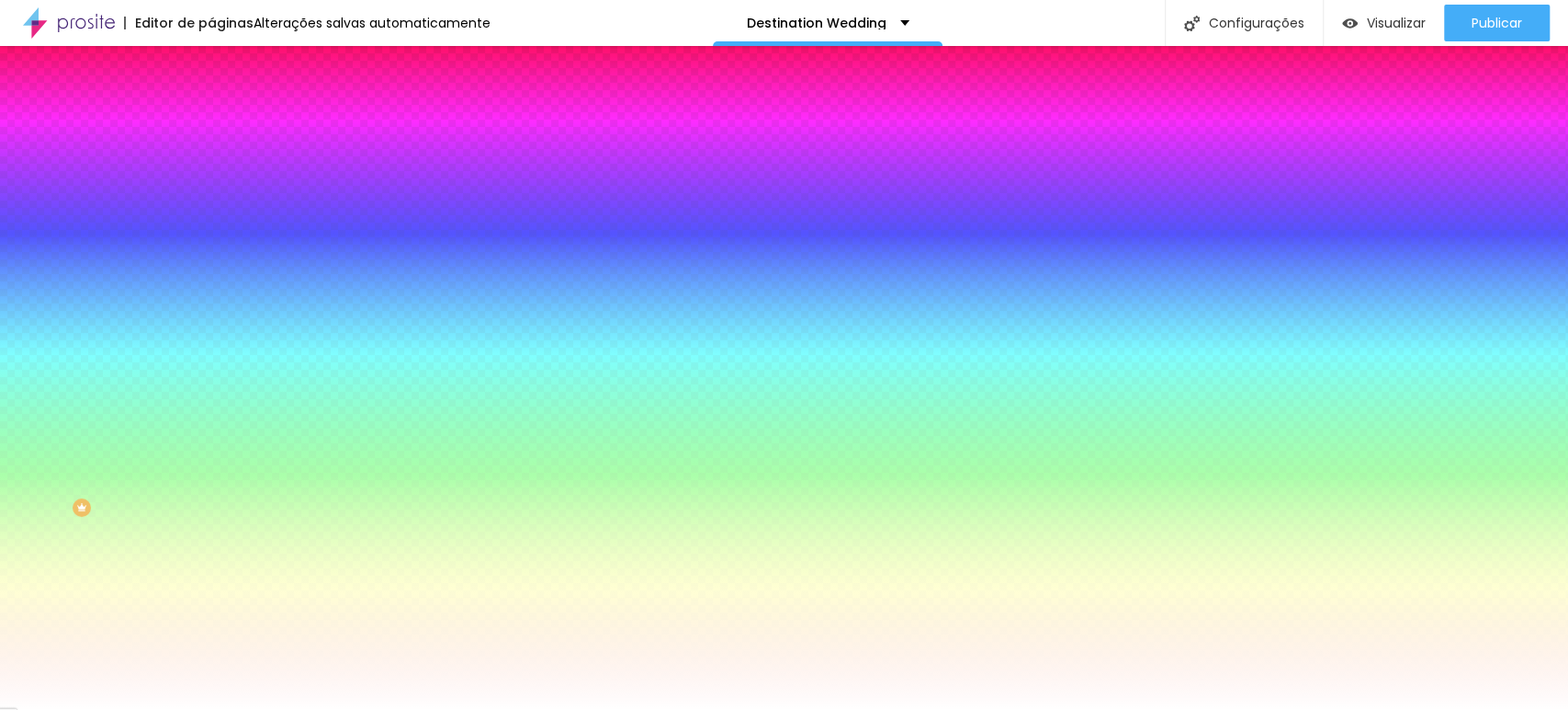
click at [211, 125] on li "Avançado" at bounding box center [317, 135] width 211 height 19
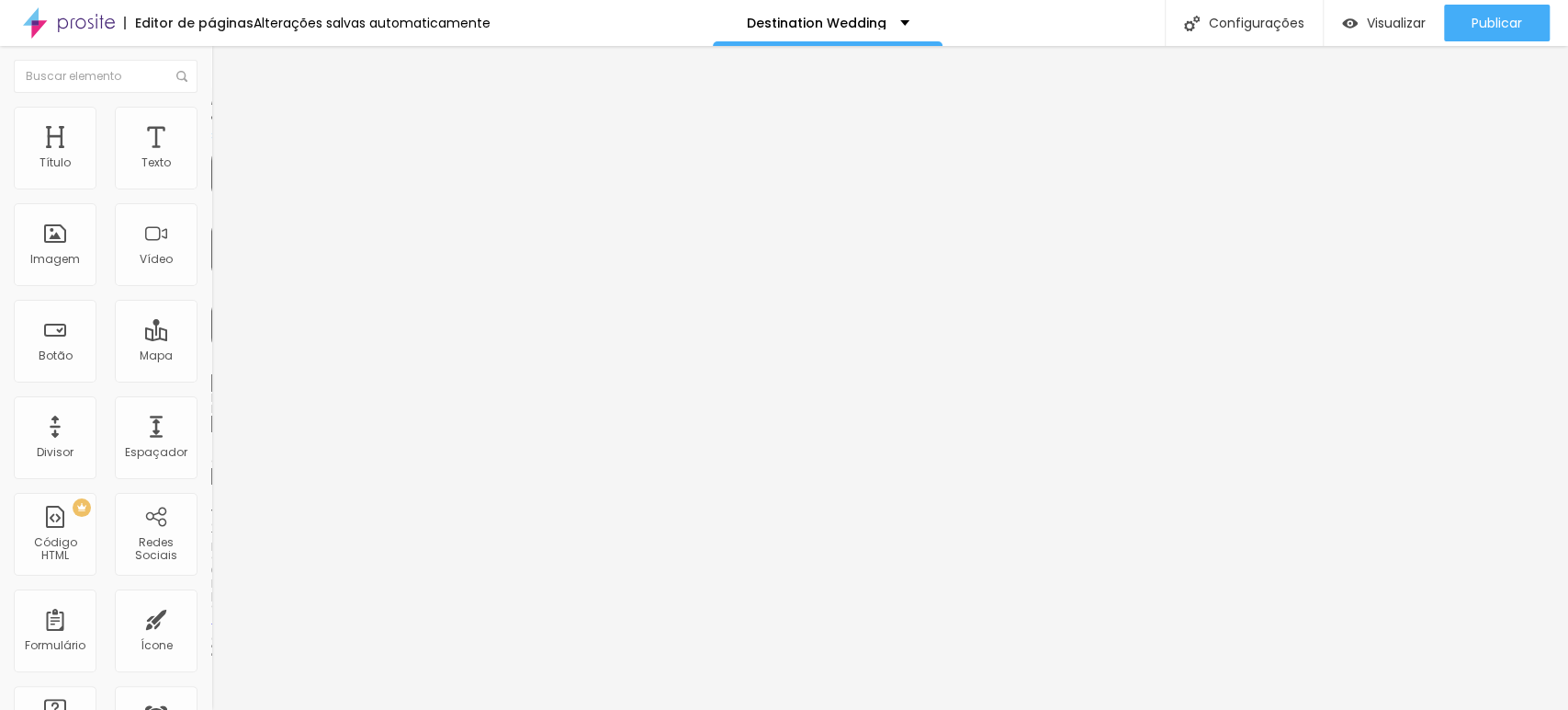
click at [211, 56] on button "Editar Coluna" at bounding box center [317, 67] width 211 height 42
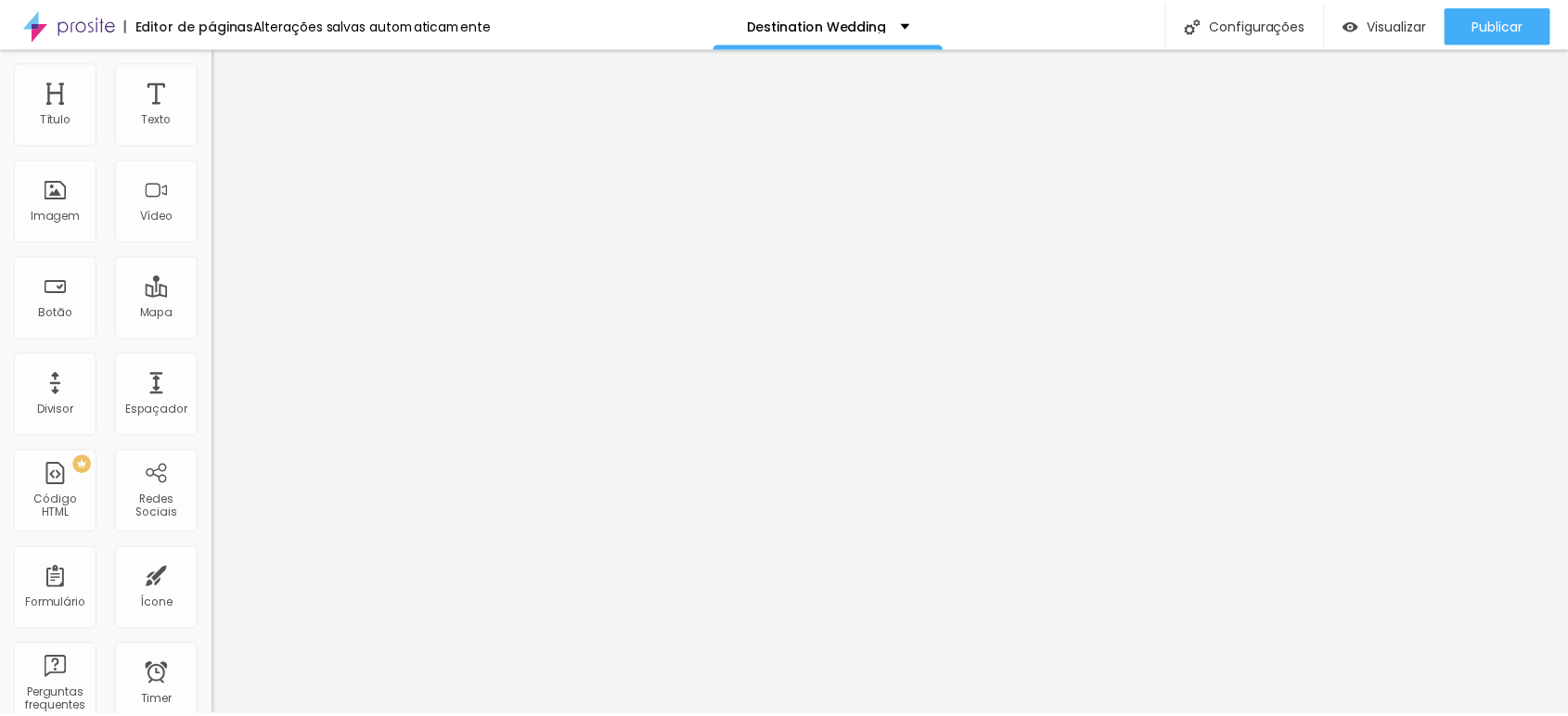
scroll to position [0, 0]
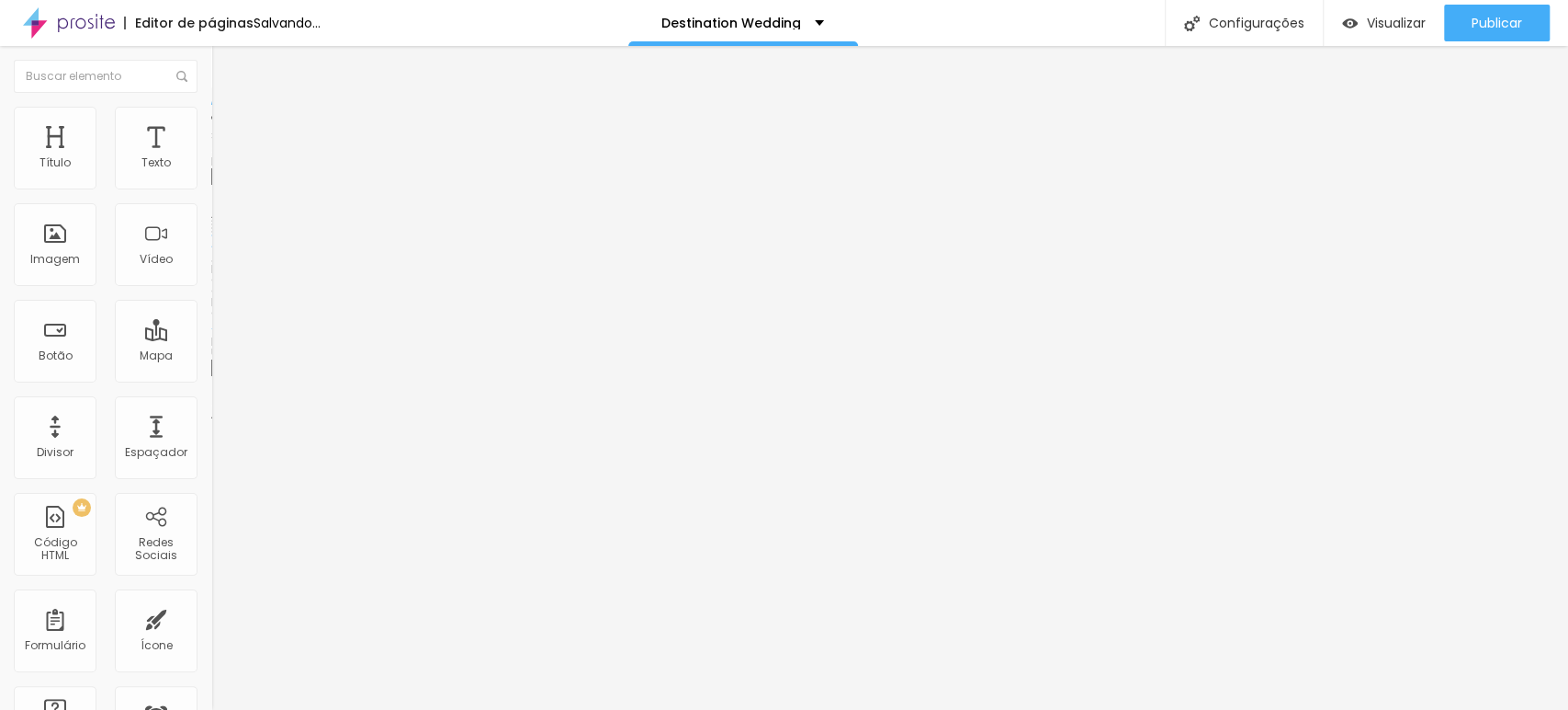
click at [211, 158] on span "Adicionar imagem" at bounding box center [270, 150] width 119 height 16
click at [219, 267] on icon "button" at bounding box center [224, 261] width 11 height 11
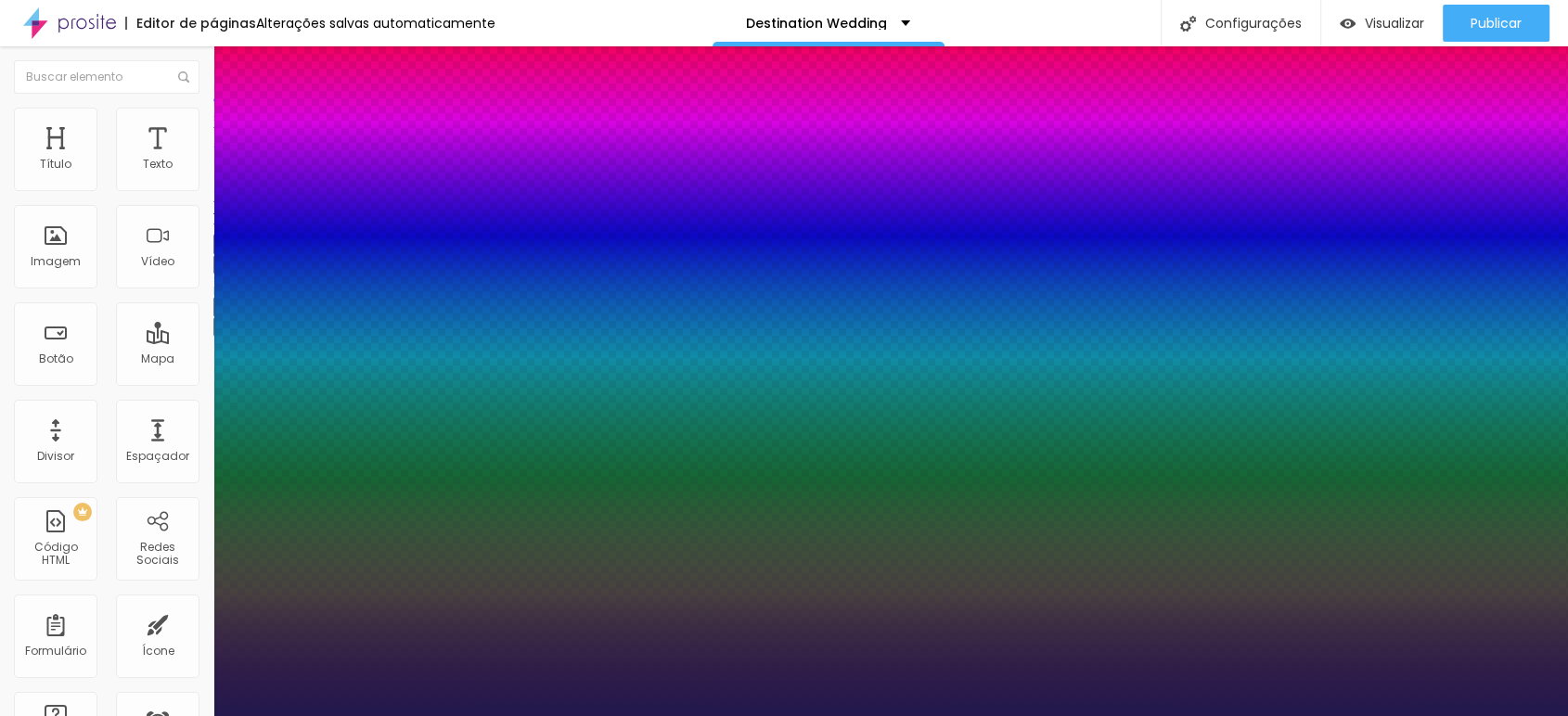
click at [1127, 503] on div at bounding box center [784, 726] width 1568 height 0
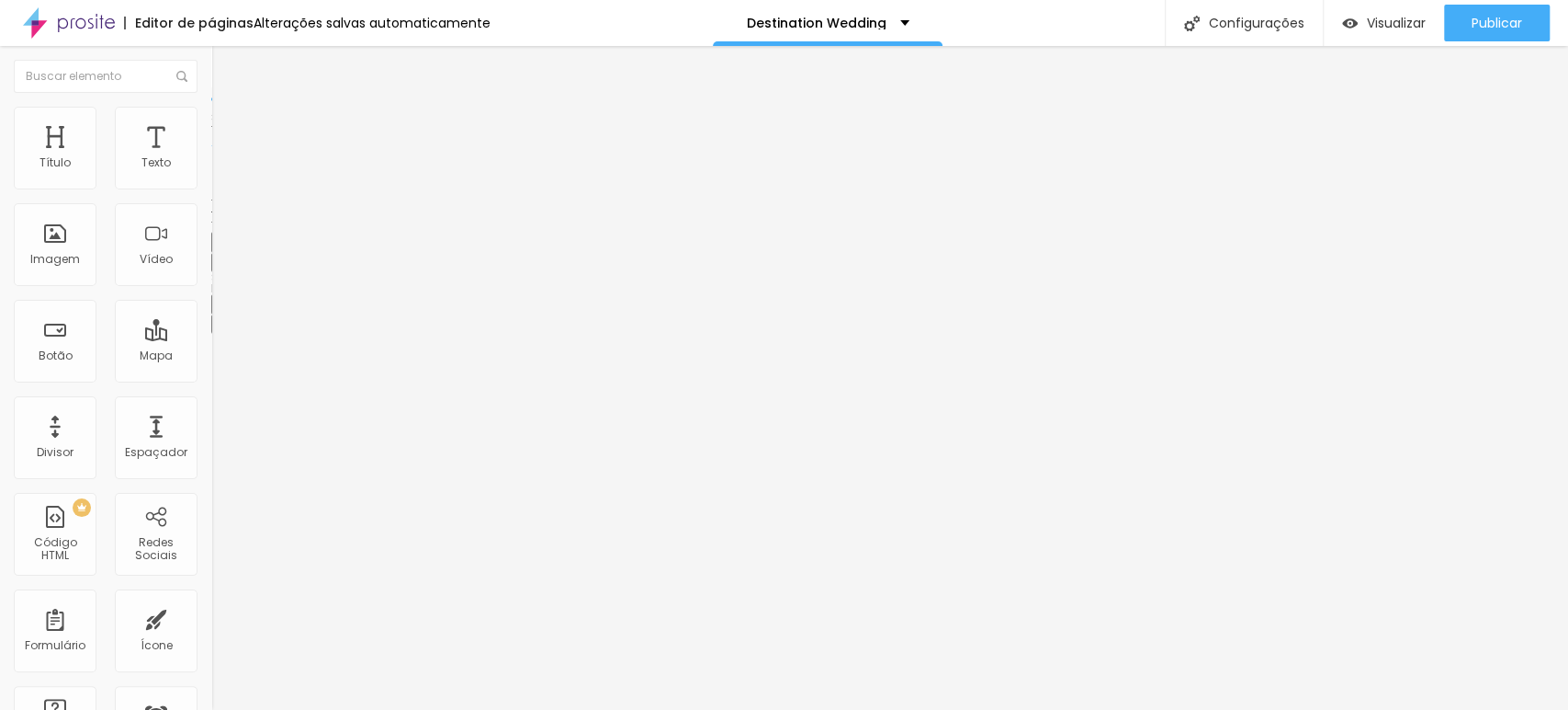
click at [211, 272] on button "button" at bounding box center [223, 262] width 25 height 19
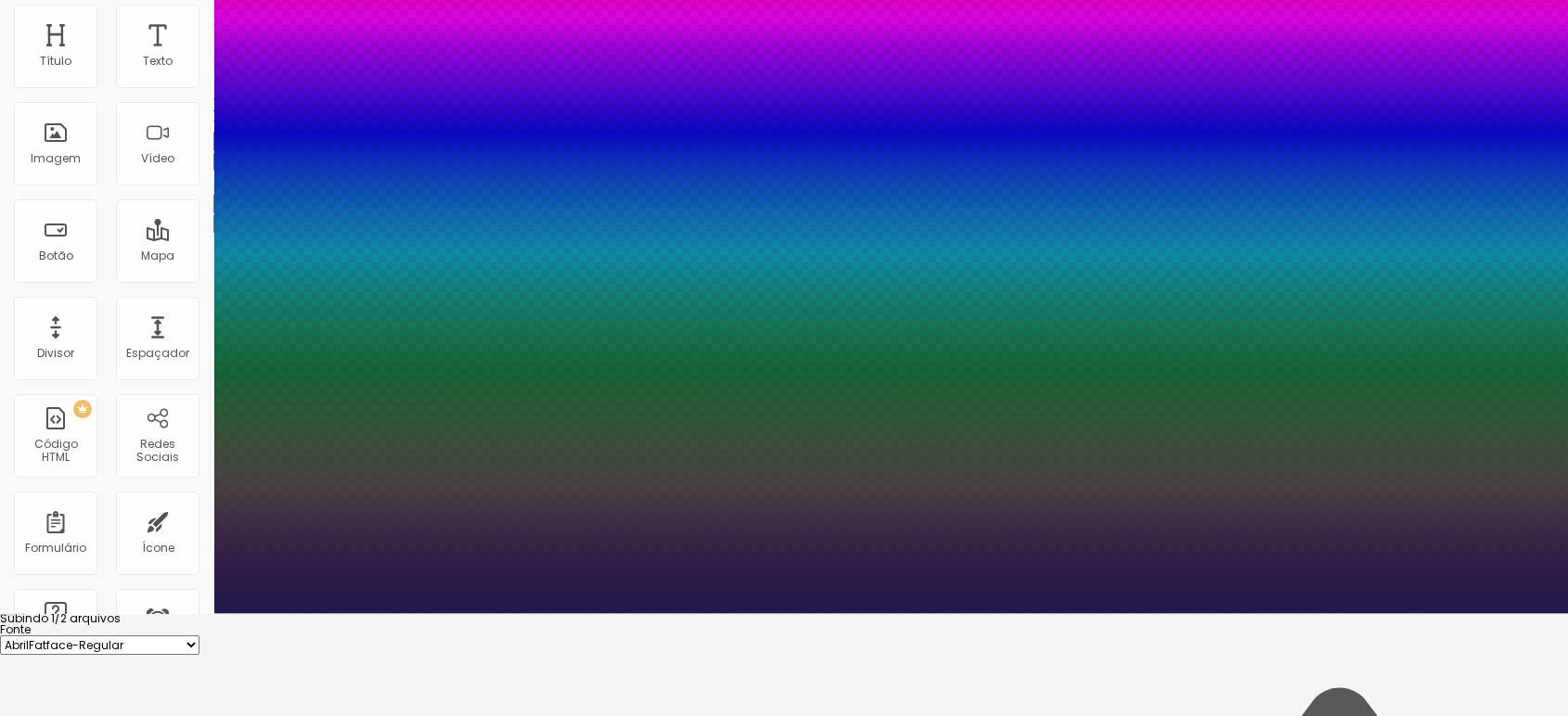
drag, startPoint x: 308, startPoint y: 547, endPoint x: 323, endPoint y: 545, distance: 15.1
click at [1127, 503] on div at bounding box center [784, 624] width 1568 height 0
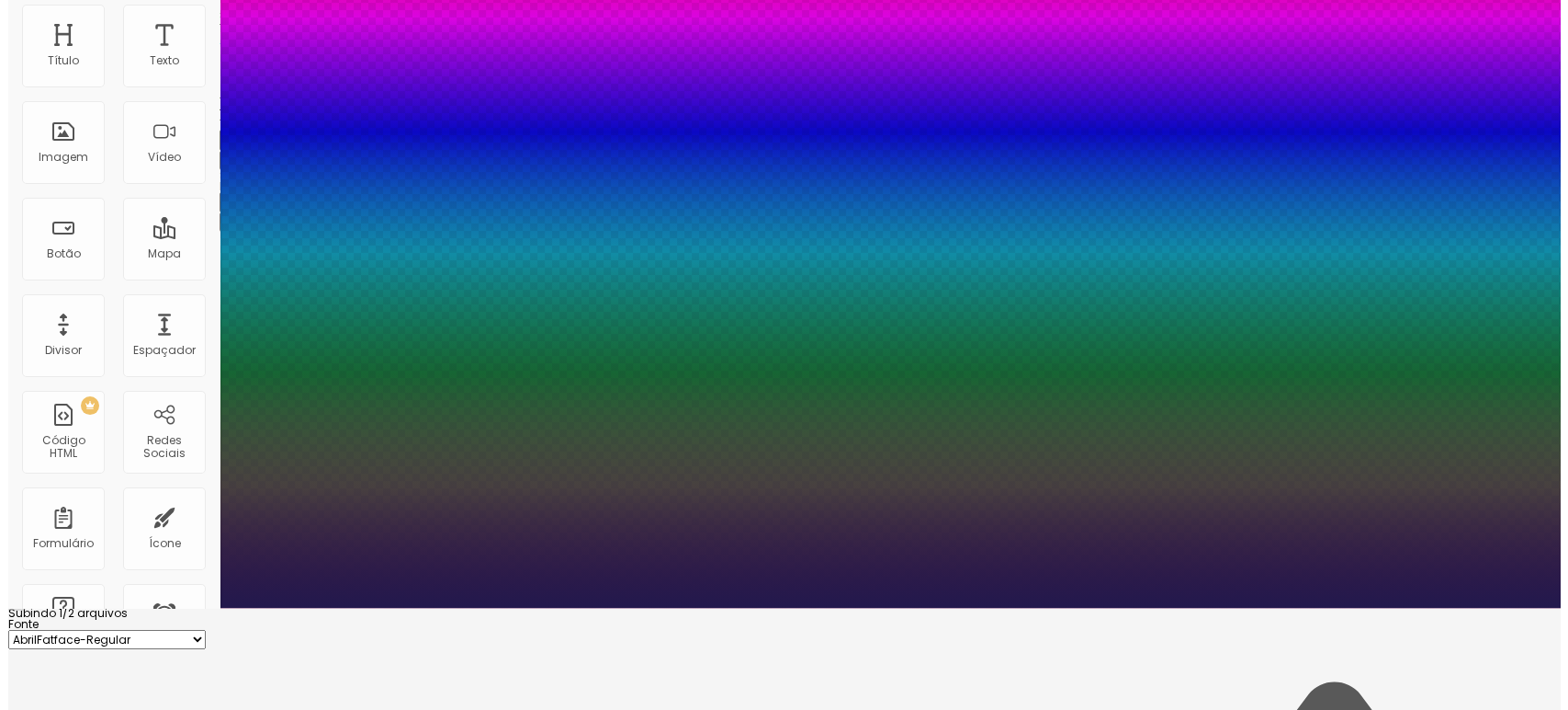
scroll to position [0, 0]
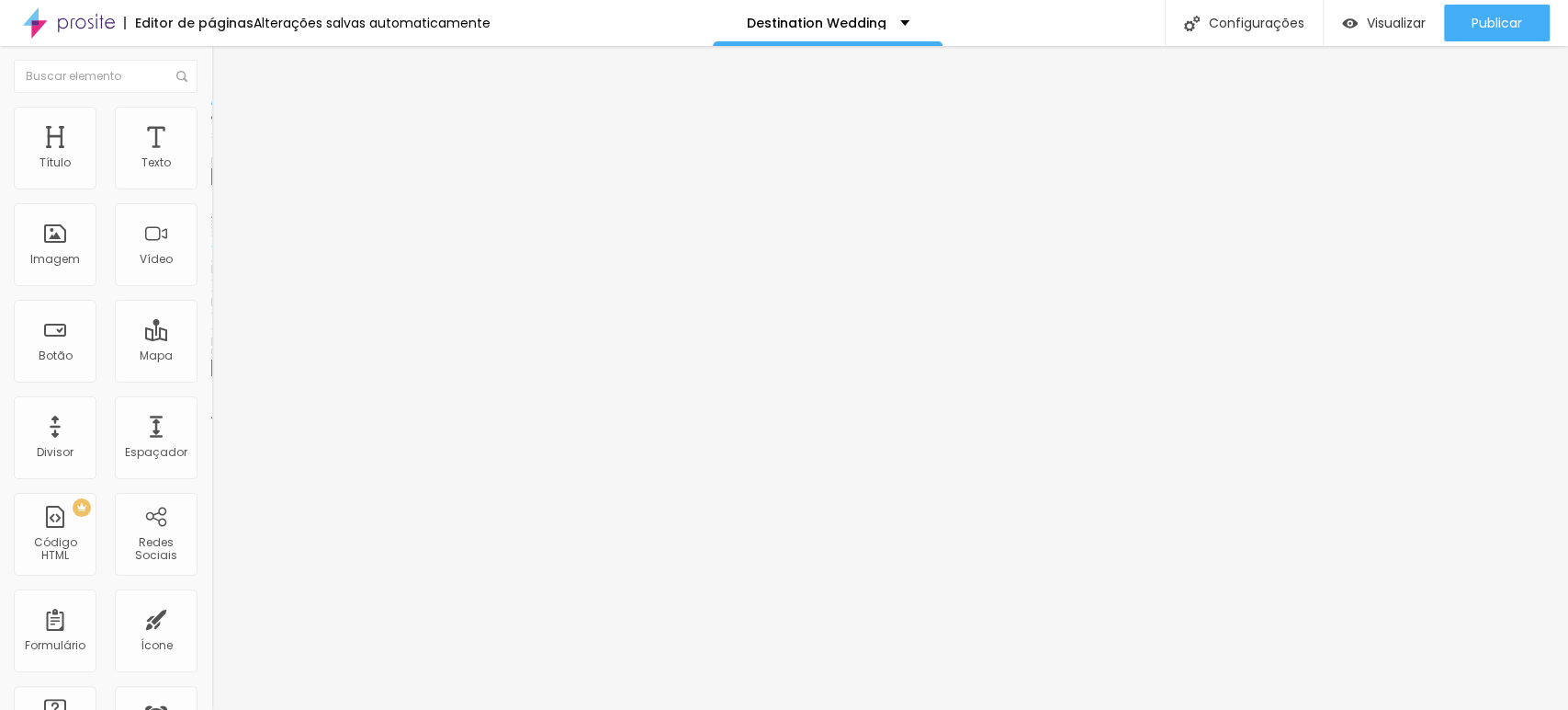
click at [211, 288] on span "Original" at bounding box center [233, 280] width 44 height 16
click at [211, 310] on span "Padrão" at bounding box center [232, 302] width 41 height 16
click at [211, 325] on div "Quadrado 1:1" at bounding box center [317, 320] width 211 height 11
click at [211, 299] on span "Cinema" at bounding box center [234, 290] width 46 height 16
click at [211, 158] on span "Trocar imagem" at bounding box center [261, 150] width 100 height 16
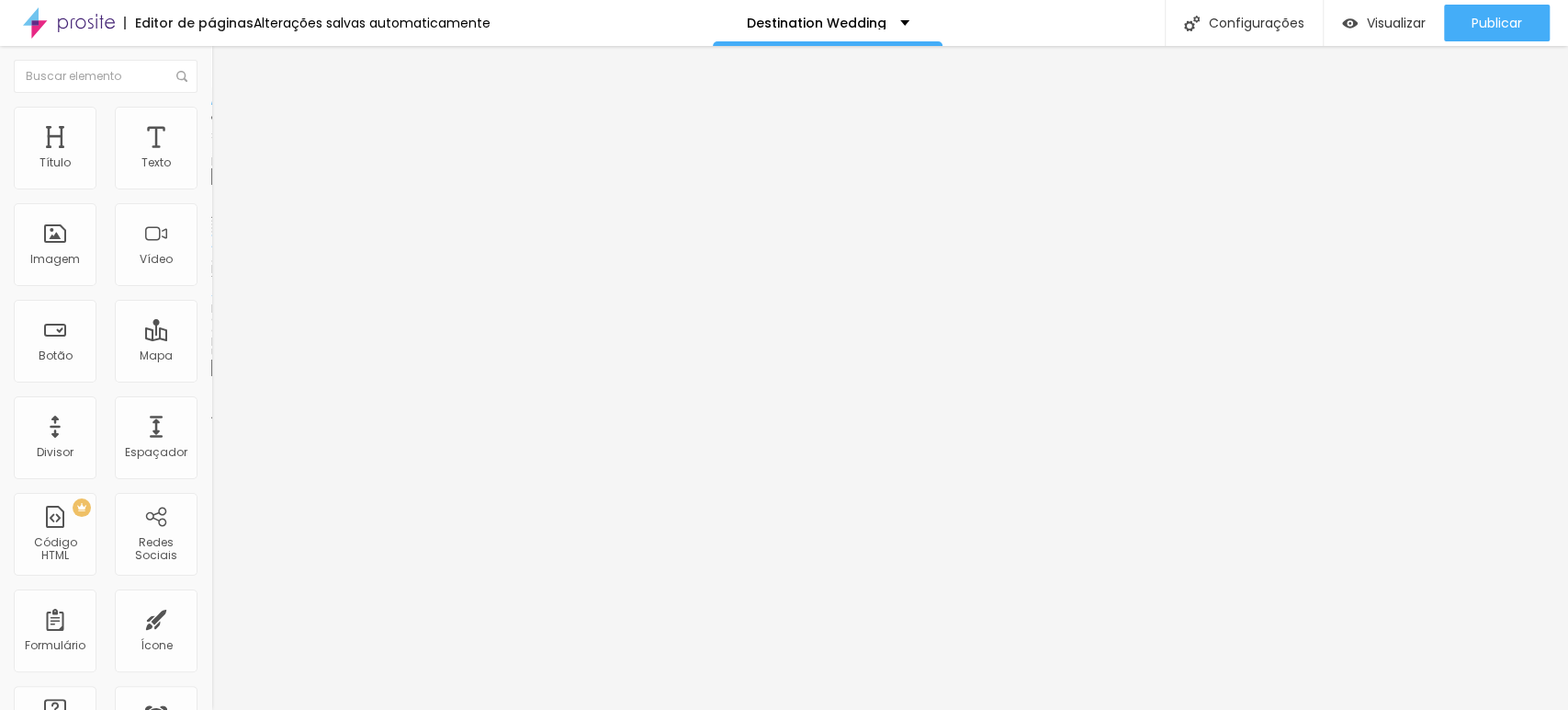
click at [211, 262] on img at bounding box center [218, 256] width 13 height 13
click at [211, 233] on img at bounding box center [218, 226] width 13 height 13
click at [211, 120] on li "Estilo" at bounding box center [317, 116] width 211 height 19
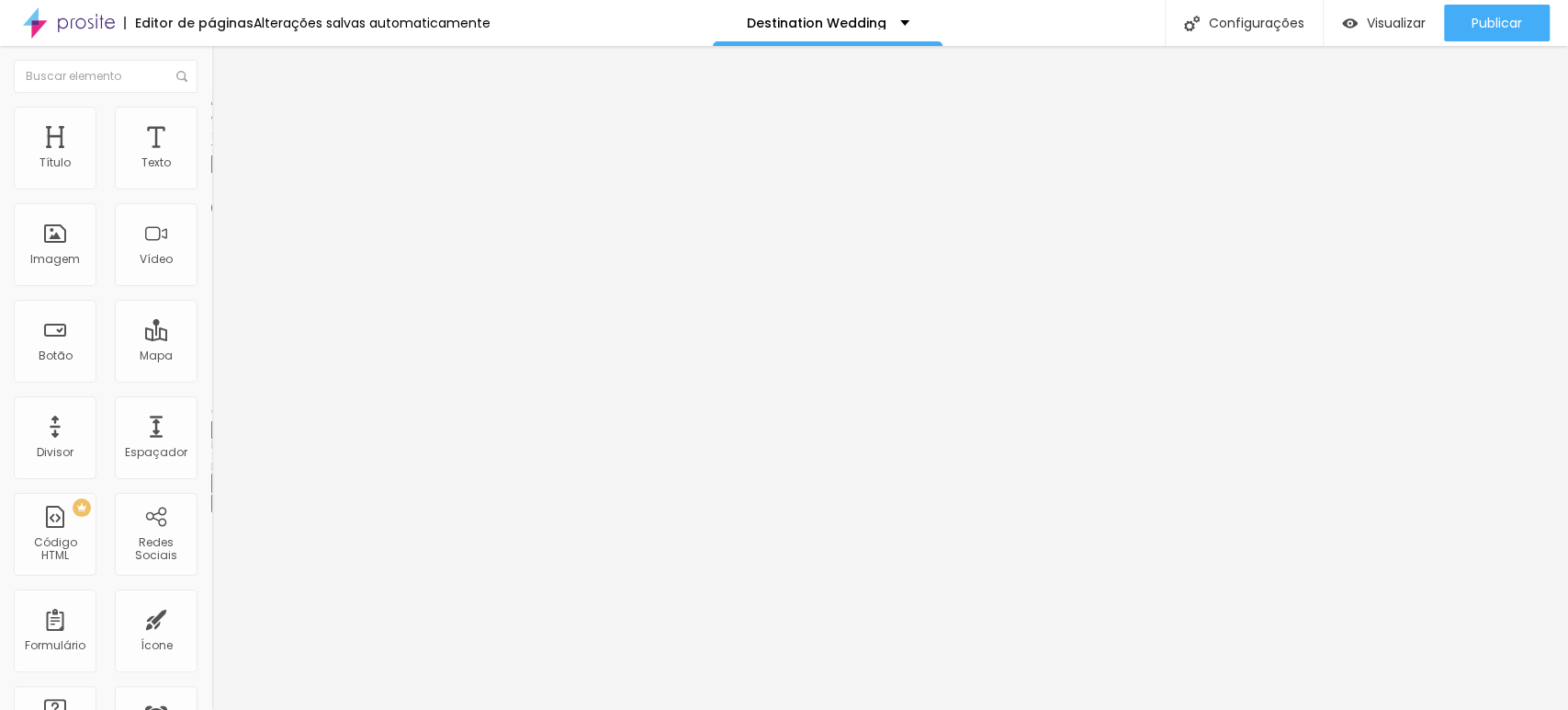
click at [211, 125] on img at bounding box center [220, 134] width 17 height 17
drag, startPoint x: 54, startPoint y: 215, endPoint x: 82, endPoint y: 220, distance: 28.4
click at [211, 499] on input "range" at bounding box center [270, 624] width 119 height 15
click at [211, 107] on li "Conteúdo" at bounding box center [317, 98] width 211 height 19
click at [211, 288] on span "16:9 Cinema" at bounding box center [246, 280] width 70 height 16
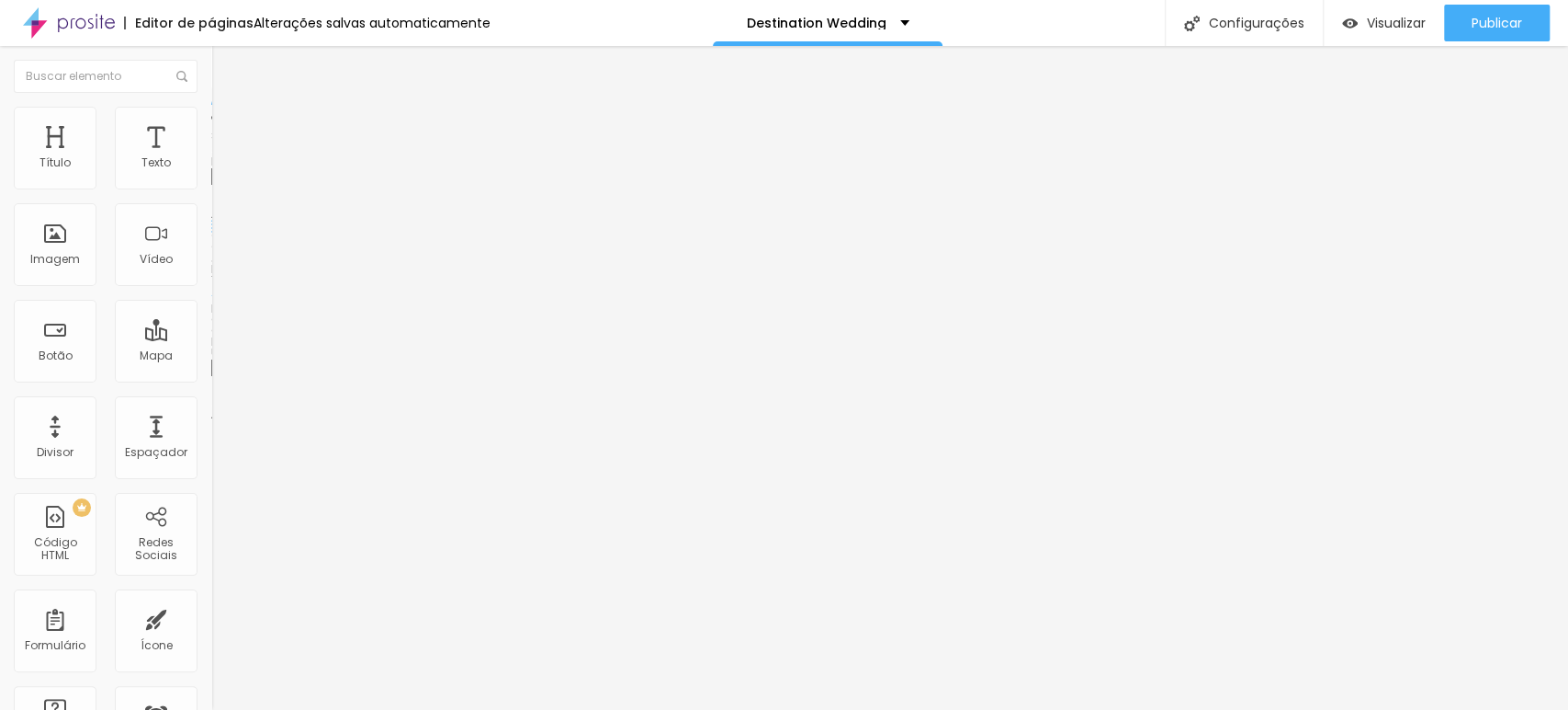
click at [211, 338] on span "Original" at bounding box center [233, 330] width 44 height 16
click at [211, 125] on li "Avançado" at bounding box center [317, 135] width 211 height 19
drag, startPoint x: 78, startPoint y: 212, endPoint x: 26, endPoint y: 214, distance: 52.0
click at [211, 499] on input "range" at bounding box center [270, 624] width 119 height 15
drag, startPoint x: 48, startPoint y: 181, endPoint x: 36, endPoint y: 185, distance: 12.6
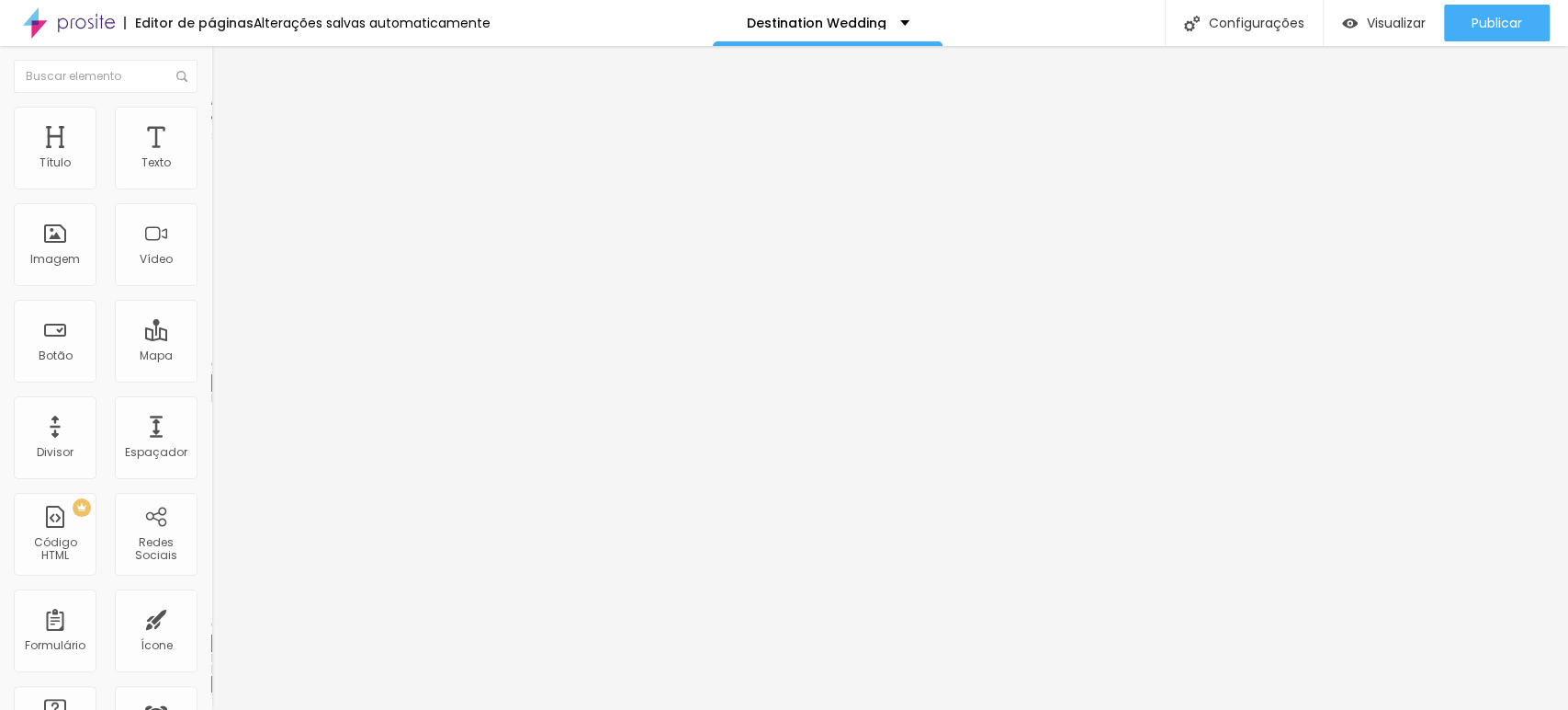
click at [211, 356] on input "range" at bounding box center [270, 364] width 119 height 15
drag, startPoint x: 46, startPoint y: 182, endPoint x: 28, endPoint y: 181, distance: 18.0
click at [211, 356] on input "range" at bounding box center [270, 364] width 119 height 15
click at [1117, 23] on span "Visualizar" at bounding box center [1396, 24] width 58 height 15
click at [211, 158] on span "Trocar imagem" at bounding box center [261, 150] width 100 height 16
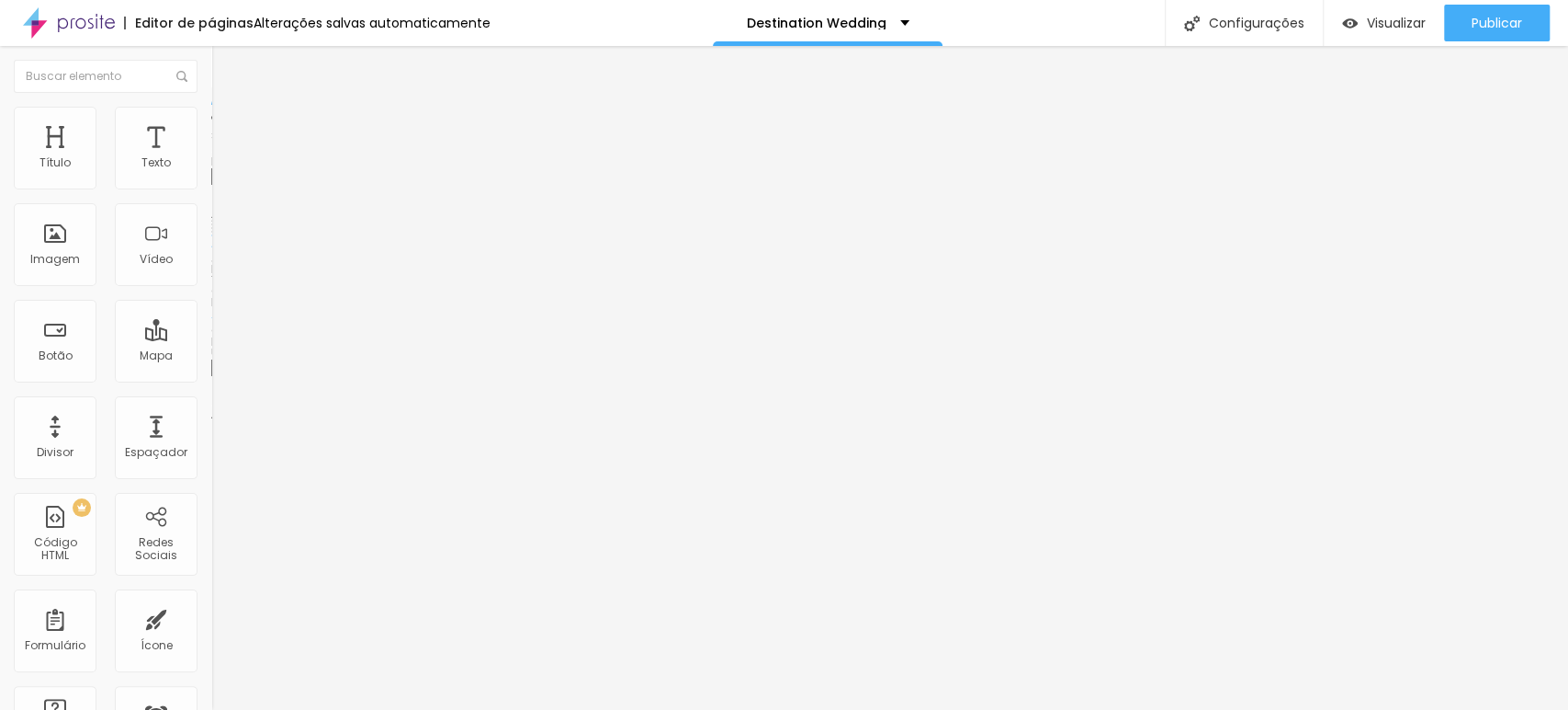
click at [383, 499] on div at bounding box center [784, 720] width 1568 height 0
click at [380, 499] on div "Subindo 2/3 arquivos" at bounding box center [784, 716] width 1568 height 11
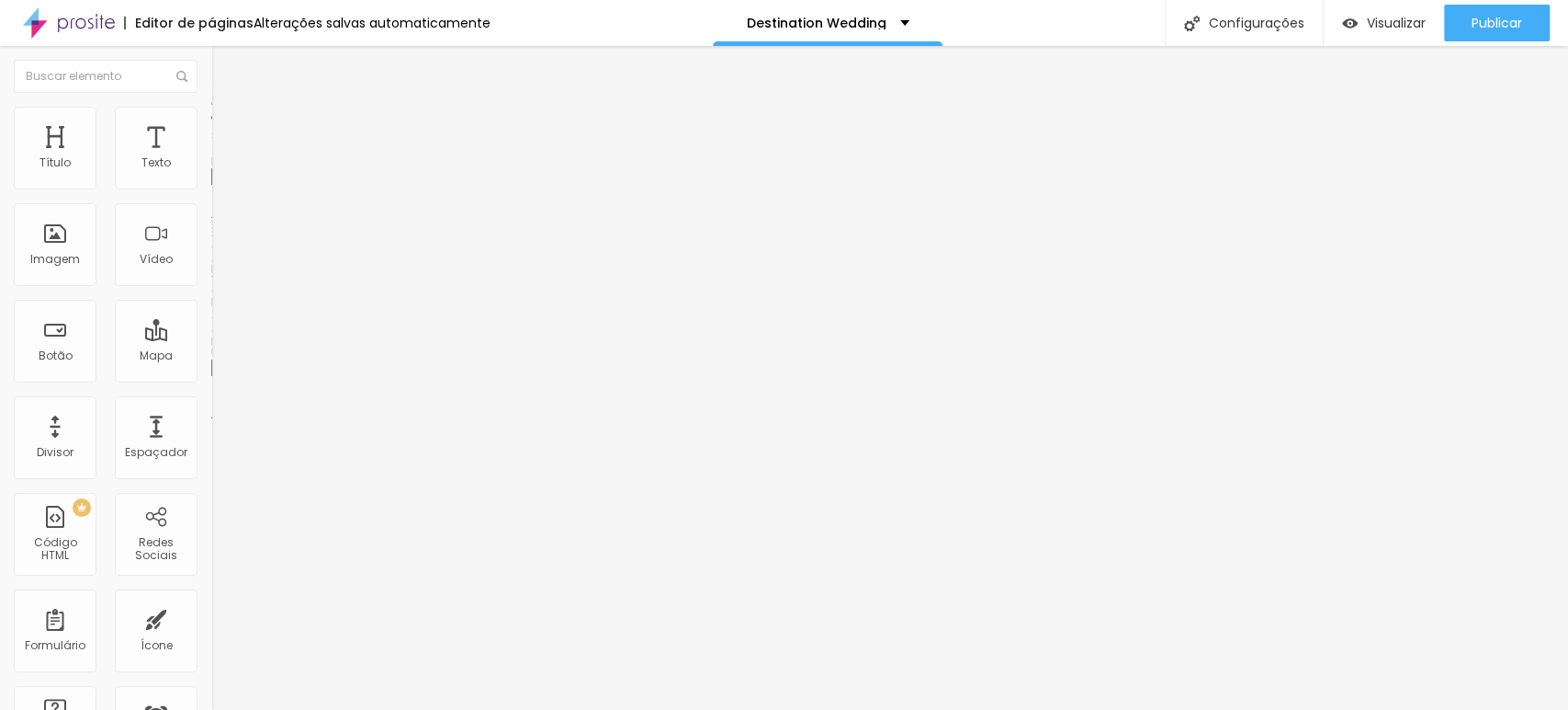
click at [211, 337] on div "Proporção 1:1 Quadrado Cinema 16:9 Padrão 4:3 Quadrado 1:1 Original" at bounding box center [317, 300] width 211 height 73
click at [211, 288] on span "1:1 Quadrado" at bounding box center [247, 280] width 73 height 16
click at [211, 338] on span "Original" at bounding box center [233, 330] width 44 height 16
click at [211, 310] on span "Padrão" at bounding box center [232, 302] width 41 height 16
click at [211, 327] on span "Quadrado" at bounding box center [240, 320] width 59 height 16
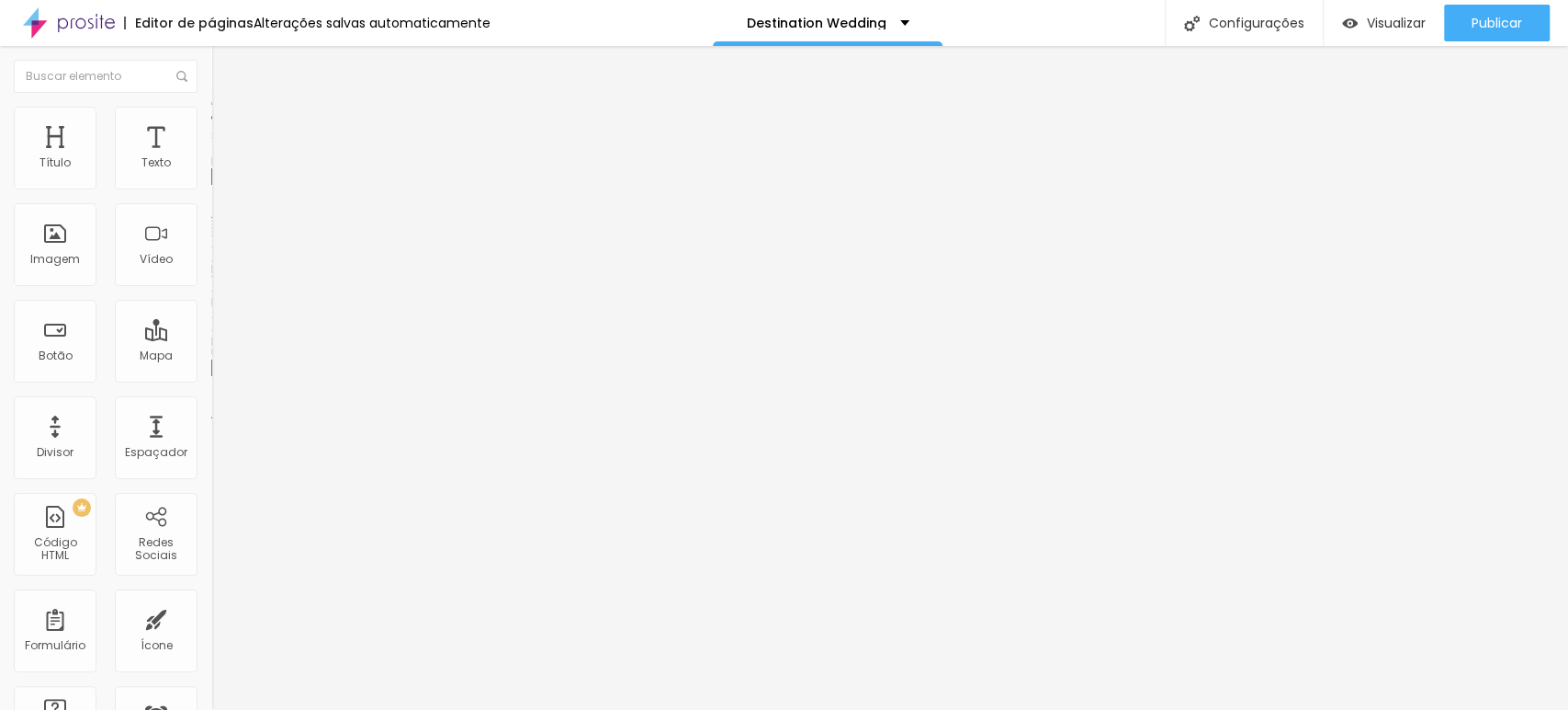
click at [211, 158] on span "Trocar imagem" at bounding box center [261, 150] width 100 height 16
click at [1117, 20] on span "Visualizar" at bounding box center [1396, 24] width 58 height 15
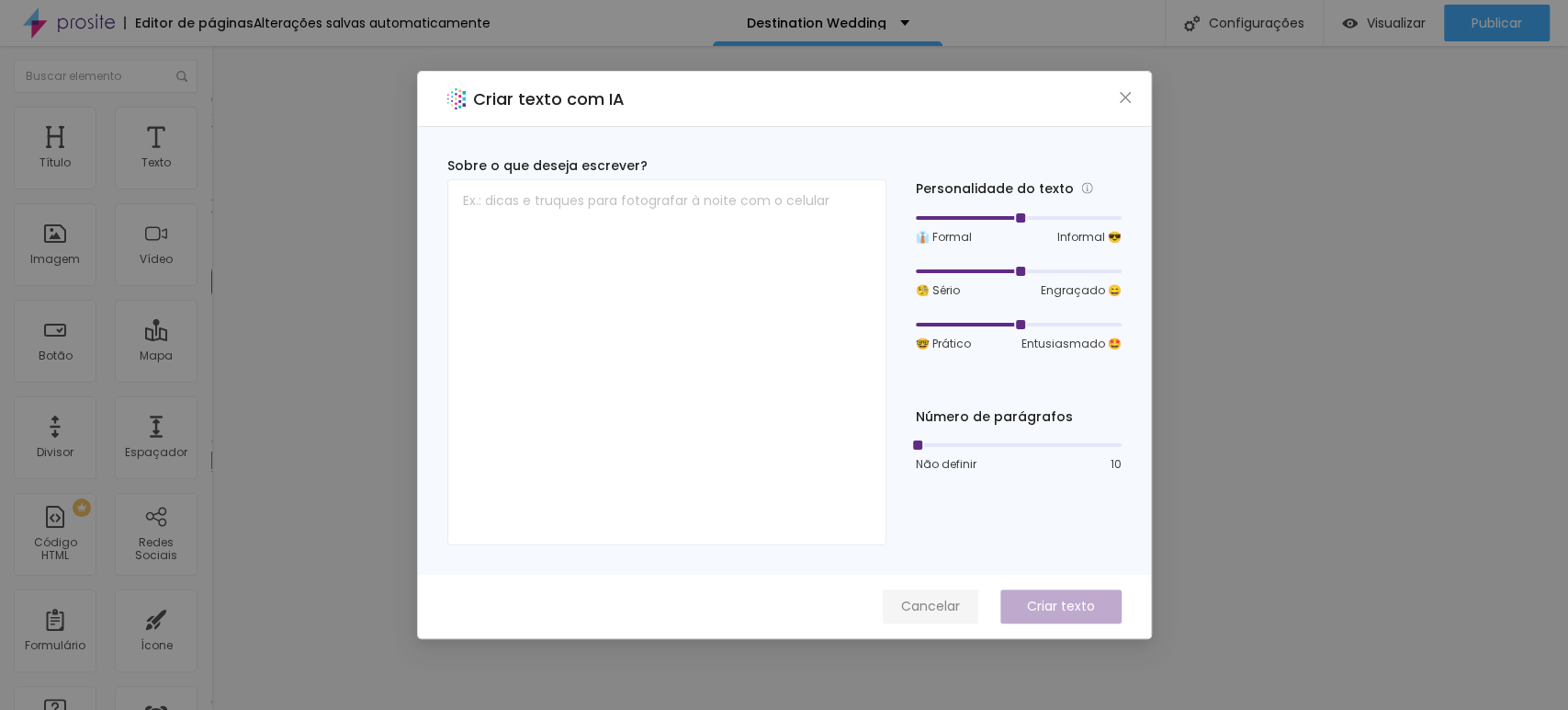
click at [941, 499] on span "Cancelar" at bounding box center [930, 606] width 58 height 19
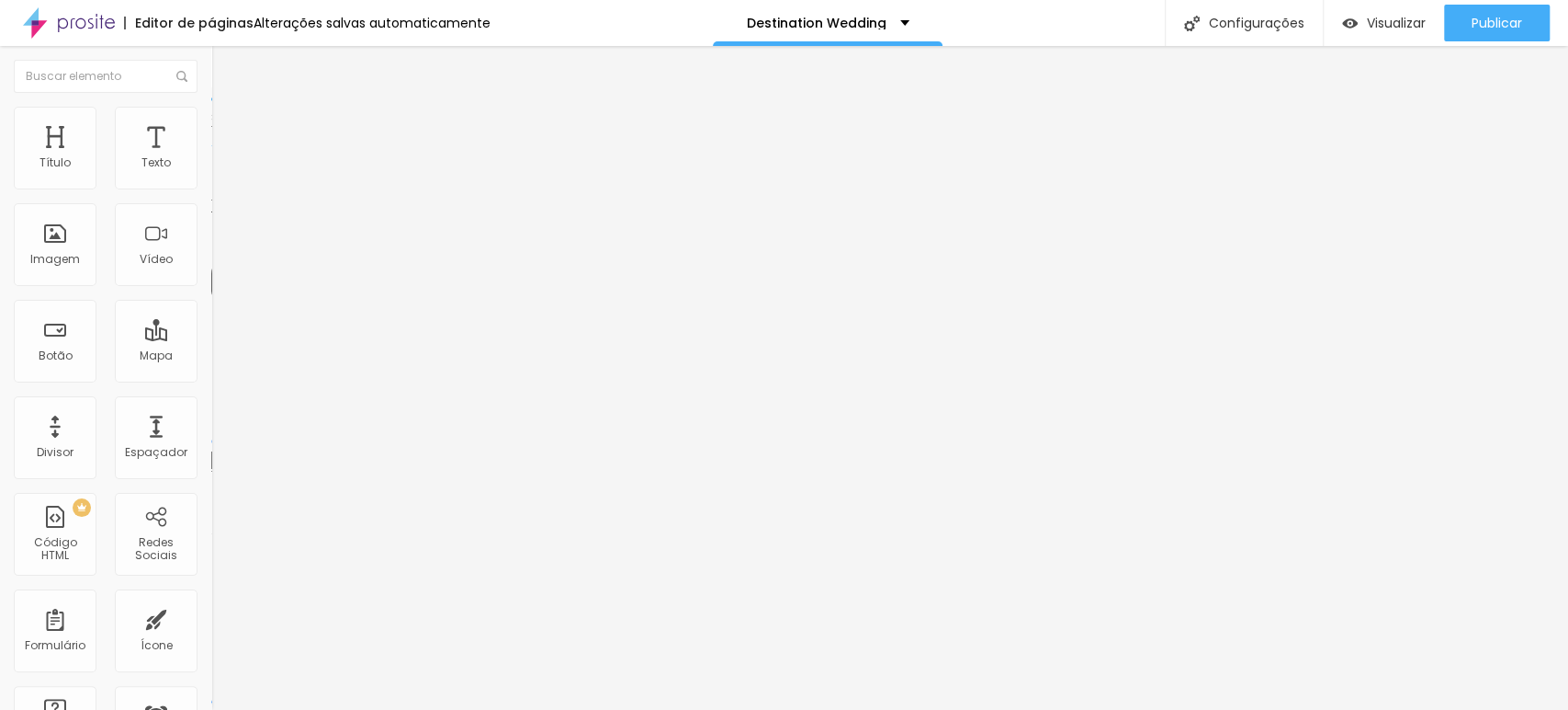
click at [211, 189] on span "Titulo 3" at bounding box center [237, 177] width 52 height 21
click at [211, 205] on span "Titulo 4" at bounding box center [236, 196] width 49 height 19
click at [211, 216] on span "Titulo 5" at bounding box center [231, 208] width 41 height 16
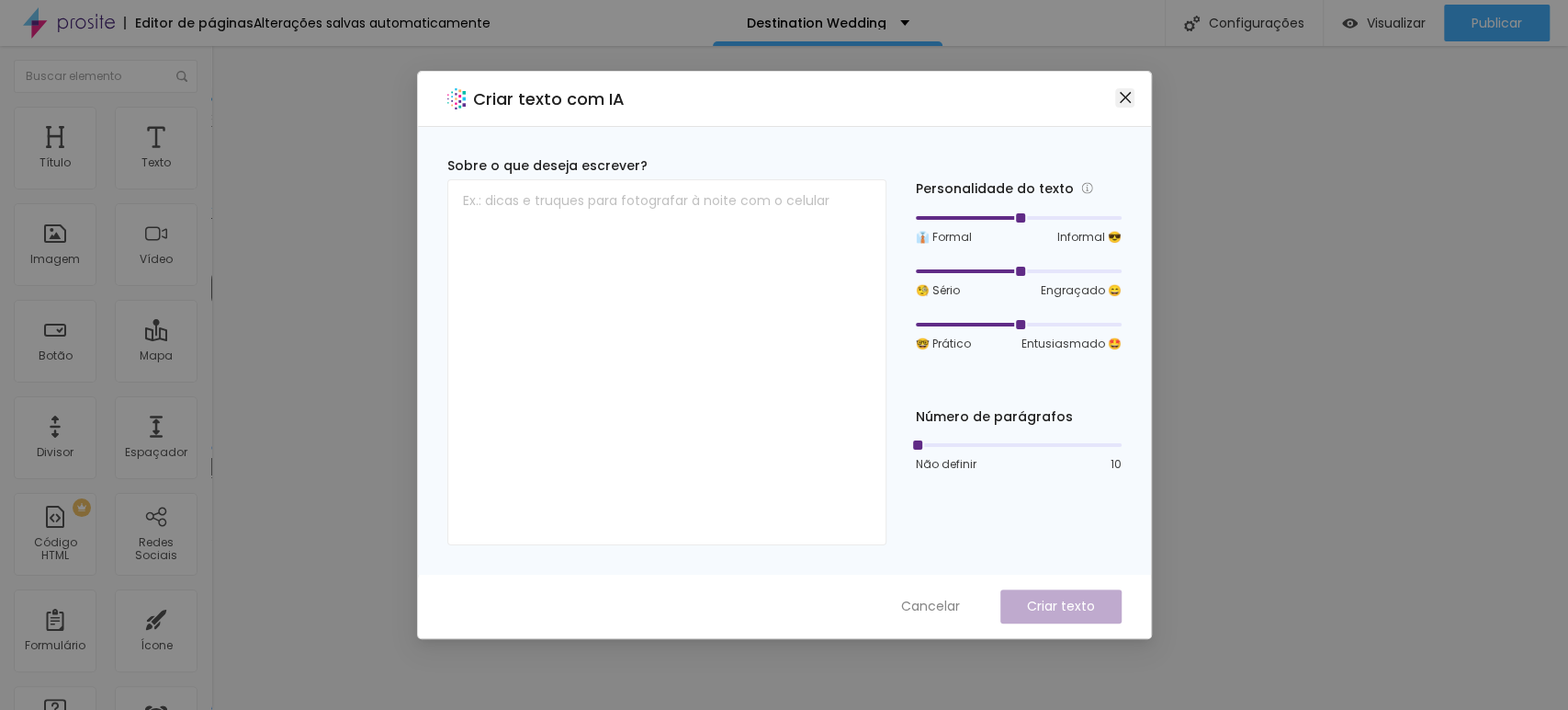
click at [1117, 103] on icon "close" at bounding box center [1126, 98] width 15 height 15
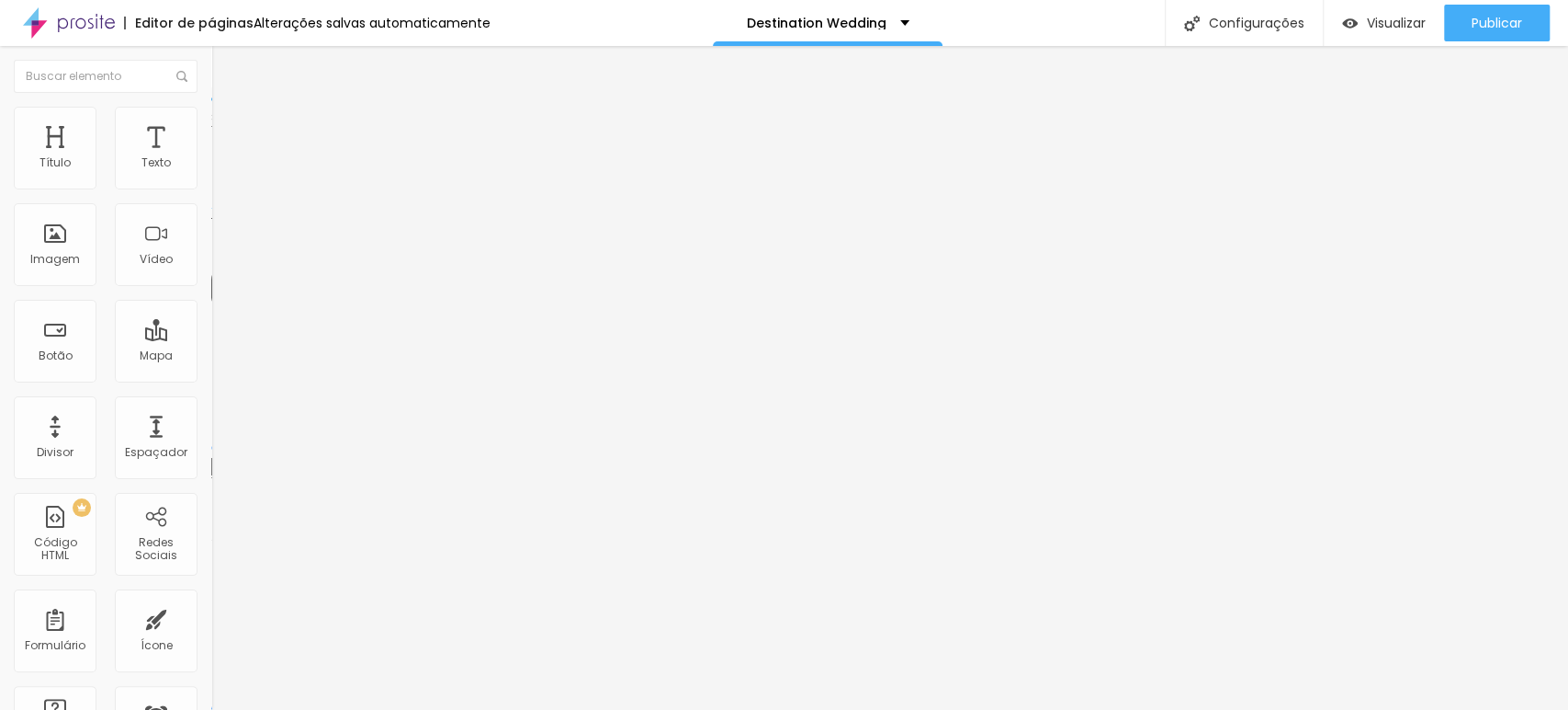
drag, startPoint x: 92, startPoint y: 454, endPoint x: 59, endPoint y: 451, distance: 33.1
drag, startPoint x: 59, startPoint y: 451, endPoint x: 106, endPoint y: 443, distance: 47.7
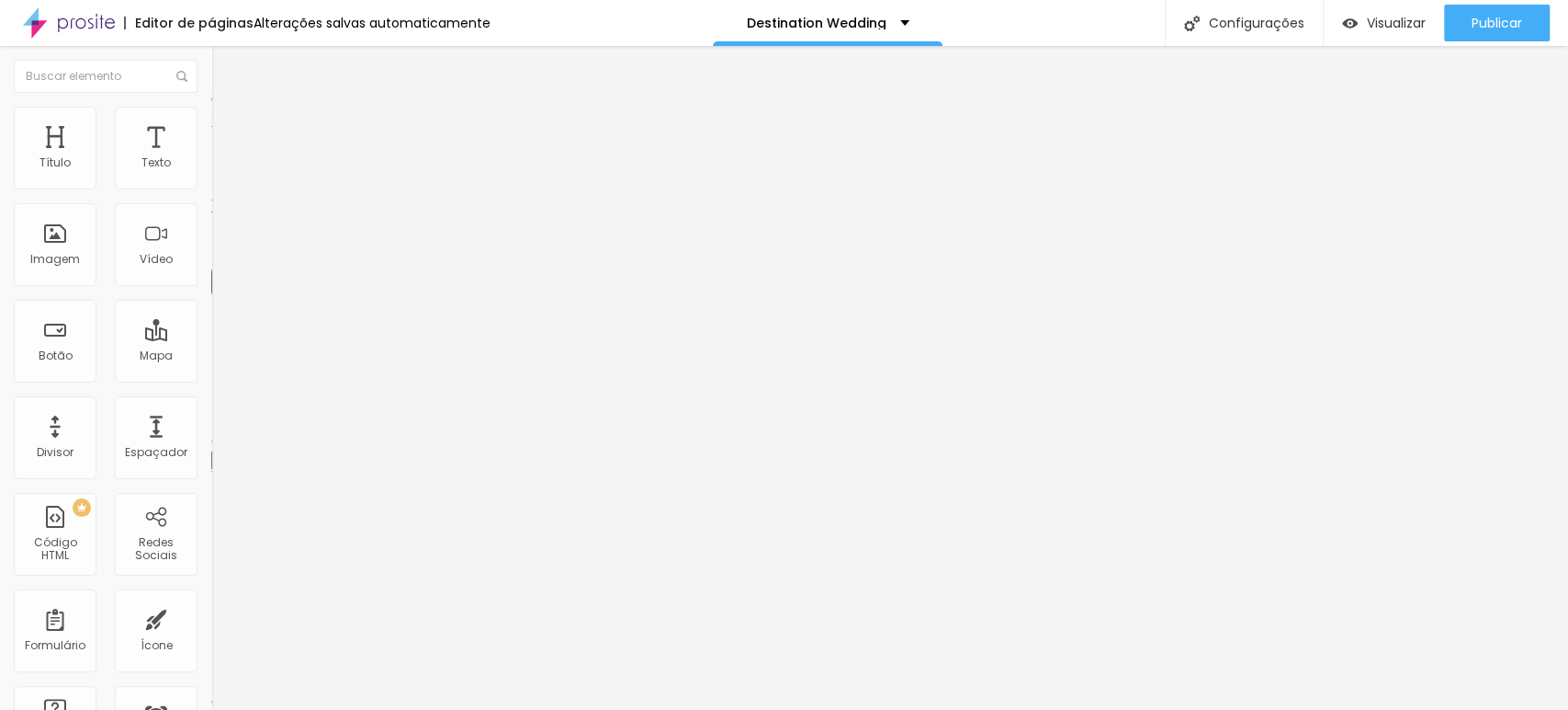
click at [211, 223] on span "Titulo 6" at bounding box center [228, 215] width 35 height 14
click at [227, 229] on span "Titulo 6" at bounding box center [244, 222] width 35 height 14
click at [211, 173] on span "Titulo 2" at bounding box center [240, 162] width 59 height 23
drag, startPoint x: 38, startPoint y: 423, endPoint x: 0, endPoint y: 414, distance: 39.1
click at [211, 499] on input "range" at bounding box center [270, 703] width 119 height 15
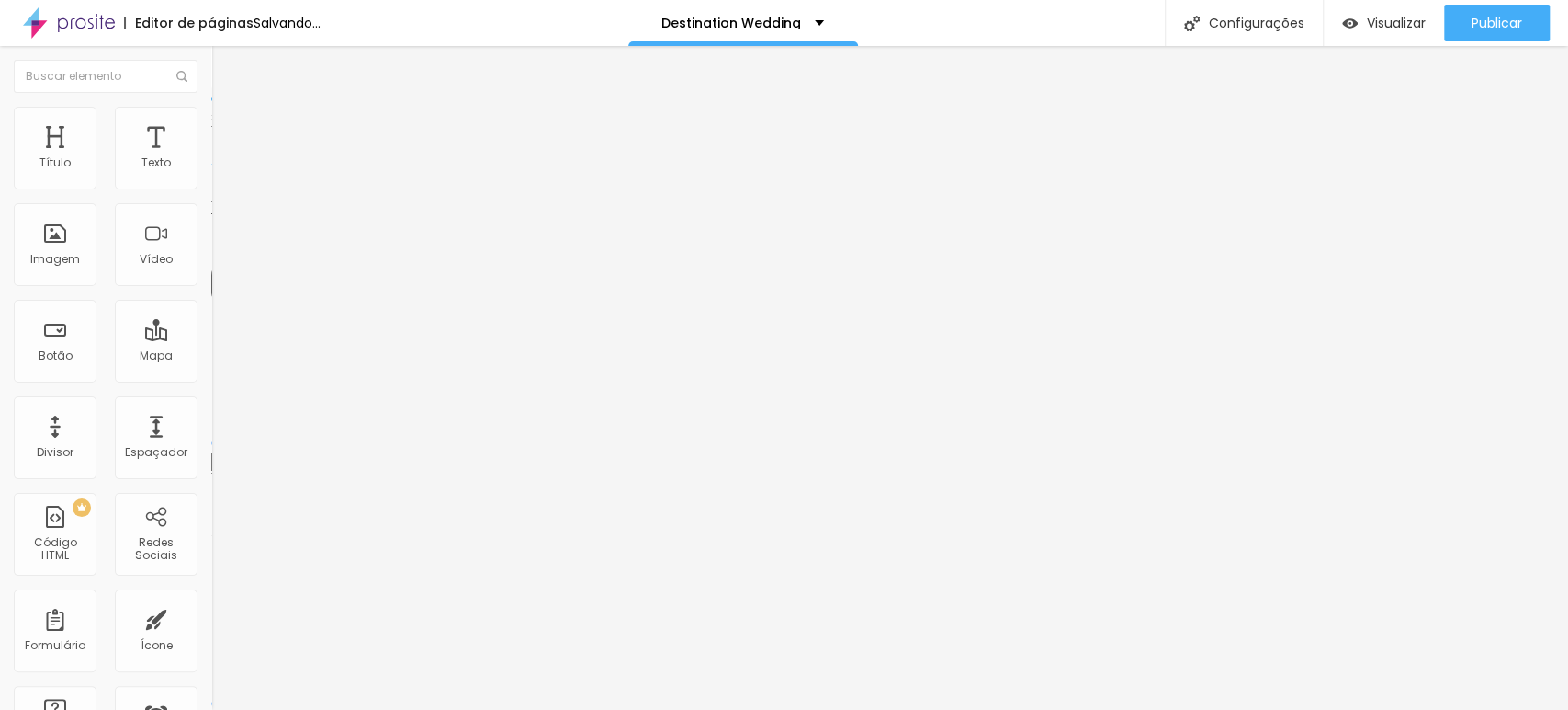
click at [211, 120] on li "Avançado" at bounding box center [317, 116] width 211 height 19
drag, startPoint x: 50, startPoint y: 178, endPoint x: 62, endPoint y: 174, distance: 12.6
click at [211, 338] on input "range" at bounding box center [270, 346] width 119 height 15
drag, startPoint x: 63, startPoint y: 174, endPoint x: 54, endPoint y: 174, distance: 9.0
click at [211, 338] on input "range" at bounding box center [270, 346] width 119 height 15
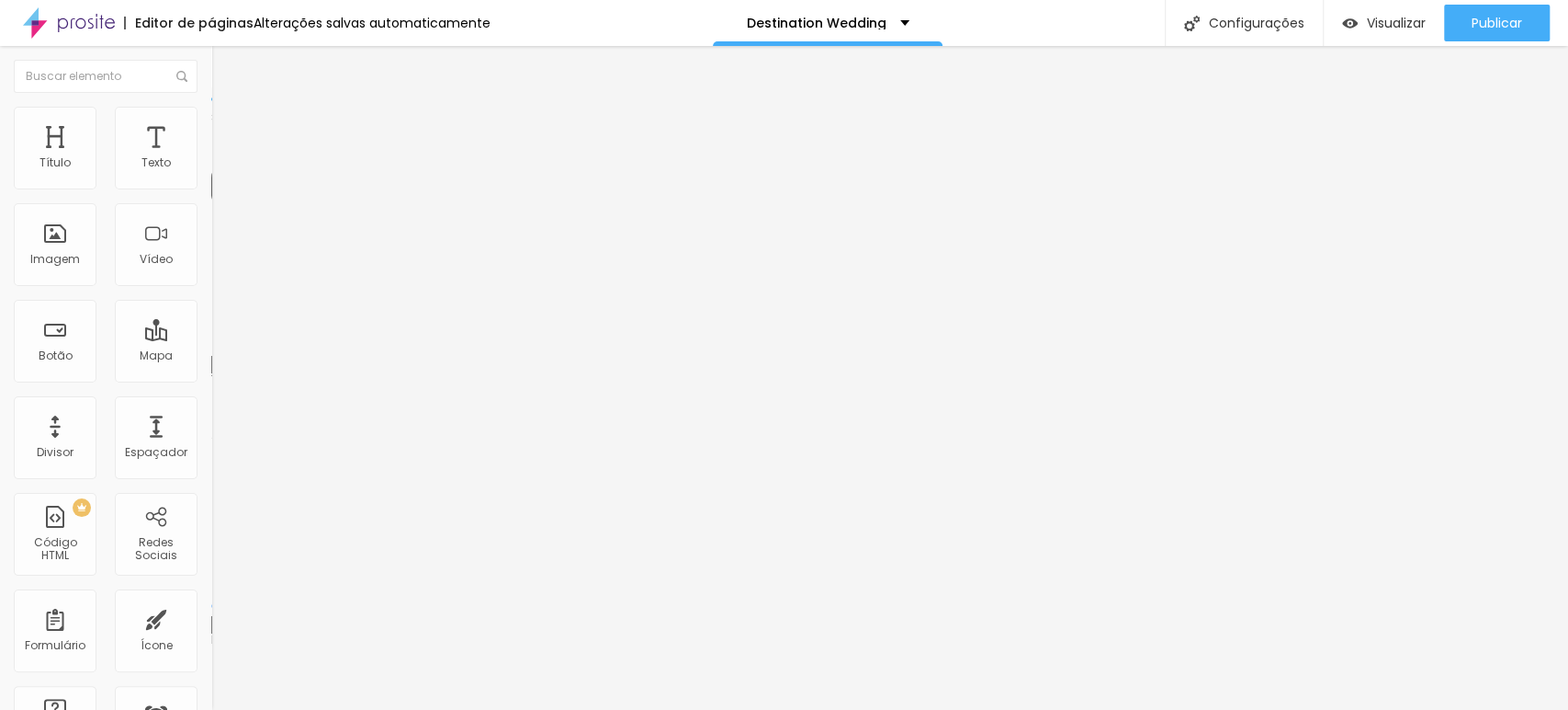
click at [211, 338] on input "range" at bounding box center [270, 346] width 119 height 15
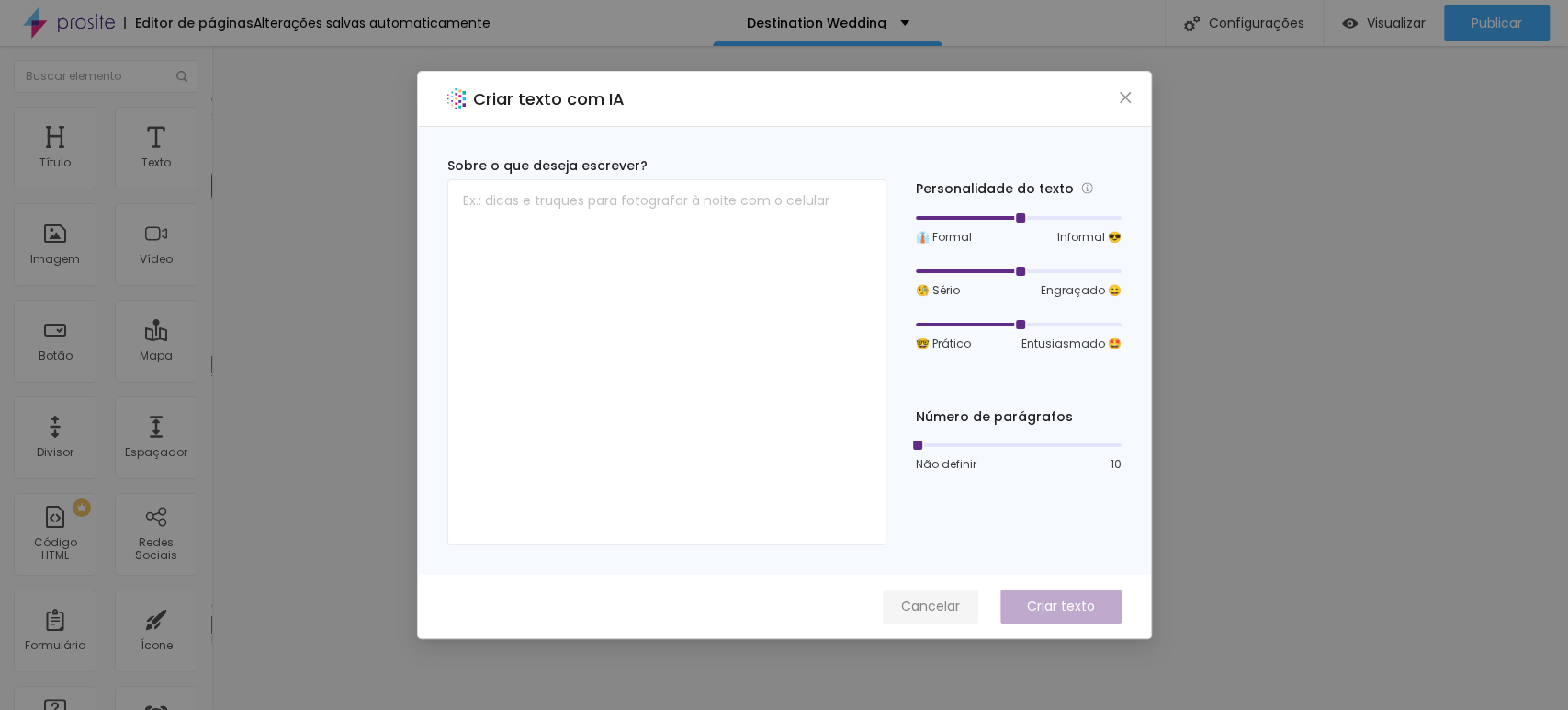
click at [912, 499] on span "Cancelar" at bounding box center [930, 606] width 58 height 19
click at [928, 499] on span "Cancelar" at bounding box center [930, 606] width 58 height 19
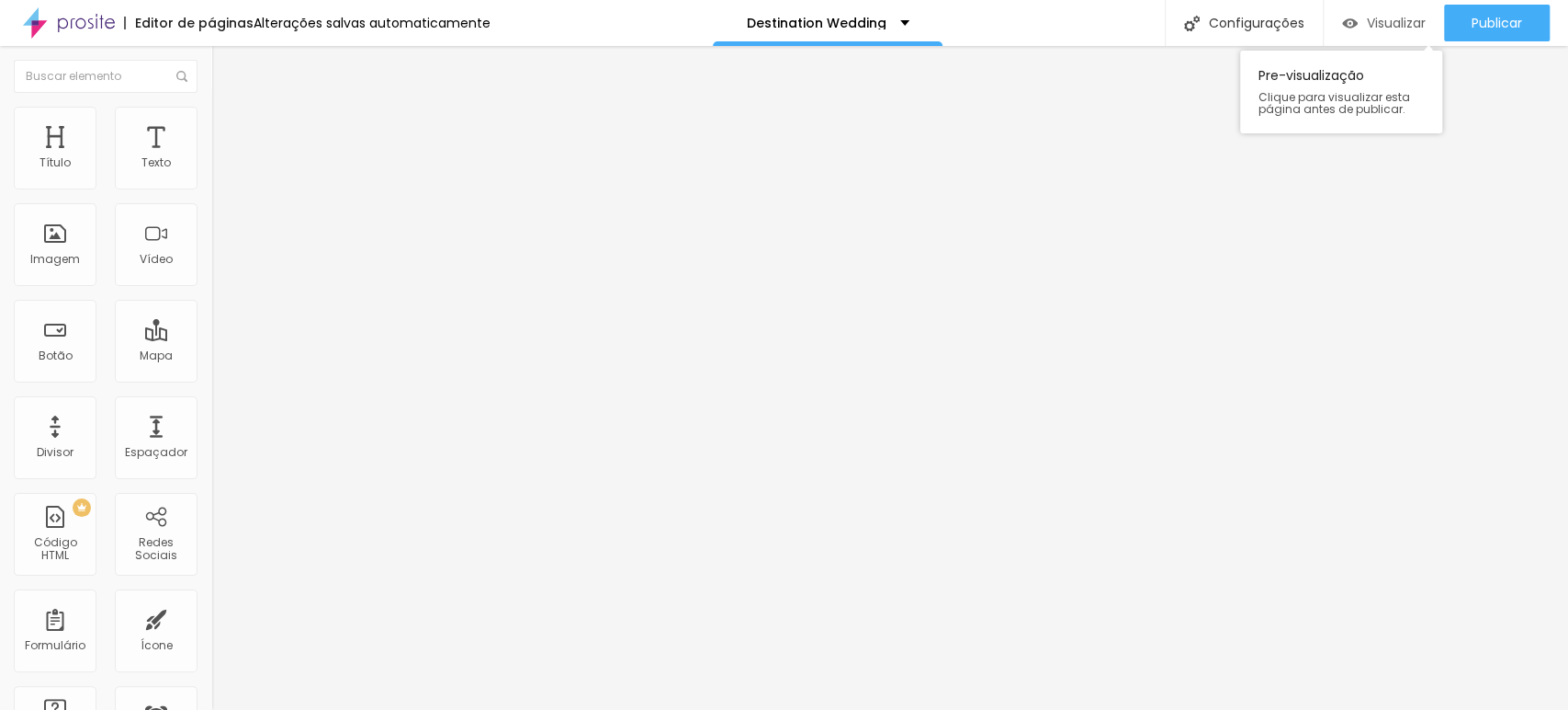
click at [1117, 28] on span "Visualizar" at bounding box center [1396, 24] width 58 height 15
click at [211, 117] on img at bounding box center [220, 115] width 17 height 17
drag, startPoint x: 49, startPoint y: 177, endPoint x: 0, endPoint y: 177, distance: 49.0
click at [211, 338] on input "range" at bounding box center [270, 346] width 119 height 15
drag, startPoint x: 54, startPoint y: 212, endPoint x: 0, endPoint y: 210, distance: 54.0
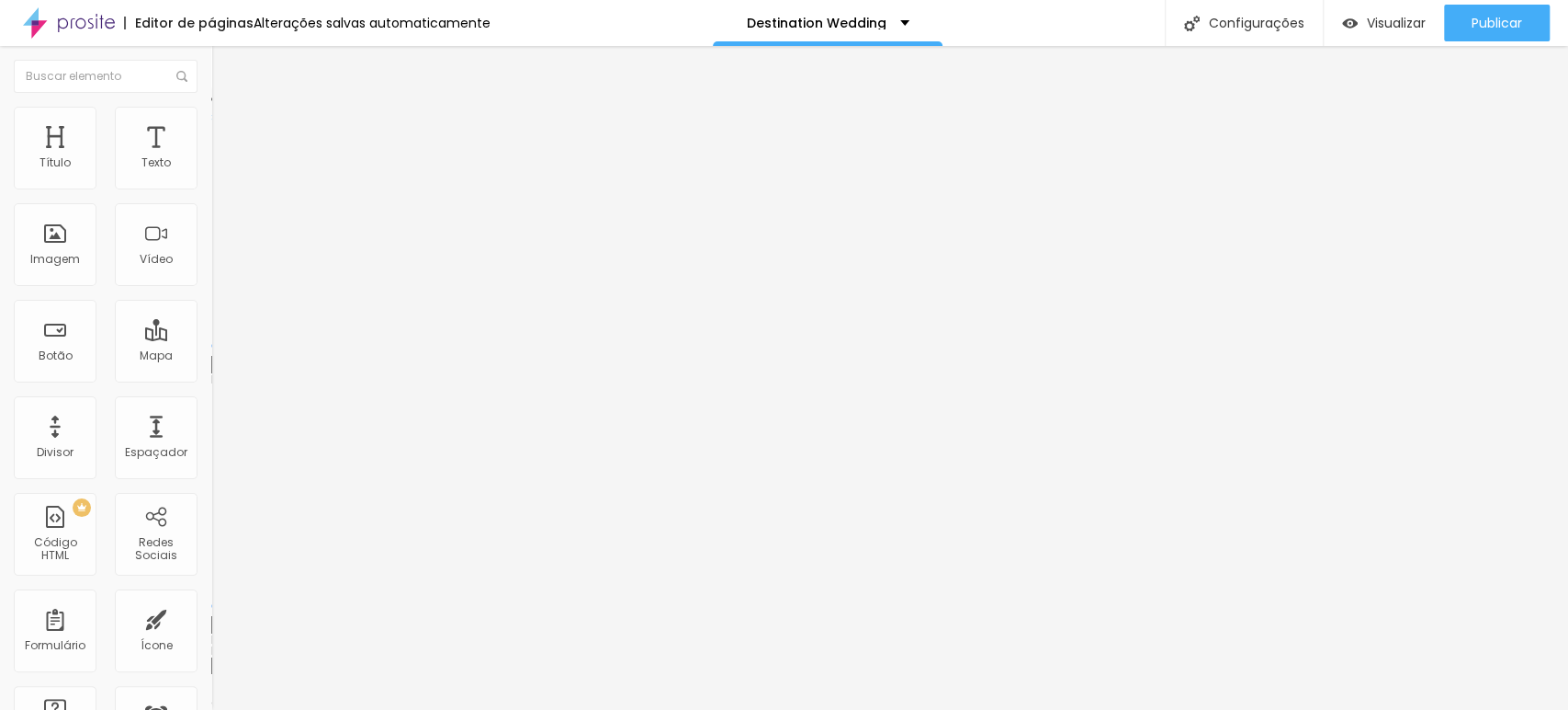
click at [211, 499] on input "range" at bounding box center [270, 606] width 119 height 15
click at [211, 122] on li "Avançado" at bounding box center [317, 116] width 211 height 19
drag, startPoint x: 48, startPoint y: 179, endPoint x: 0, endPoint y: 179, distance: 48.0
click at [211, 338] on input "range" at bounding box center [270, 346] width 119 height 15
drag, startPoint x: 56, startPoint y: 215, endPoint x: 8, endPoint y: 213, distance: 48.0
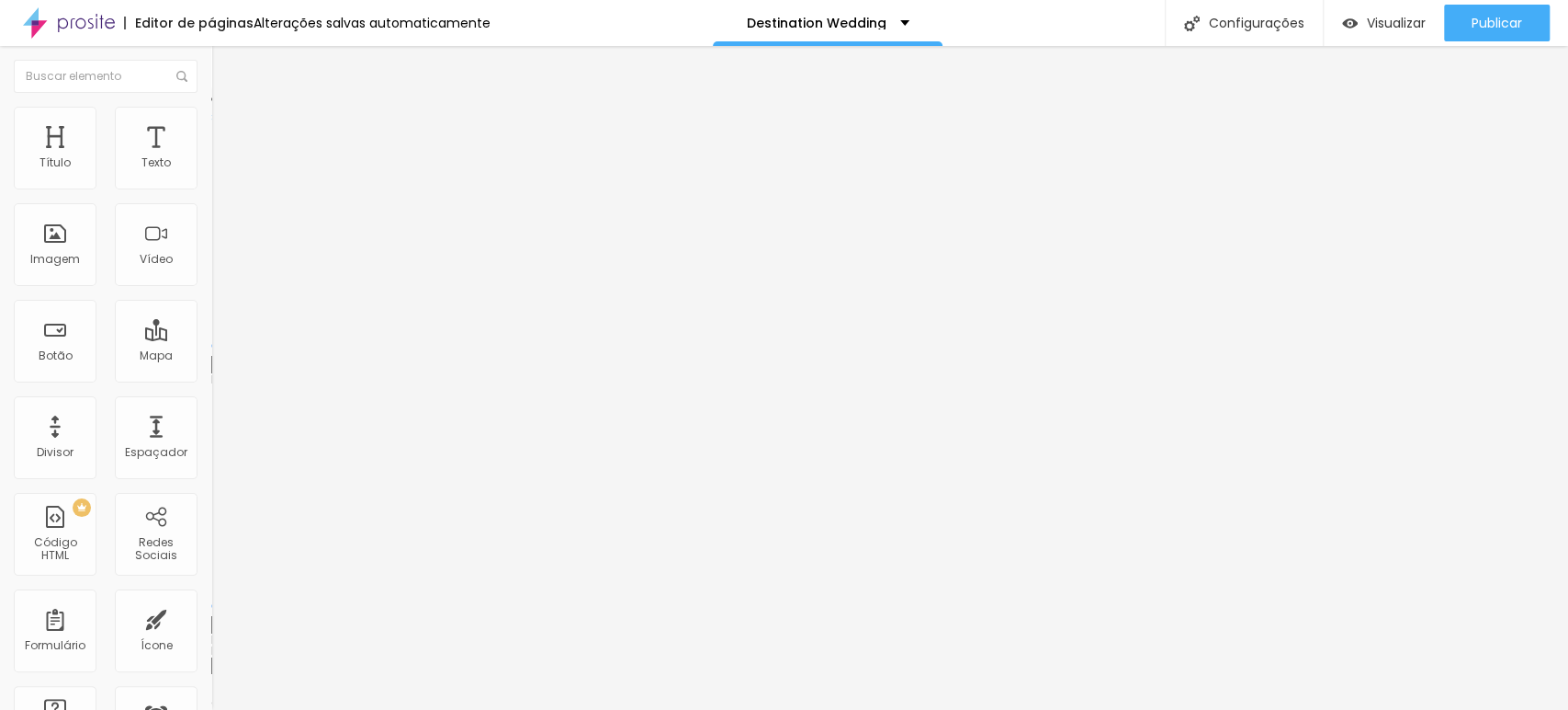
click at [211, 499] on input "range" at bounding box center [270, 606] width 119 height 15
click at [228, 125] on span "Avançado" at bounding box center [258, 119] width 60 height 16
drag, startPoint x: 52, startPoint y: 180, endPoint x: 0, endPoint y: 179, distance: 52.0
click at [211, 338] on input "range" at bounding box center [270, 346] width 119 height 15
drag, startPoint x: 53, startPoint y: 214, endPoint x: 0, endPoint y: 208, distance: 53.3
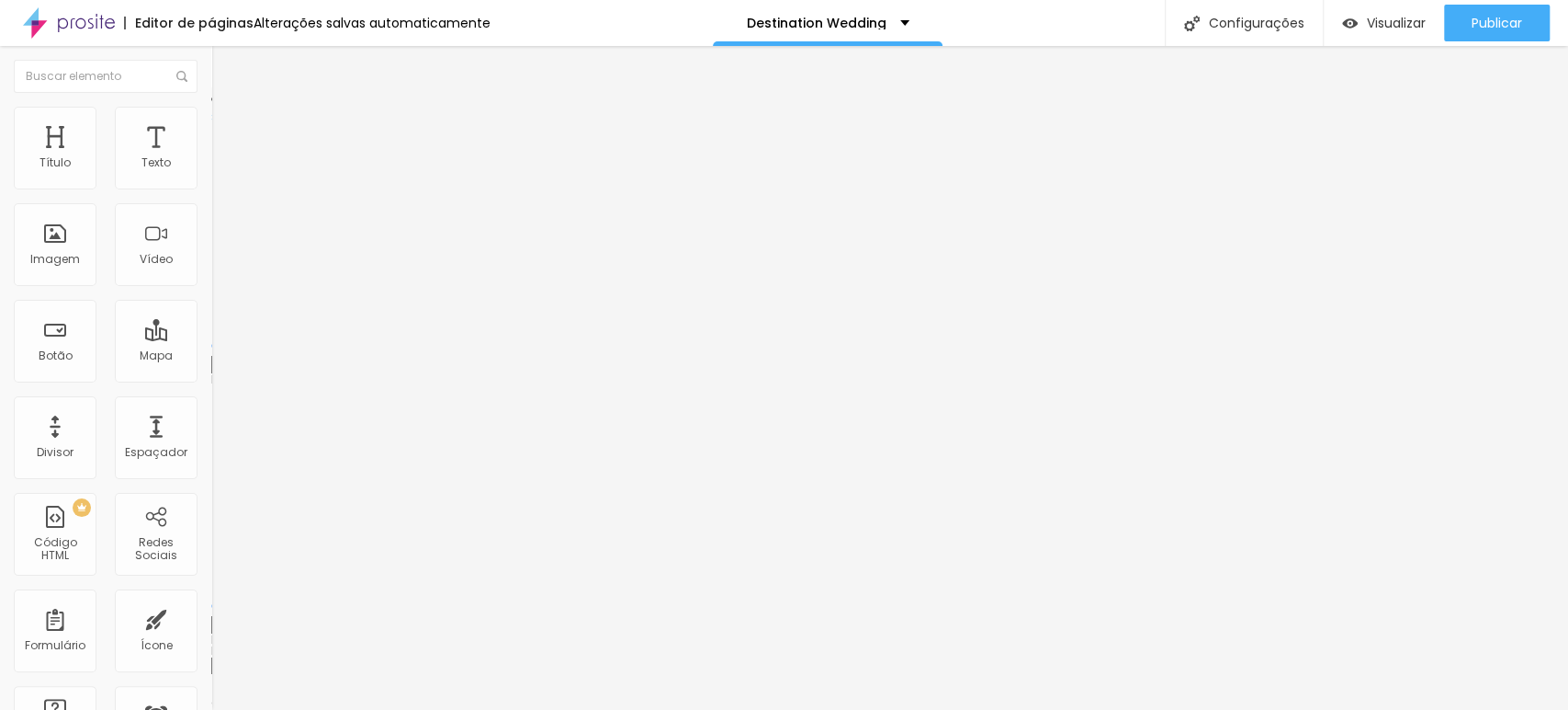
click at [211, 499] on input "range" at bounding box center [270, 606] width 119 height 15
click at [228, 127] on span "Avançado" at bounding box center [258, 119] width 60 height 16
drag, startPoint x: 57, startPoint y: 180, endPoint x: 0, endPoint y: 169, distance: 58.1
click at [211, 338] on input "range" at bounding box center [270, 346] width 119 height 15
drag, startPoint x: 51, startPoint y: 212, endPoint x: 0, endPoint y: 211, distance: 51.0
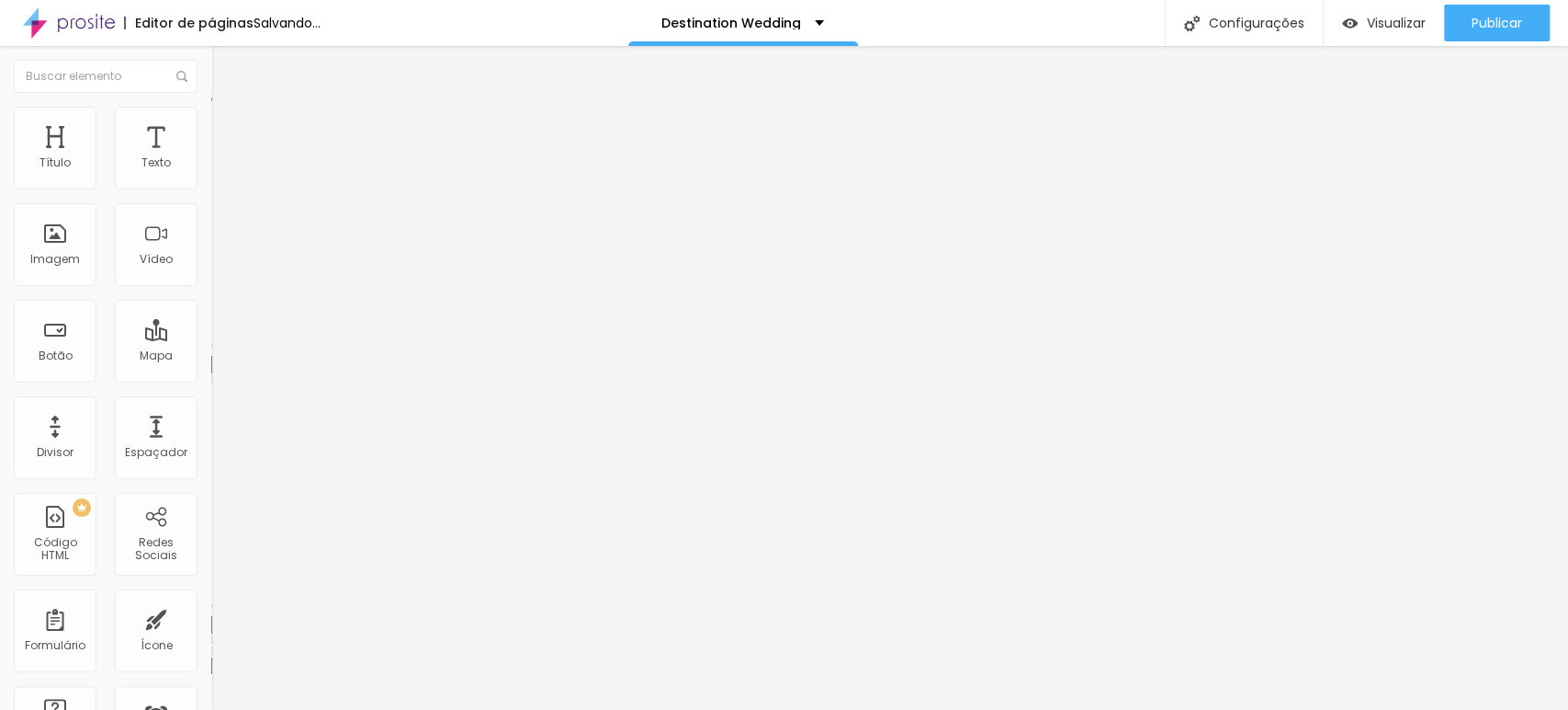
click at [211, 499] on input "range" at bounding box center [270, 606] width 119 height 15
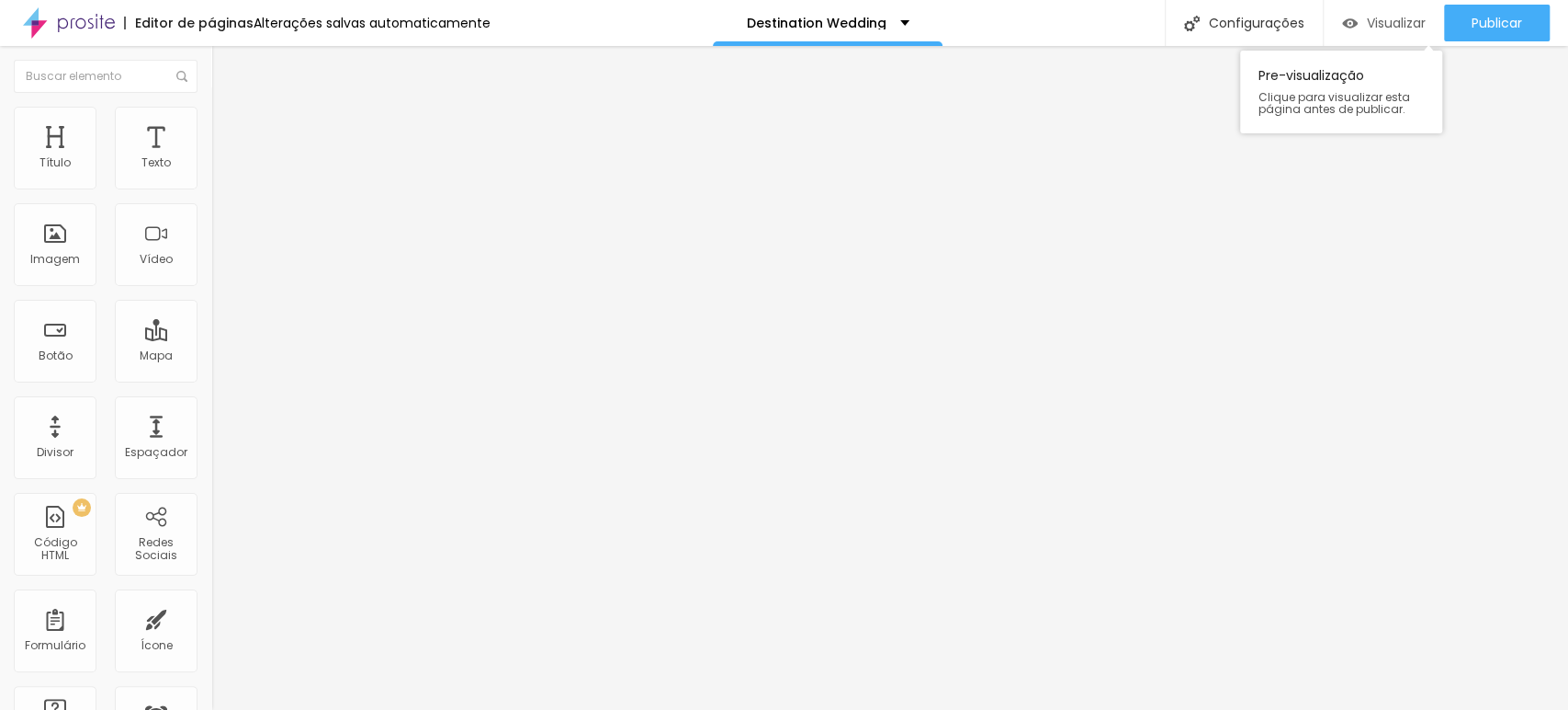
click at [1117, 12] on div "Visualizar" at bounding box center [1384, 23] width 84 height 37
drag, startPoint x: 92, startPoint y: 372, endPoint x: 0, endPoint y: 377, distance: 92.1
click at [211, 377] on div "Texto Click me Alinhamento Tamanho Pequeno Pequeno Normal Grande Link URL https…" at bounding box center [317, 277] width 211 height 268
paste input "[DOMAIN_NAME][URL]"
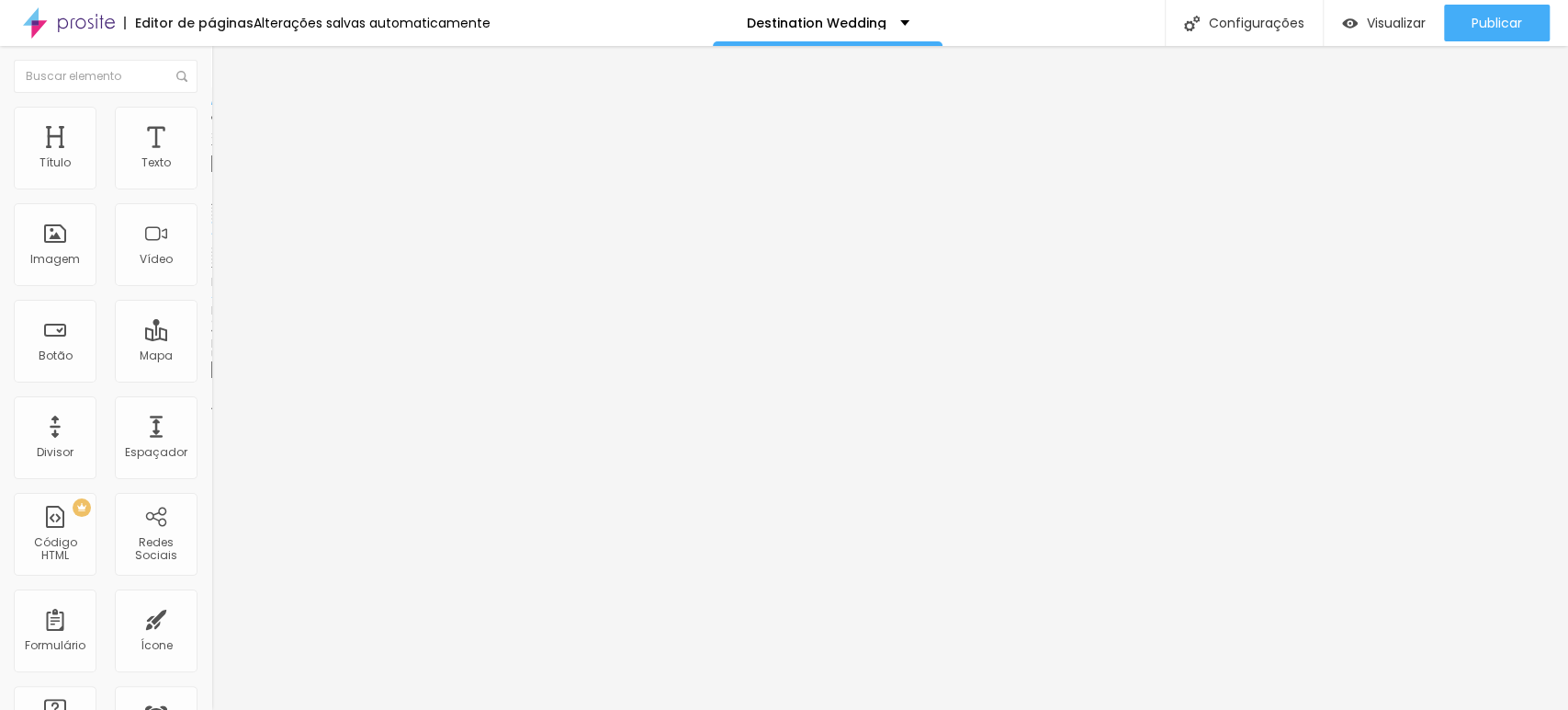
click at [211, 402] on div at bounding box center [317, 402] width 211 height 0
drag, startPoint x: 93, startPoint y: 210, endPoint x: 0, endPoint y: 210, distance: 93.0
click at [211, 210] on div "Texto Click me Alinhamento Tamanho Pequeno Pequeno Normal Grande Link URL [URL]…" at bounding box center [317, 282] width 211 height 278
drag, startPoint x: 60, startPoint y: 211, endPoint x: 0, endPoint y: 198, distance: 61.4
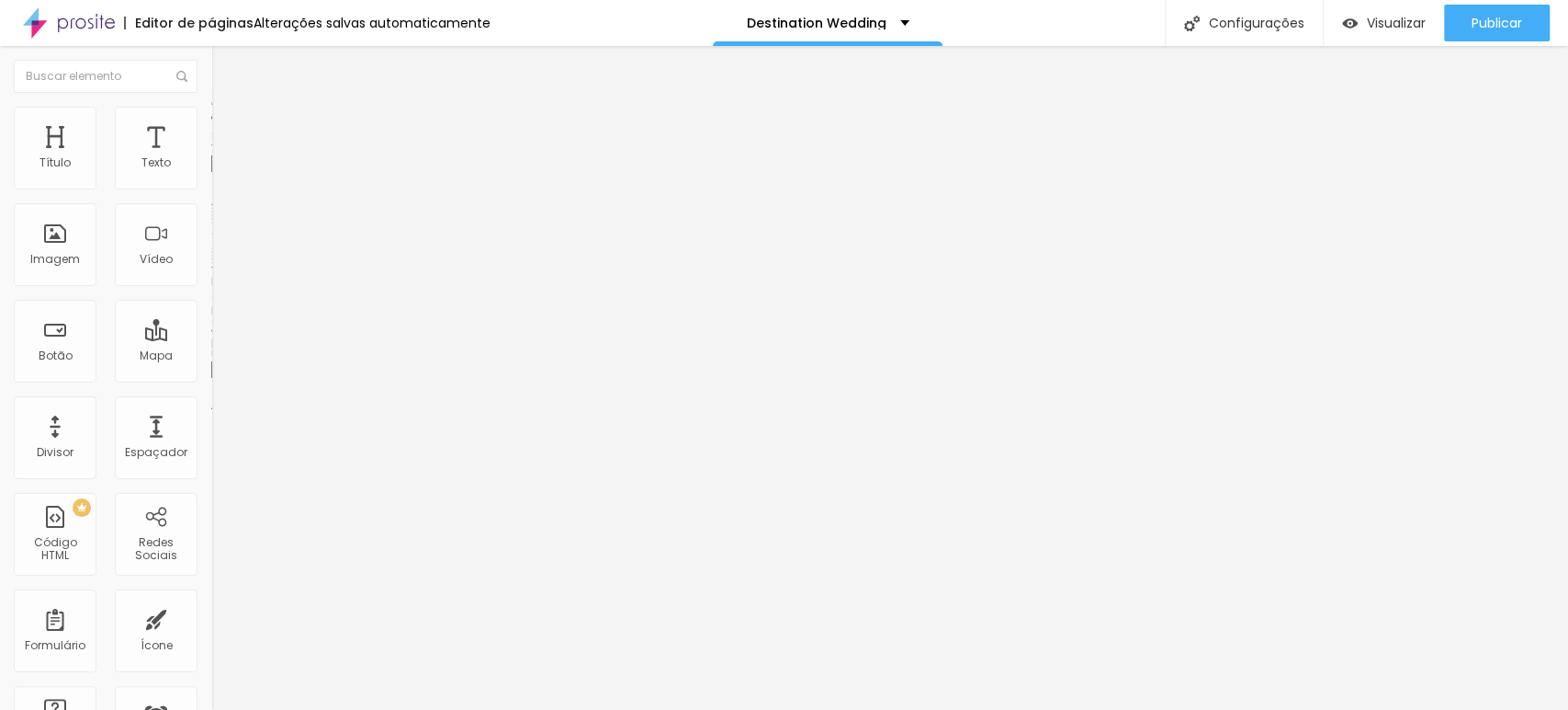
click at [211, 198] on div "Texto Click me Alinhamento Tamanho Pequeno Pequeno Normal Grande Link URL https…" at bounding box center [317, 277] width 211 height 268
drag, startPoint x: 95, startPoint y: 381, endPoint x: 0, endPoint y: 374, distance: 95.3
click at [211, 374] on div "Texto ver mais Alinhamento Tamanho Pequeno Pequeno Normal Grande Link URL https…" at bounding box center [317, 277] width 211 height 268
paste input "[DOMAIN_NAME][URL]"
click at [211, 402] on div at bounding box center [317, 402] width 211 height 0
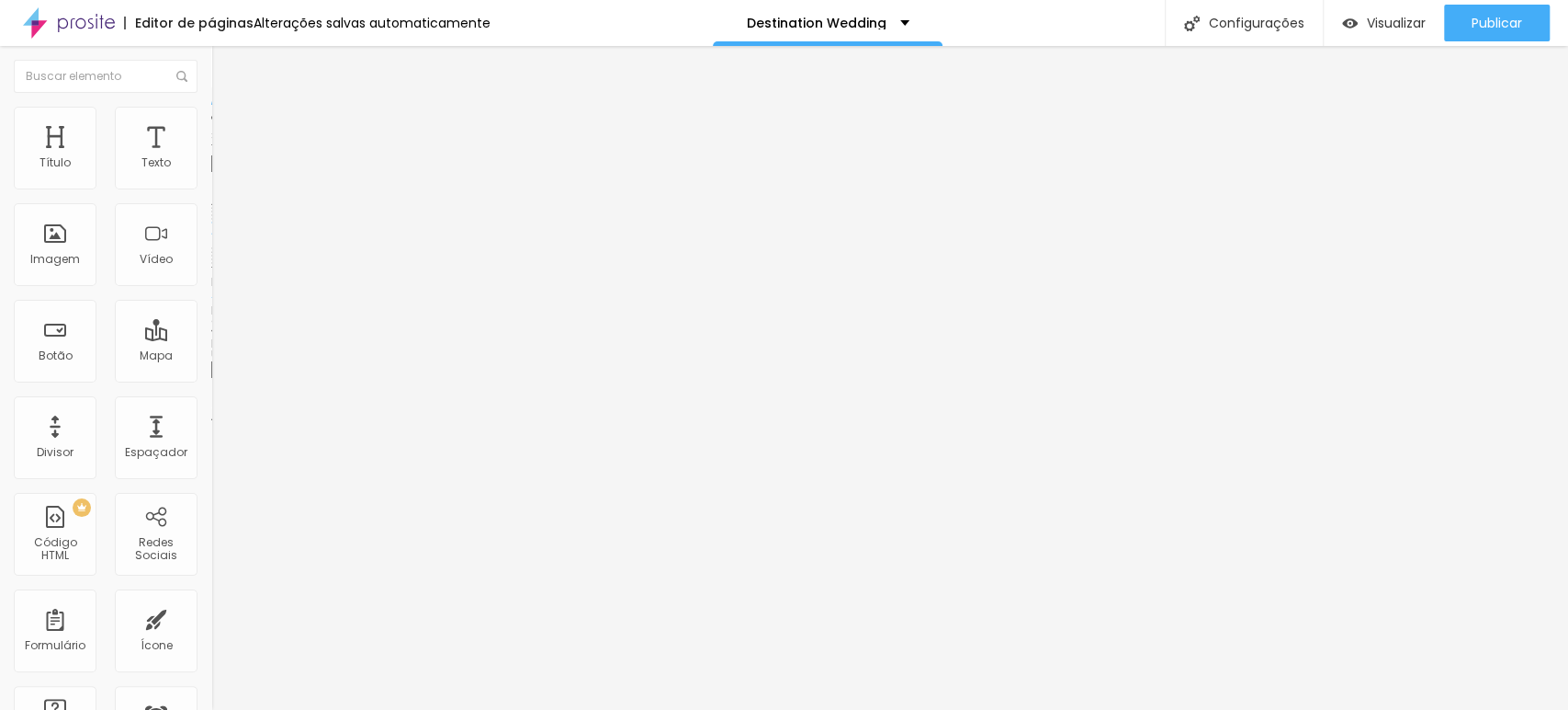
click at [211, 379] on input "[URL][DOMAIN_NAME]" at bounding box center [321, 370] width 220 height 19
paste input "[URL][DOMAIN_NAME]"
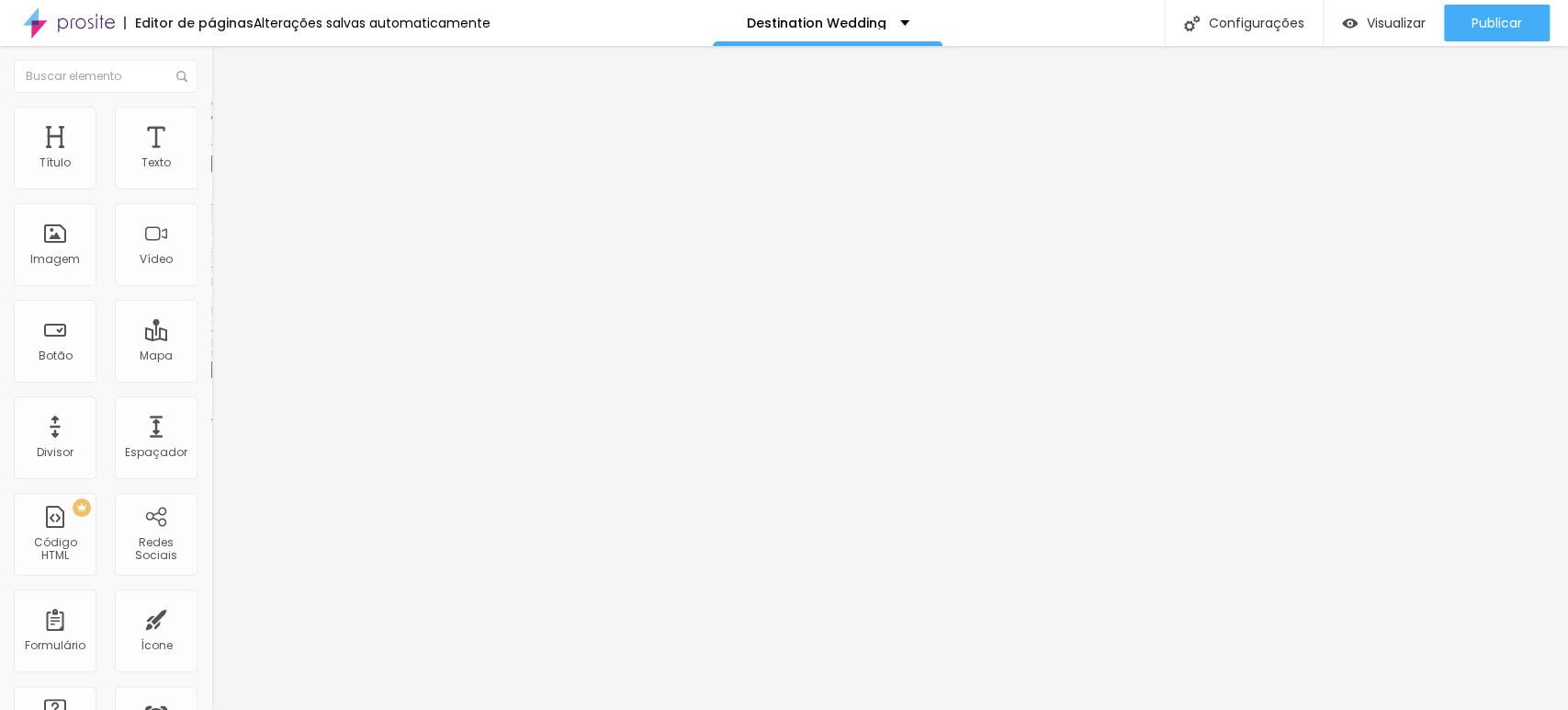
click at [211, 422] on div "Texto ver mais Alinhamento Tamanho Pequeno Pequeno Normal Grande Link URL [URL]…" at bounding box center [317, 282] width 211 height 278
click at [228, 127] on span "Avançado" at bounding box center [258, 119] width 60 height 16
drag, startPoint x: 38, startPoint y: 216, endPoint x: 55, endPoint y: 214, distance: 17.1
click at [211, 499] on input "range" at bounding box center [270, 606] width 119 height 15
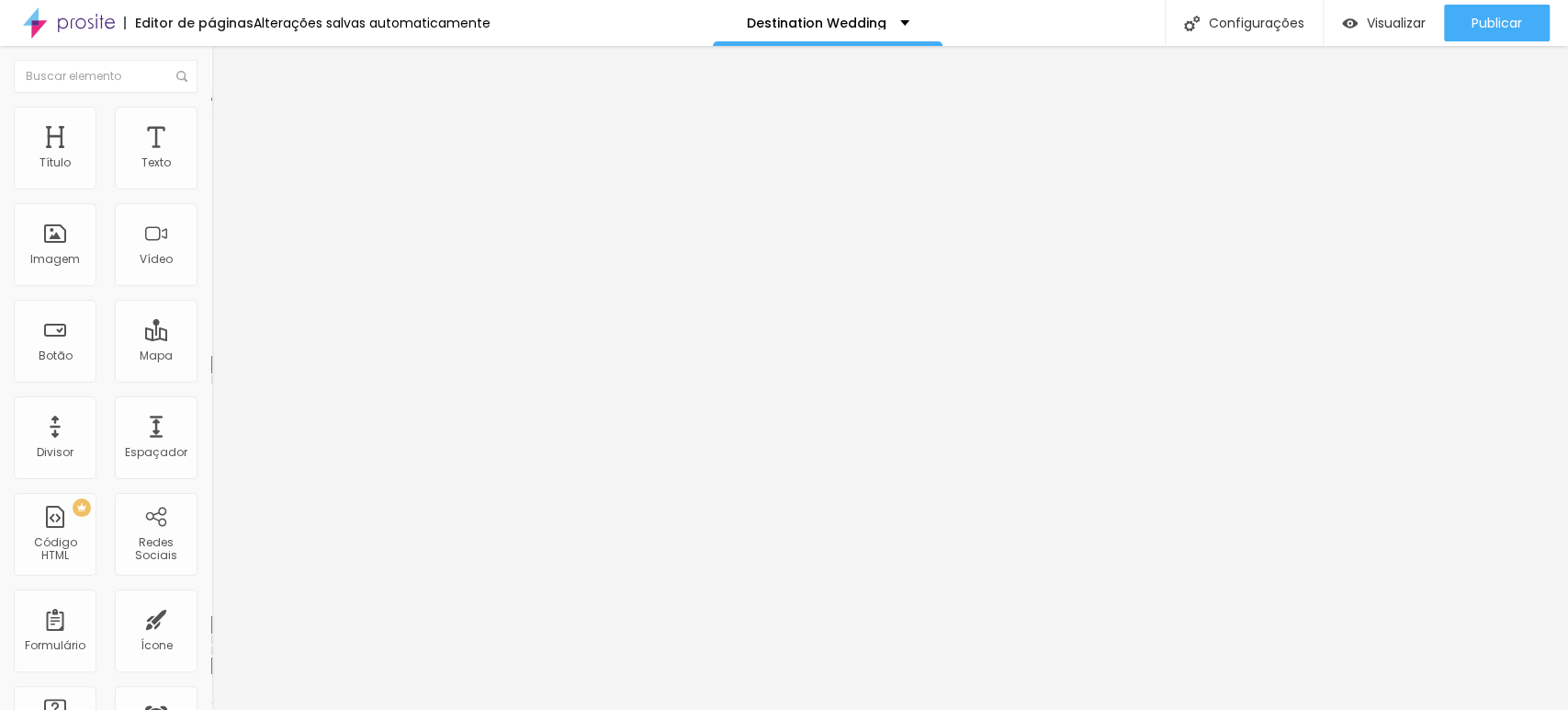
click at [211, 338] on input "range" at bounding box center [270, 346] width 119 height 15
drag, startPoint x: 76, startPoint y: 207, endPoint x: 0, endPoint y: 207, distance: 76.0
click at [211, 207] on div "Texto Click me Alinhamento Tamanho Pequeno Pequeno Normal Grande Link URL https…" at bounding box center [317, 277] width 211 height 268
drag, startPoint x: 90, startPoint y: 383, endPoint x: 0, endPoint y: 381, distance: 90.0
click at [211, 381] on div "Texto ver mais Alinhamento Tamanho Pequeno Pequeno Normal Grande Link URL https…" at bounding box center [317, 277] width 211 height 268
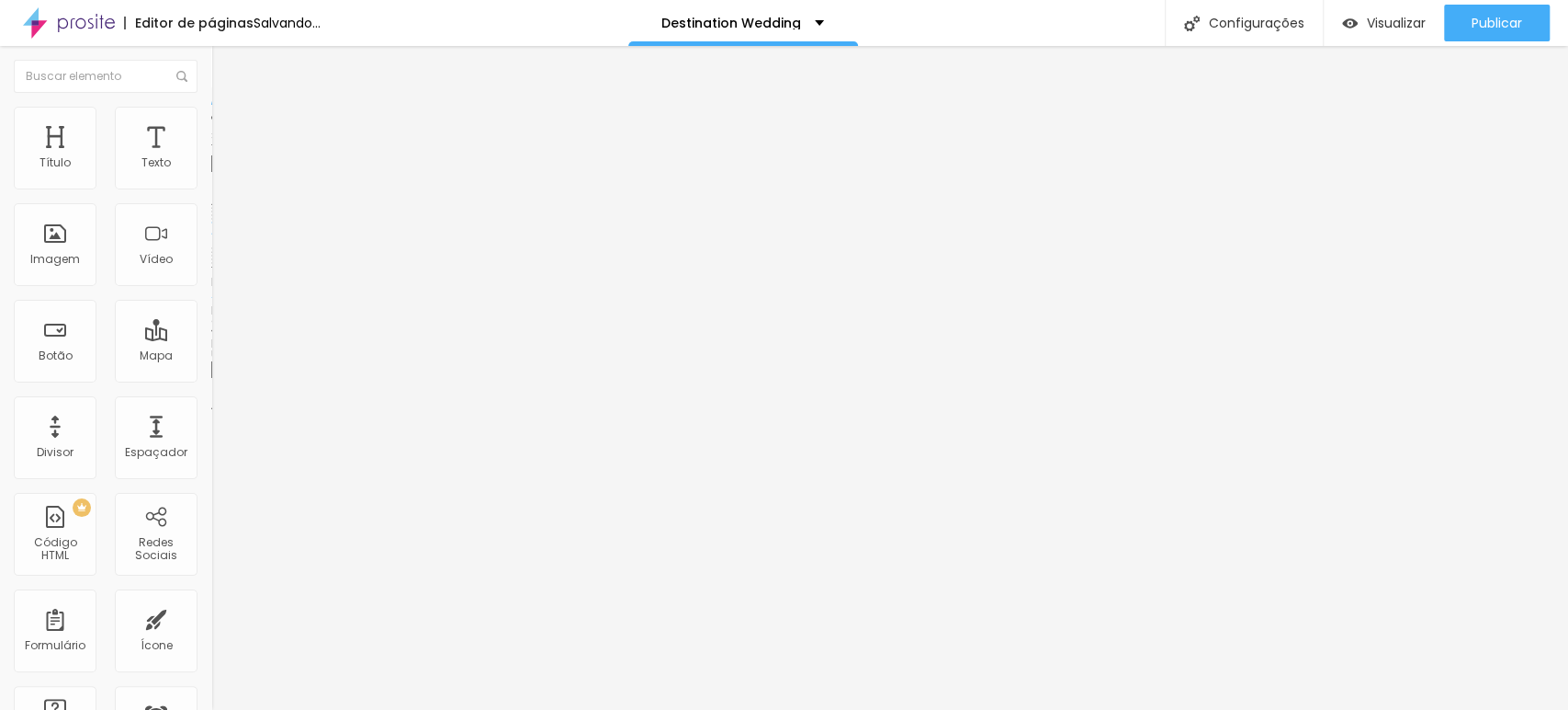
paste input "[DOMAIN_NAME][URL]"
click at [211, 402] on div at bounding box center [317, 402] width 211 height 0
click at [211, 158] on span "Trocar imagem" at bounding box center [261, 150] width 100 height 16
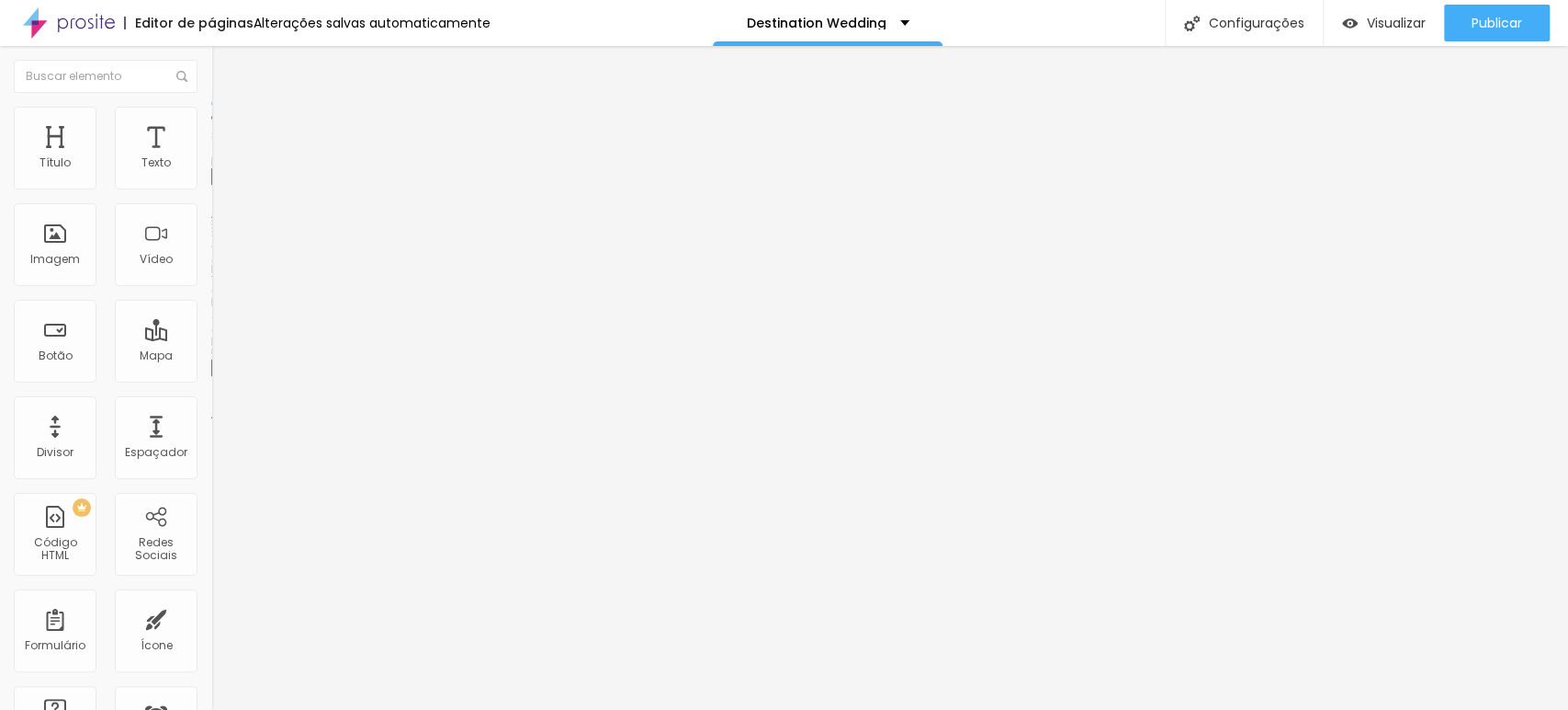
click at [211, 158] on span "Trocar imagem" at bounding box center [261, 150] width 100 height 16
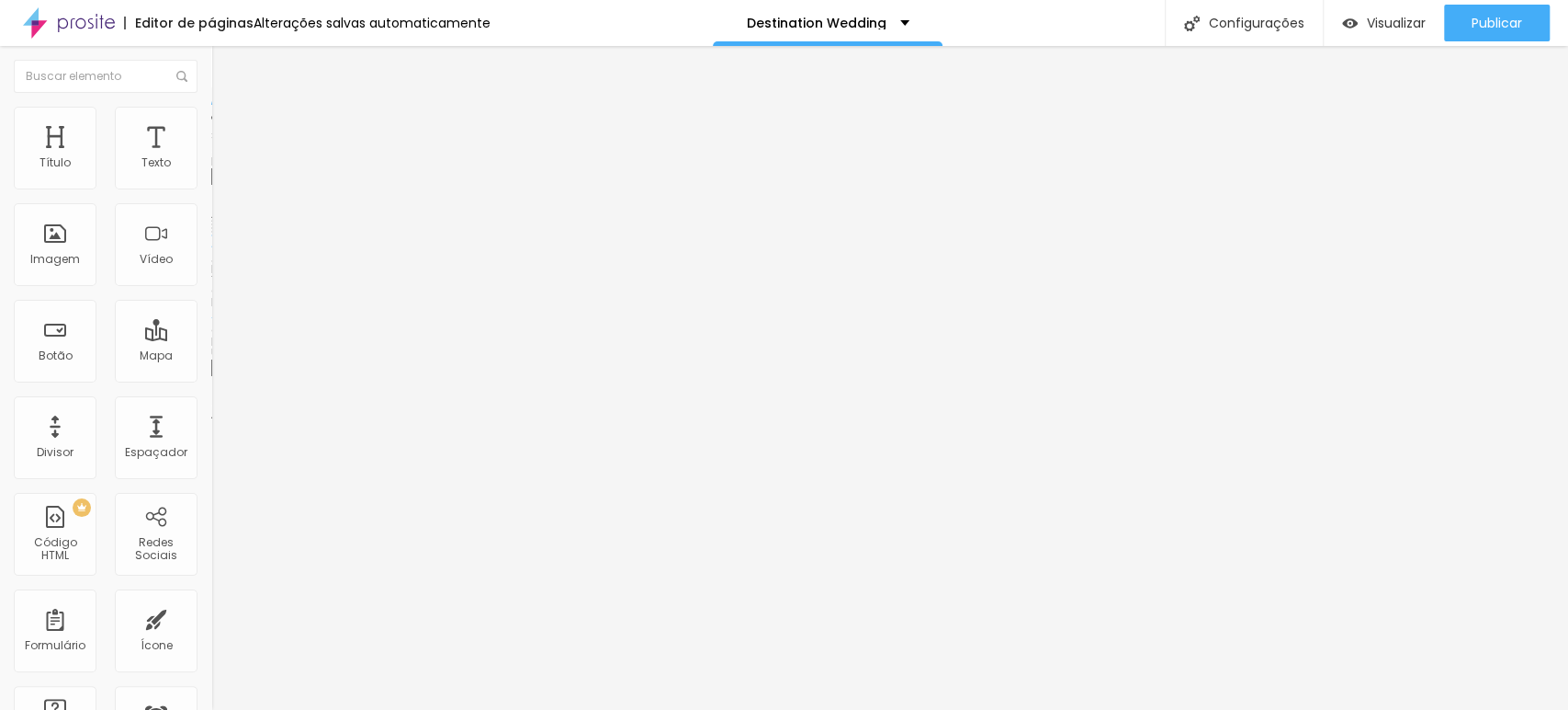
click at [211, 112] on li "Estilo" at bounding box center [317, 116] width 211 height 19
click at [211, 125] on img at bounding box center [220, 134] width 17 height 17
click at [211, 119] on li "Estilo" at bounding box center [317, 116] width 211 height 19
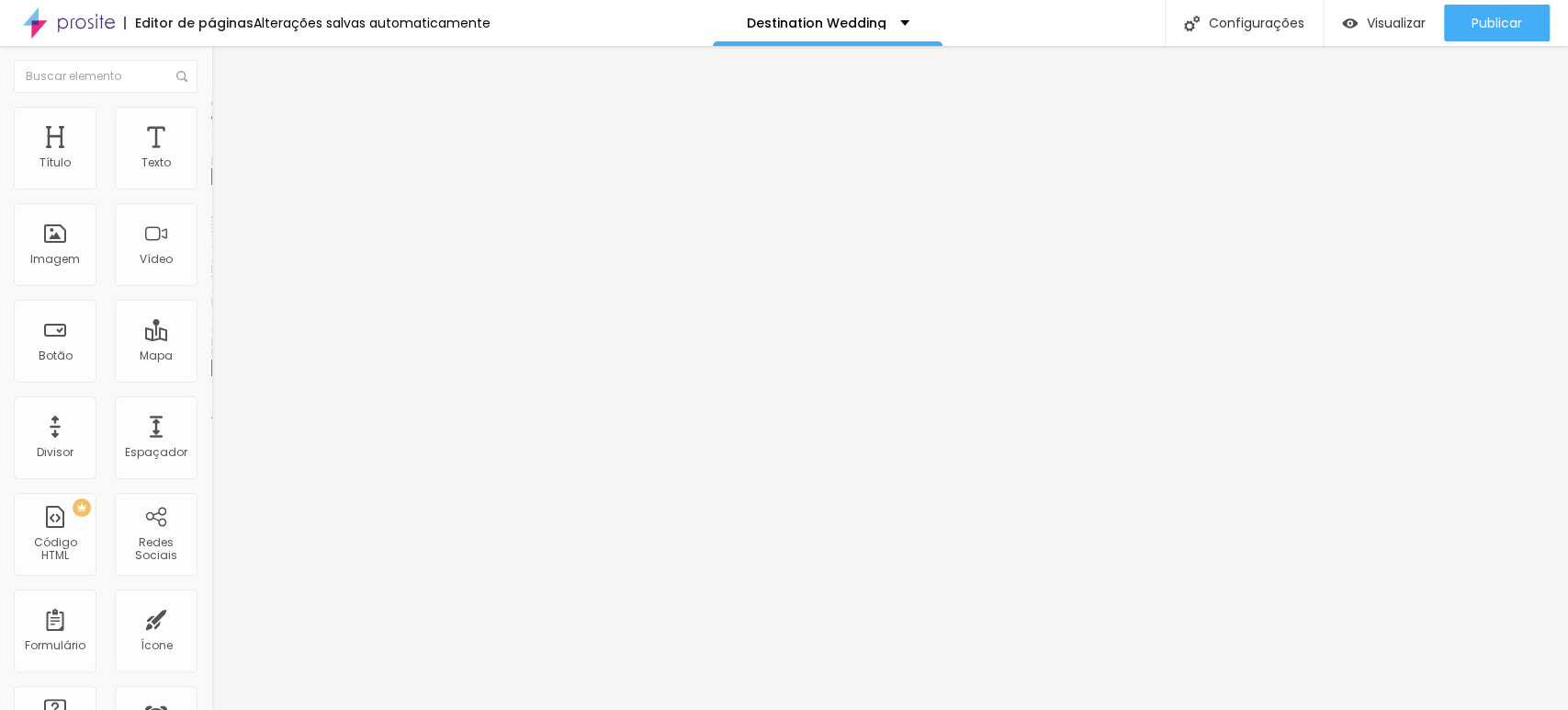
click at [228, 124] on span "Estilo" at bounding box center [242, 119] width 28 height 16
click at [211, 125] on img at bounding box center [220, 134] width 17 height 17
click at [228, 125] on span "Estilo" at bounding box center [242, 119] width 28 height 16
click at [228, 108] on span "Conteúdo" at bounding box center [256, 100] width 57 height 16
click at [211, 120] on li "Estilo" at bounding box center [317, 116] width 211 height 19
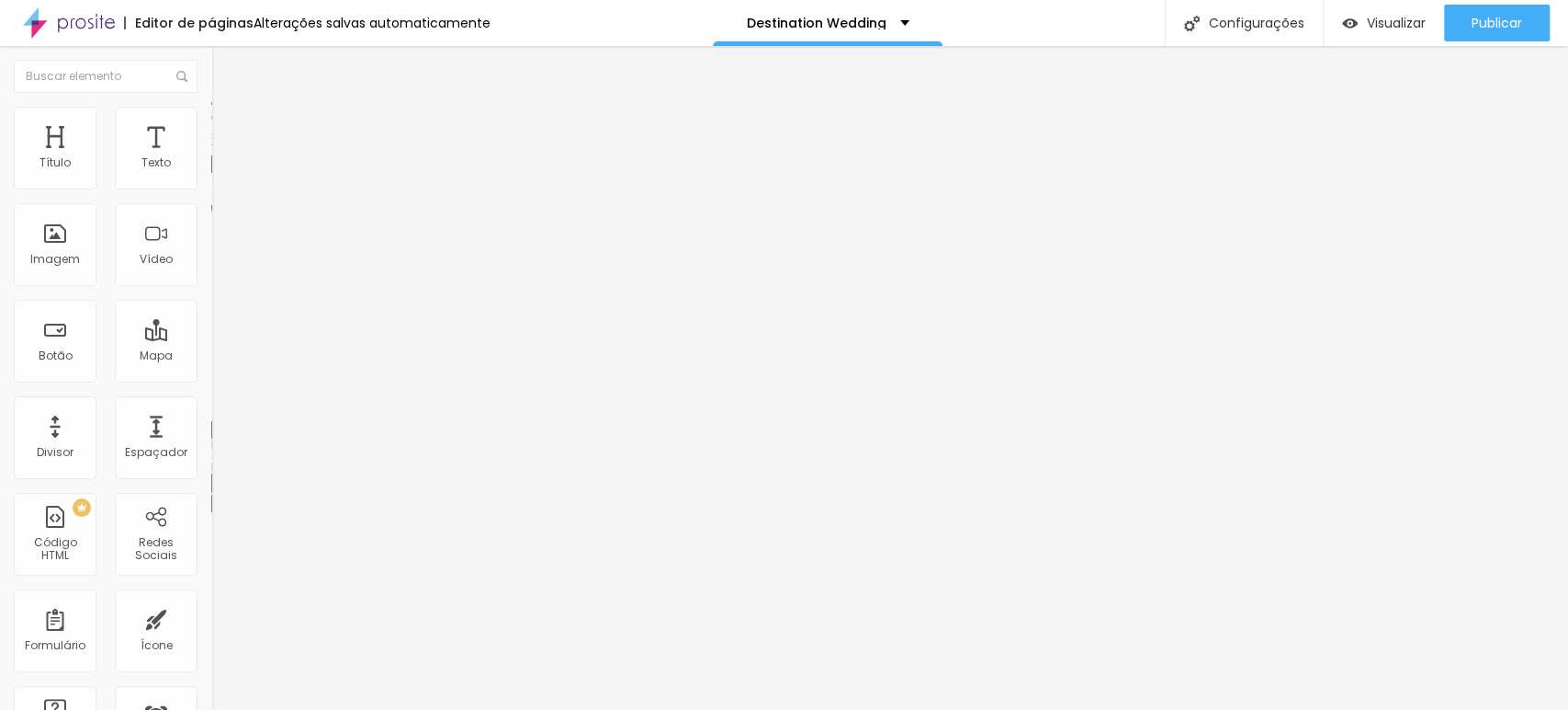
click at [211, 107] on li "Conteúdo" at bounding box center [317, 98] width 211 height 19
click at [211, 118] on img at bounding box center [220, 115] width 17 height 17
click at [228, 124] on span "Estilo" at bounding box center [242, 119] width 28 height 16
drag, startPoint x: 147, startPoint y: 179, endPoint x: 104, endPoint y: 166, distance: 44.9
click at [211, 173] on div "Tamanho 280 px %" at bounding box center [317, 158] width 211 height 30
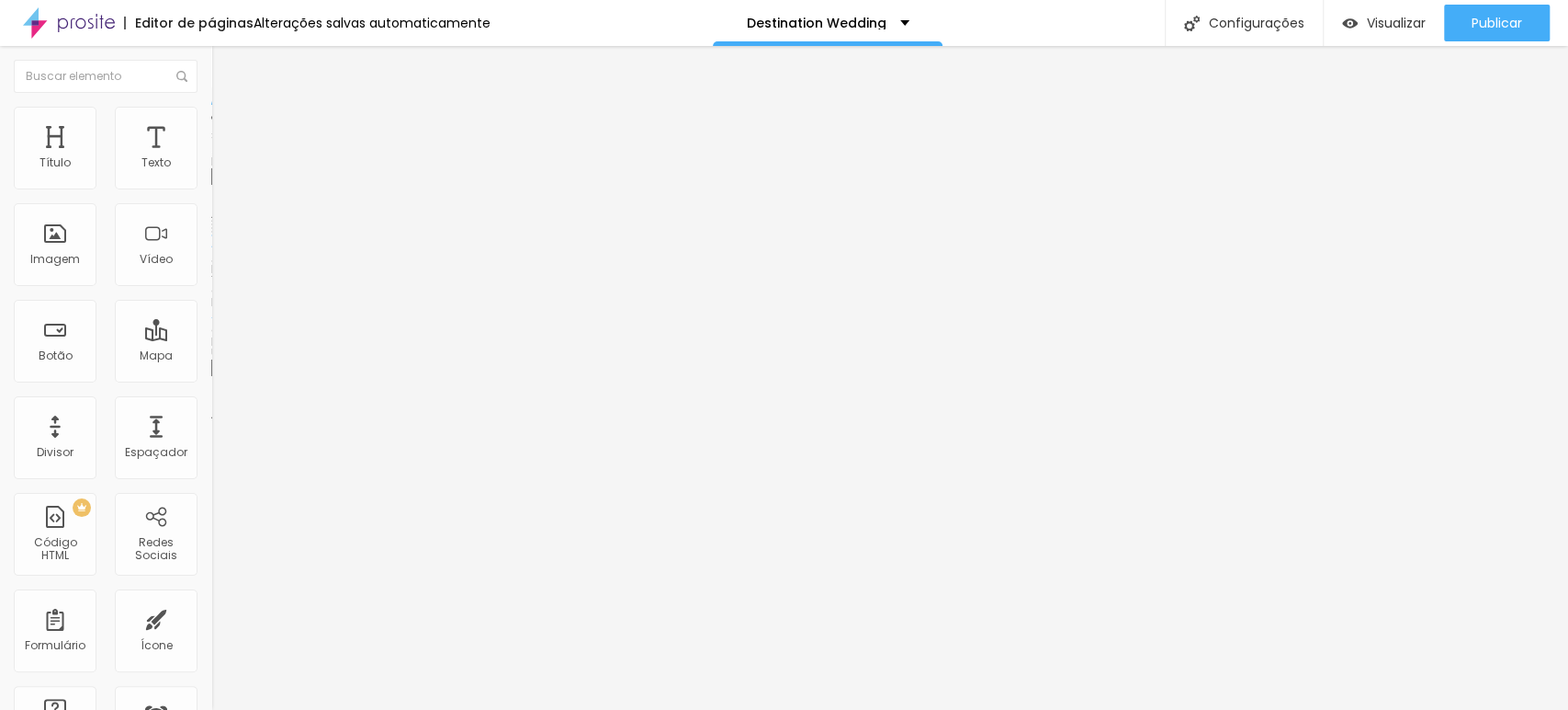
click at [211, 117] on li "Estilo" at bounding box center [317, 116] width 211 height 19
drag, startPoint x: 149, startPoint y: 174, endPoint x: 118, endPoint y: 180, distance: 31.6
click at [211, 173] on input "280" at bounding box center [255, 164] width 90 height 19
click at [228, 126] on span "Estilo" at bounding box center [242, 119] width 28 height 16
drag, startPoint x: 146, startPoint y: 181, endPoint x: 89, endPoint y: 173, distance: 57.6
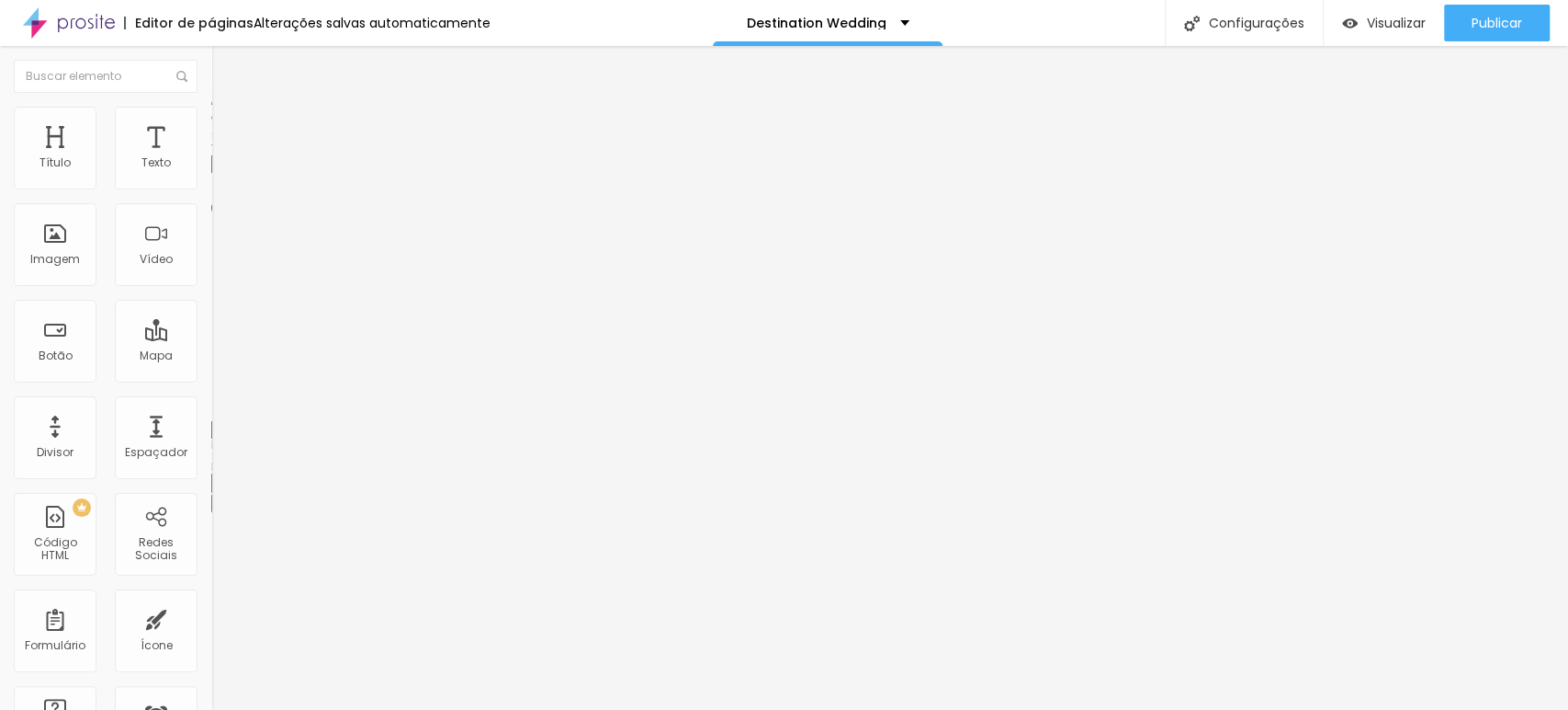
click at [211, 173] on div "Tamanho 280 px %" at bounding box center [317, 158] width 211 height 30
click at [211, 363] on div "Editar Imagem Conteúdo Estilo Avançado Tamanho 336 px % 200 Borda arredondada S…" at bounding box center [317, 378] width 211 height 664
click at [211, 118] on img at bounding box center [220, 115] width 17 height 17
drag, startPoint x: 145, startPoint y: 180, endPoint x: 71, endPoint y: 154, distance: 78.4
click at [211, 173] on div "Tamanho 280 px %" at bounding box center [317, 158] width 211 height 30
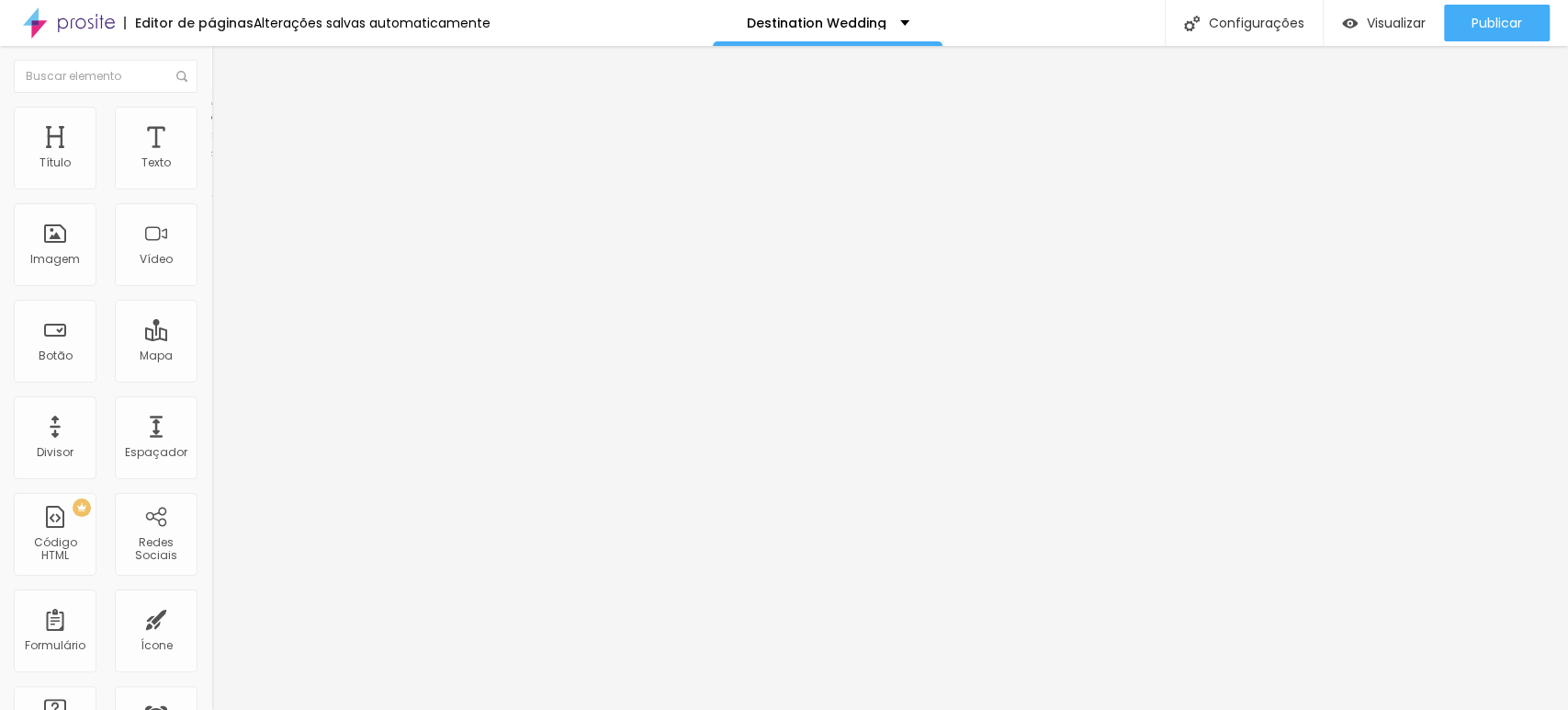
click at [211, 118] on img at bounding box center [220, 115] width 17 height 17
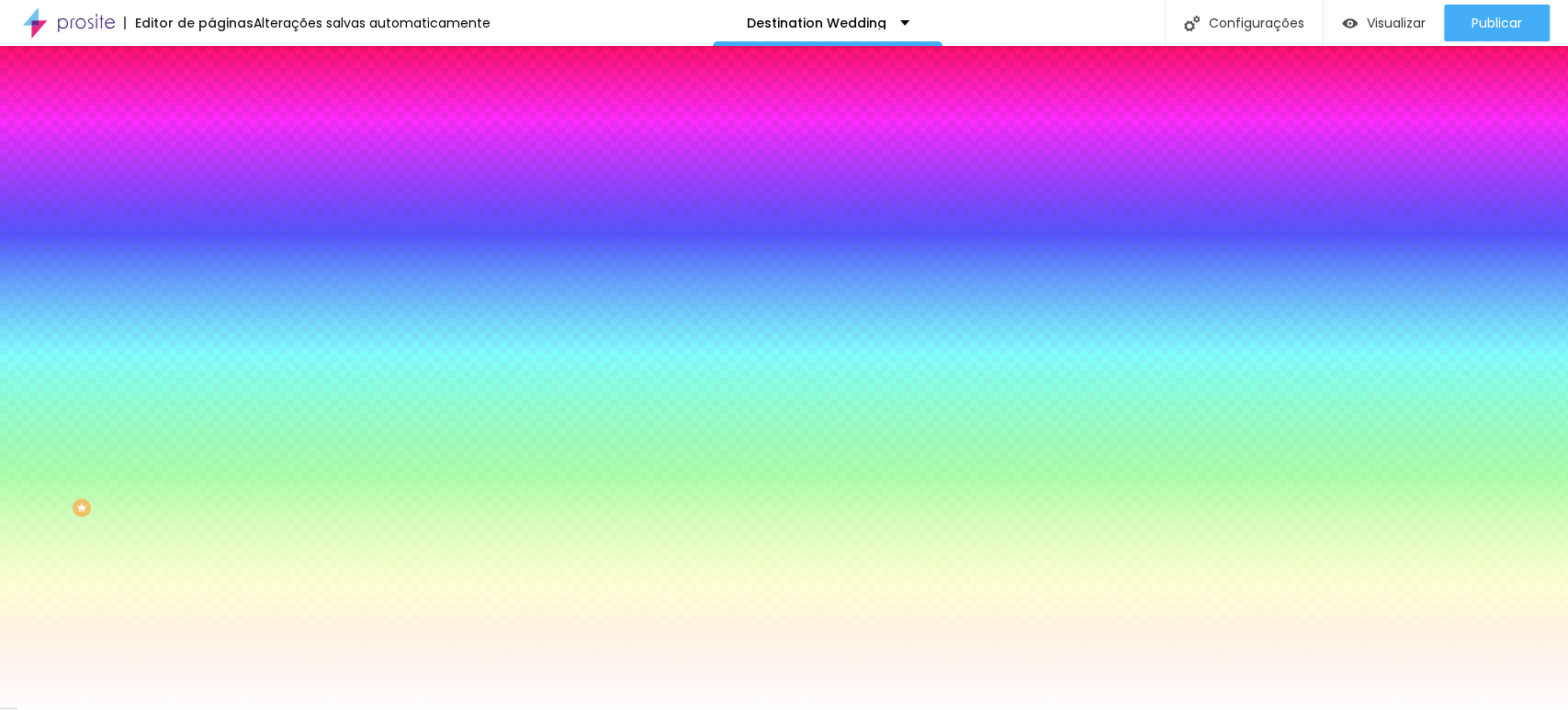
click at [211, 125] on li "Avançado" at bounding box center [317, 135] width 211 height 19
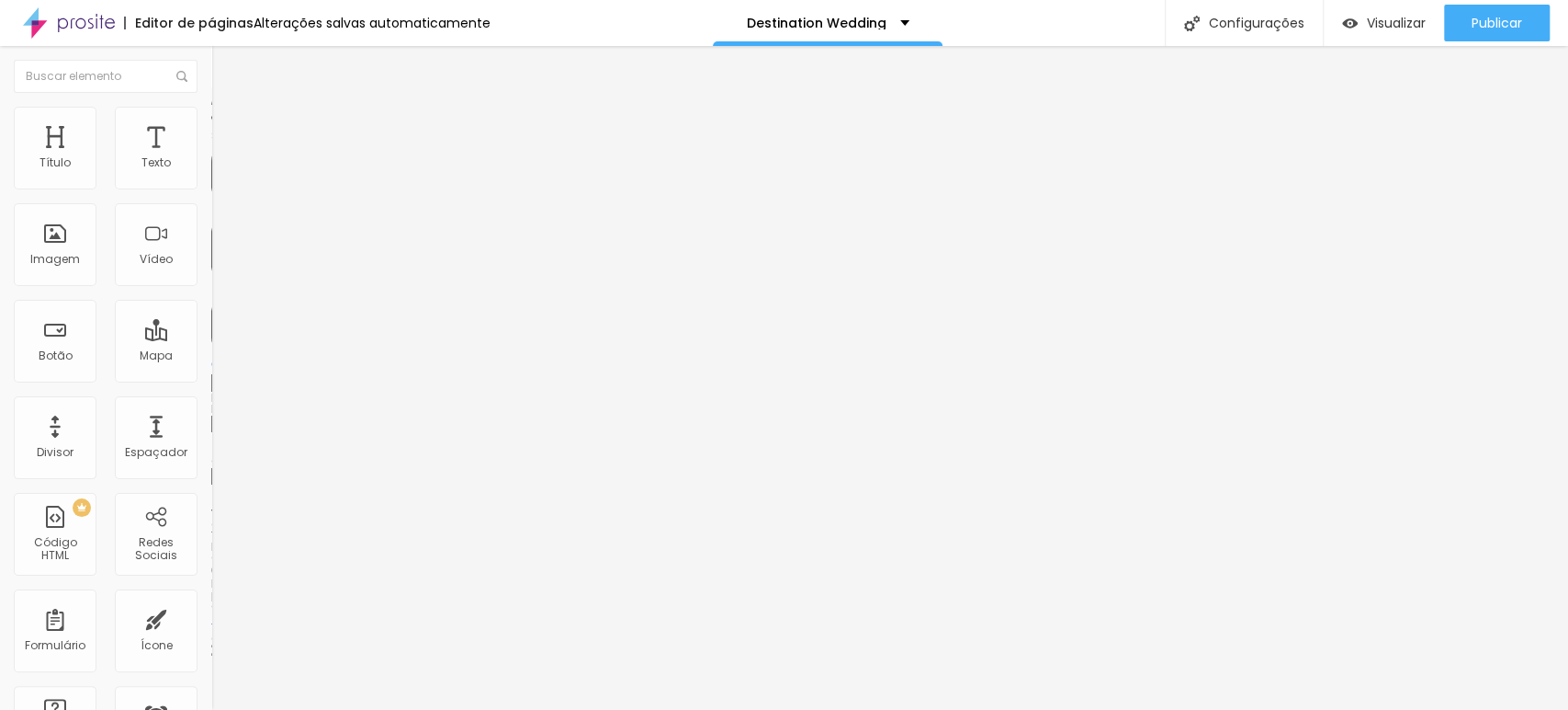
drag, startPoint x: 76, startPoint y: 182, endPoint x: 39, endPoint y: 178, distance: 37.2
click at [211, 356] on input "range" at bounding box center [270, 364] width 119 height 15
drag, startPoint x: 35, startPoint y: 178, endPoint x: 24, endPoint y: 178, distance: 11.0
click at [211, 356] on input "range" at bounding box center [270, 364] width 119 height 15
click at [211, 110] on img at bounding box center [220, 115] width 17 height 17
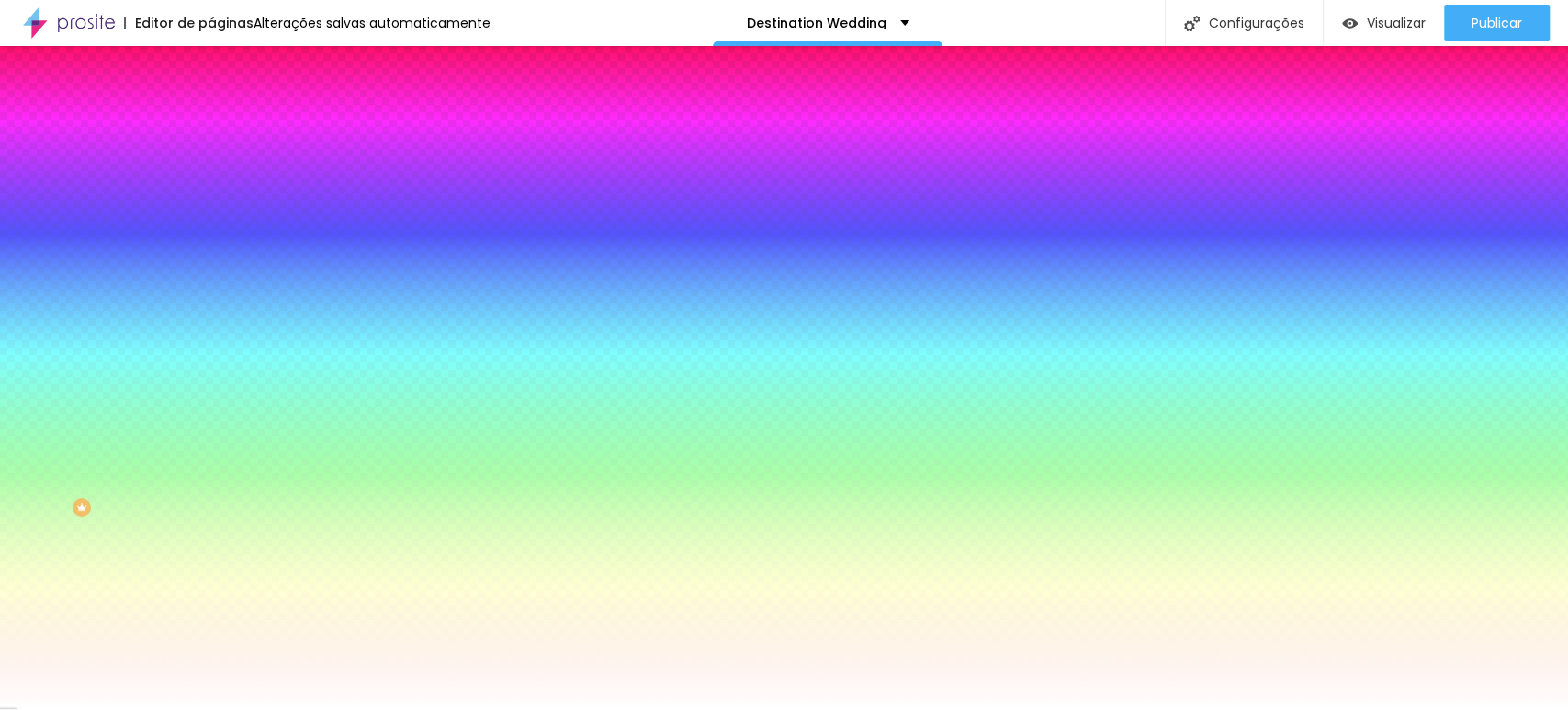
click at [211, 125] on img at bounding box center [220, 134] width 17 height 17
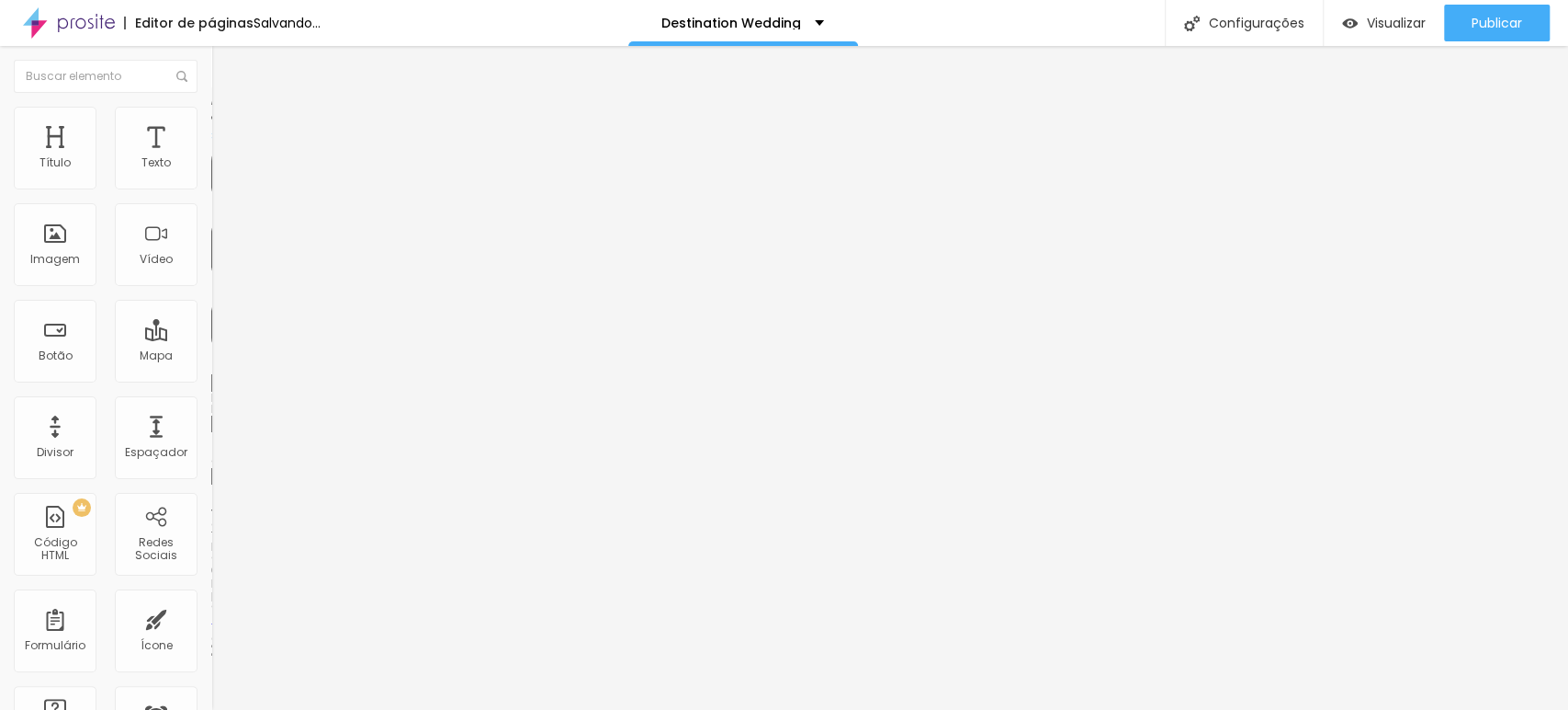
drag, startPoint x: 78, startPoint y: 177, endPoint x: 118, endPoint y: 199, distance: 45.7
click at [211, 356] on input "range" at bounding box center [270, 364] width 119 height 15
click at [211, 118] on li "Estilo" at bounding box center [317, 116] width 211 height 19
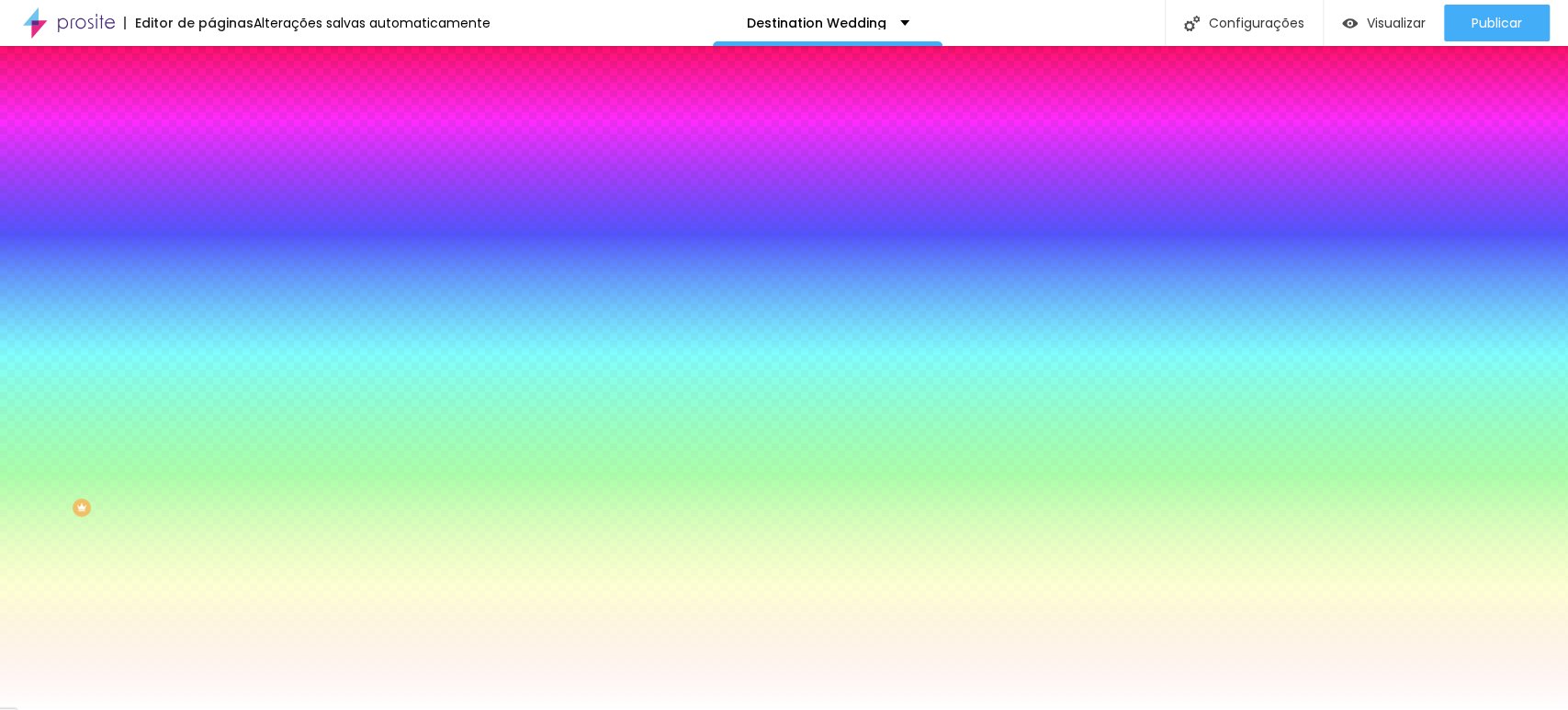
click at [211, 107] on li "Conteúdo" at bounding box center [317, 98] width 211 height 19
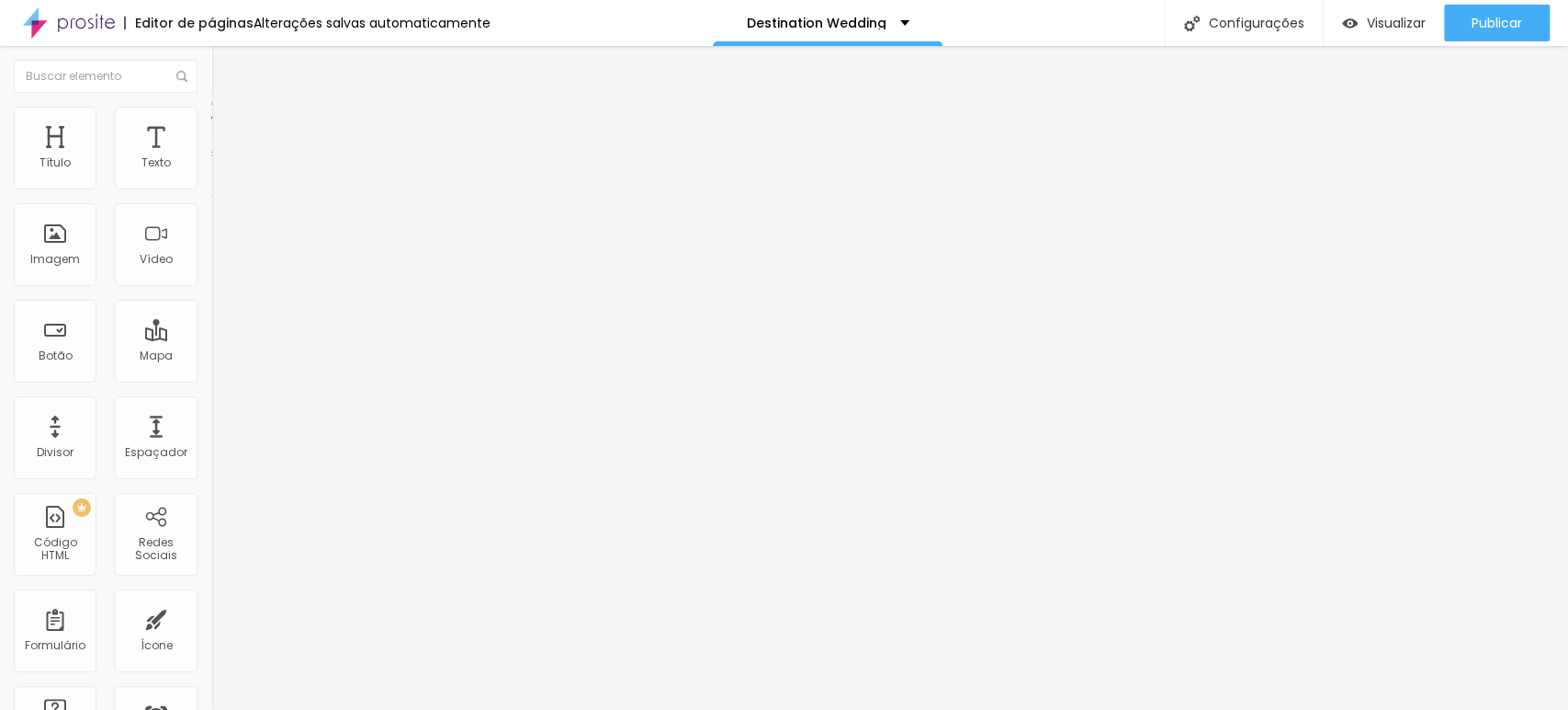
click at [211, 177] on img at bounding box center [218, 175] width 13 height 13
click at [211, 184] on img at bounding box center [218, 190] width 13 height 13
click at [211, 175] on div "Alinhamento" at bounding box center [317, 171] width 211 height 56
click at [211, 167] on img at bounding box center [218, 161] width 13 height 13
click at [211, 125] on li "Avançado" at bounding box center [317, 135] width 211 height 19
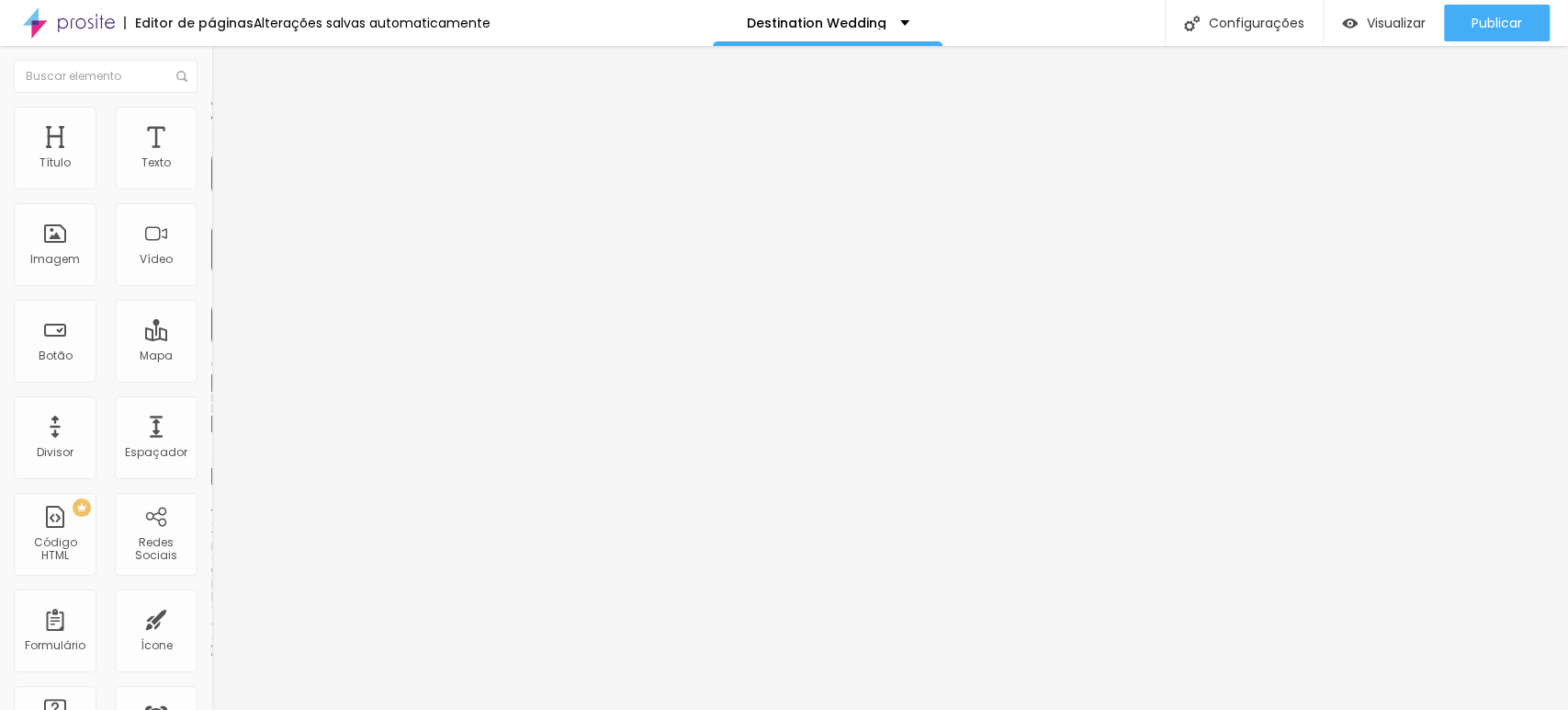
drag, startPoint x: 119, startPoint y: 177, endPoint x: 0, endPoint y: 170, distance: 119.2
click at [211, 356] on input "range" at bounding box center [270, 364] width 119 height 15
click at [211, 125] on li "Avançado" at bounding box center [317, 135] width 211 height 19
drag, startPoint x: 73, startPoint y: 180, endPoint x: 0, endPoint y: 155, distance: 77.2
click at [211, 356] on input "range" at bounding box center [270, 364] width 119 height 15
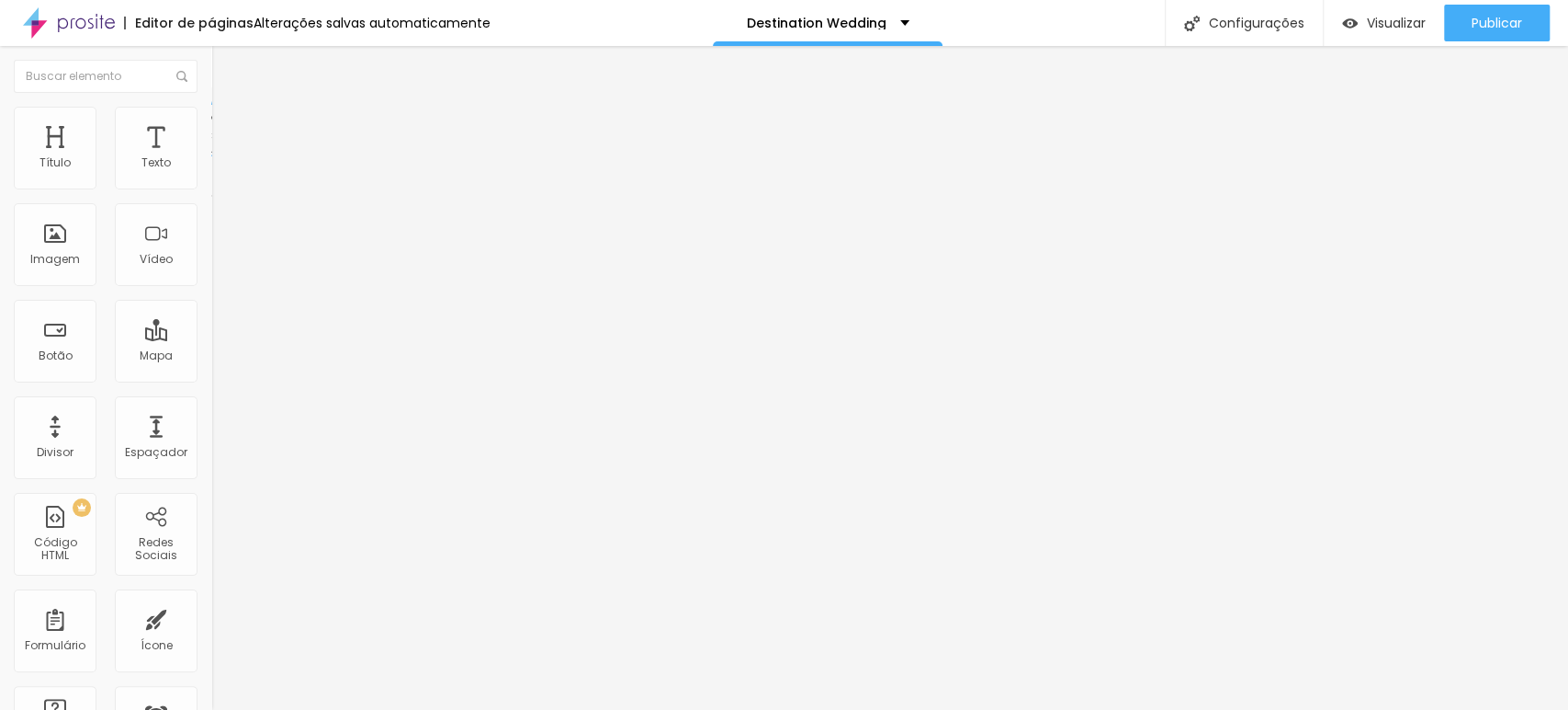
click at [211, 125] on li "Avançado" at bounding box center [317, 135] width 211 height 19
drag, startPoint x: 79, startPoint y: 179, endPoint x: 0, endPoint y: 166, distance: 80.1
click at [211, 356] on input "range" at bounding box center [270, 364] width 119 height 15
click at [211, 125] on img at bounding box center [220, 134] width 17 height 17
drag, startPoint x: 69, startPoint y: 179, endPoint x: 0, endPoint y: 162, distance: 71.1
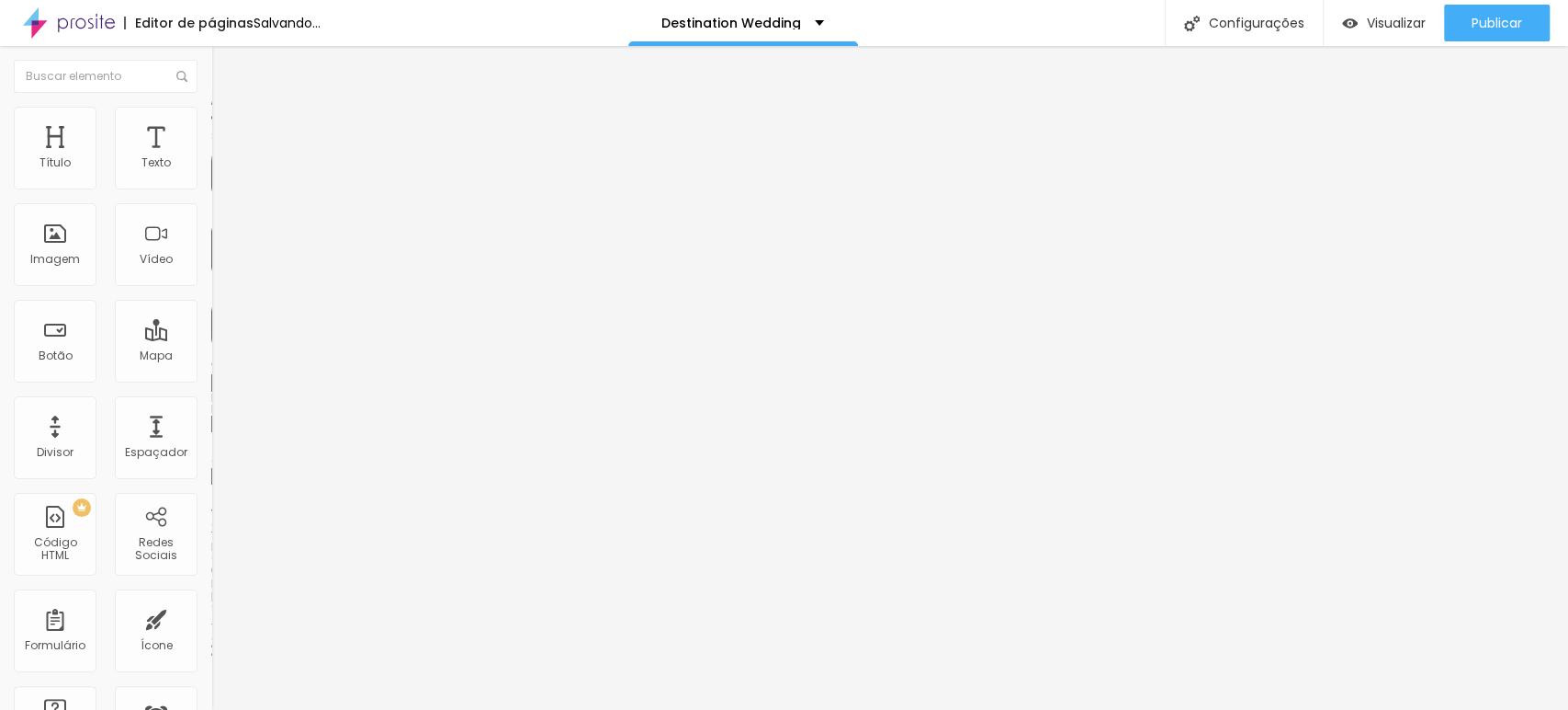
click at [211, 356] on input "range" at bounding box center [270, 364] width 119 height 15
click at [211, 158] on span "Trocar imagem" at bounding box center [261, 150] width 100 height 16
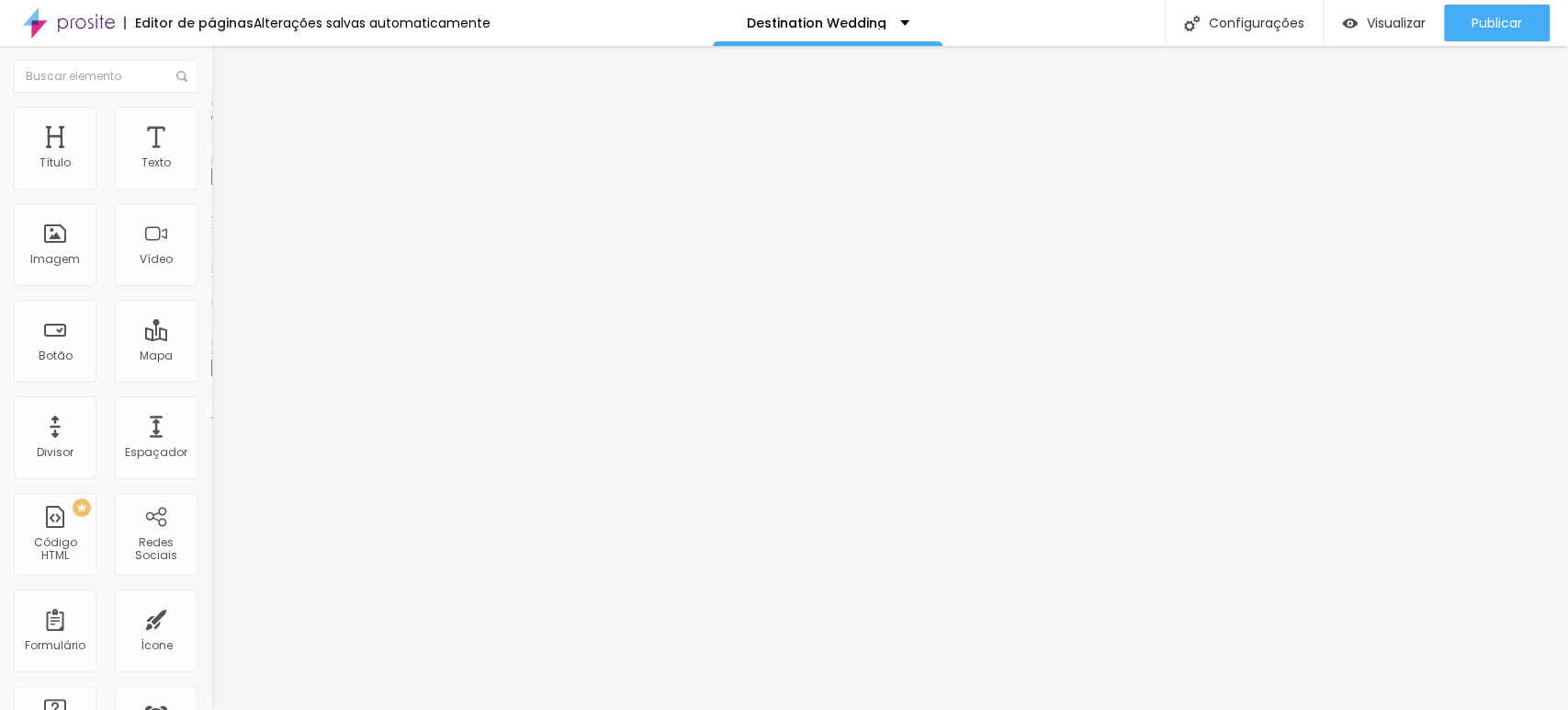
click at [211, 158] on span "Trocar imagem" at bounding box center [261, 150] width 100 height 16
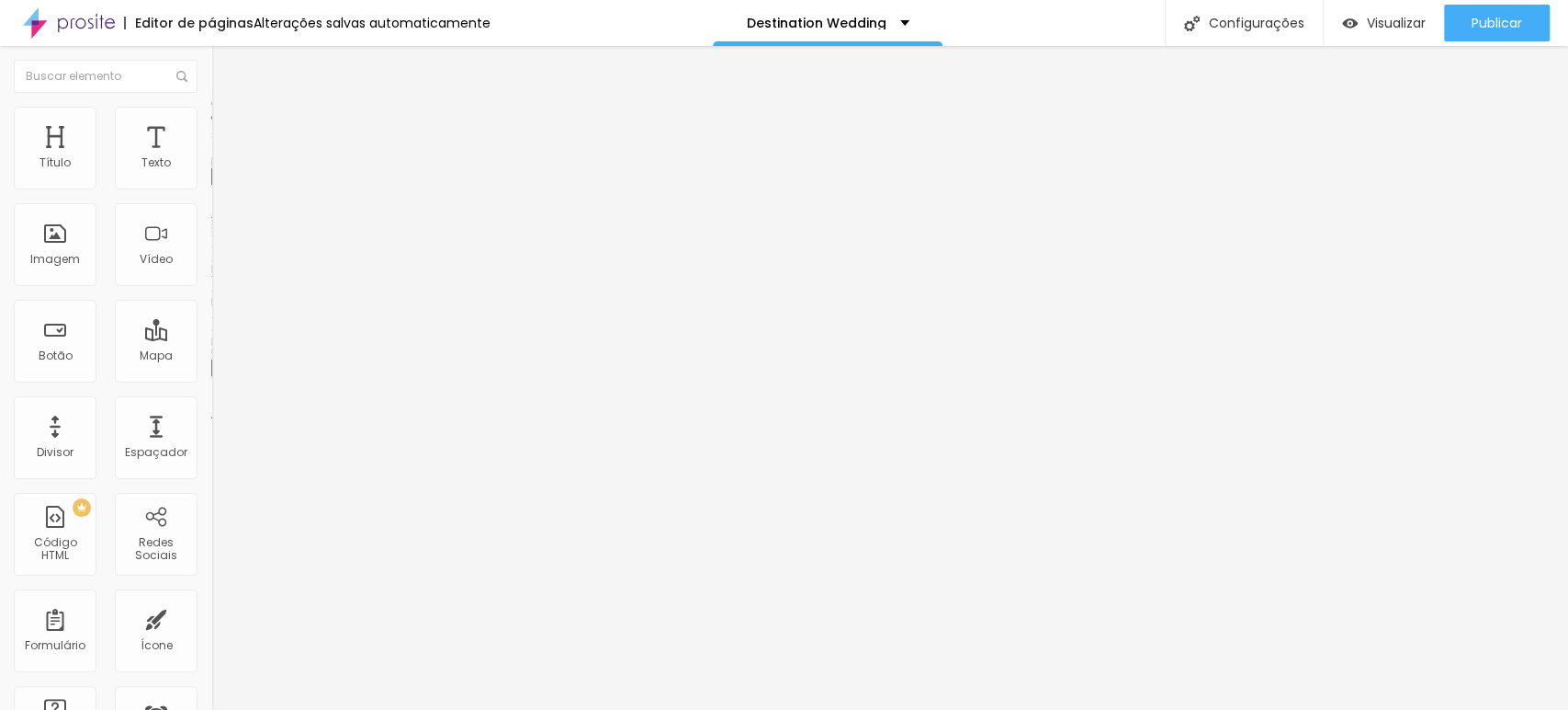
click at [382, 499] on div at bounding box center [784, 720] width 1568 height 0
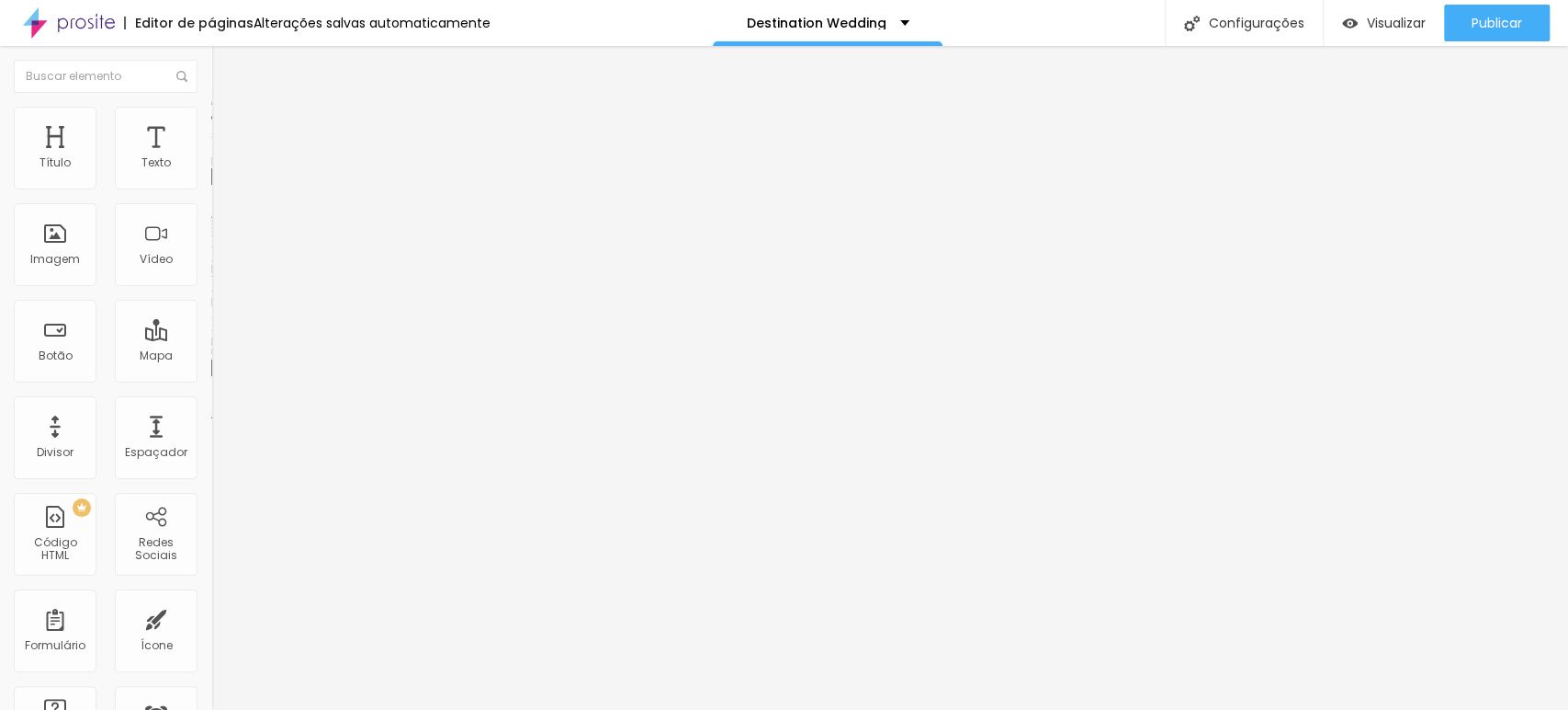
drag, startPoint x: 346, startPoint y: 506, endPoint x: 318, endPoint y: 495, distance: 30.1
drag, startPoint x: 318, startPoint y: 495, endPoint x: 161, endPoint y: 508, distance: 157.5
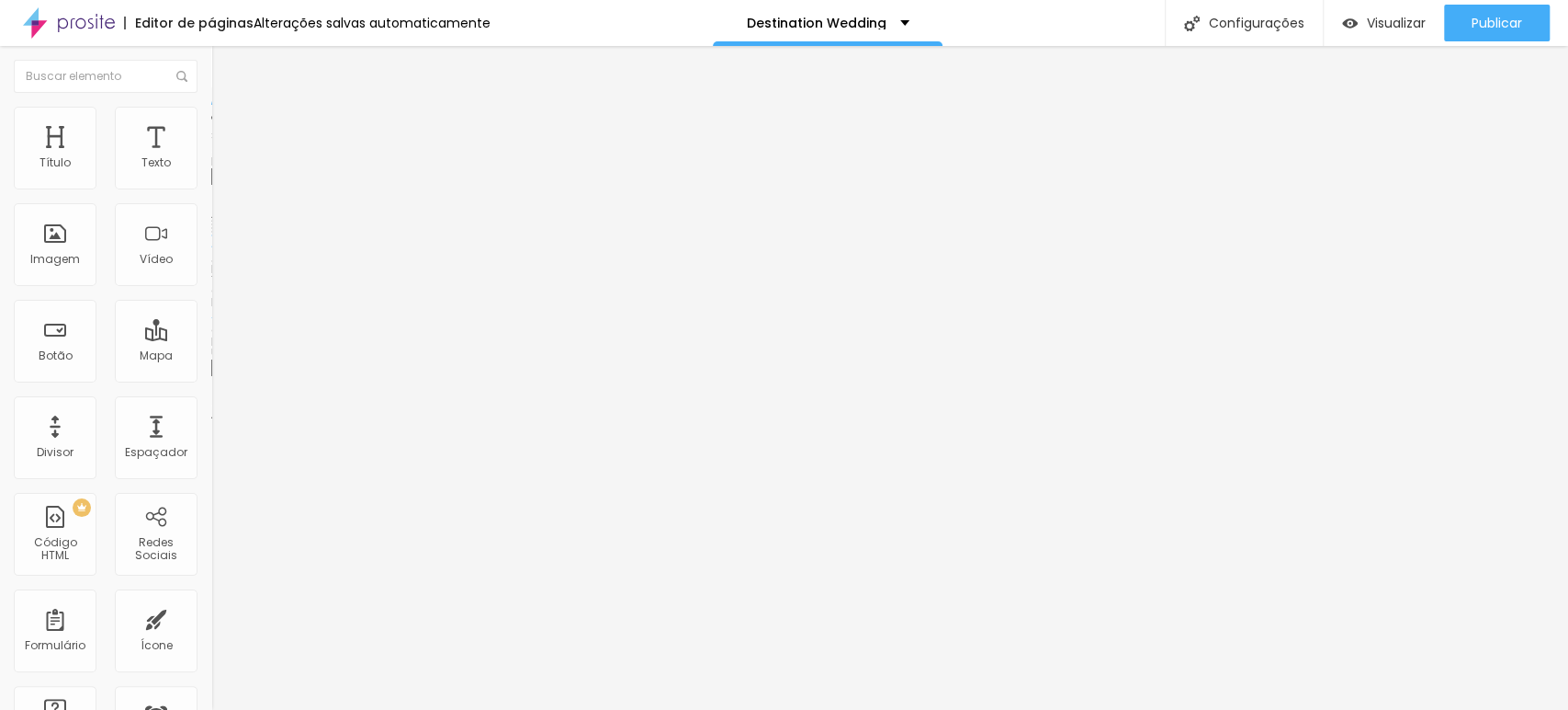
drag, startPoint x: 334, startPoint y: 504, endPoint x: 369, endPoint y: 502, distance: 35.1
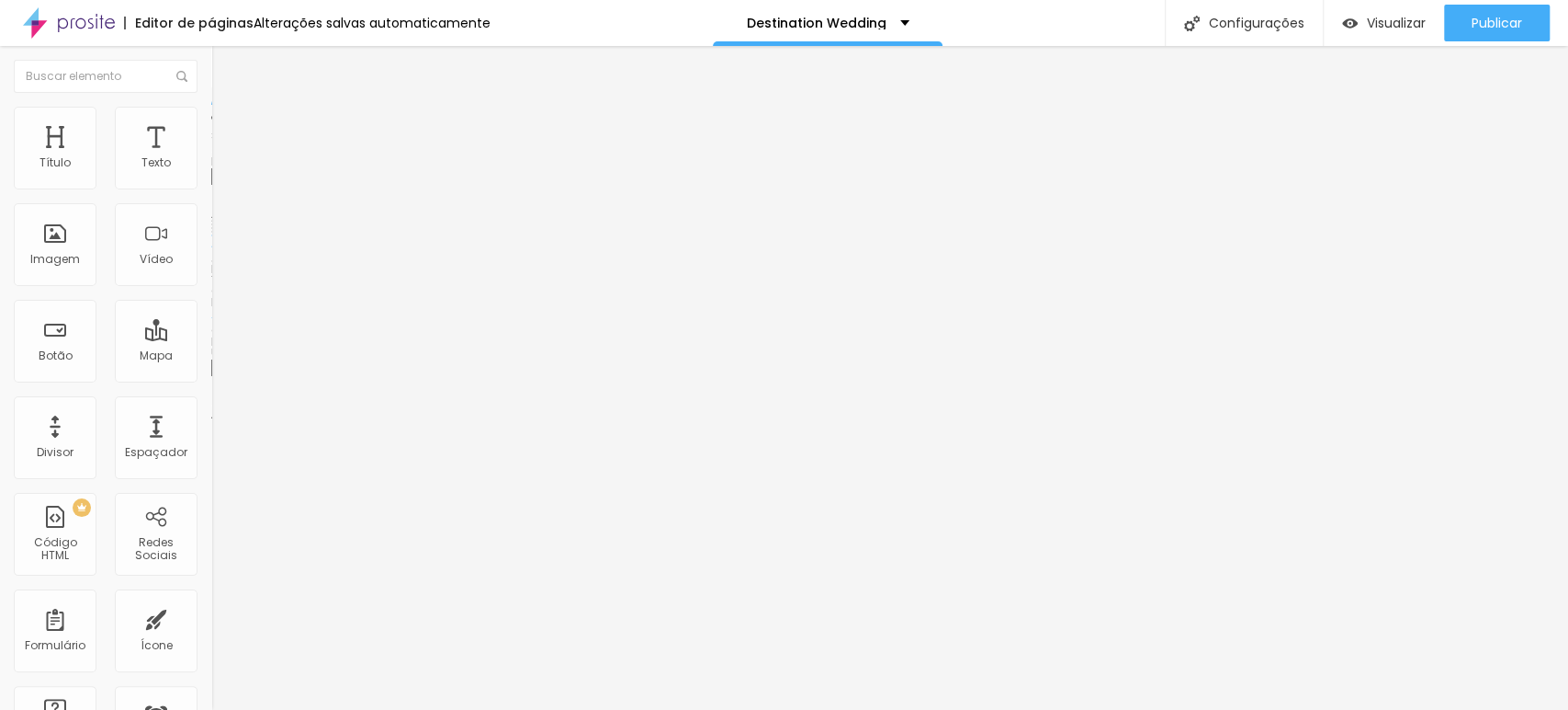
click at [393, 499] on div at bounding box center [784, 720] width 1568 height 0
click at [211, 158] on span "Trocar imagem" at bounding box center [261, 150] width 100 height 16
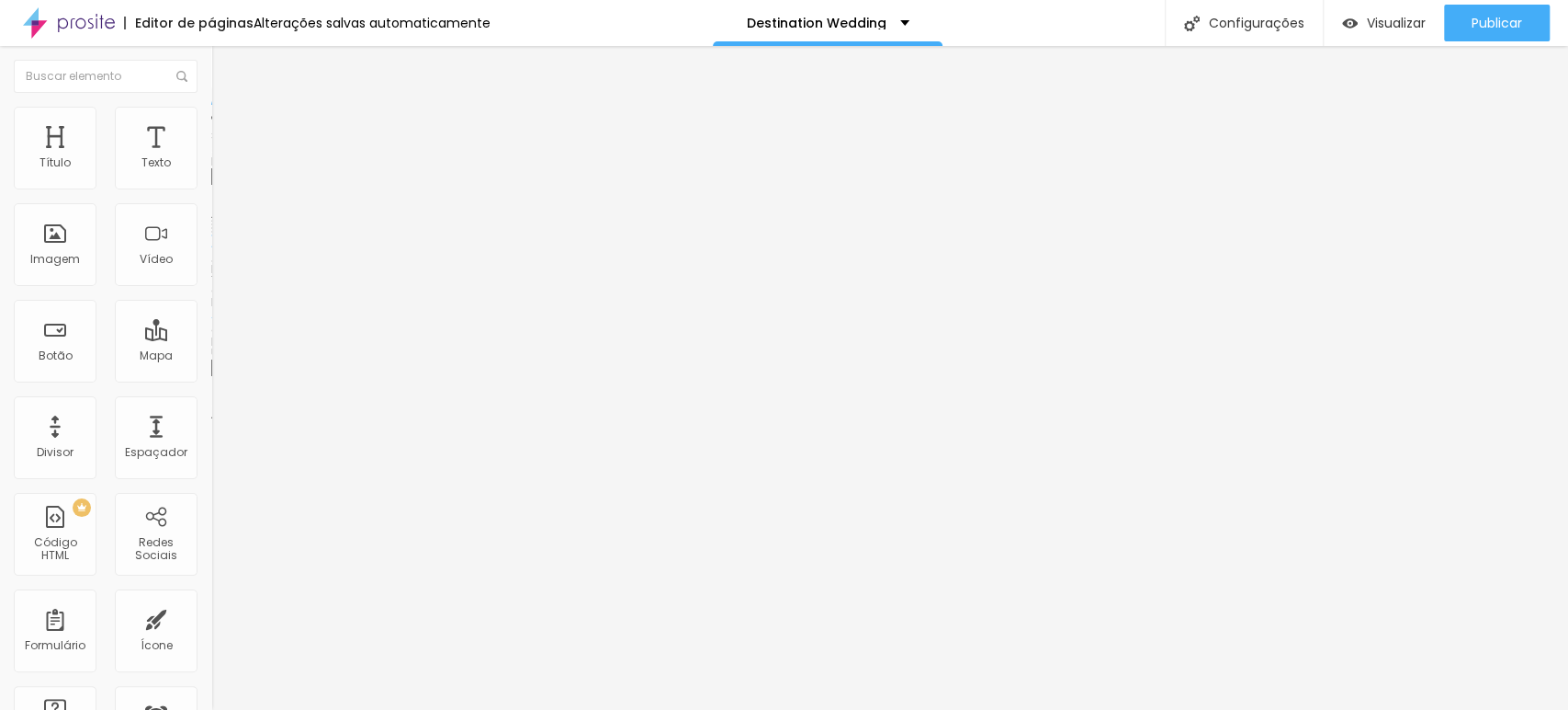
click at [1117, 25] on span "Visualizar" at bounding box center [1396, 24] width 58 height 15
click at [211, 158] on span "Trocar imagem" at bounding box center [261, 150] width 100 height 16
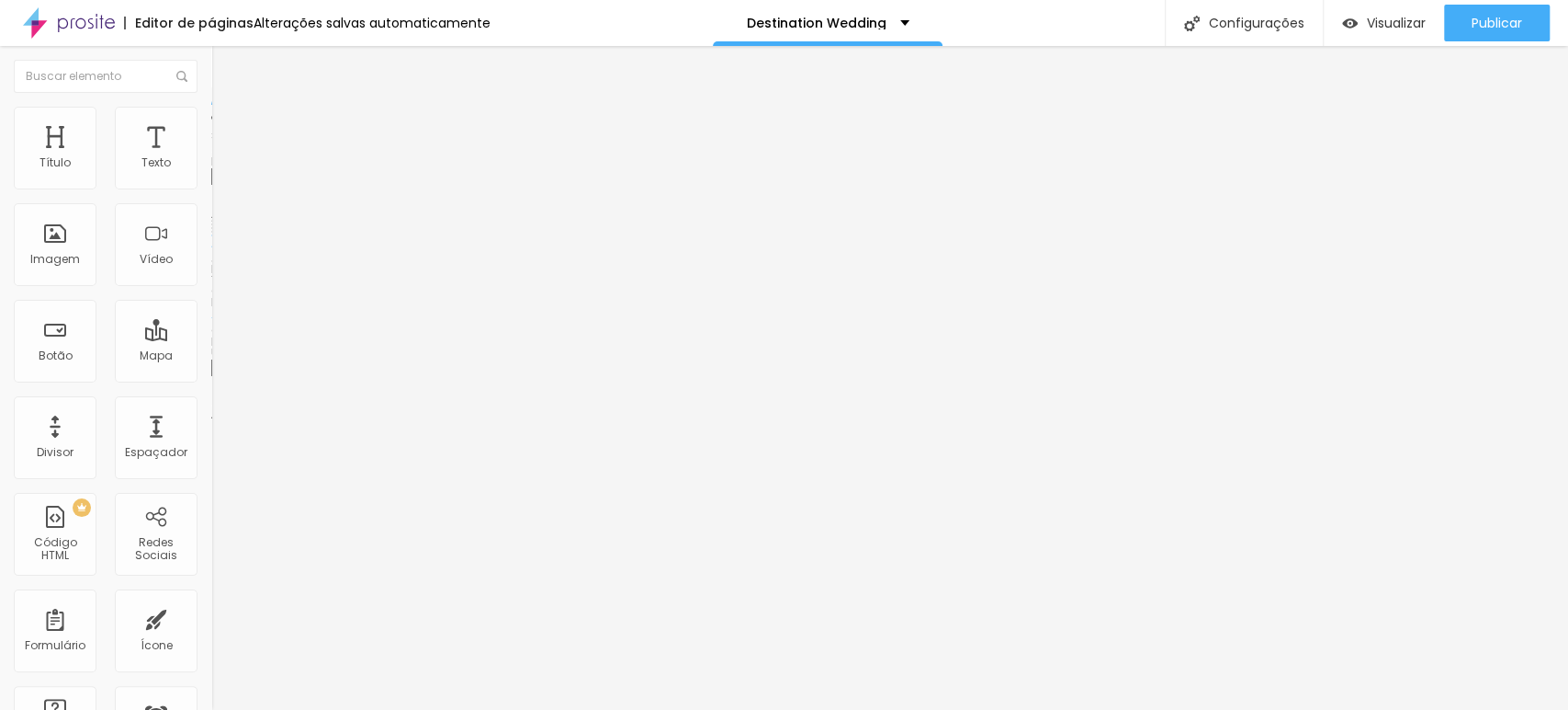
click at [211, 109] on img at bounding box center [220, 115] width 17 height 17
drag, startPoint x: 44, startPoint y: 174, endPoint x: 54, endPoint y: 178, distance: 10.8
click at [211, 338] on input "range" at bounding box center [270, 346] width 119 height 15
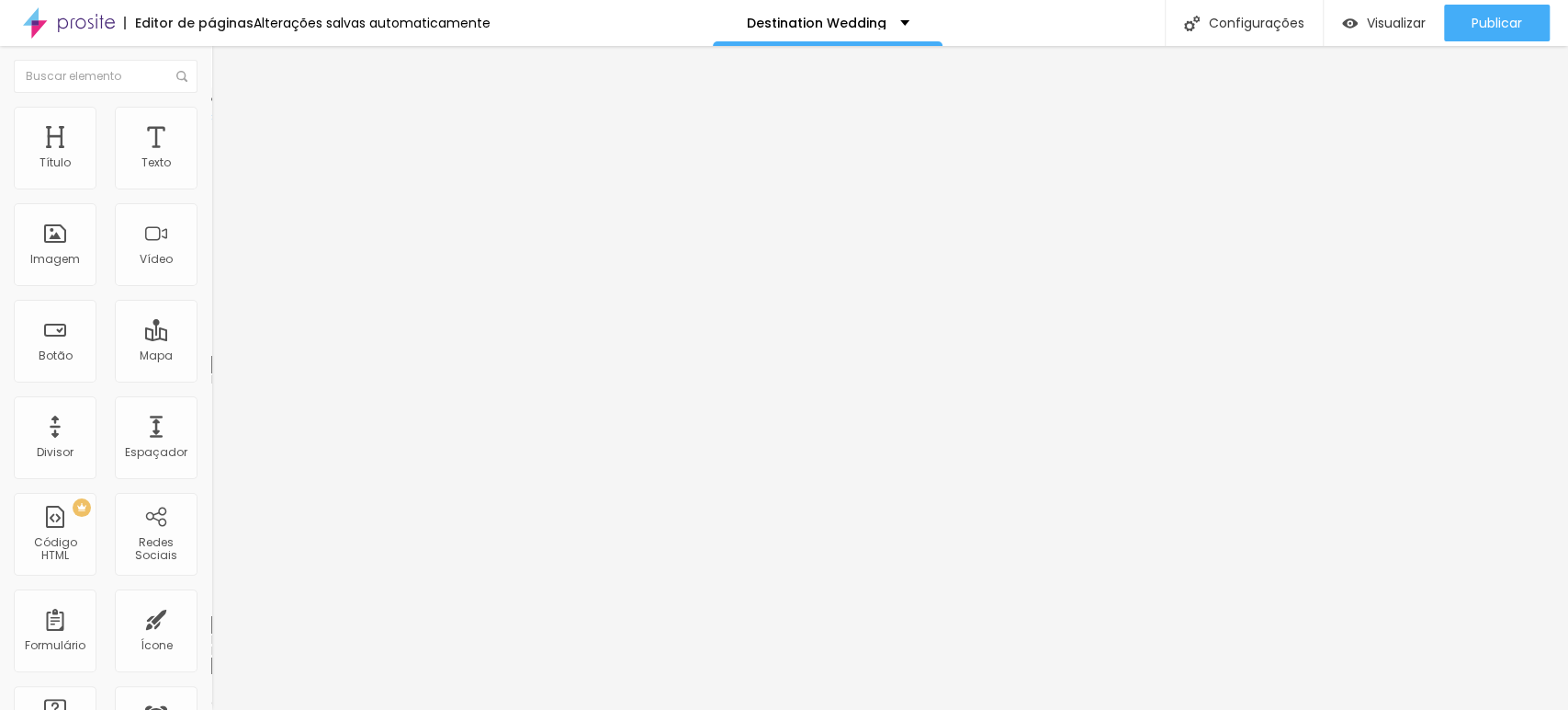
drag, startPoint x: 41, startPoint y: 220, endPoint x: 55, endPoint y: 219, distance: 14.0
click at [211, 499] on input "range" at bounding box center [270, 606] width 119 height 15
click at [211, 125] on img at bounding box center [220, 134] width 17 height 17
click at [211, 119] on li "Avançado" at bounding box center [317, 116] width 211 height 19
drag, startPoint x: 45, startPoint y: 177, endPoint x: 55, endPoint y: 182, distance: 11.2
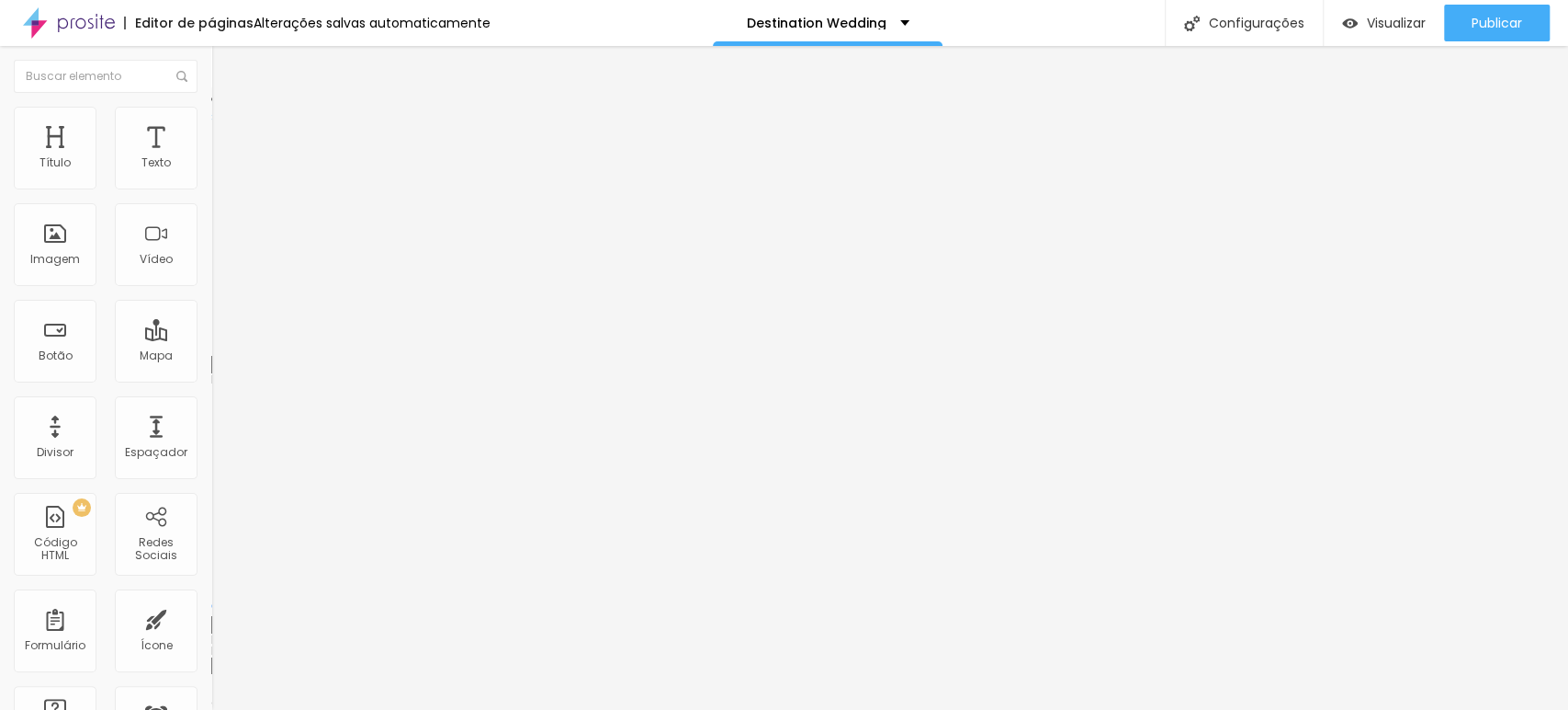
click at [211, 338] on input "range" at bounding box center [270, 346] width 119 height 15
drag, startPoint x: 40, startPoint y: 218, endPoint x: 55, endPoint y: 213, distance: 15.8
click at [211, 499] on input "range" at bounding box center [270, 606] width 119 height 15
click at [211, 158] on span "Trocar imagem" at bounding box center [261, 150] width 100 height 16
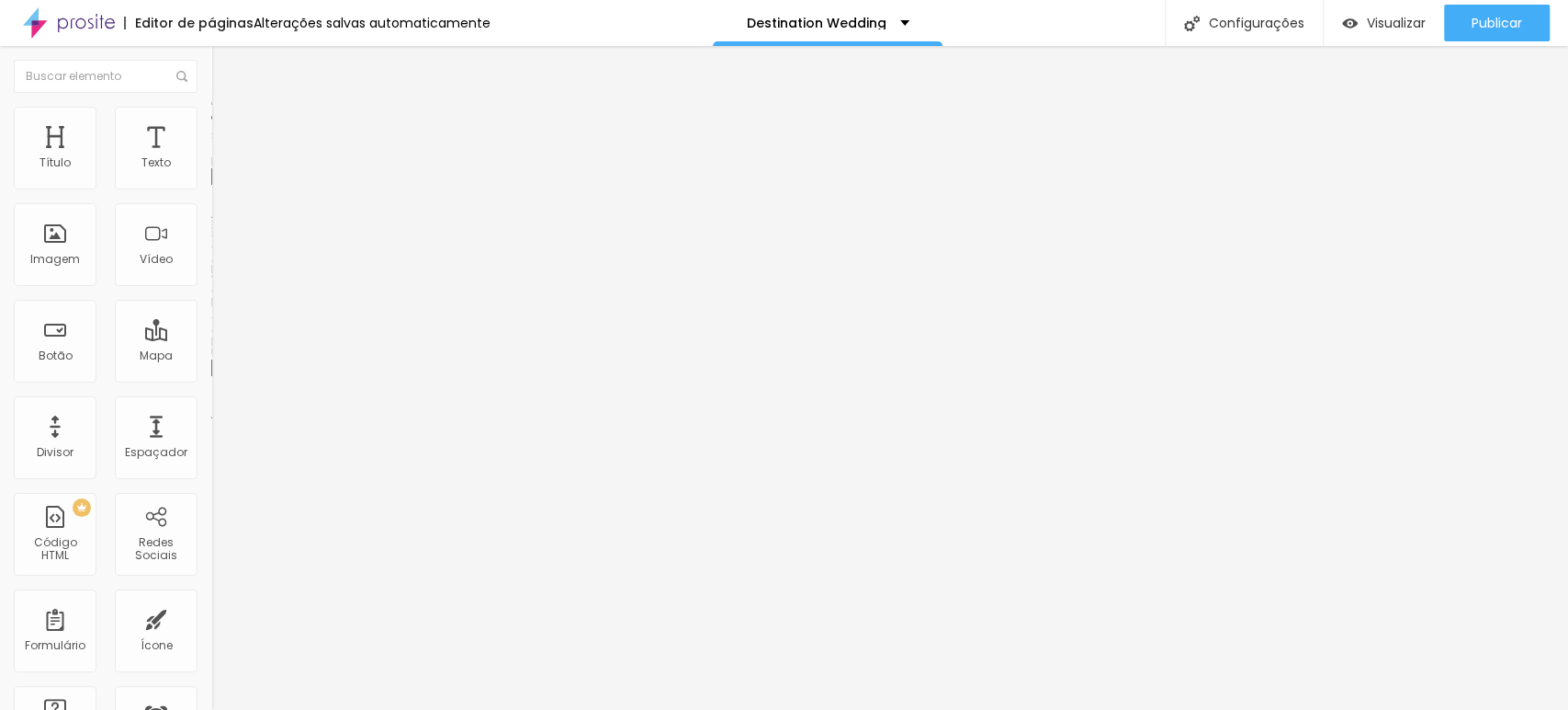
click at [1117, 20] on span "Visualizar" at bounding box center [1396, 24] width 58 height 15
click at [211, 116] on img at bounding box center [220, 115] width 17 height 17
click at [211, 125] on img at bounding box center [220, 134] width 17 height 17
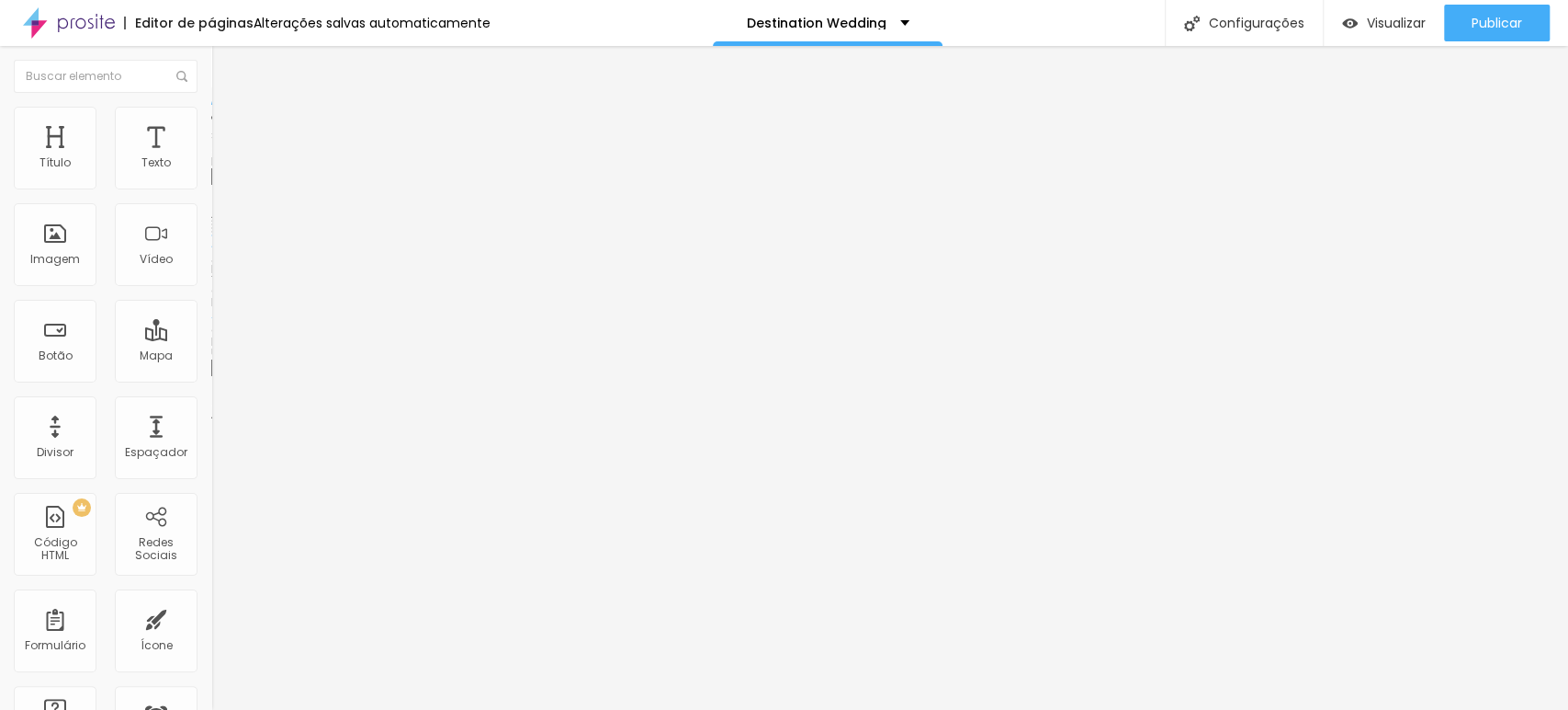
click at [211, 110] on img at bounding box center [220, 115] width 17 height 17
click at [211, 125] on img at bounding box center [220, 134] width 17 height 17
click at [211, 108] on li "Estilo" at bounding box center [317, 116] width 211 height 19
click at [211, 105] on img at bounding box center [220, 97] width 17 height 17
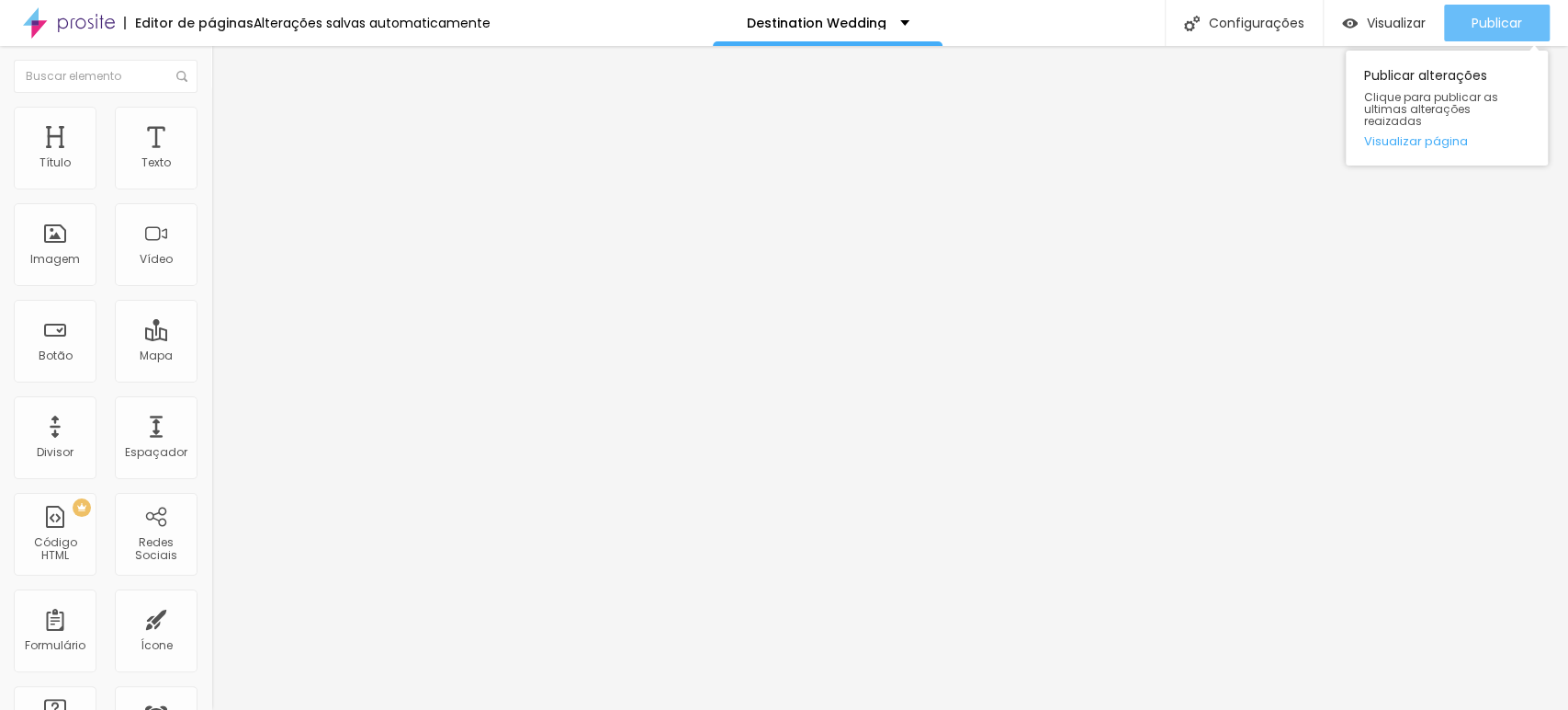
click at [1117, 27] on span "Publicar" at bounding box center [1497, 24] width 51 height 15
